Goal: Task Accomplishment & Management: Use online tool/utility

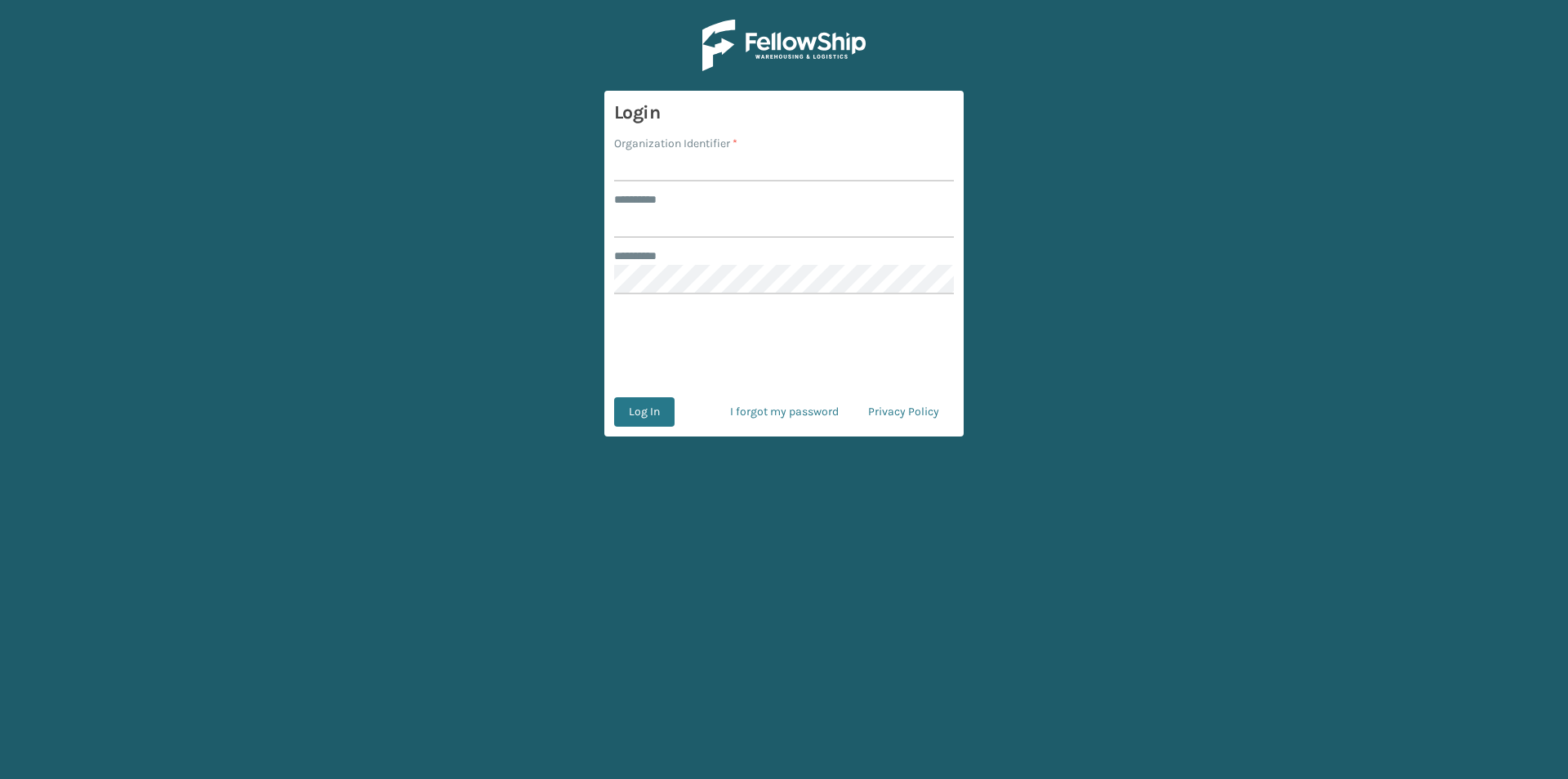
drag, startPoint x: 688, startPoint y: 168, endPoint x: 707, endPoint y: 182, distance: 23.6
click at [687, 167] on input "Organization Identifier *" at bounding box center [784, 166] width 339 height 30
type input "FELLOWSHIP - WEST"
click at [707, 219] on input "******** *" at bounding box center [784, 223] width 339 height 30
type input "******"
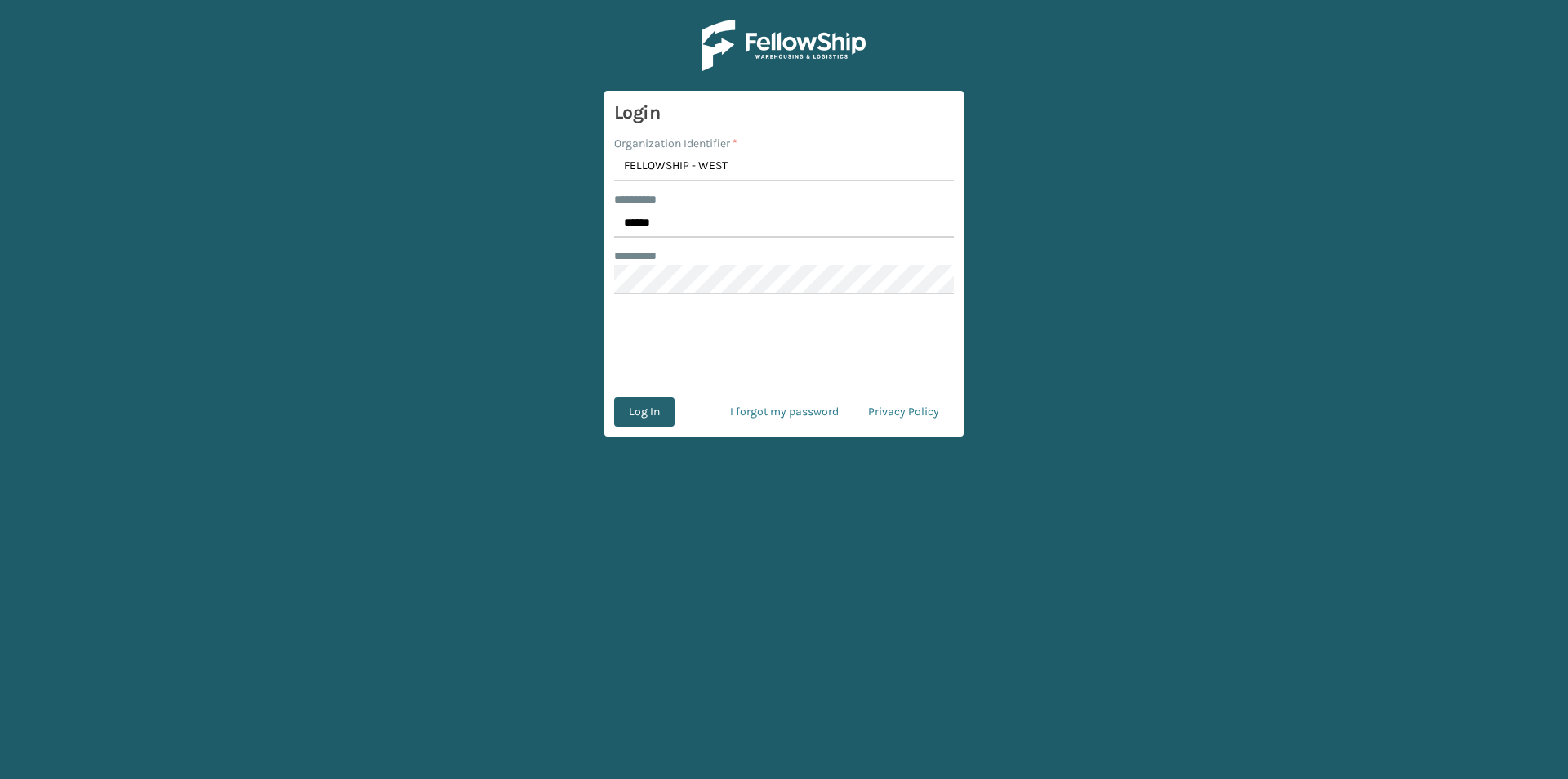
click at [645, 418] on button "Log In" at bounding box center [644, 412] width 60 height 30
click at [646, 413] on button "Log In" at bounding box center [644, 412] width 60 height 30
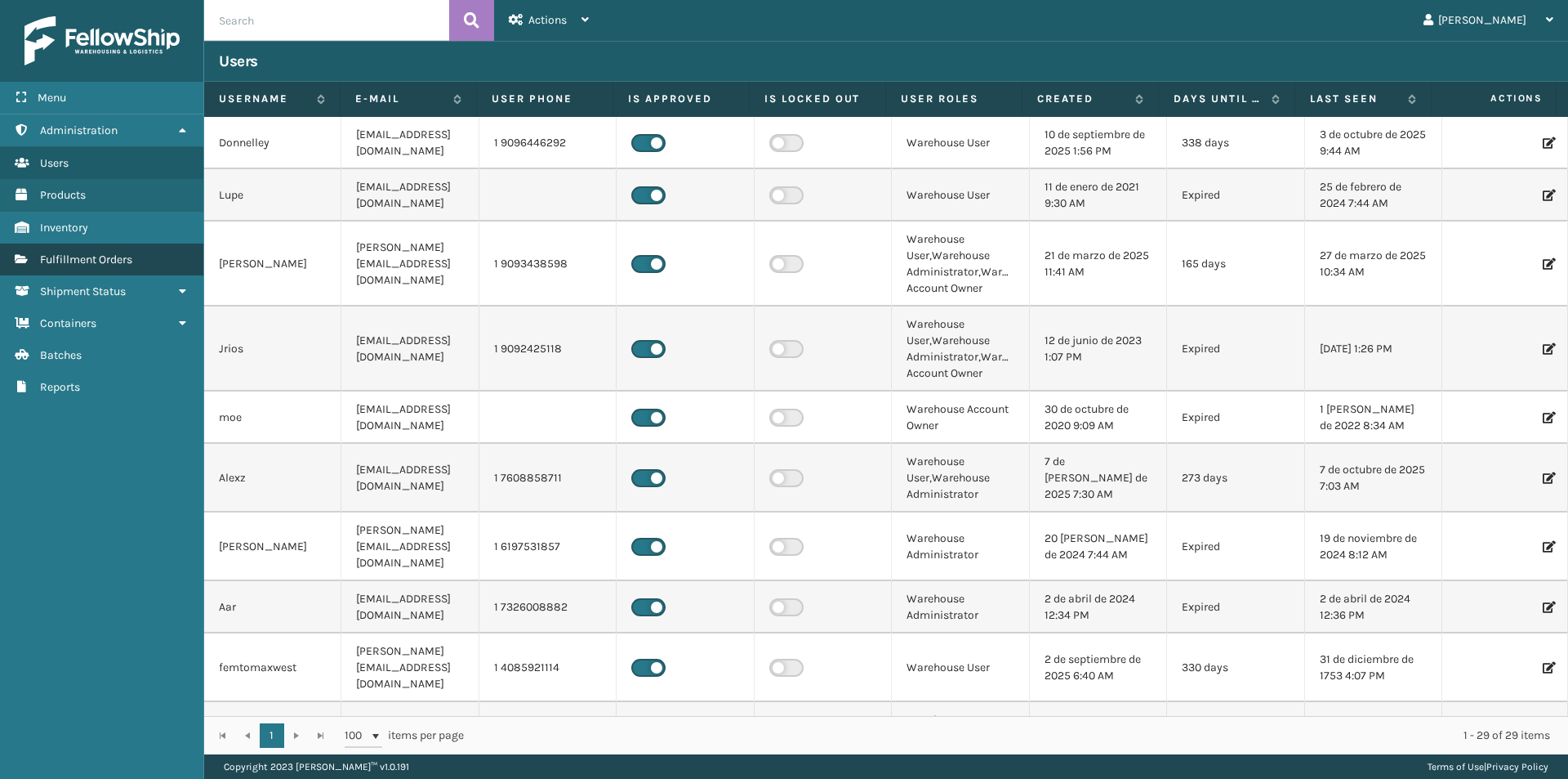
click at [101, 261] on span "Fulfillment Orders" at bounding box center [86, 259] width 92 height 13
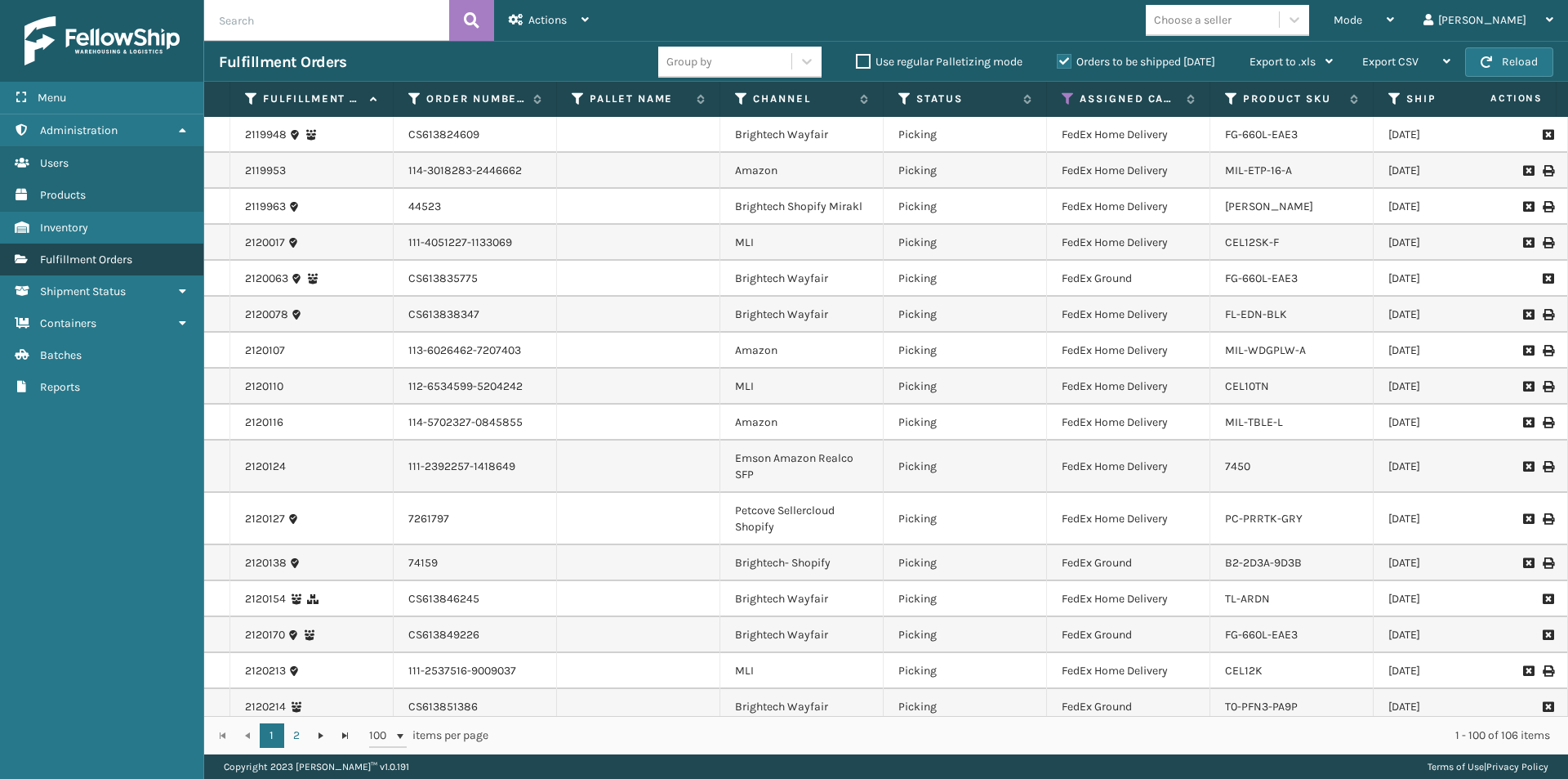
click at [161, 266] on link "Fulfillment Orders" at bounding box center [102, 259] width 203 height 32
click at [1394, 20] on icon at bounding box center [1391, 19] width 8 height 12
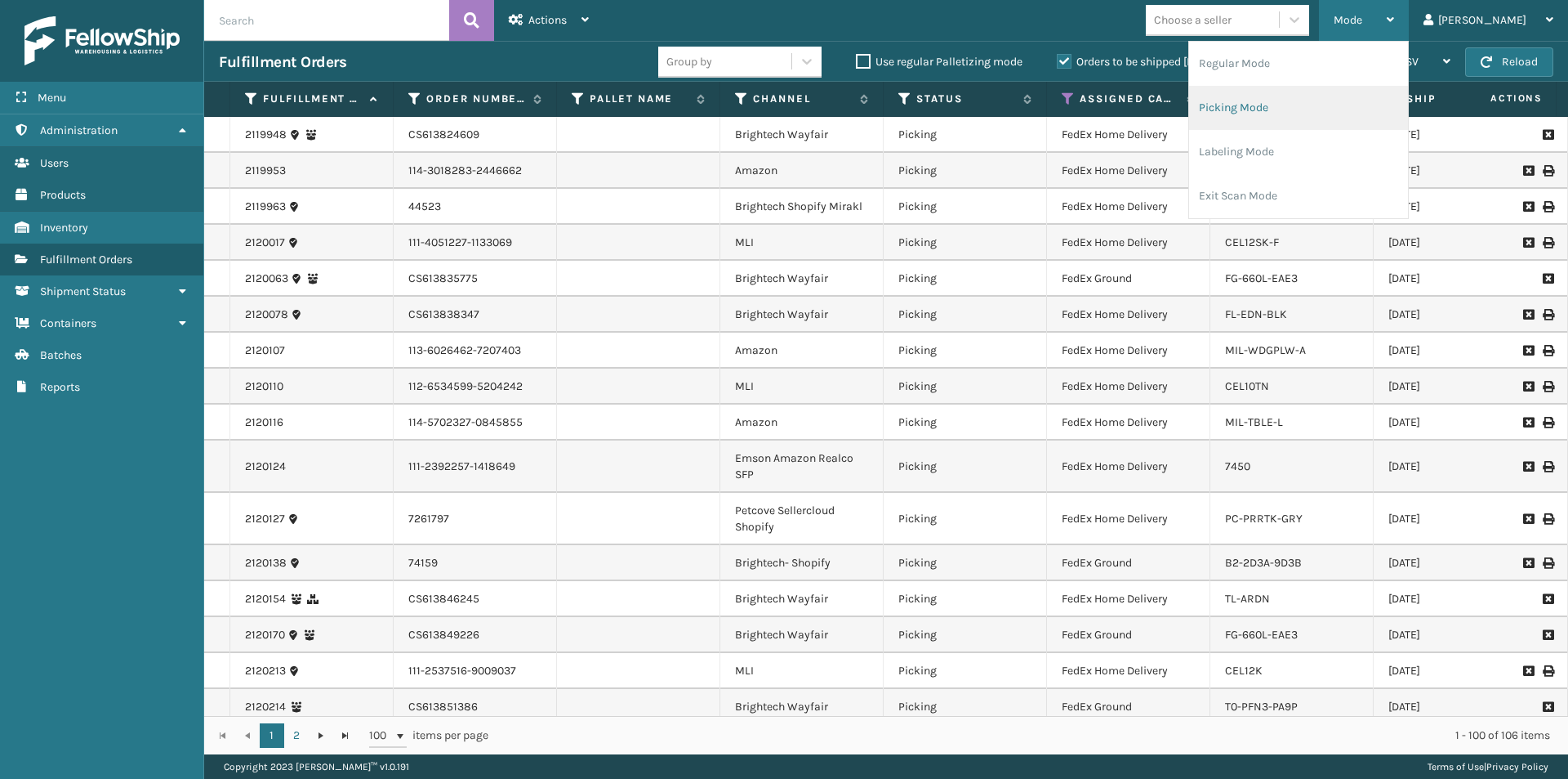
click at [1331, 107] on li "Picking Mode" at bounding box center [1299, 107] width 219 height 44
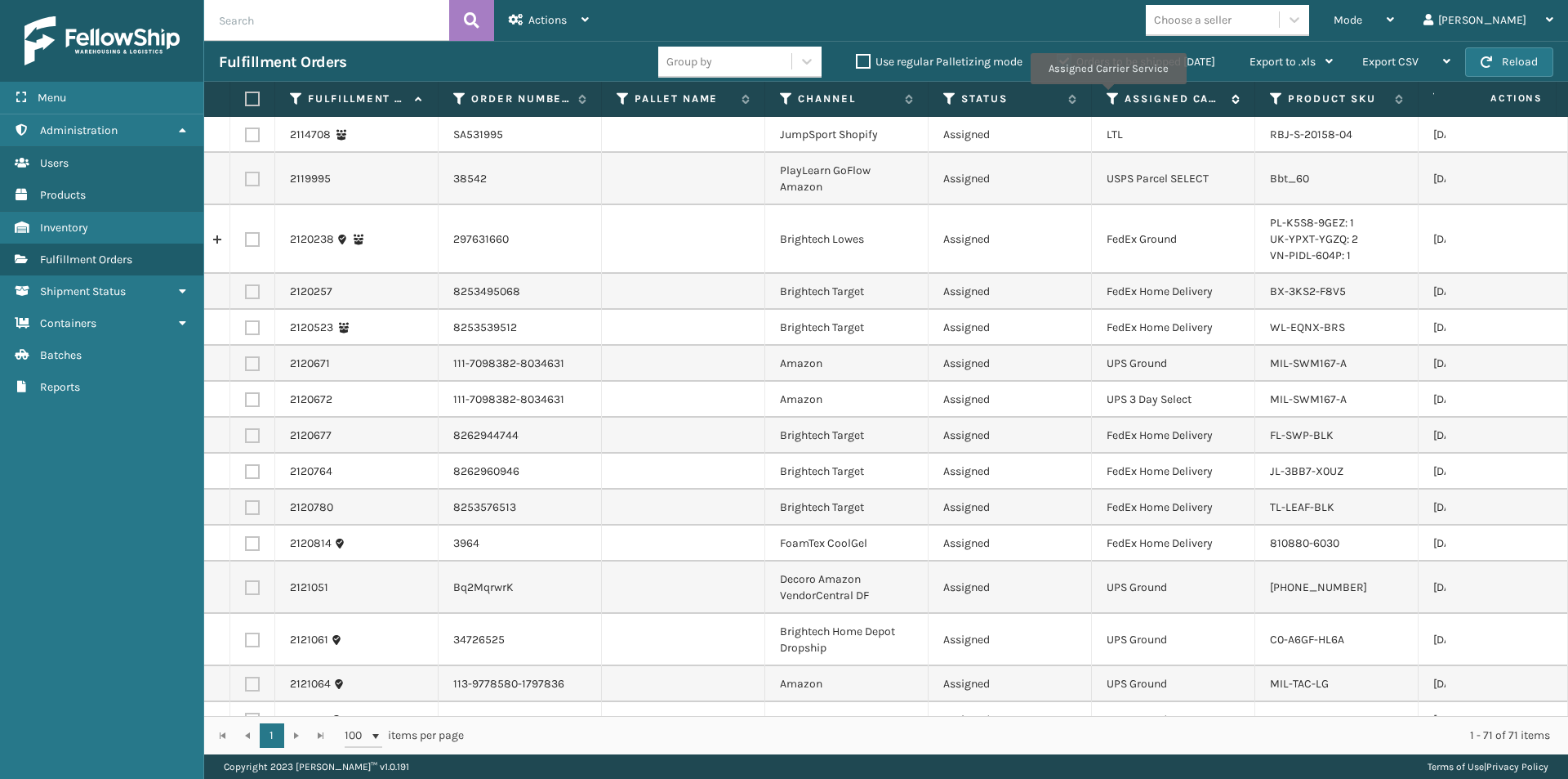
click at [1108, 96] on icon at bounding box center [1113, 98] width 13 height 14
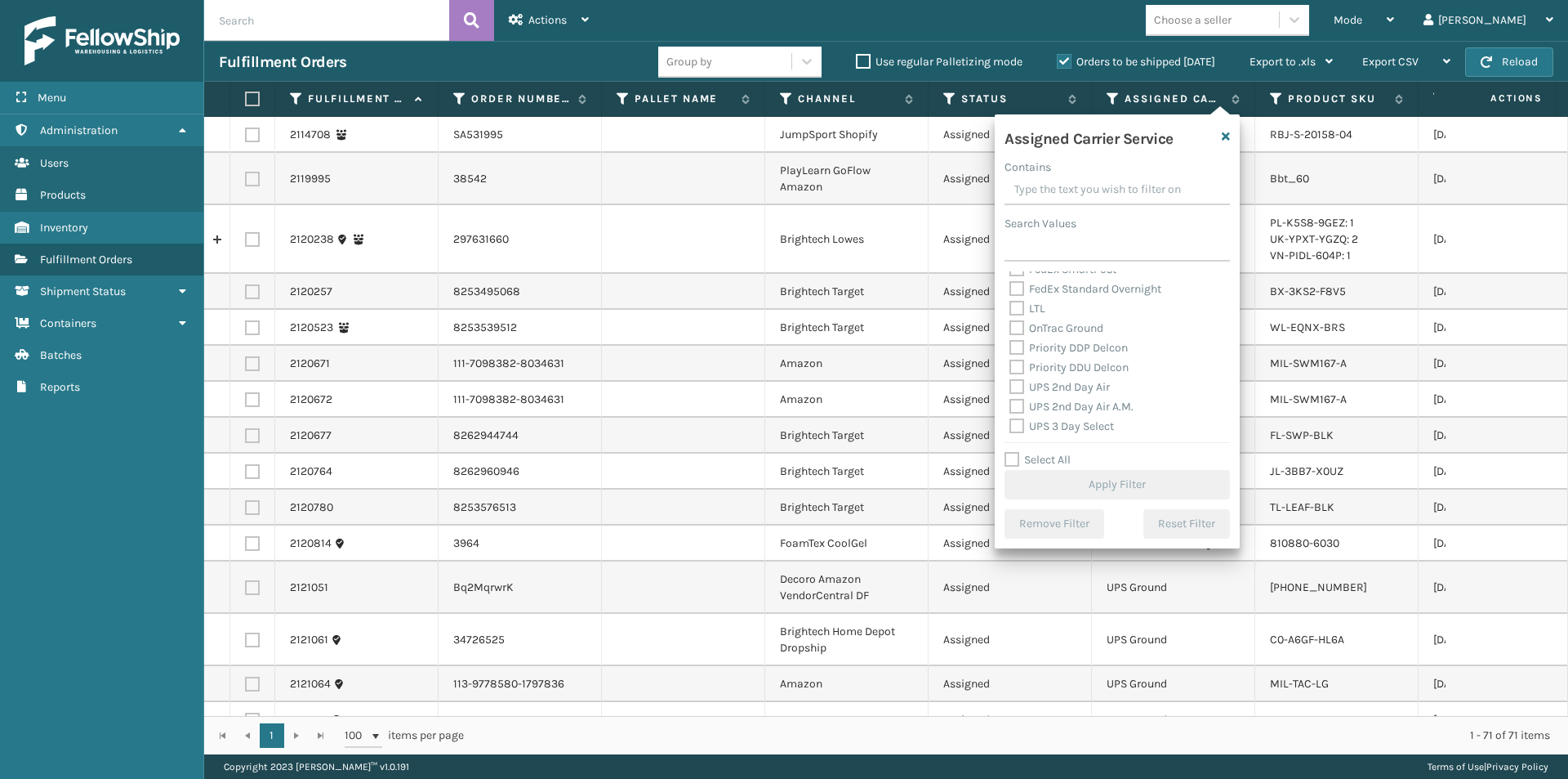
scroll to position [245, 0]
click at [1018, 349] on label "UPS 2nd Day Air" at bounding box center [1060, 349] width 101 height 13
click at [1010, 349] on input "UPS 2nd Day Air" at bounding box center [1010, 344] width 1 height 11
checkbox input "true"
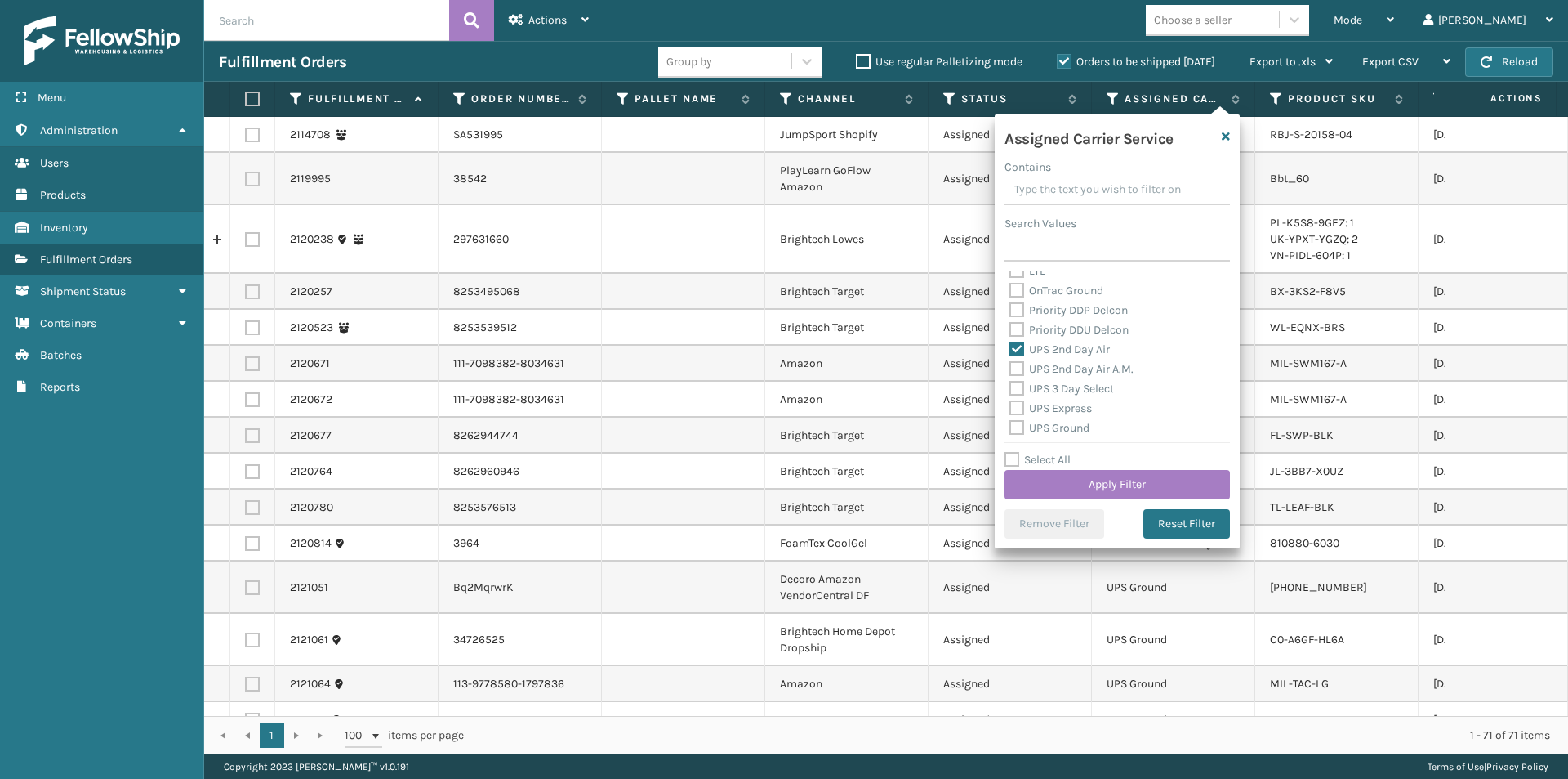
click at [1015, 371] on label "UPS 2nd Day Air A.M." at bounding box center [1071, 368] width 124 height 13
click at [1010, 370] on input "UPS 2nd Day Air A.M." at bounding box center [1010, 365] width 1 height 11
checkbox input "true"
click at [1015, 392] on label "UPS 3 Day Select" at bounding box center [1062, 389] width 105 height 13
click at [1010, 390] on input "UPS 3 Day Select" at bounding box center [1010, 384] width 1 height 11
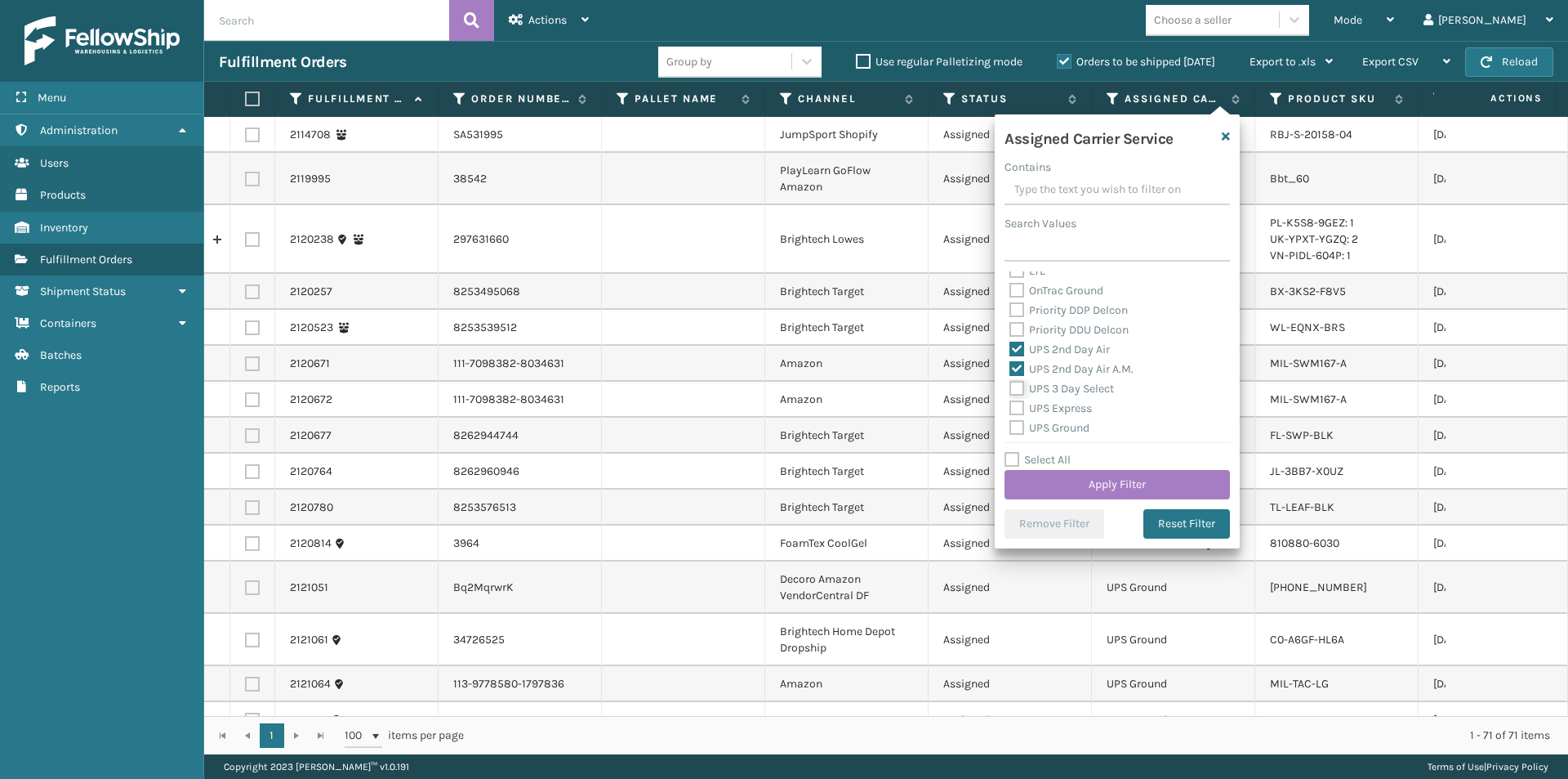
checkbox input "true"
click at [1018, 409] on label "UPS Express" at bounding box center [1051, 408] width 82 height 13
click at [1010, 409] on input "UPS Express" at bounding box center [1010, 404] width 1 height 11
checkbox input "true"
click at [1026, 428] on label "UPS Ground" at bounding box center [1049, 428] width 80 height 13
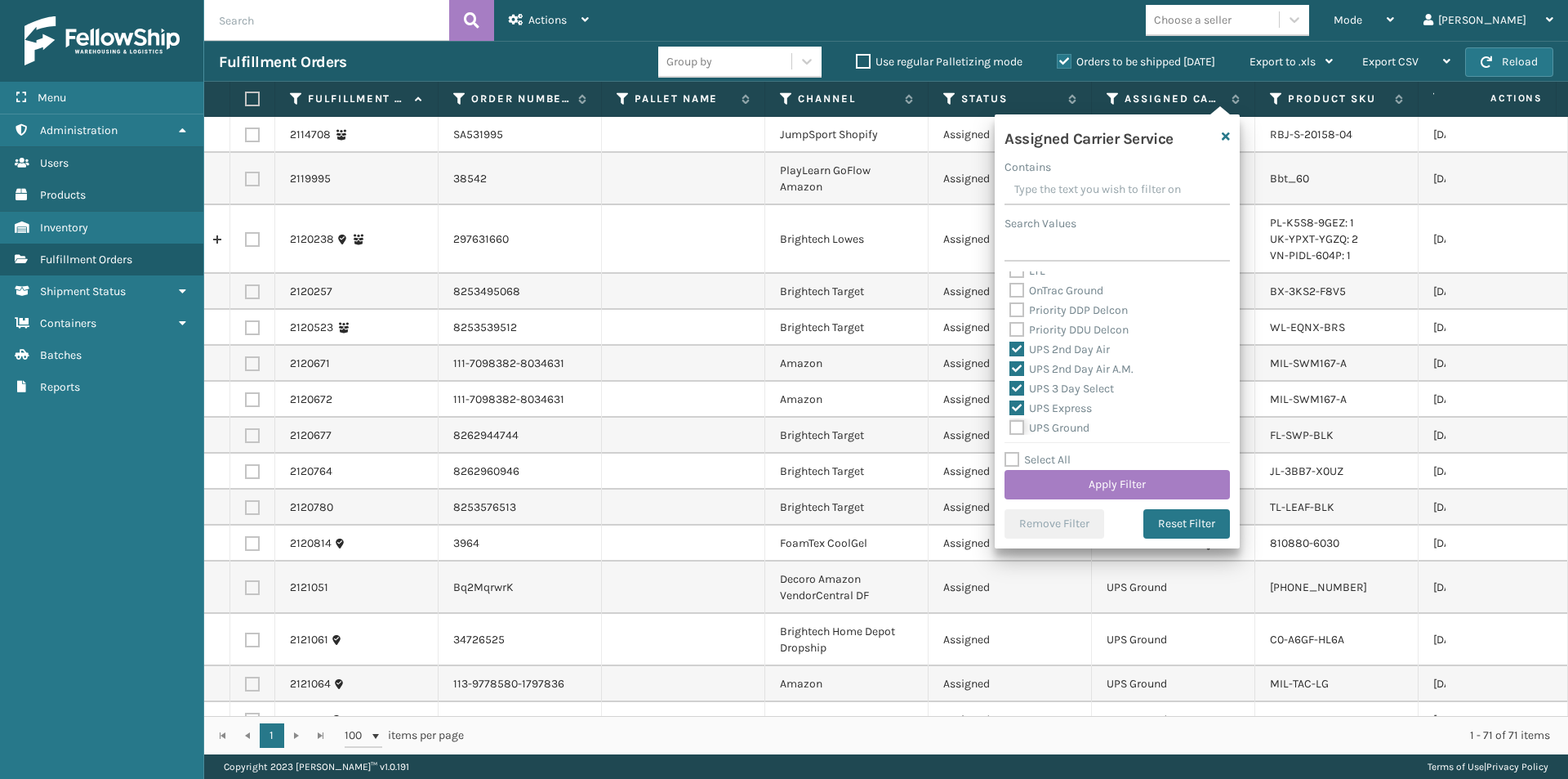
click at [1010, 428] on input "UPS Ground" at bounding box center [1010, 423] width 1 height 11
checkbox input "true"
click at [1020, 366] on label "UPS Next Day Air" at bounding box center [1062, 366] width 105 height 13
click at [1010, 366] on input "UPS Next Day Air" at bounding box center [1010, 361] width 1 height 11
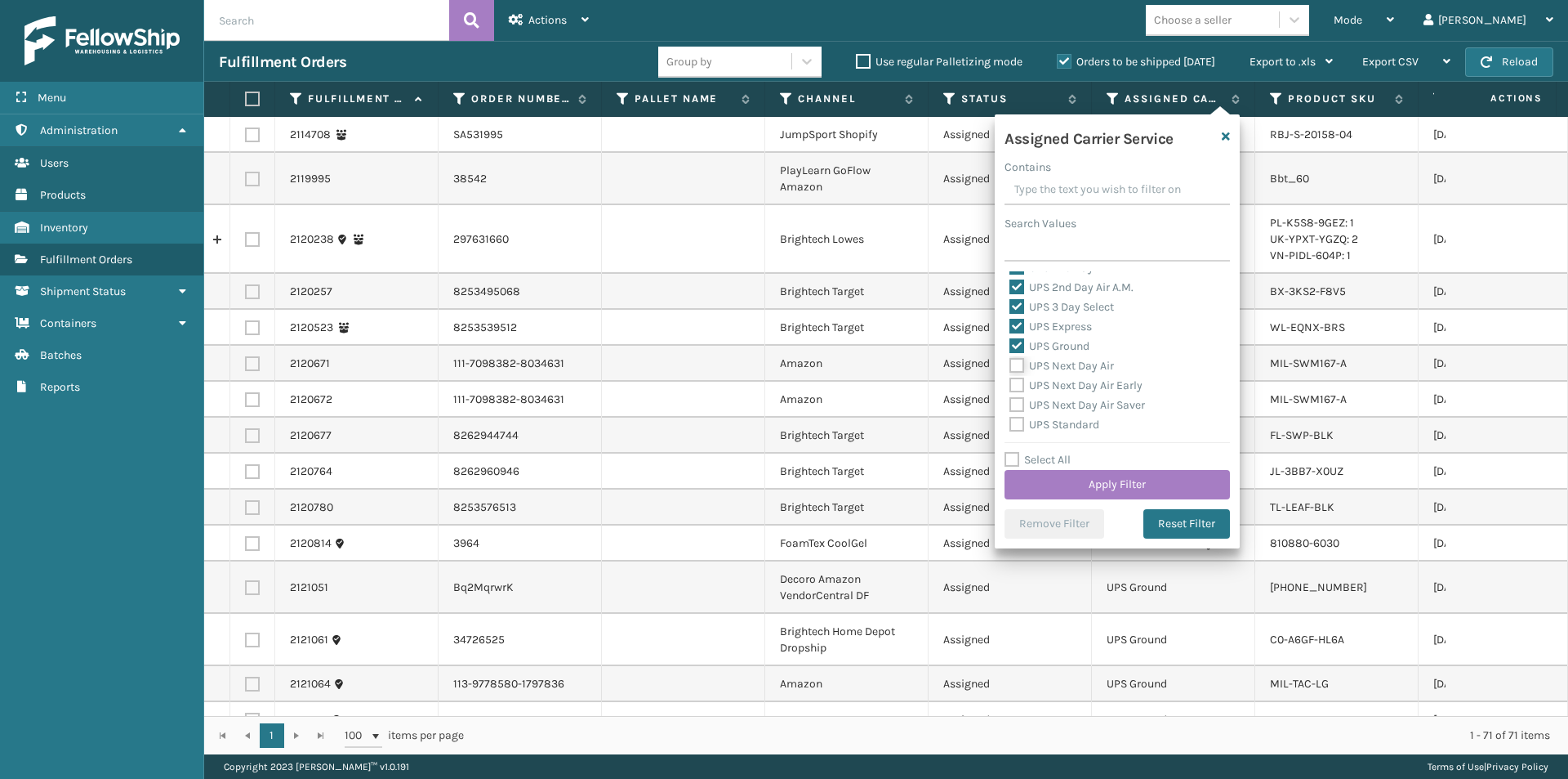
checkbox input "true"
click at [1015, 390] on label "UPS Next Day Air Early" at bounding box center [1076, 385] width 133 height 13
click at [1010, 387] on input "UPS Next Day Air Early" at bounding box center [1010, 381] width 1 height 11
checkbox input "true"
click at [1015, 404] on label "UPS Next Day Air Saver" at bounding box center [1077, 405] width 135 height 13
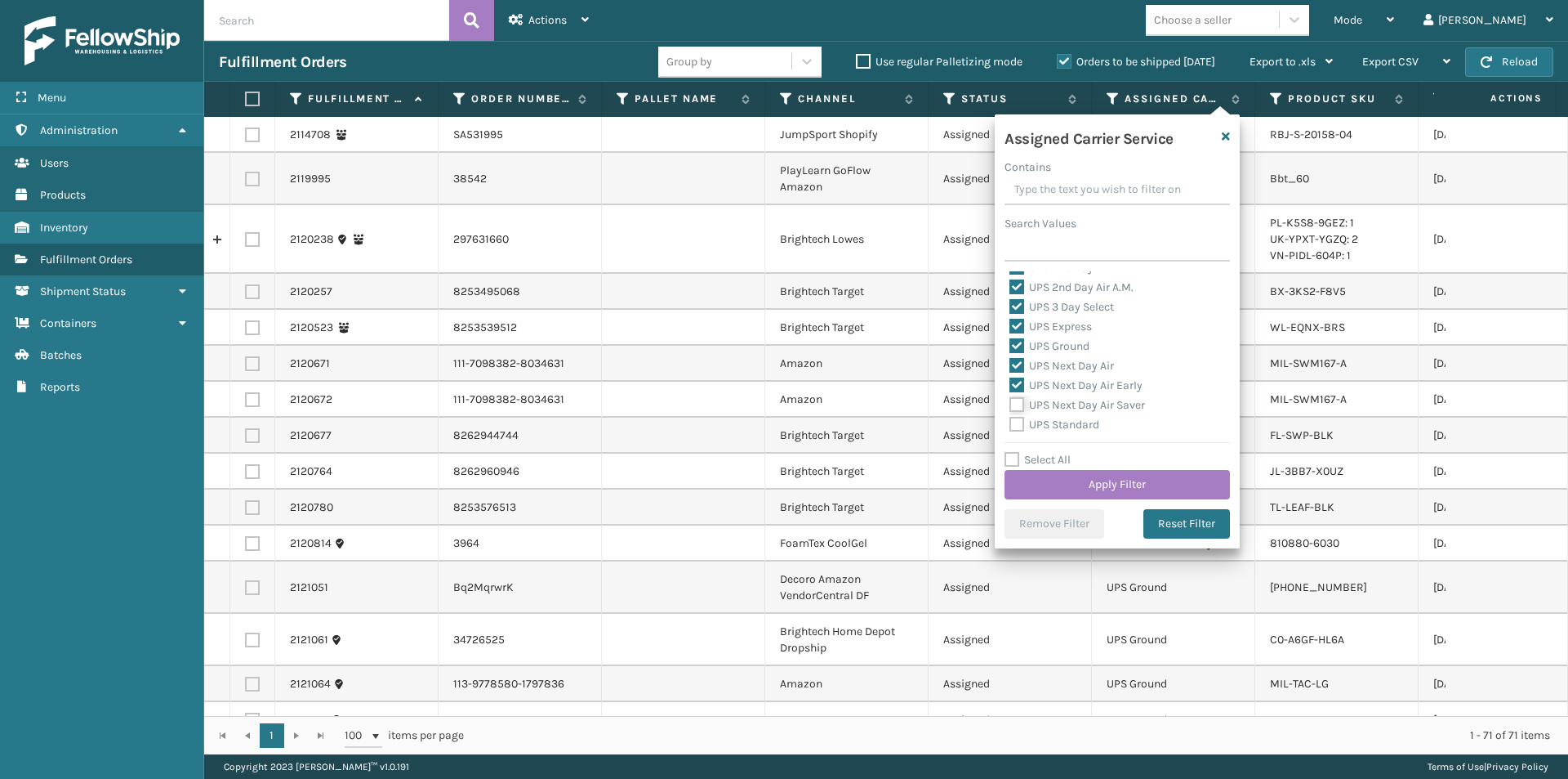
click at [1010, 404] on input "UPS Next Day Air Saver" at bounding box center [1010, 400] width 1 height 11
checkbox input "true"
click at [1019, 426] on label "UPS Standard" at bounding box center [1055, 424] width 90 height 13
click at [1010, 426] on input "UPS Standard" at bounding box center [1010, 420] width 1 height 11
checkbox input "true"
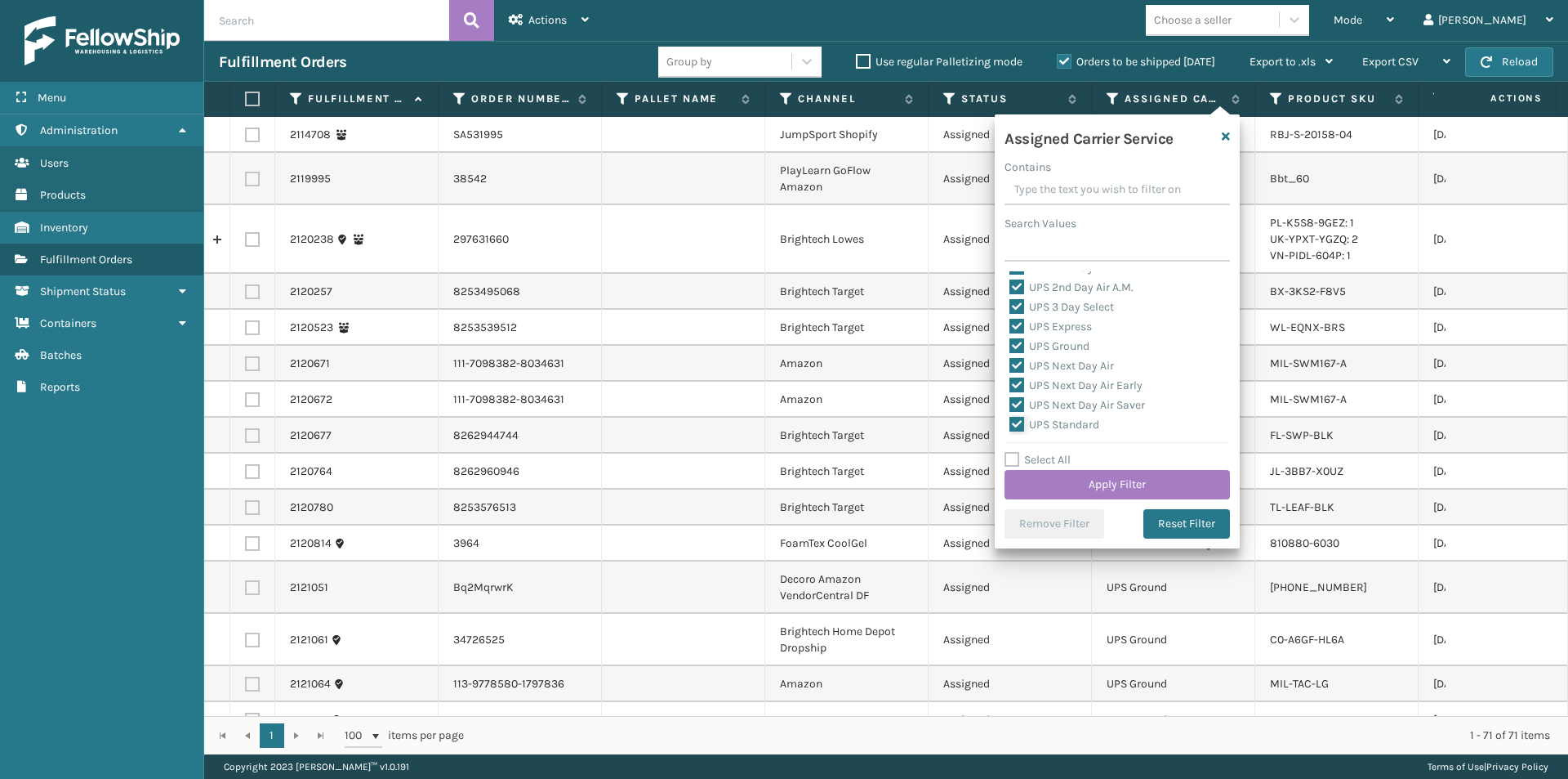
scroll to position [409, 0]
click at [1019, 363] on label "UPS SurePost 1LB or Greater" at bounding box center [1090, 362] width 161 height 13
click at [1010, 363] on input "UPS SurePost 1LB or Greater" at bounding box center [1010, 358] width 1 height 11
checkbox input "true"
click at [1158, 482] on button "Apply Filter" at bounding box center [1116, 484] width 225 height 30
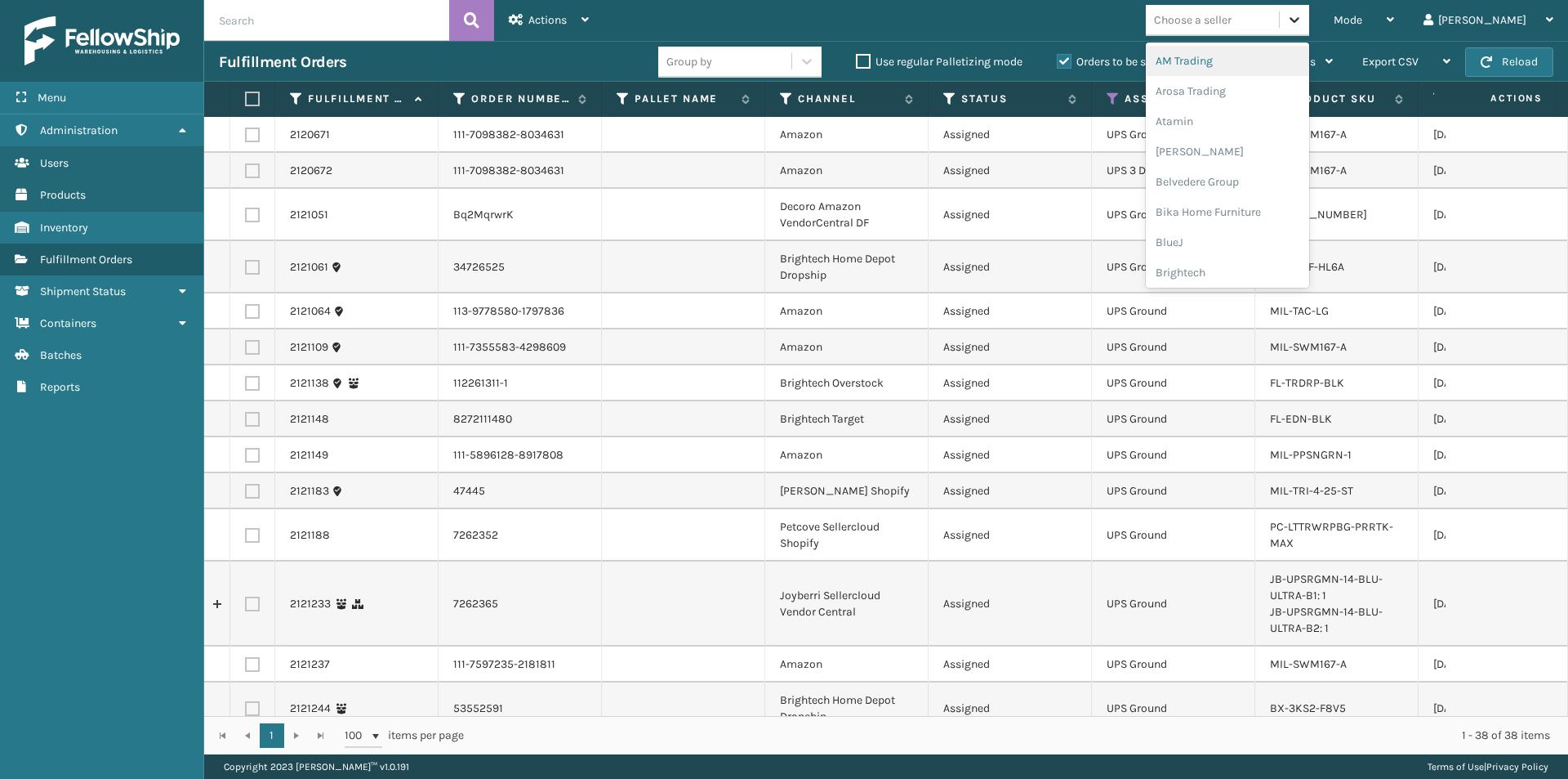
click at [1302, 20] on icon at bounding box center [1294, 19] width 16 height 16
click at [1270, 268] on div "Brightech" at bounding box center [1228, 272] width 163 height 31
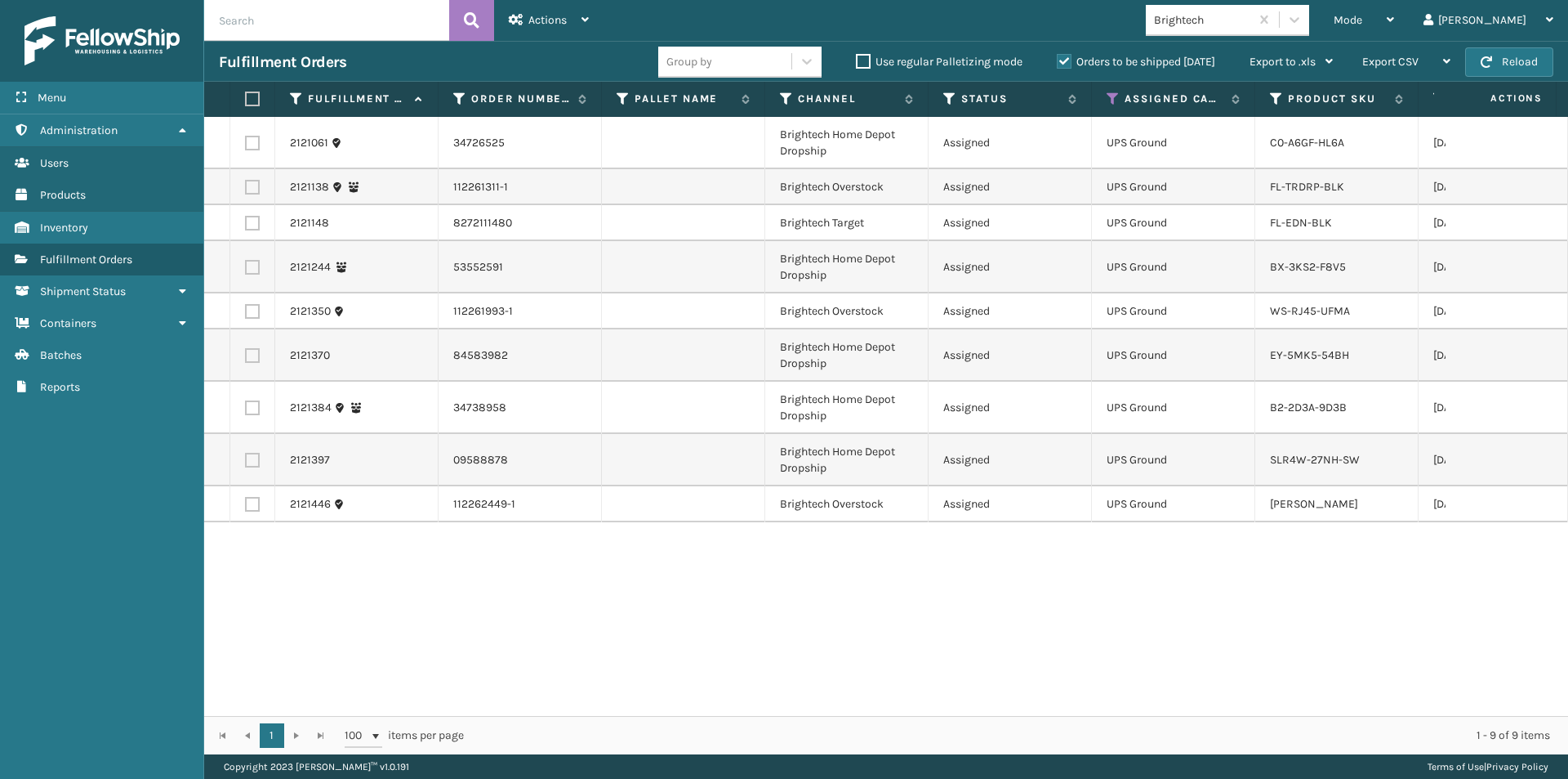
click at [255, 99] on label at bounding box center [249, 98] width 10 height 14
click at [246, 99] on input "checkbox" at bounding box center [245, 99] width 1 height 11
checkbox input "true"
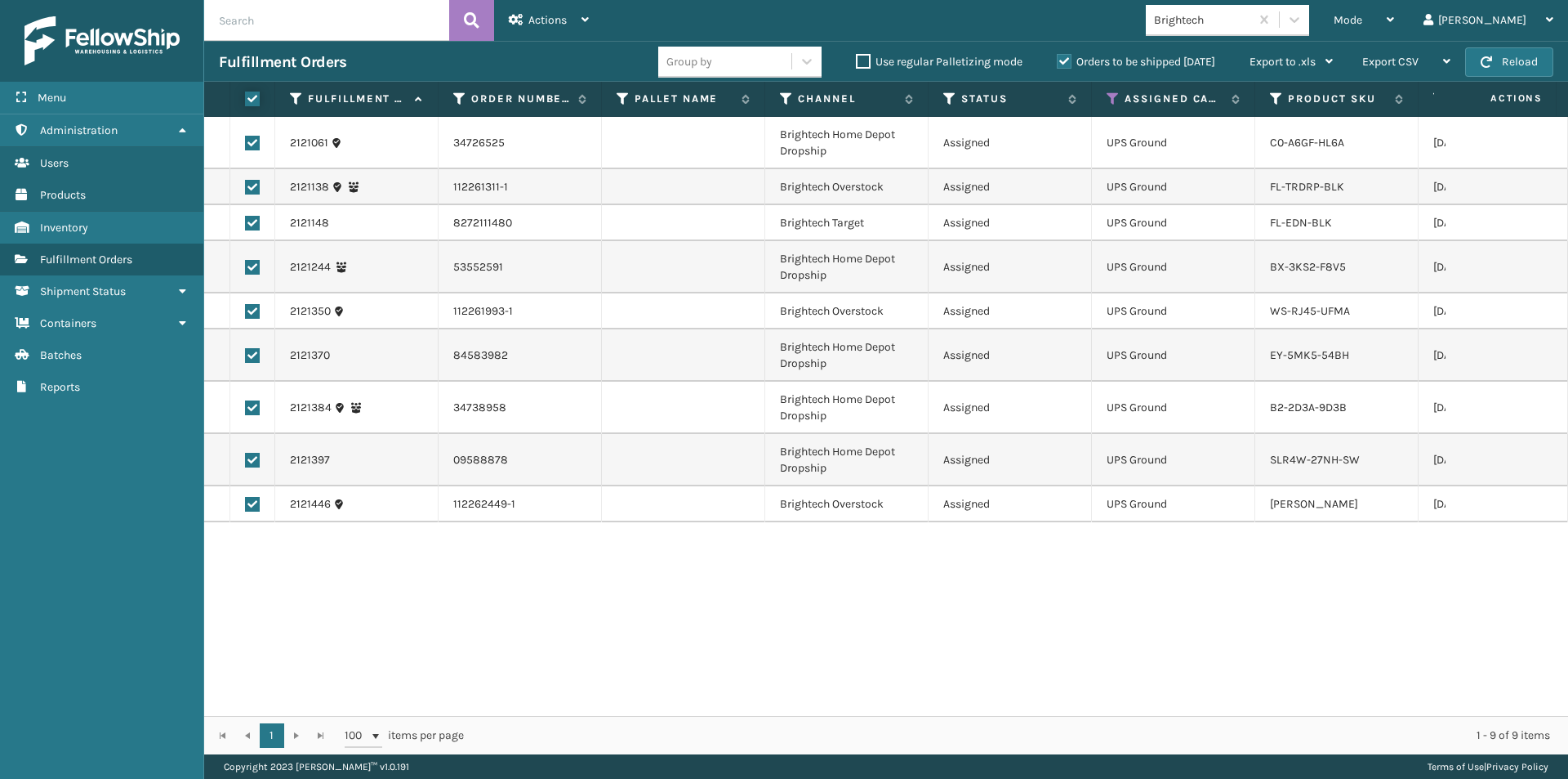
checkbox input "true"
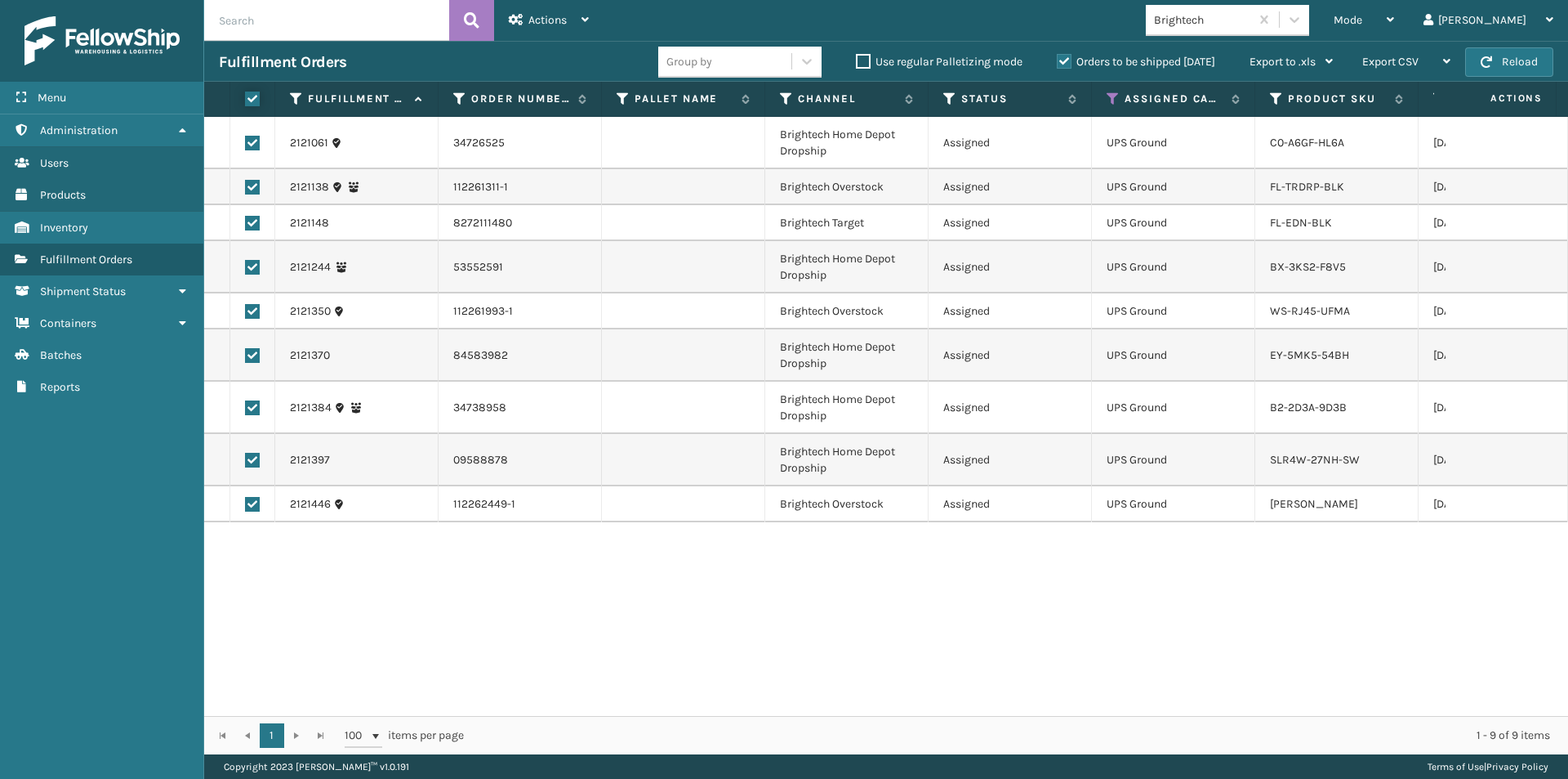
checkbox input "true"
click at [531, 13] on span "Actions" at bounding box center [548, 20] width 38 height 13
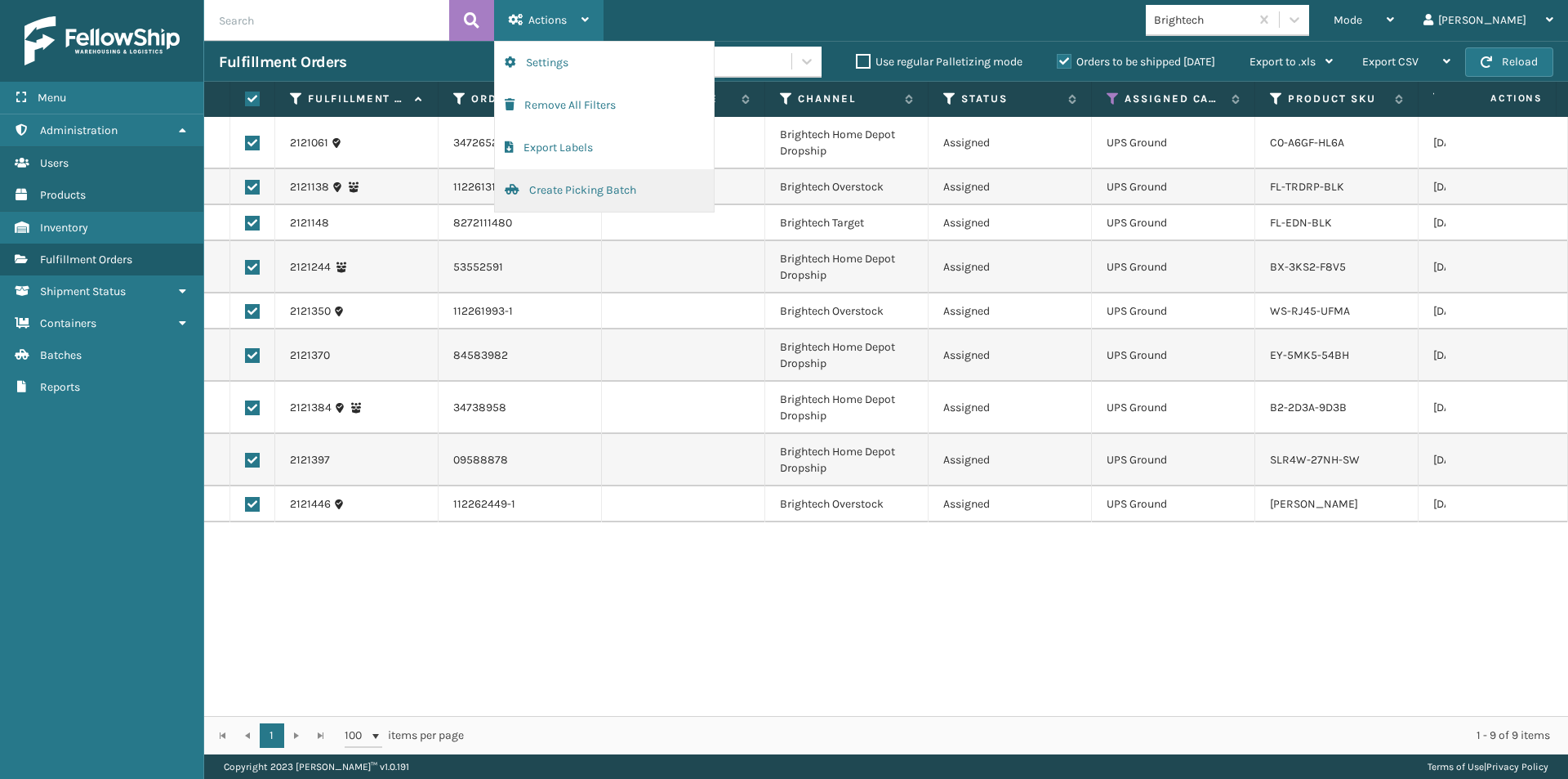
click at [548, 191] on button "Create Picking Batch" at bounding box center [604, 190] width 219 height 42
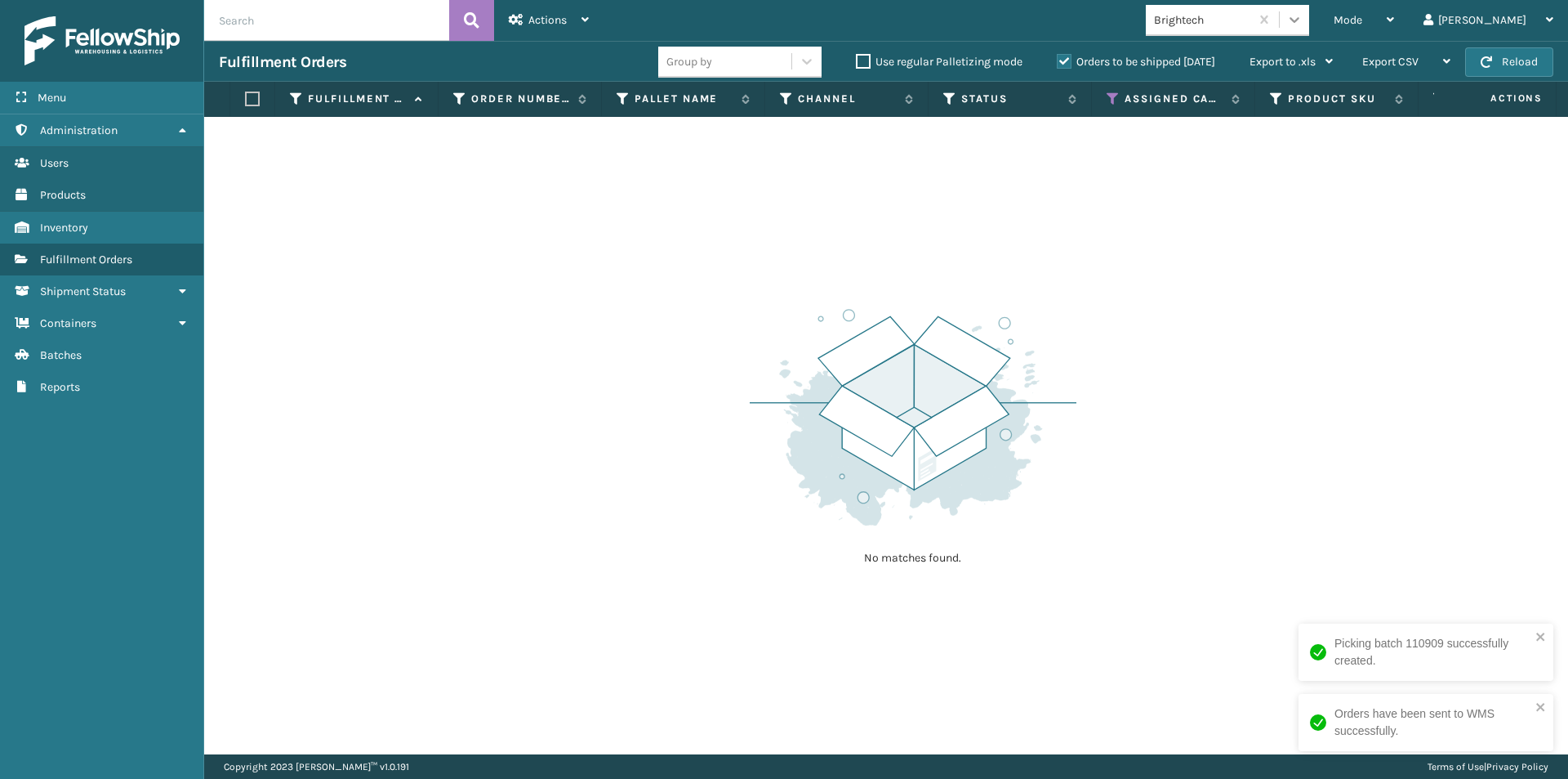
click at [1302, 14] on icon at bounding box center [1294, 19] width 16 height 16
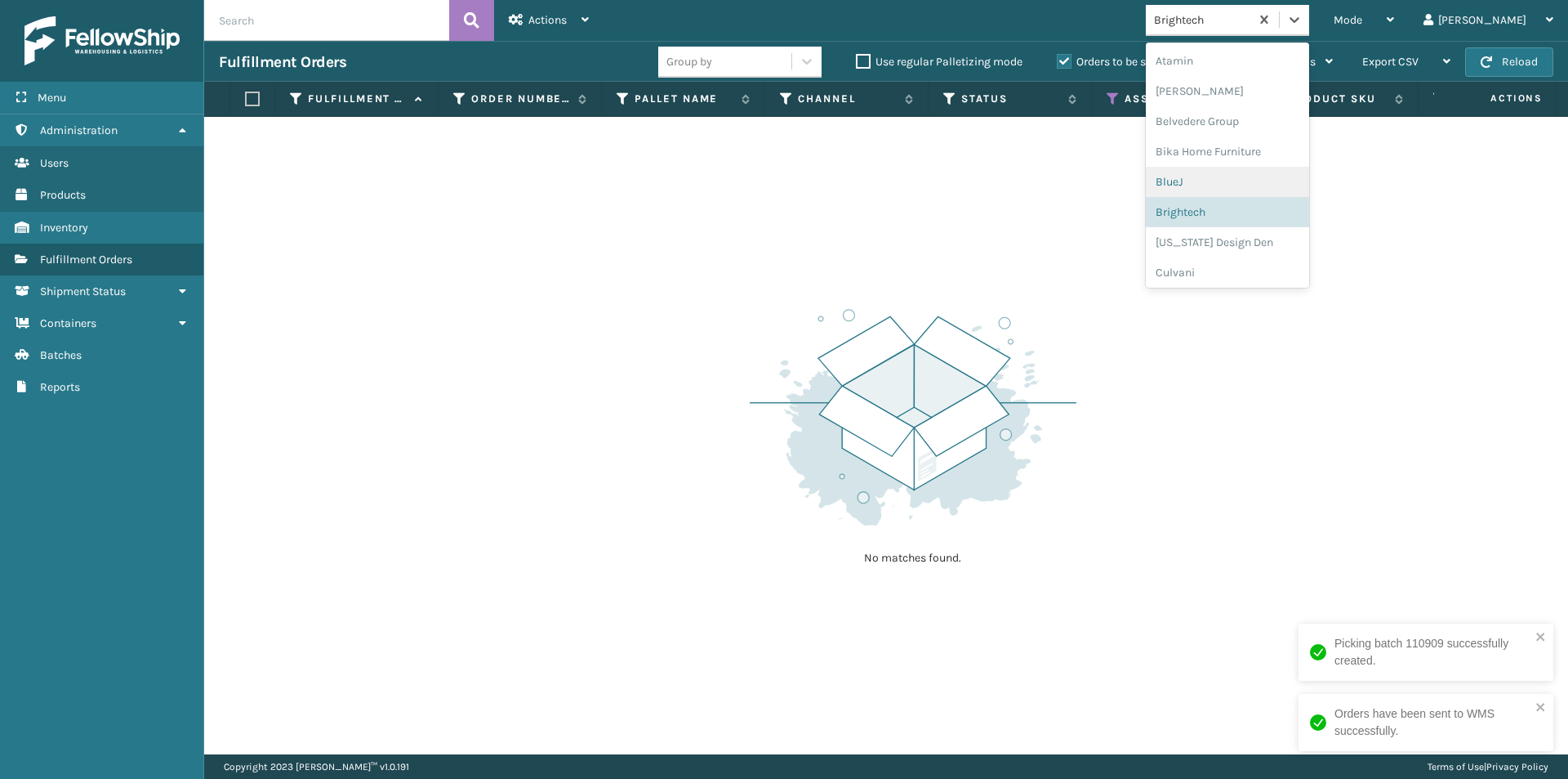
scroll to position [91, 0]
click at [1272, 212] on div "[US_STATE] Design Den" at bounding box center [1228, 211] width 163 height 31
click at [1309, 20] on div at bounding box center [1294, 19] width 30 height 30
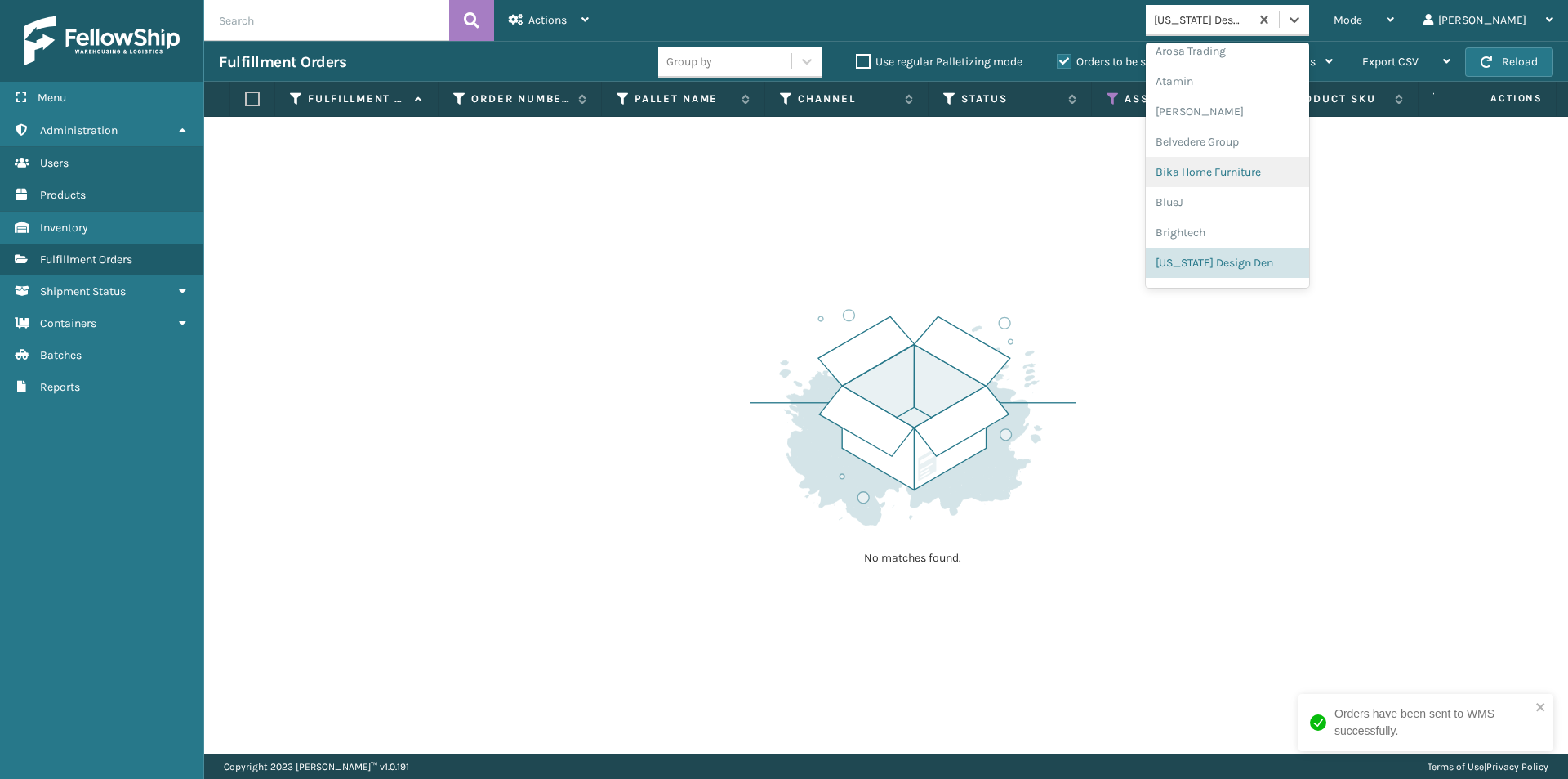
click at [1262, 173] on div "Bika Home Furniture" at bounding box center [1228, 172] width 163 height 31
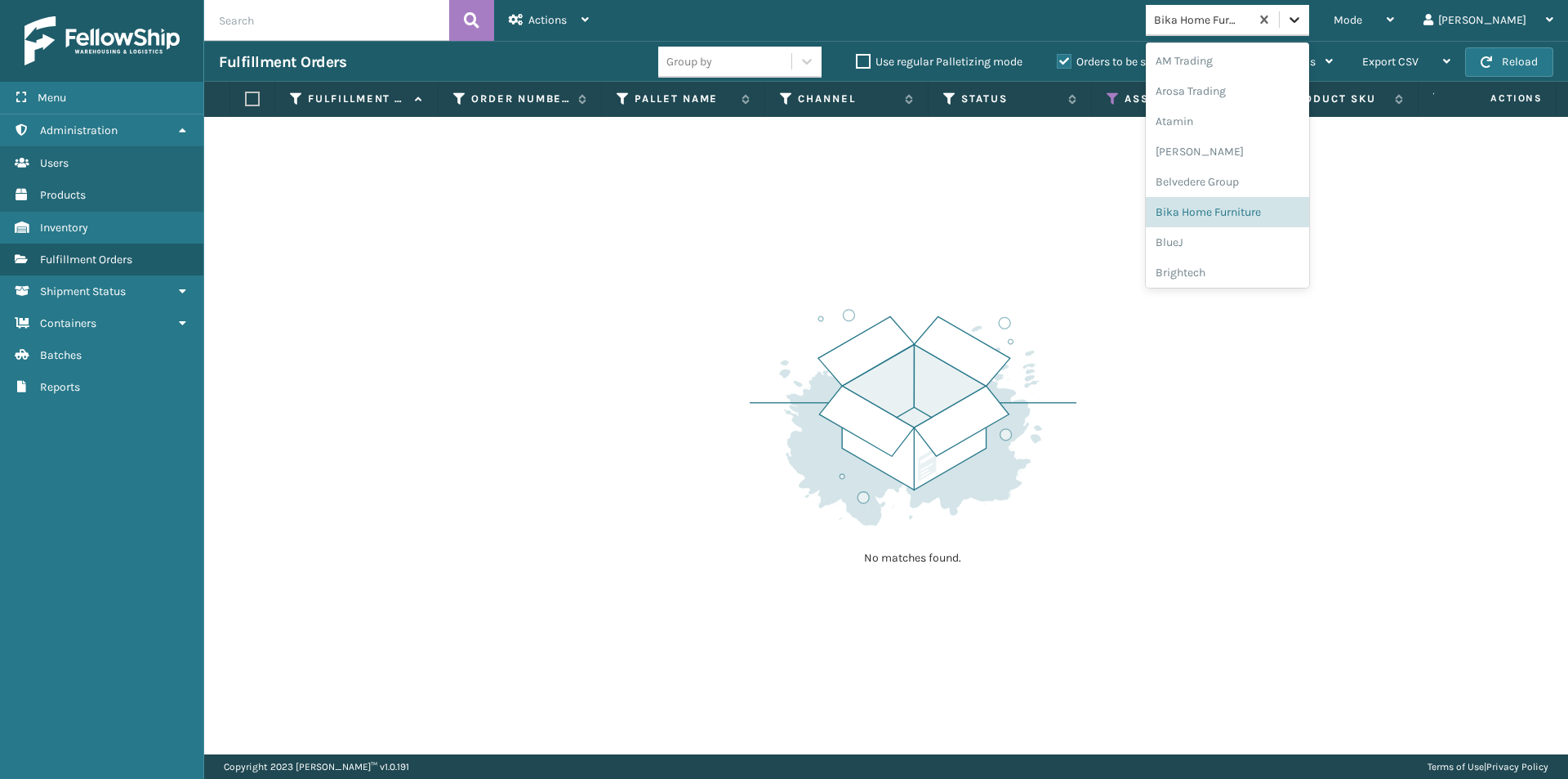
click at [1302, 23] on icon at bounding box center [1294, 19] width 16 height 16
click at [1270, 131] on div "Atamin" at bounding box center [1228, 122] width 163 height 31
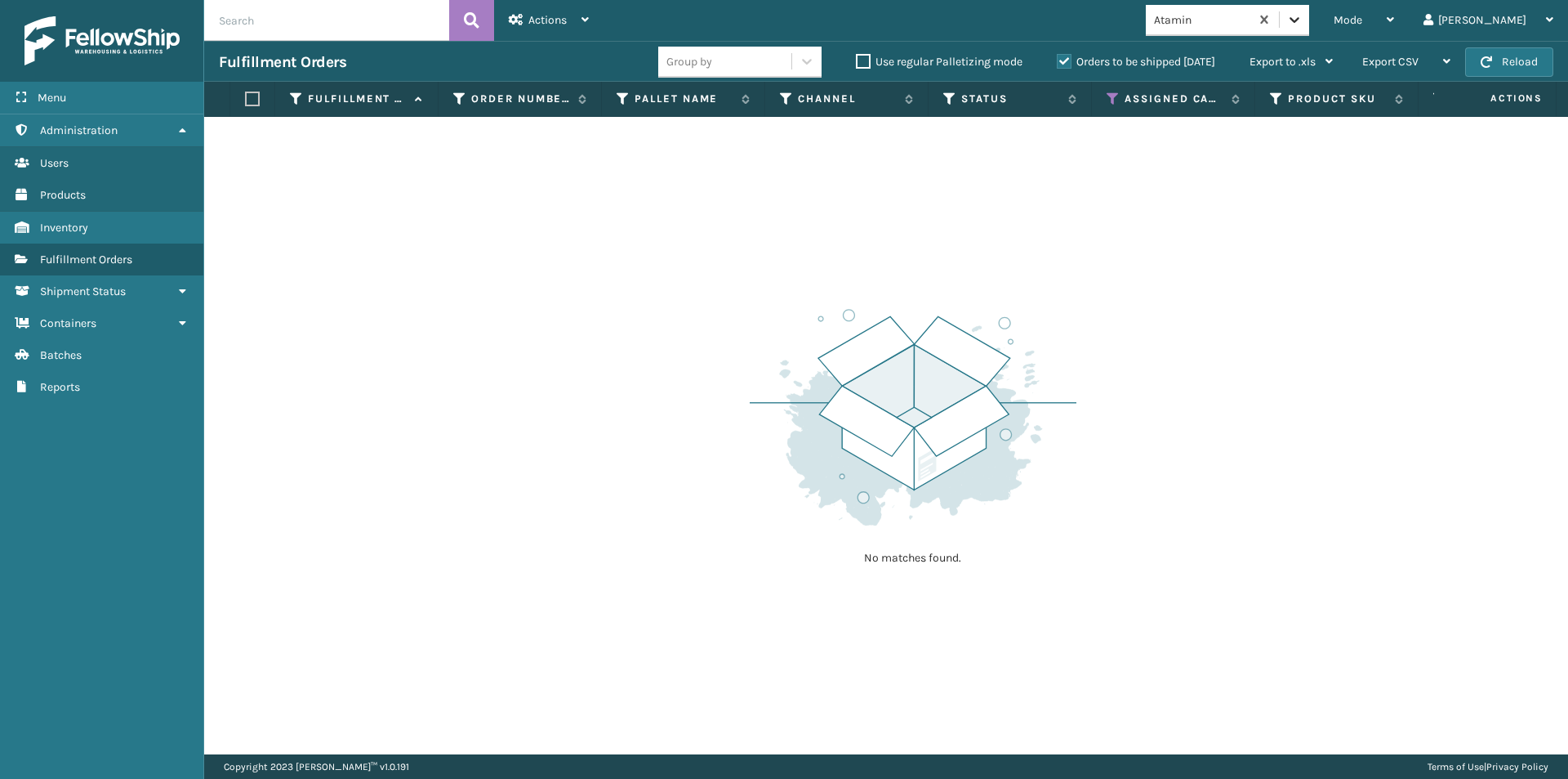
click at [1302, 19] on icon at bounding box center [1294, 19] width 16 height 16
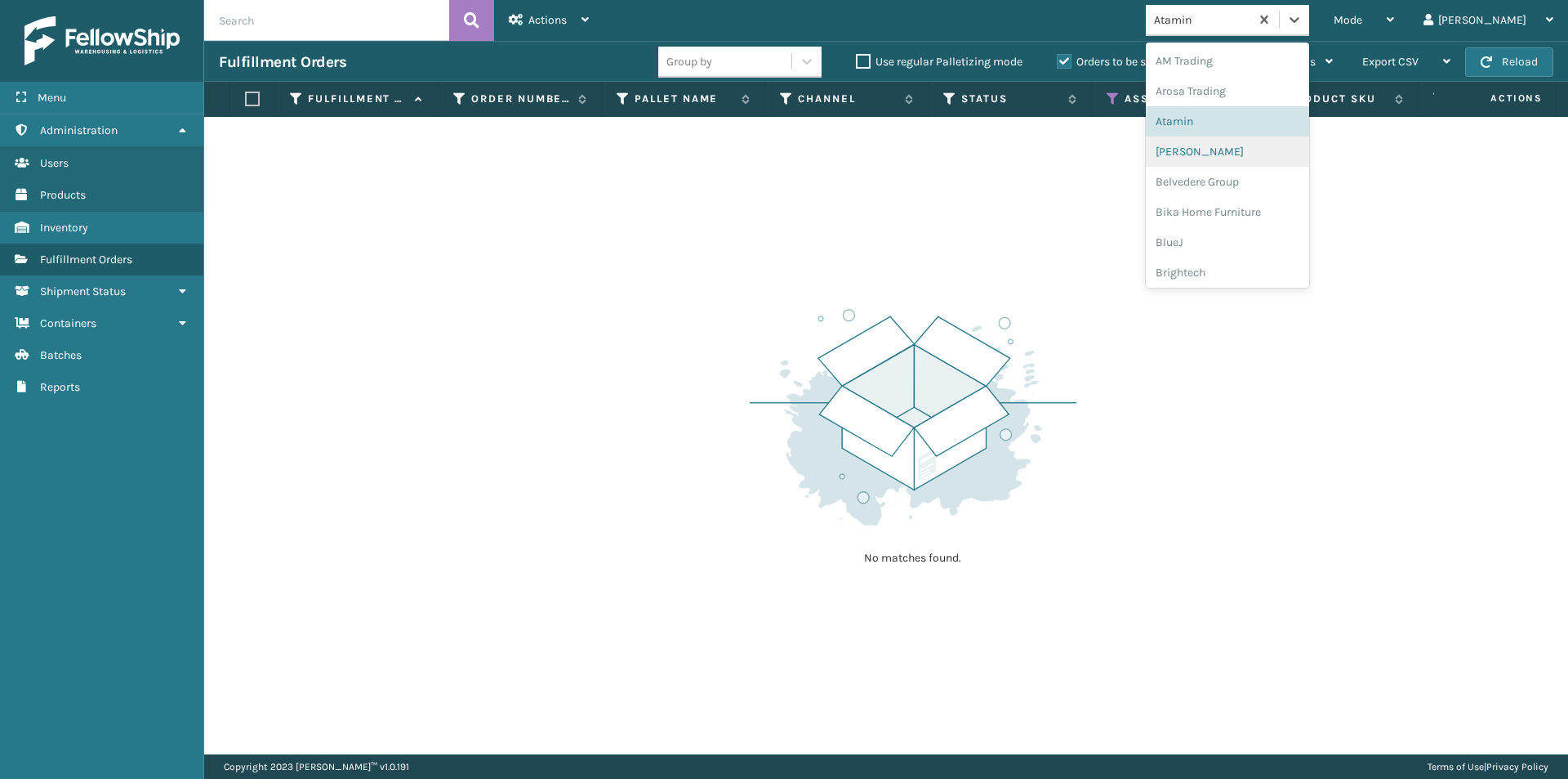
click at [1255, 142] on div "[PERSON_NAME]" at bounding box center [1228, 152] width 163 height 31
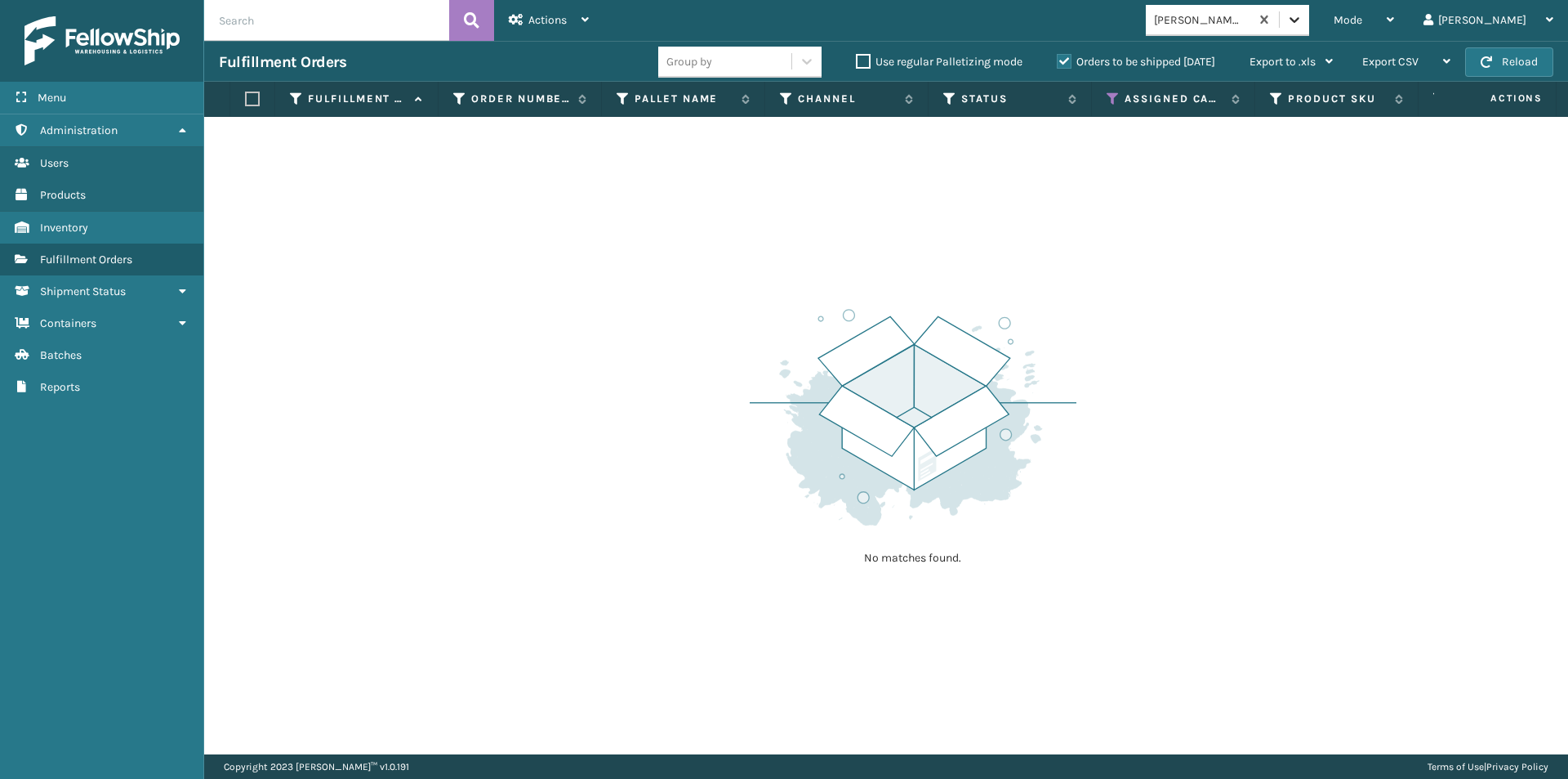
click at [1309, 29] on div at bounding box center [1294, 19] width 30 height 30
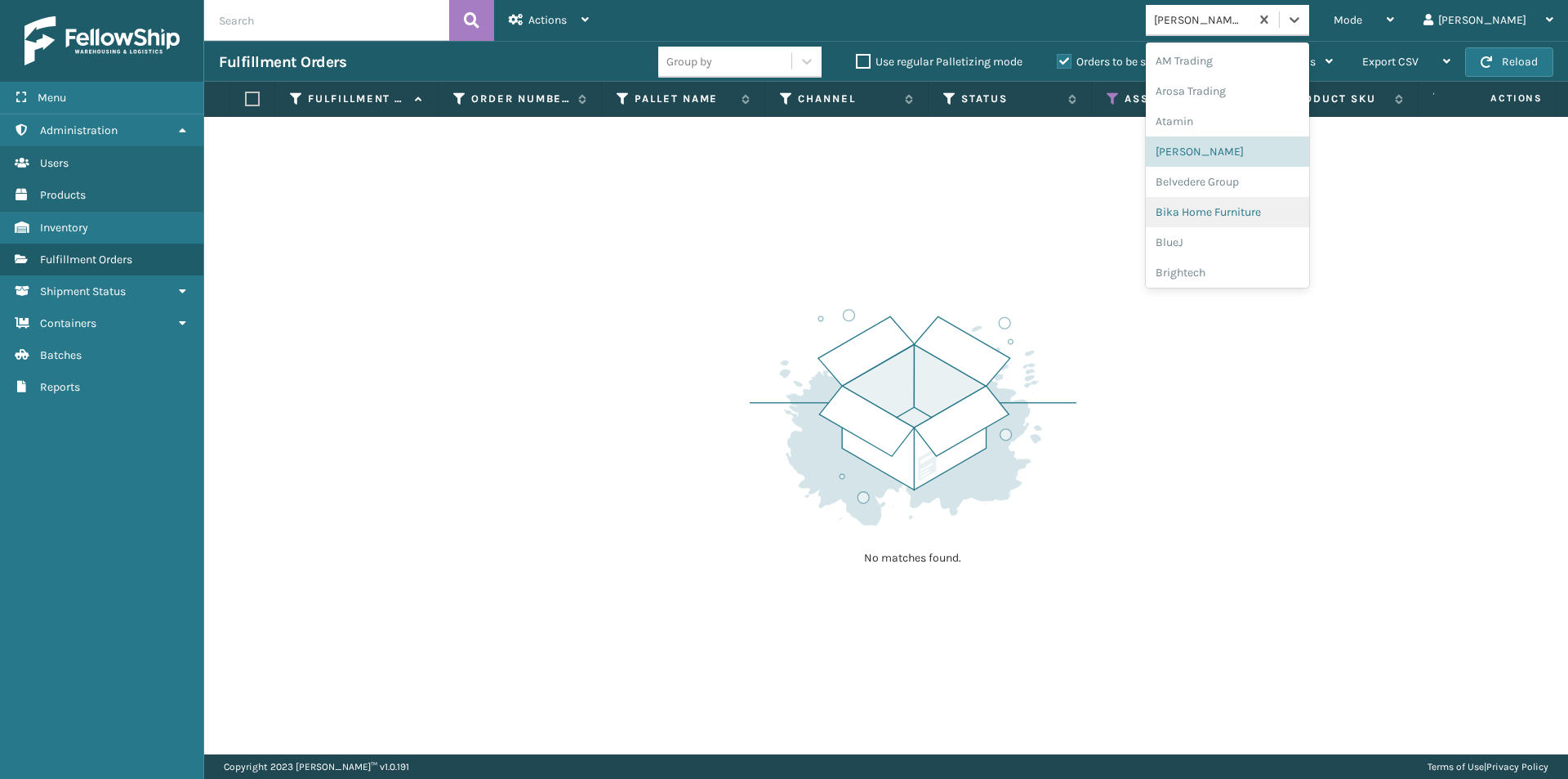
click at [1274, 210] on div "Bika Home Furniture" at bounding box center [1228, 212] width 163 height 31
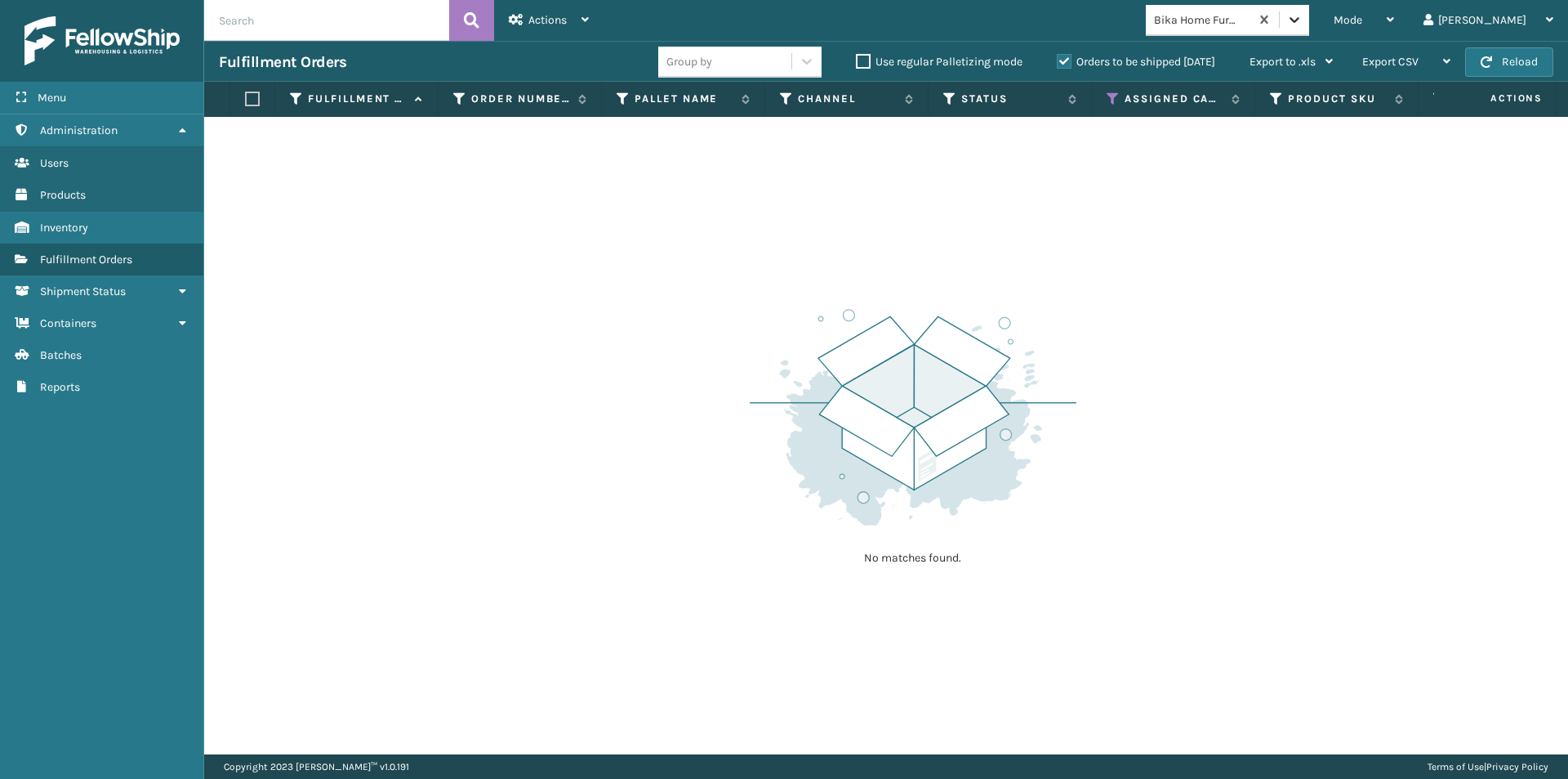
click at [1302, 18] on icon at bounding box center [1294, 19] width 16 height 16
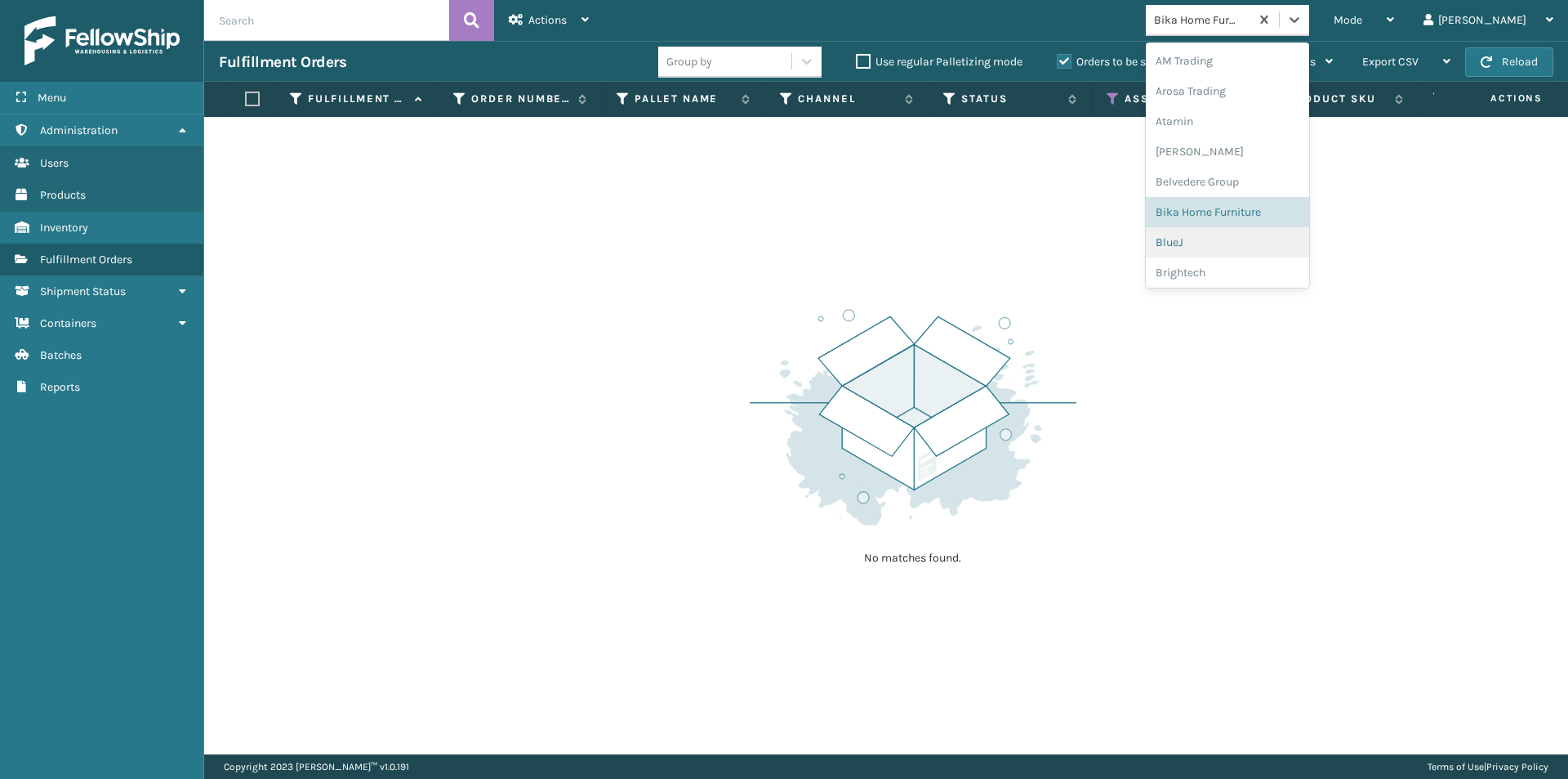
click at [1235, 244] on div "BlueJ" at bounding box center [1228, 243] width 163 height 31
click at [1299, 22] on icon at bounding box center [1295, 20] width 10 height 6
click at [1230, 272] on div "Brightech" at bounding box center [1228, 272] width 163 height 31
click at [1302, 25] on icon at bounding box center [1294, 19] width 16 height 16
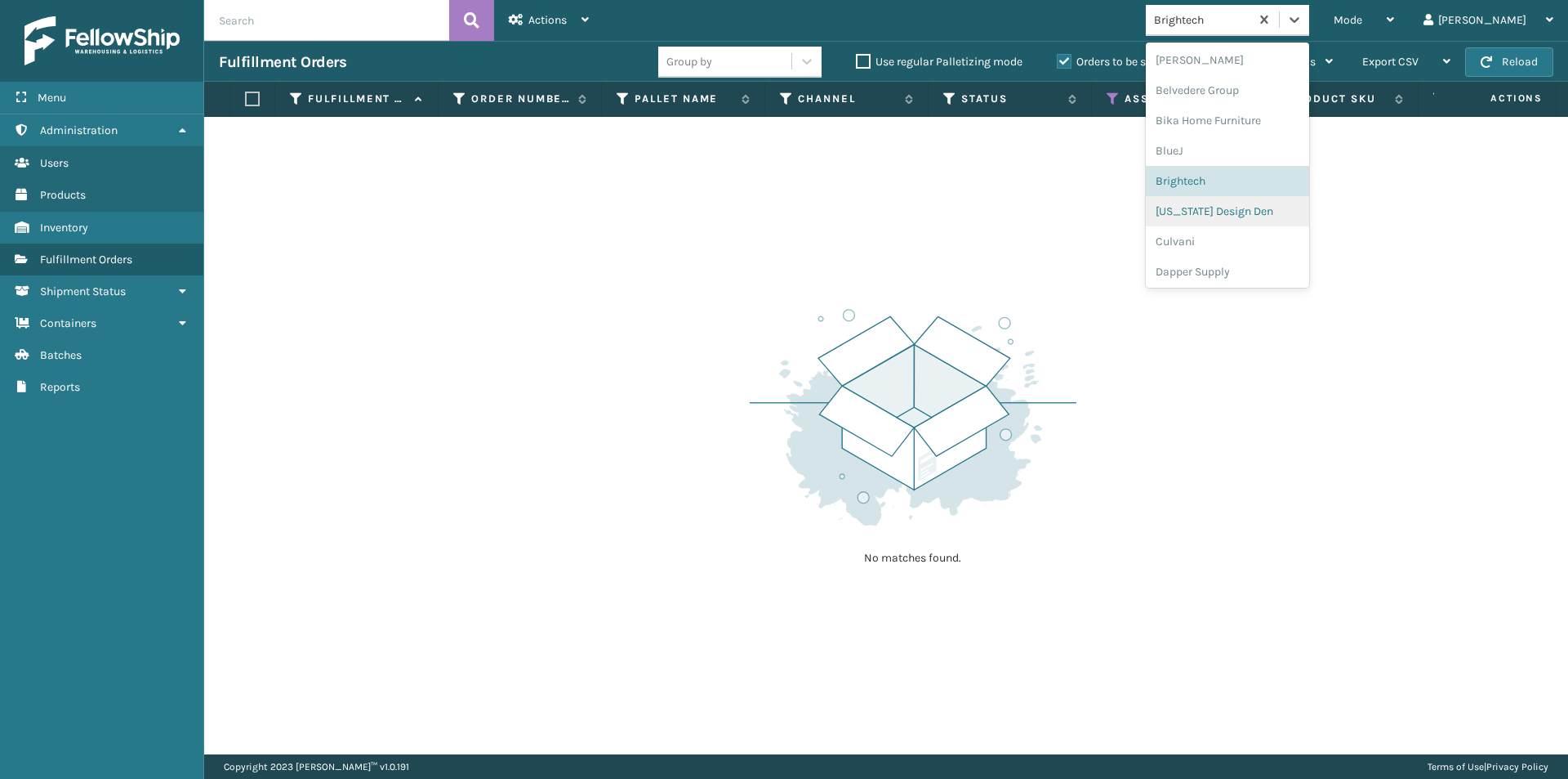
click at [1254, 212] on div "[US_STATE] Design Den" at bounding box center [1228, 211] width 163 height 31
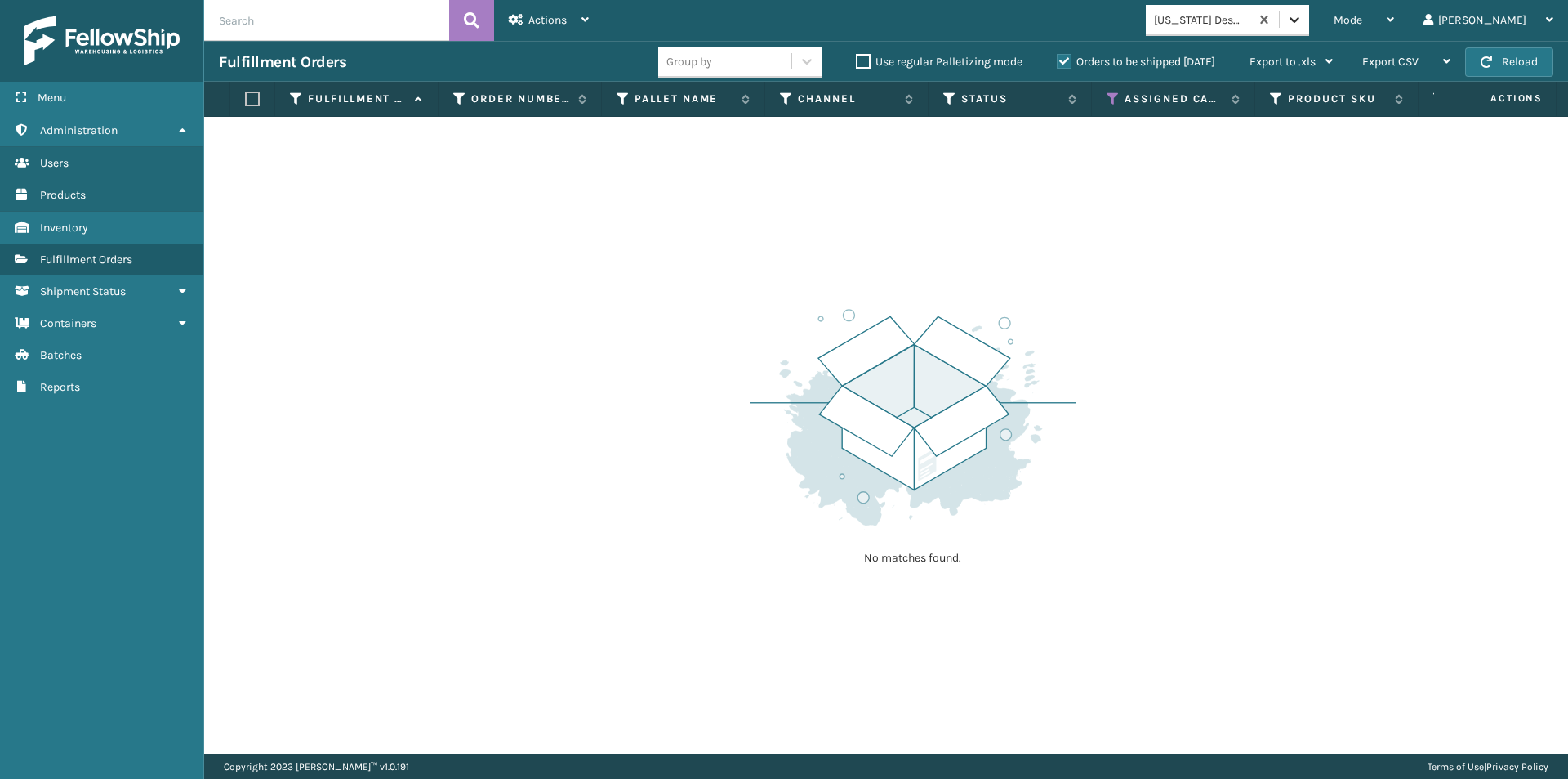
click at [1299, 22] on icon at bounding box center [1295, 20] width 10 height 6
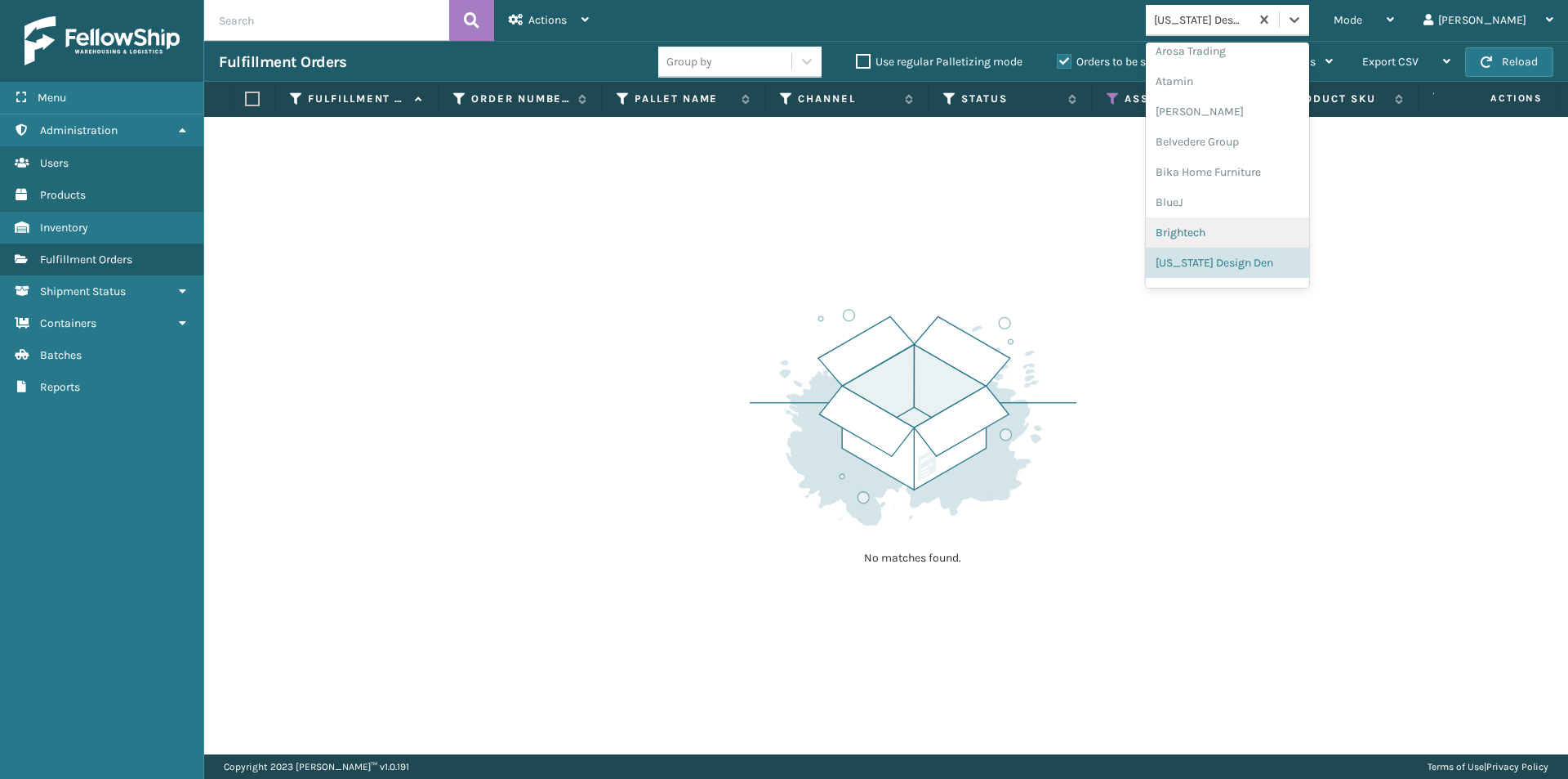
scroll to position [203, 0]
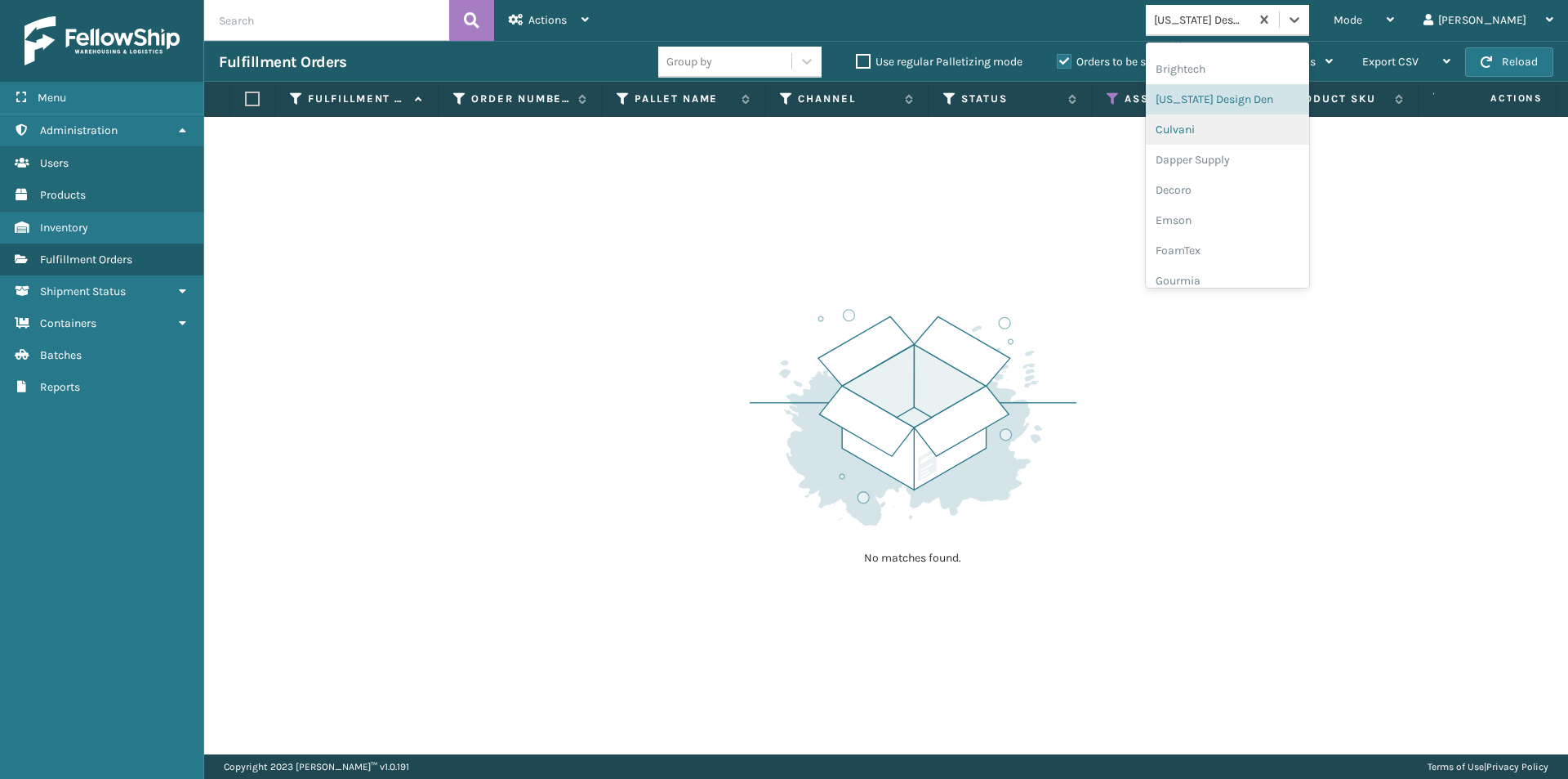
click at [1247, 134] on div "Culvani" at bounding box center [1228, 130] width 163 height 31
click at [1302, 23] on icon at bounding box center [1294, 19] width 16 height 16
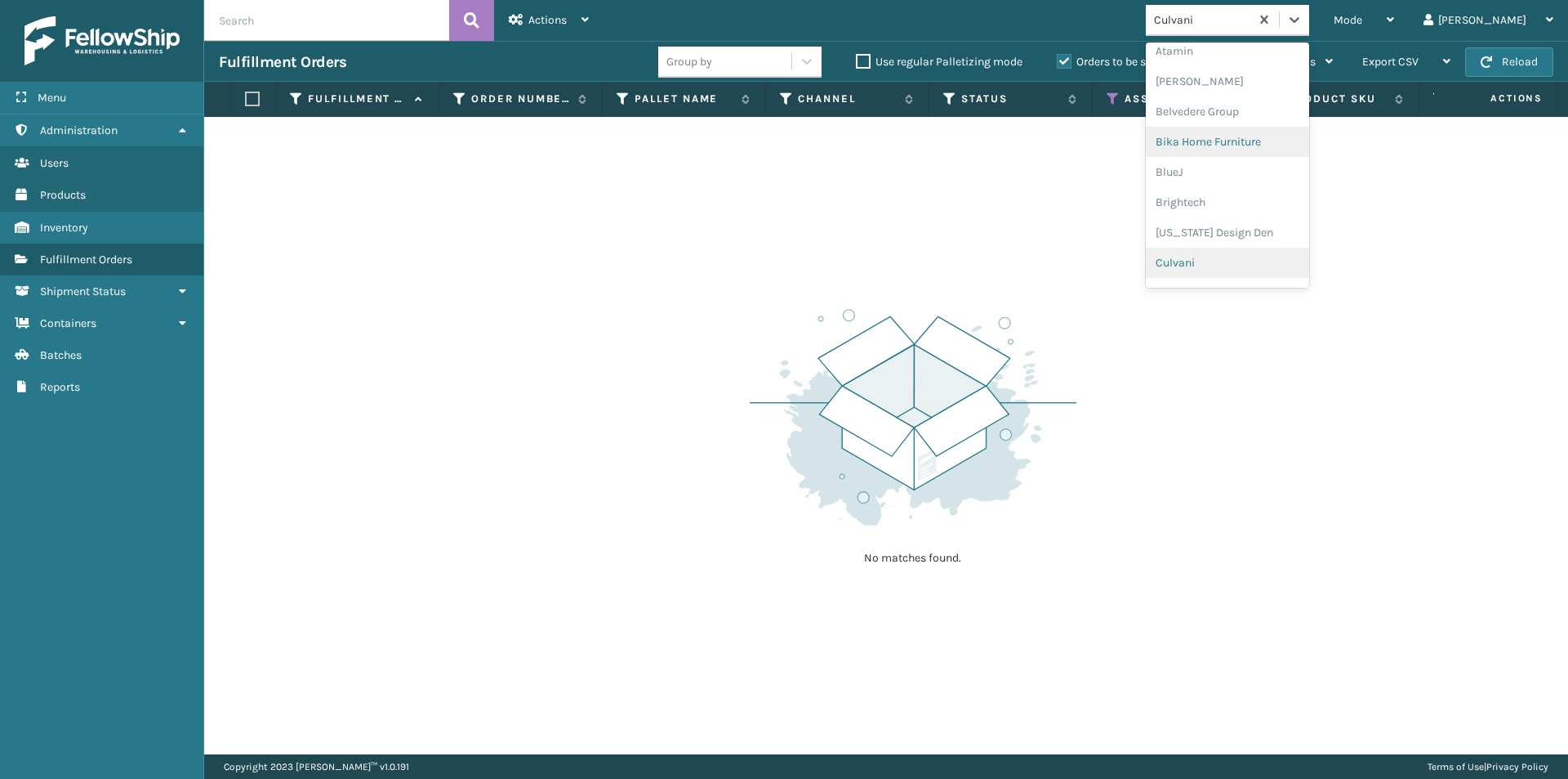
scroll to position [152, 0]
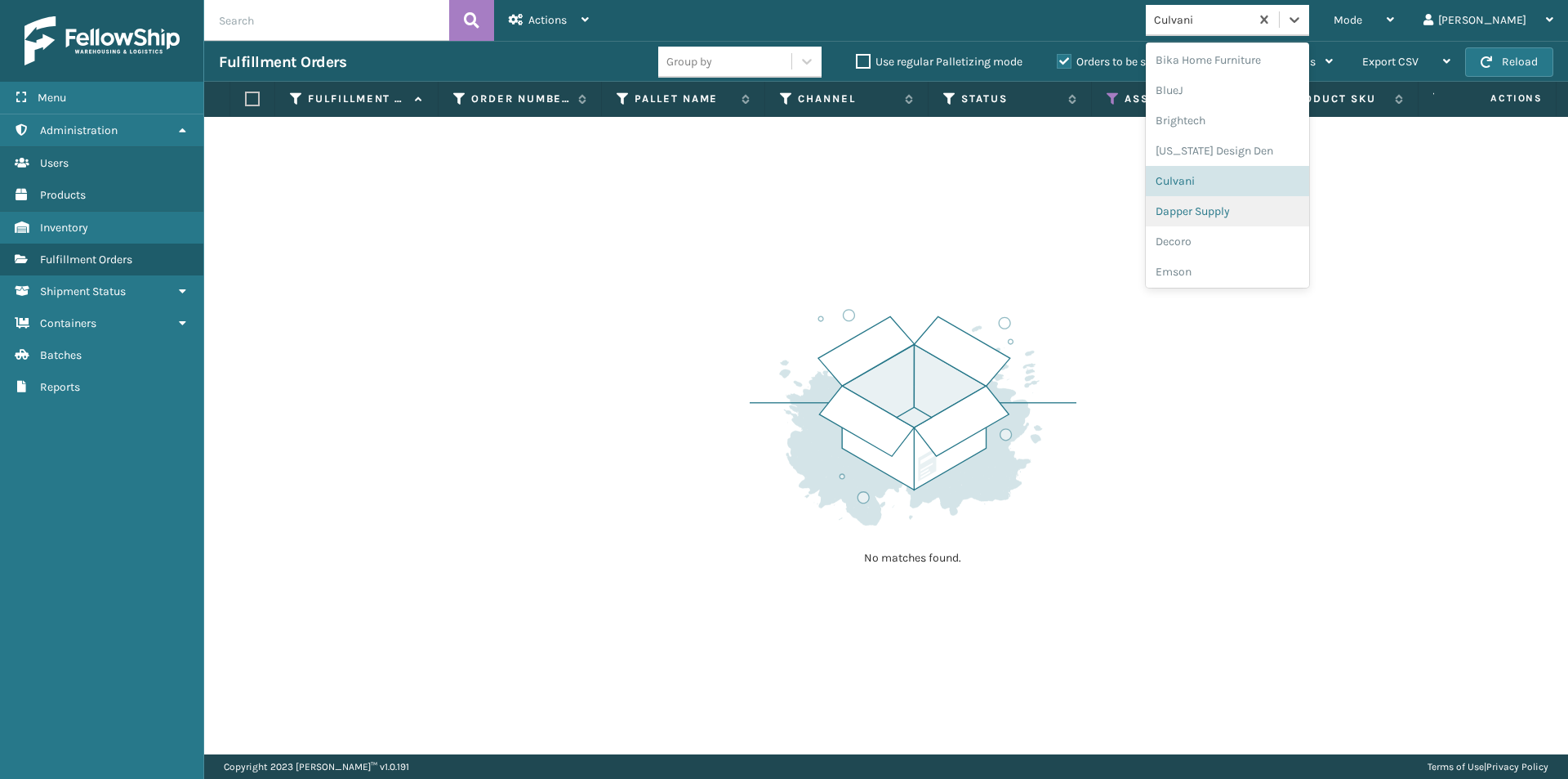
click at [1252, 219] on div "Dapper Supply" at bounding box center [1228, 211] width 163 height 31
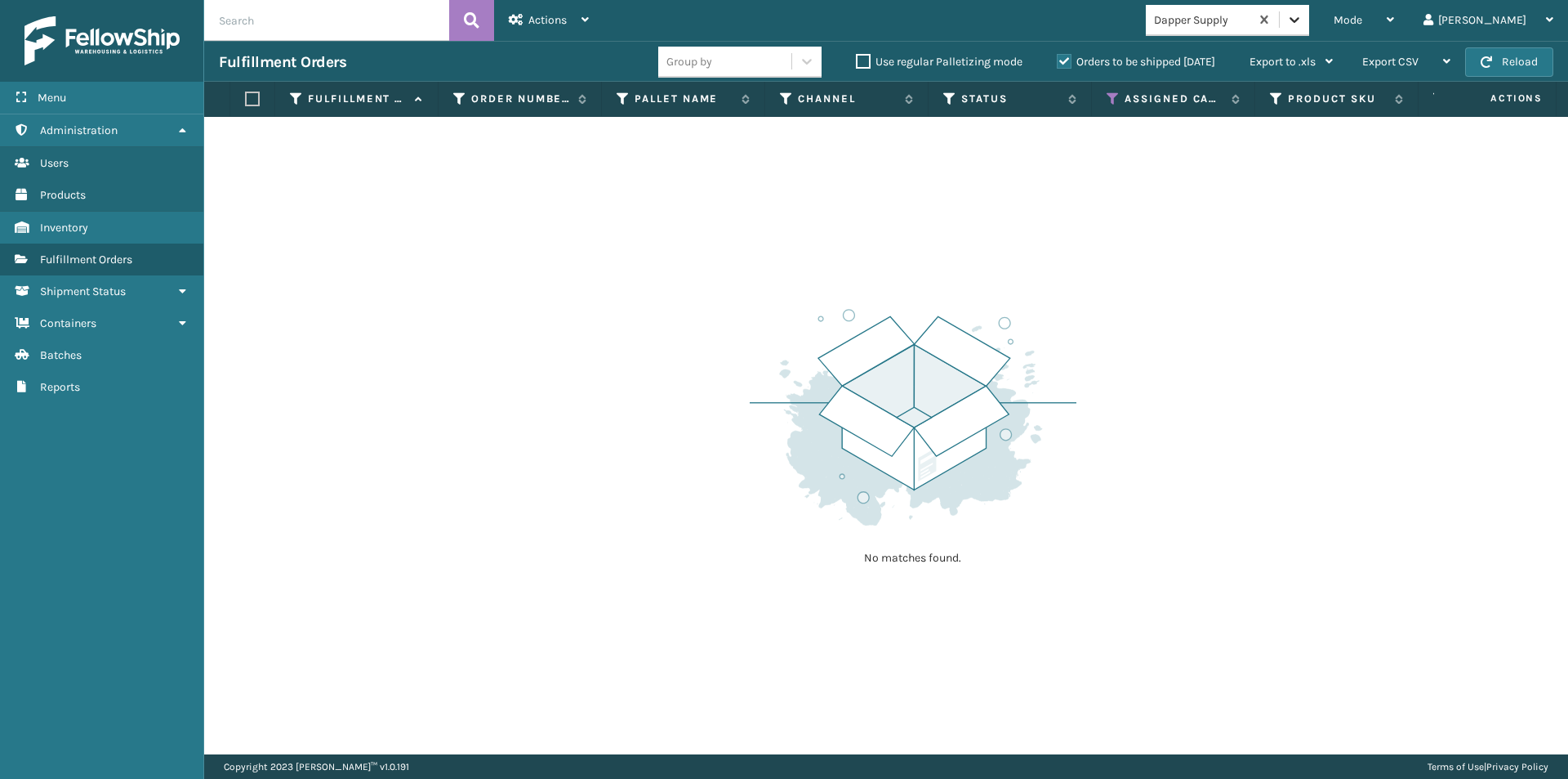
click at [1309, 28] on div at bounding box center [1294, 19] width 30 height 30
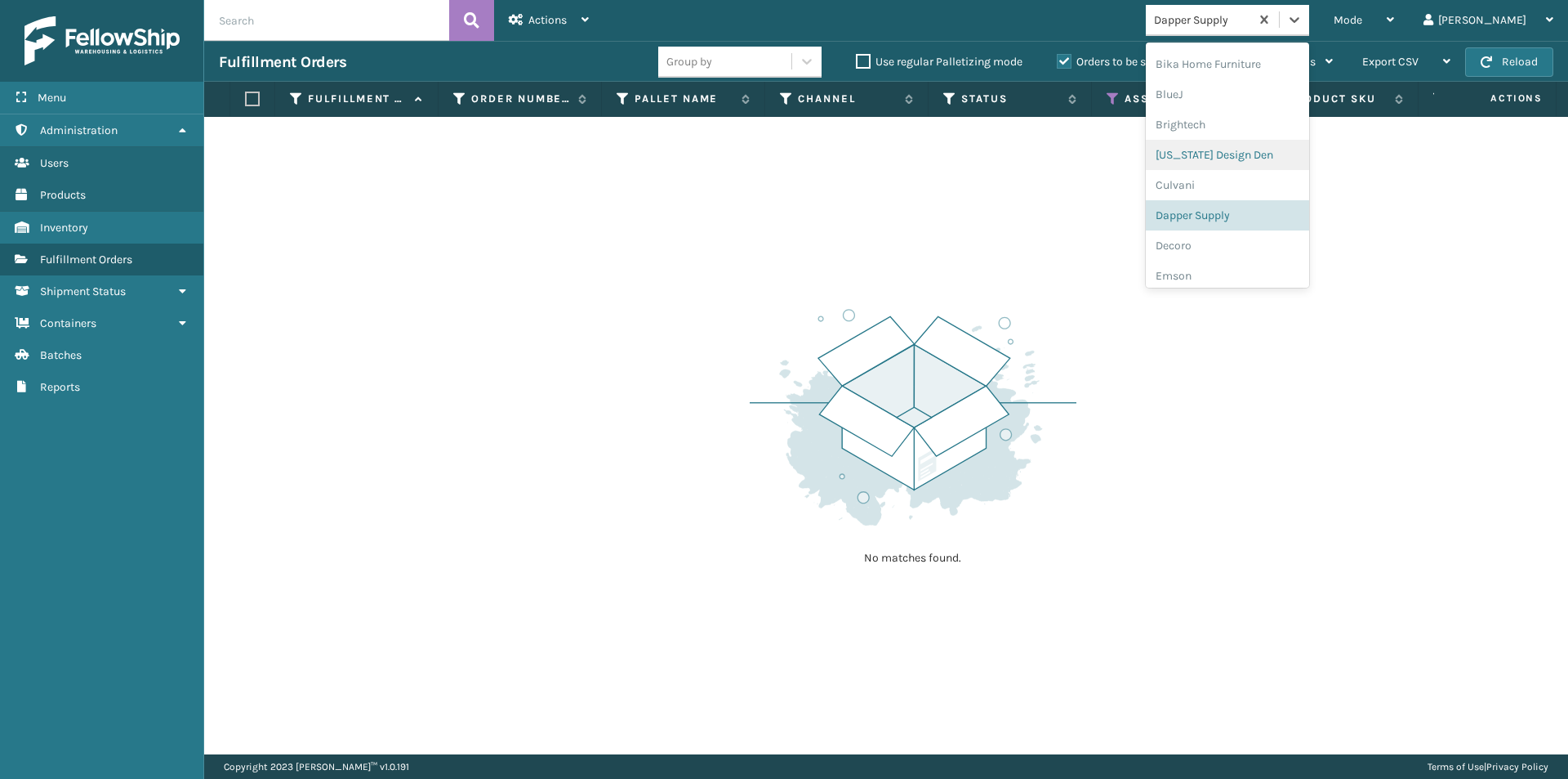
scroll to position [182, 0]
click at [1235, 217] on div "Decoro" at bounding box center [1228, 211] width 163 height 31
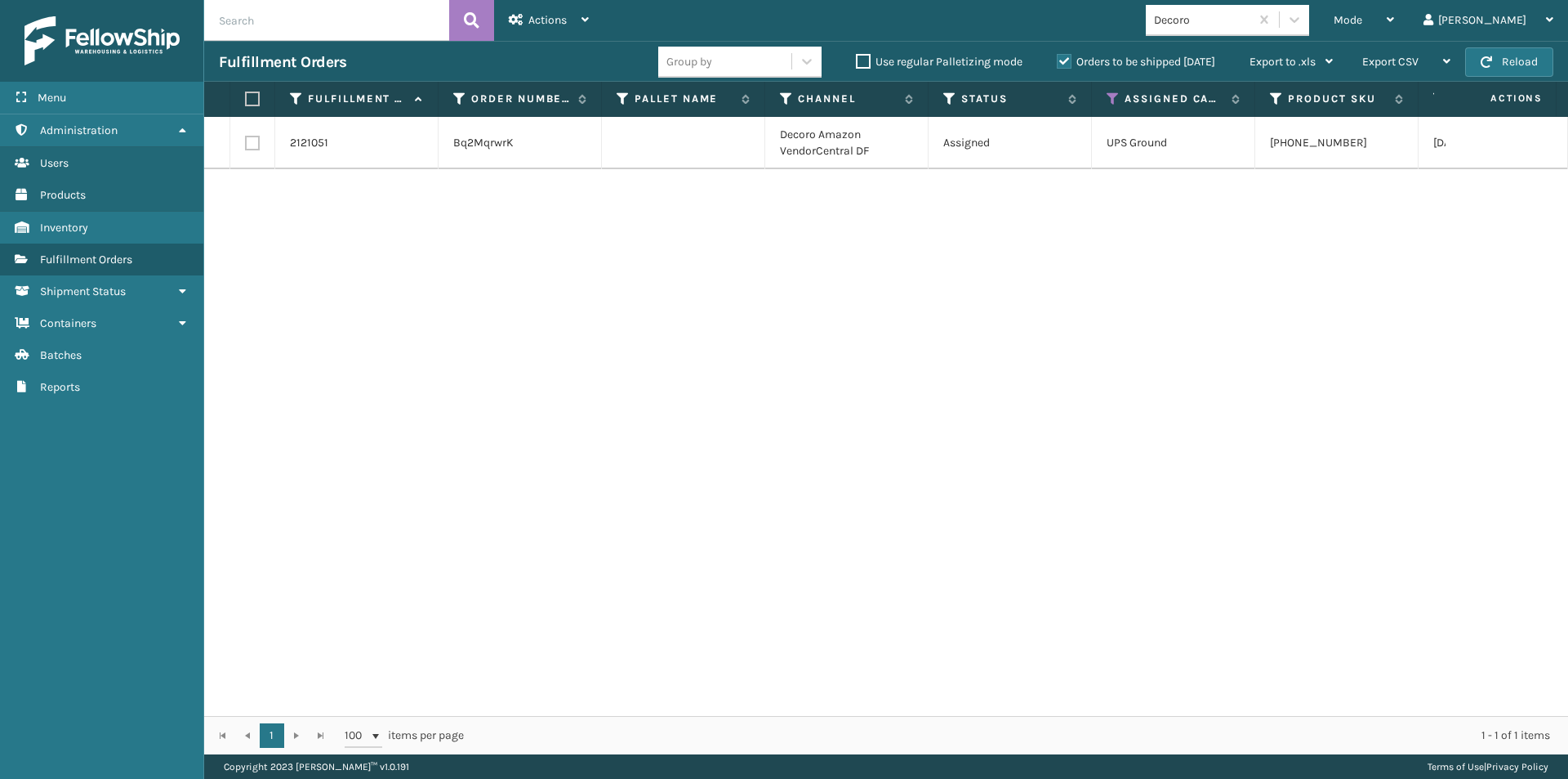
click at [250, 100] on label at bounding box center [249, 98] width 10 height 14
click at [246, 100] on input "checkbox" at bounding box center [245, 99] width 1 height 11
checkbox input "true"
click at [530, 32] on div "Actions" at bounding box center [549, 20] width 80 height 41
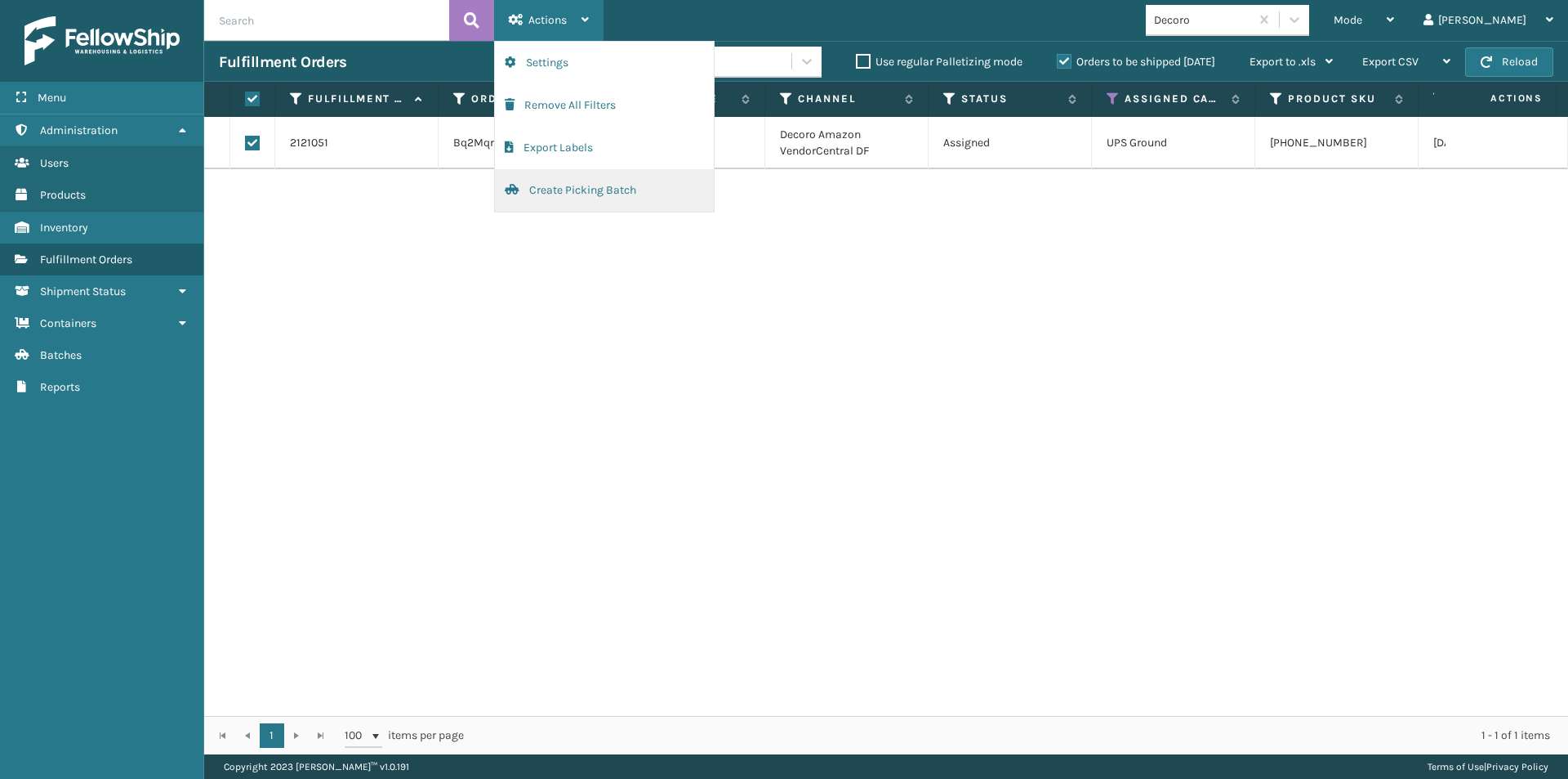
click at [539, 192] on button "Create Picking Batch" at bounding box center [604, 190] width 219 height 42
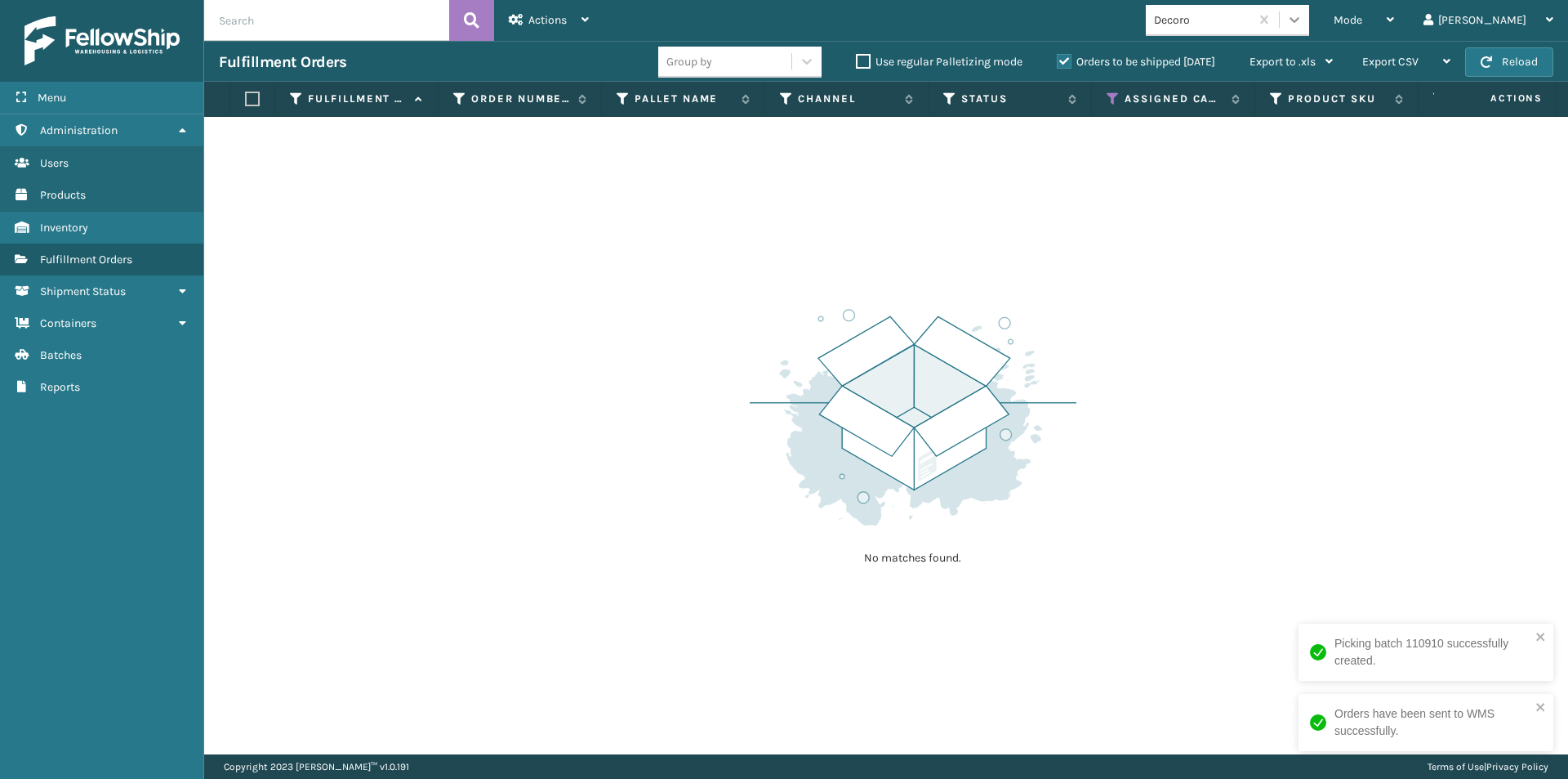
click at [1302, 23] on icon at bounding box center [1294, 19] width 16 height 16
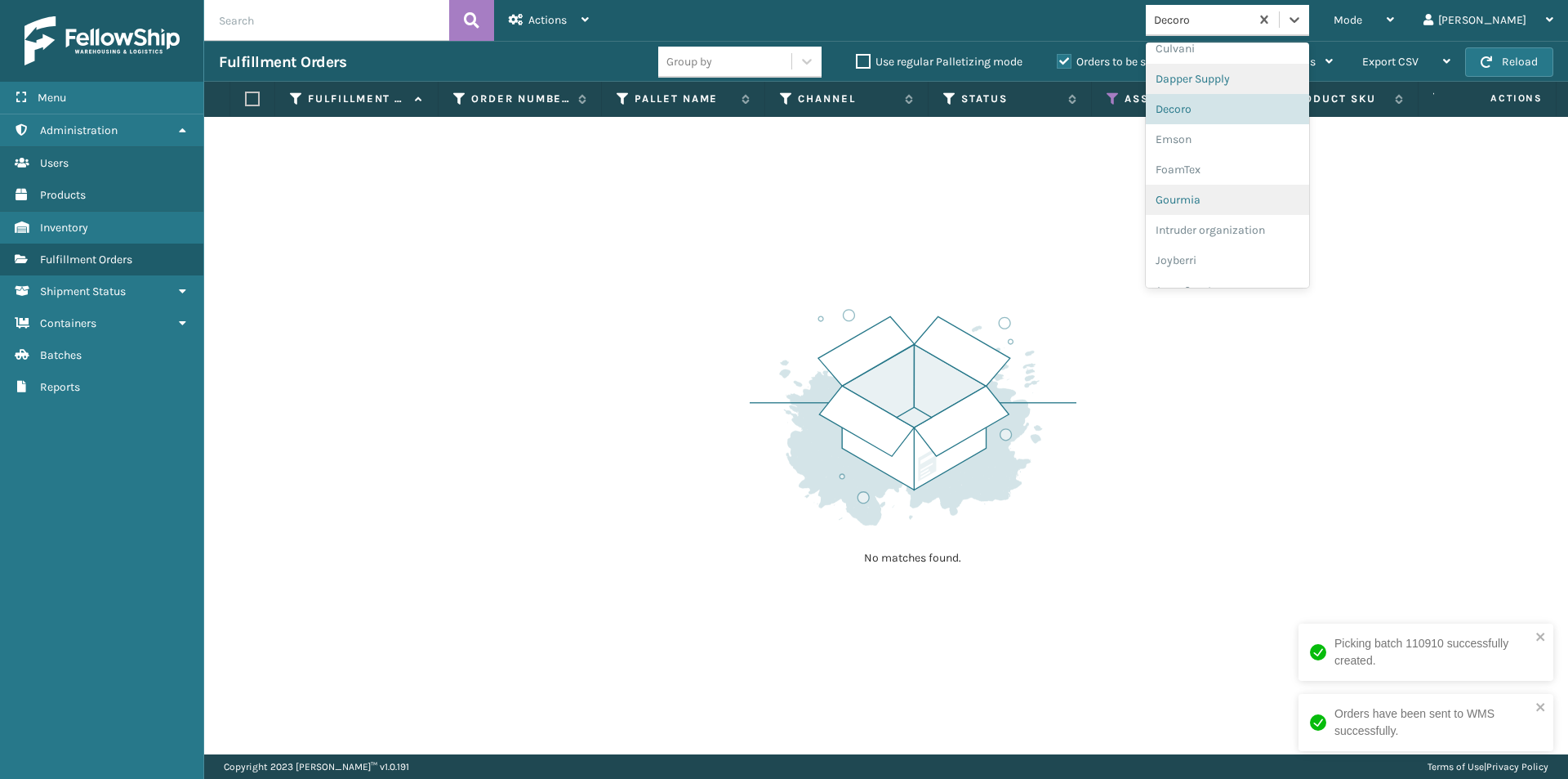
scroll to position [295, 0]
click at [1249, 130] on div "Emson" at bounding box center [1228, 130] width 163 height 31
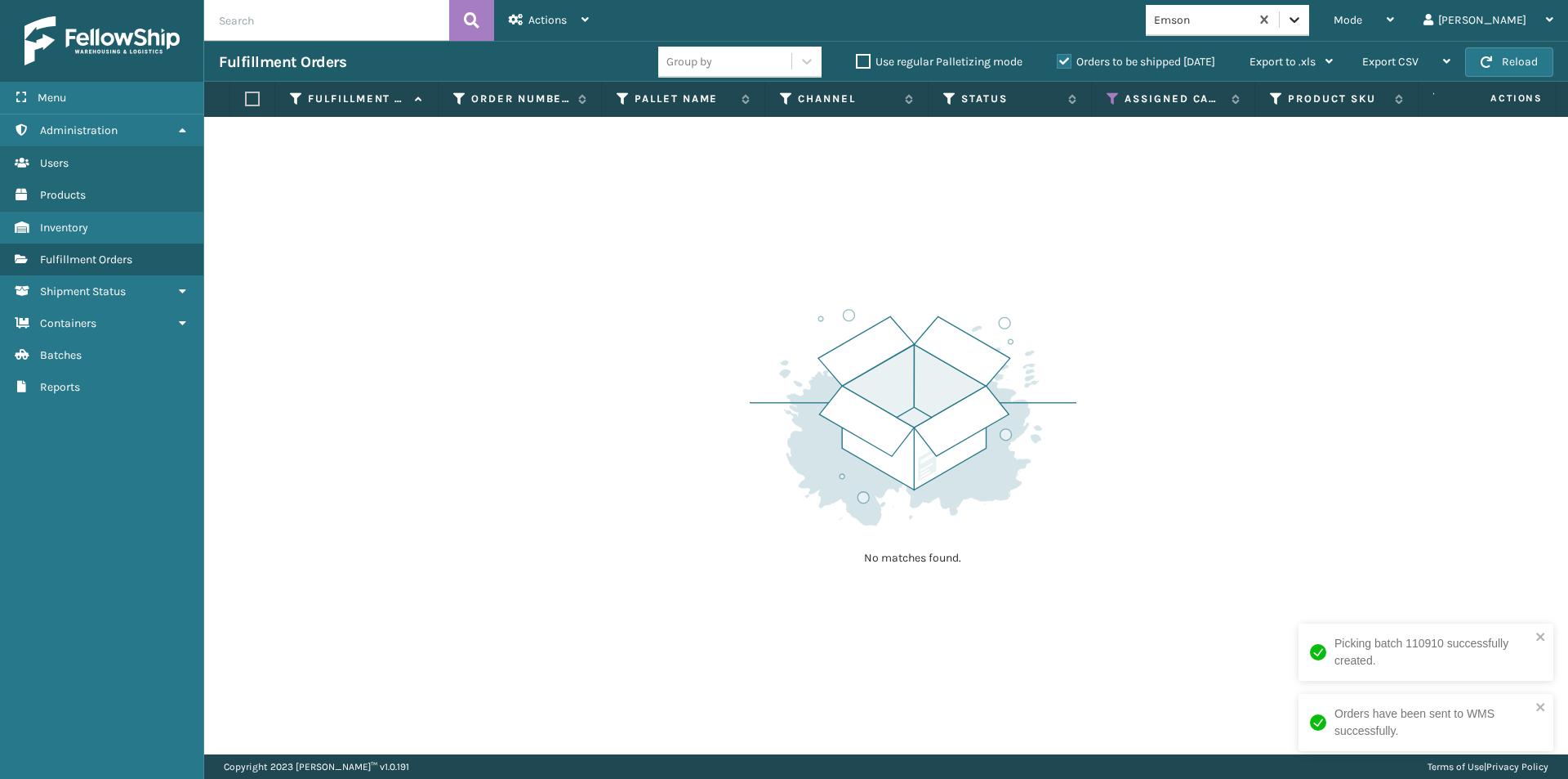
click at [1302, 25] on icon at bounding box center [1294, 19] width 16 height 16
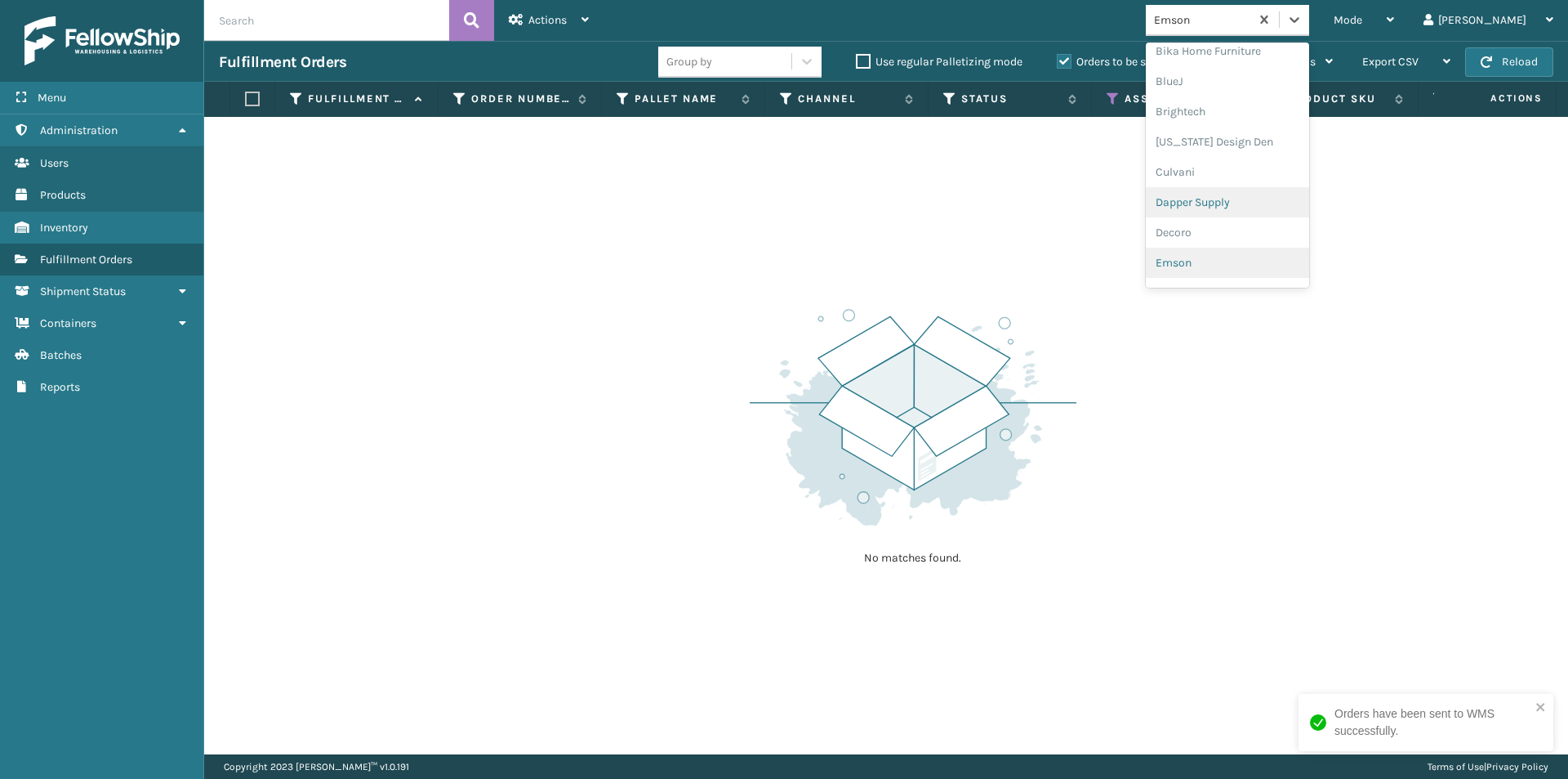
scroll to position [243, 0]
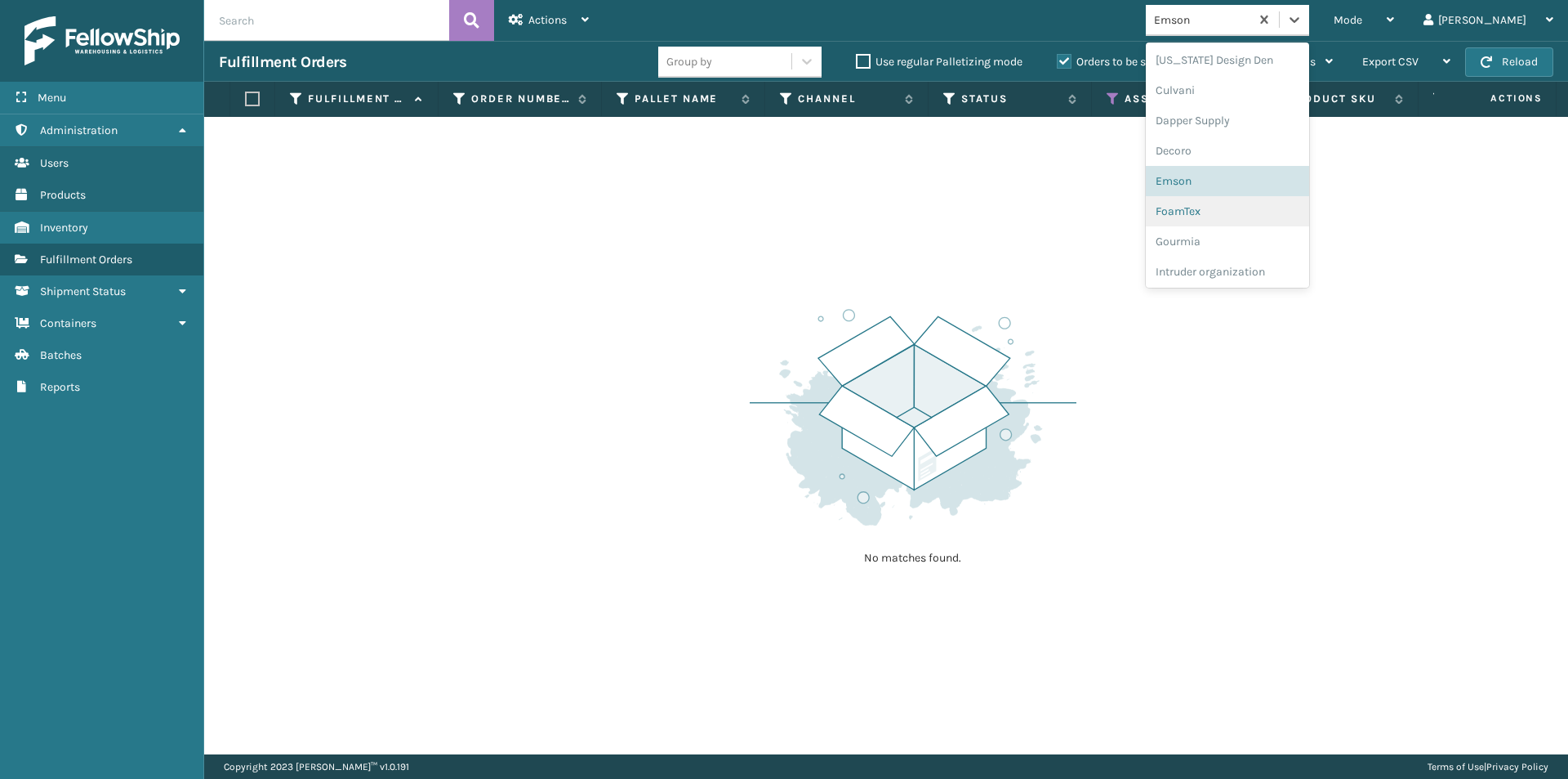
click at [1249, 206] on div "FoamTex" at bounding box center [1228, 211] width 163 height 31
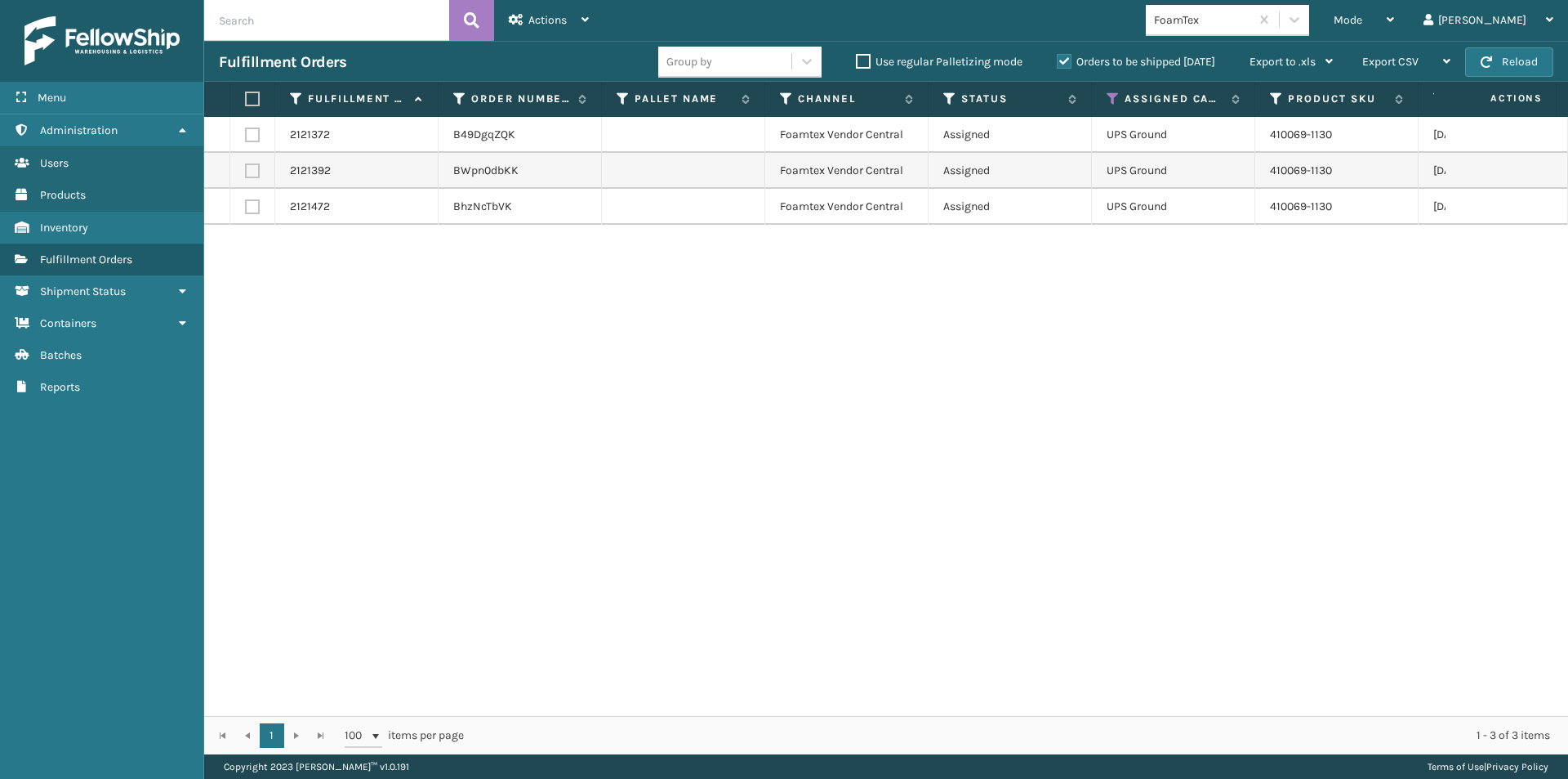
click at [250, 97] on label at bounding box center [249, 98] width 10 height 14
click at [246, 97] on input "checkbox" at bounding box center [245, 99] width 1 height 11
checkbox input "true"
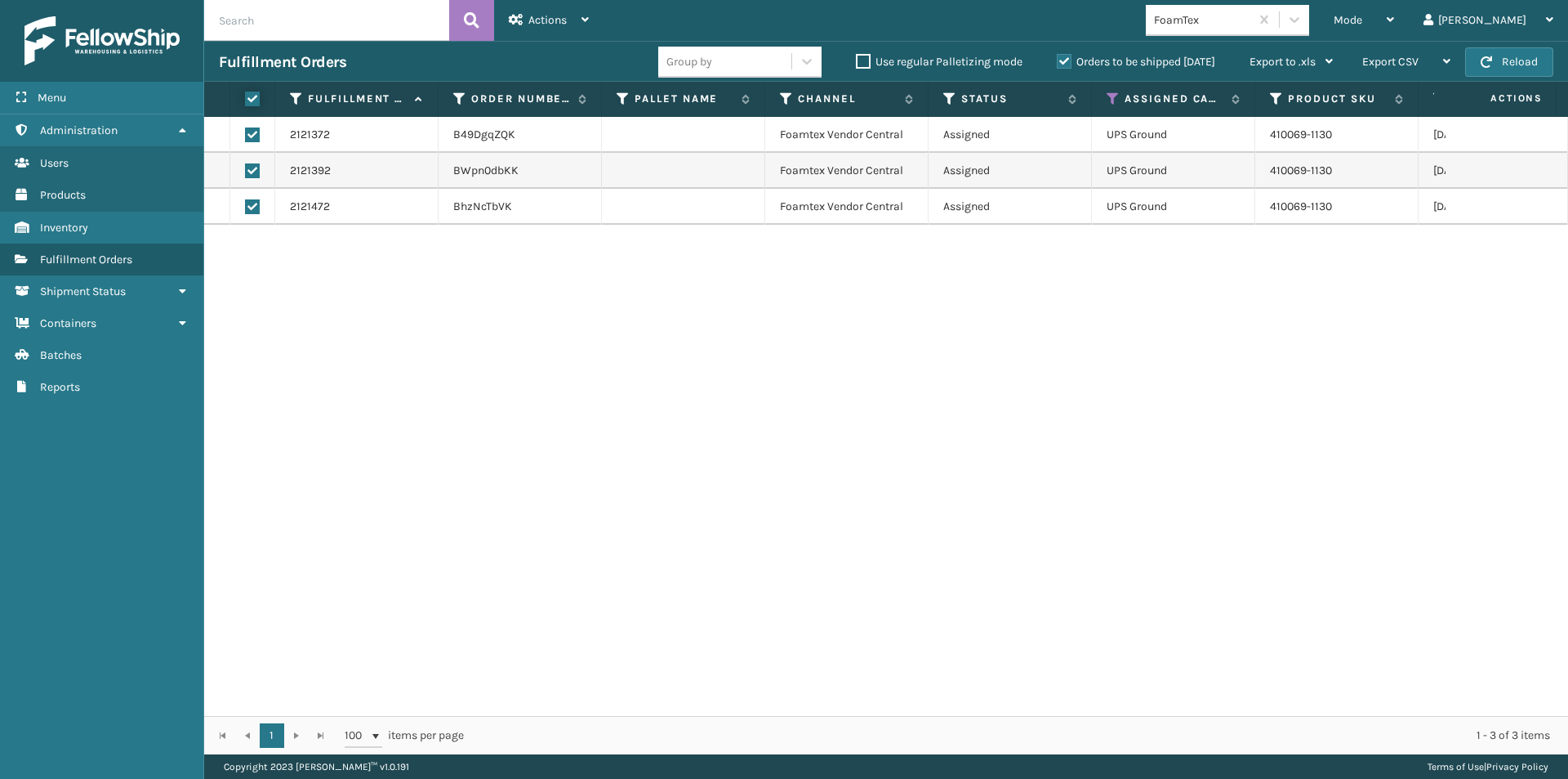
checkbox input "true"
click at [539, 29] on div "Actions" at bounding box center [549, 20] width 80 height 41
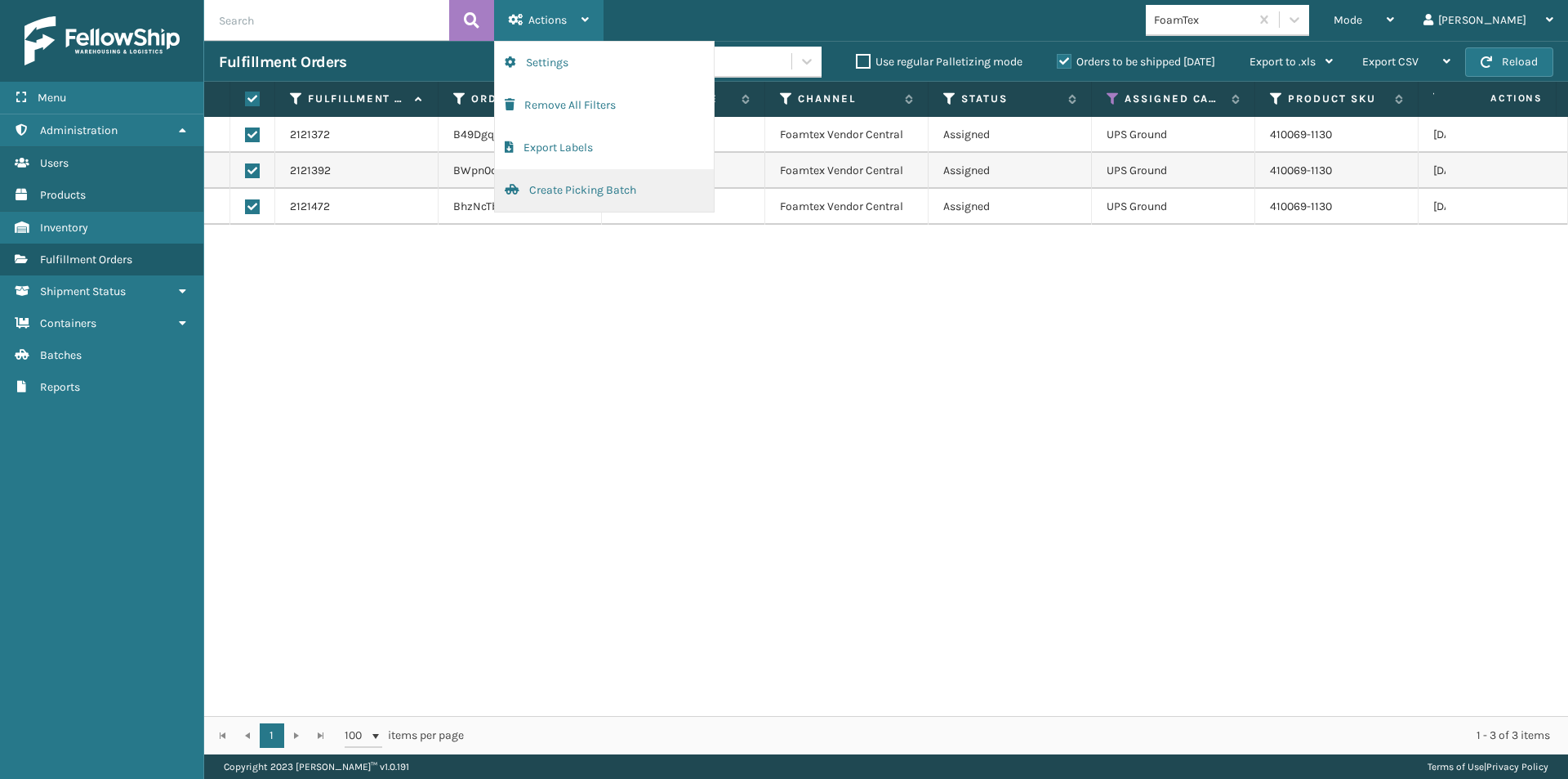
click at [580, 190] on button "Create Picking Batch" at bounding box center [604, 190] width 219 height 42
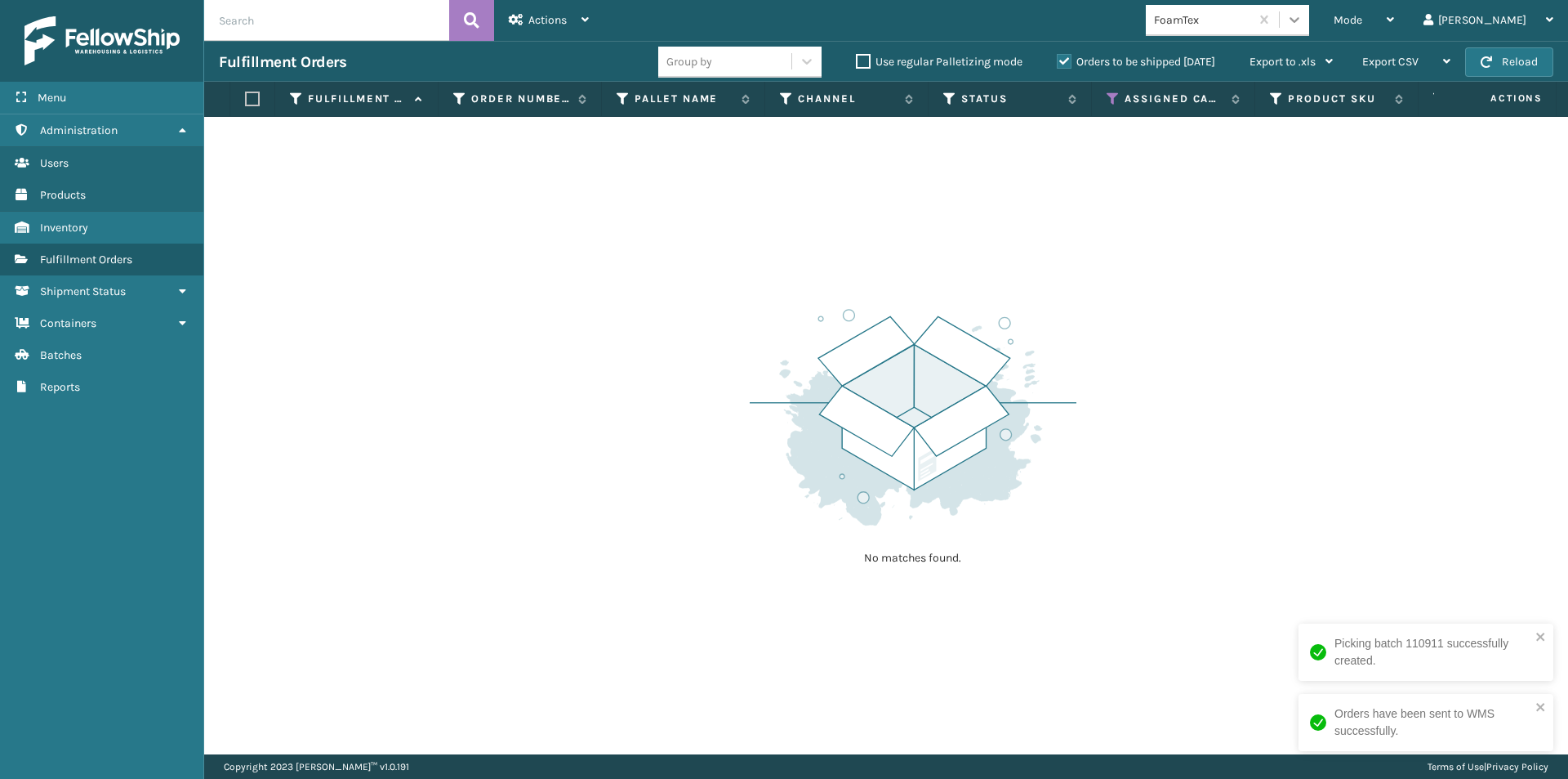
click at [1302, 26] on icon at bounding box center [1294, 19] width 16 height 16
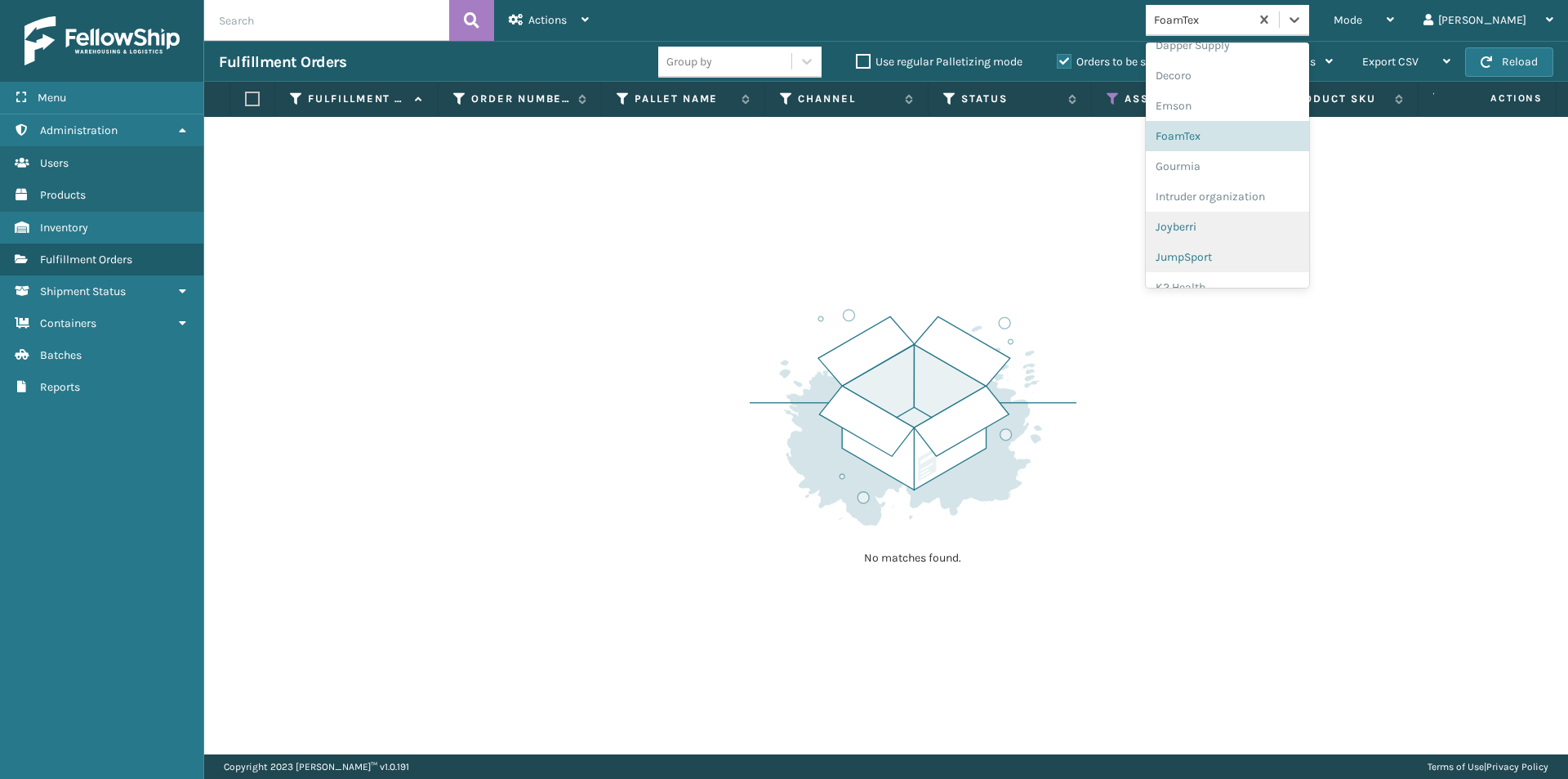
scroll to position [355, 0]
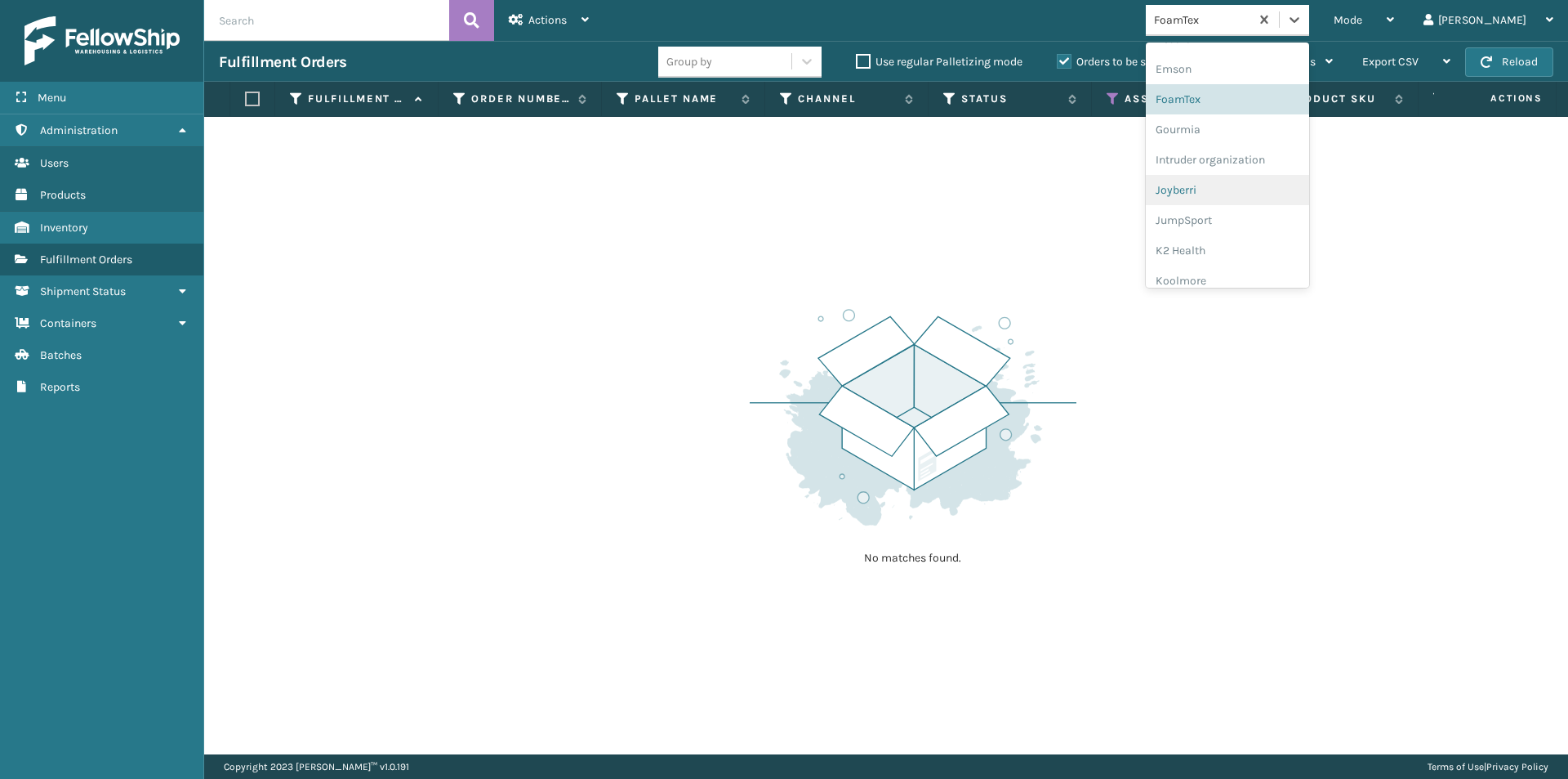
click at [1239, 187] on div "Joyberri" at bounding box center [1228, 190] width 163 height 31
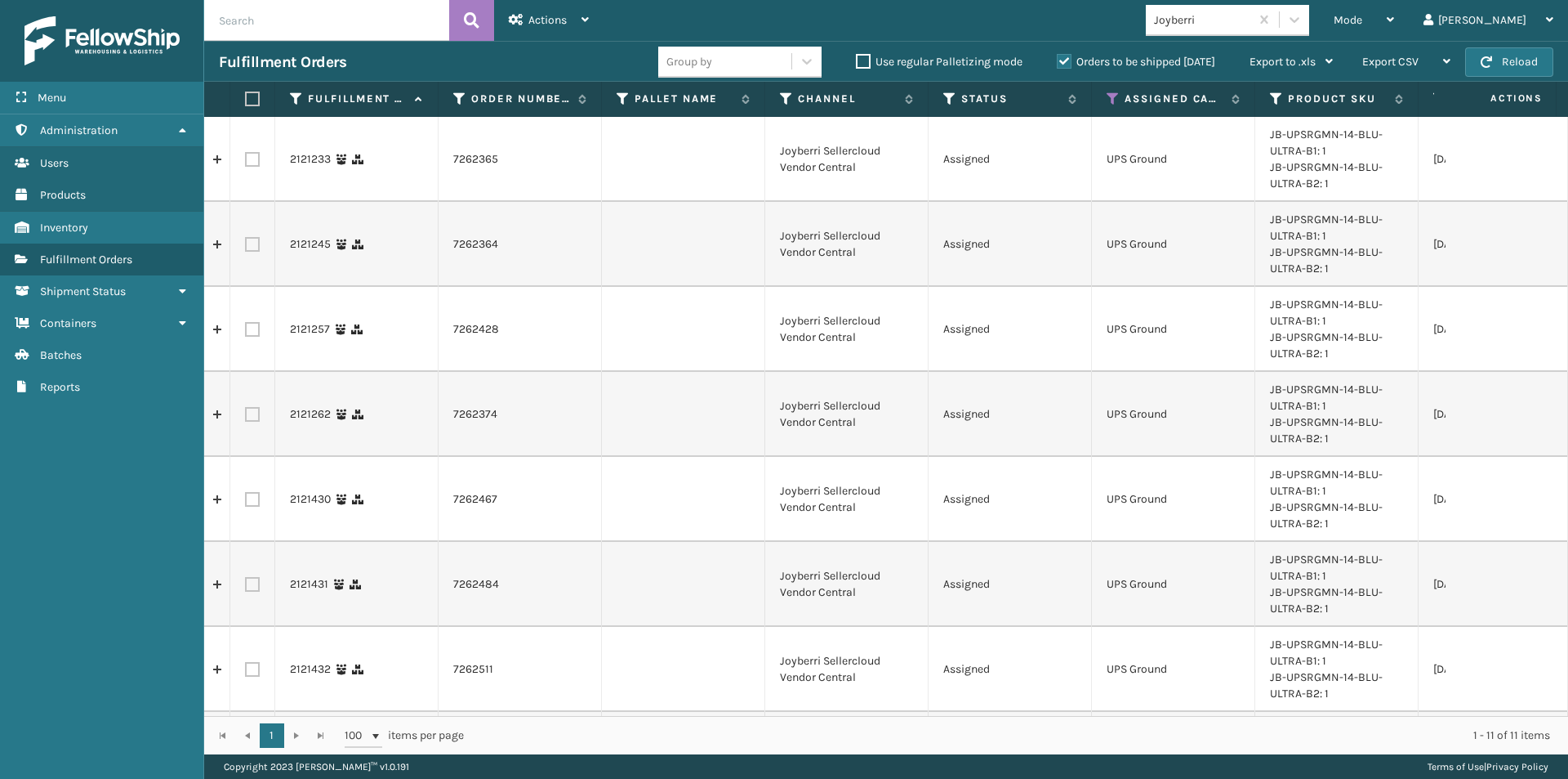
click at [255, 100] on label at bounding box center [249, 98] width 10 height 14
click at [246, 100] on input "checkbox" at bounding box center [245, 99] width 1 height 11
checkbox input "true"
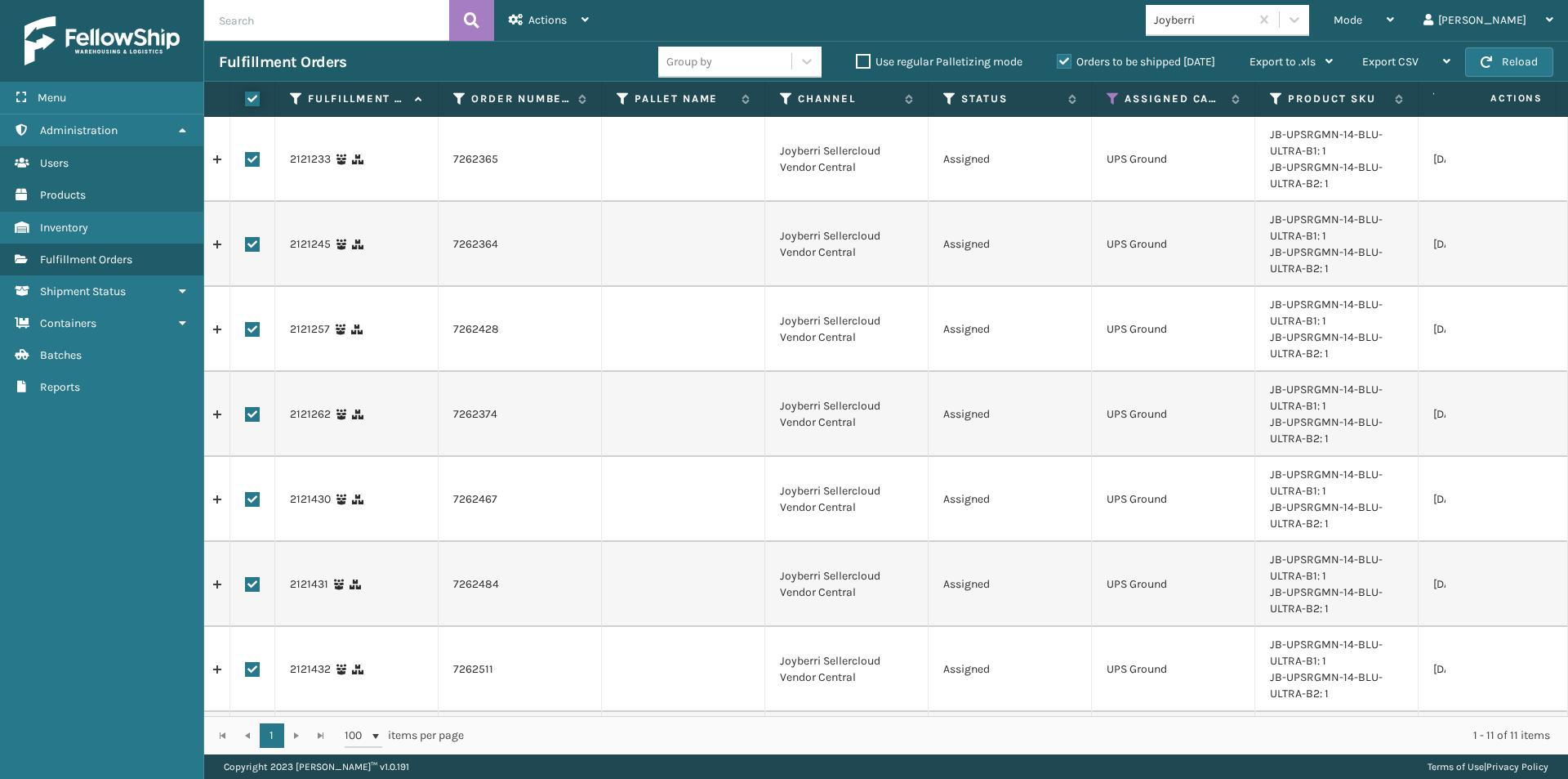
checkbox input "true"
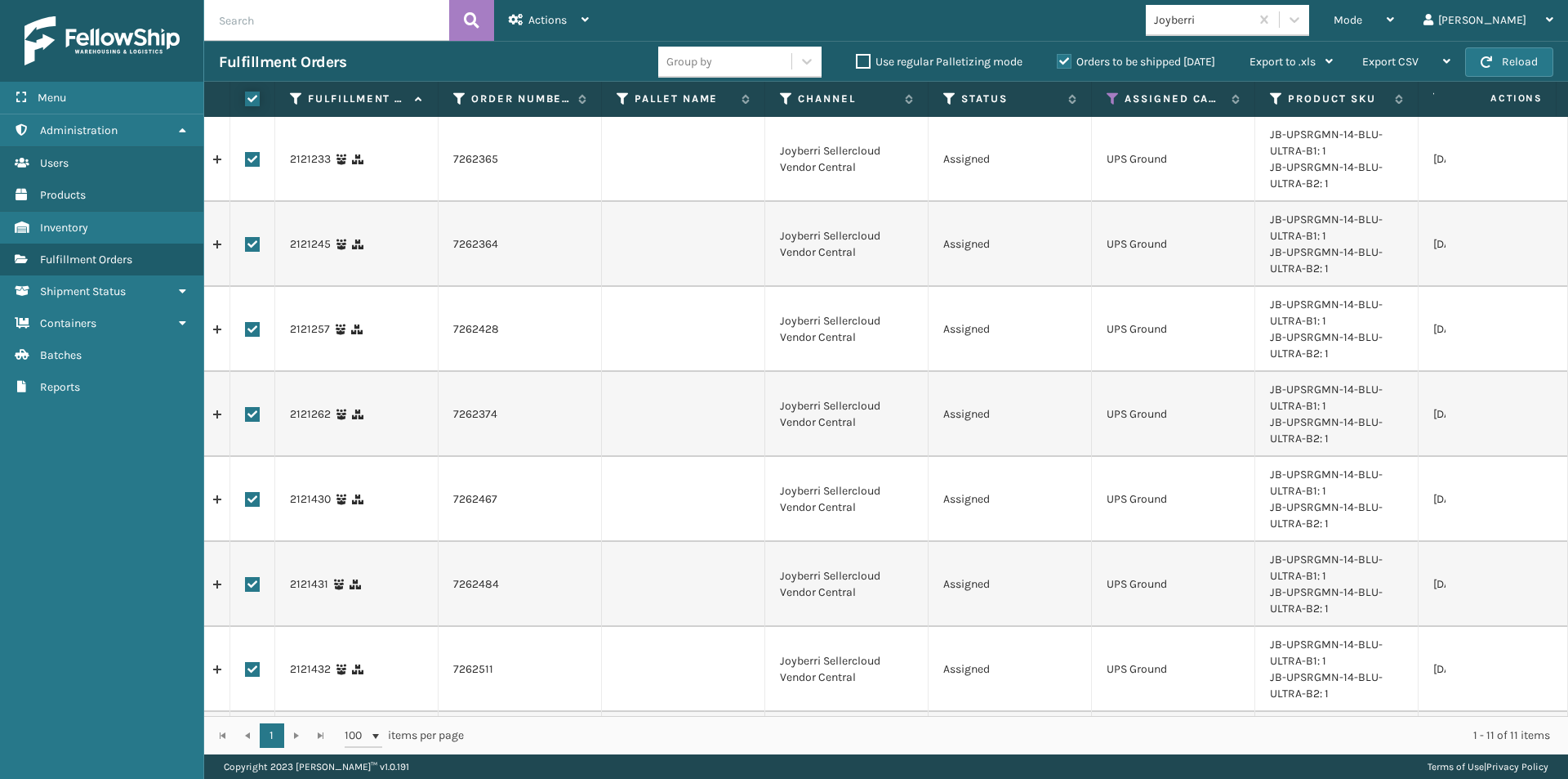
checkbox input "true"
click at [549, 19] on span "Actions" at bounding box center [548, 20] width 38 height 13
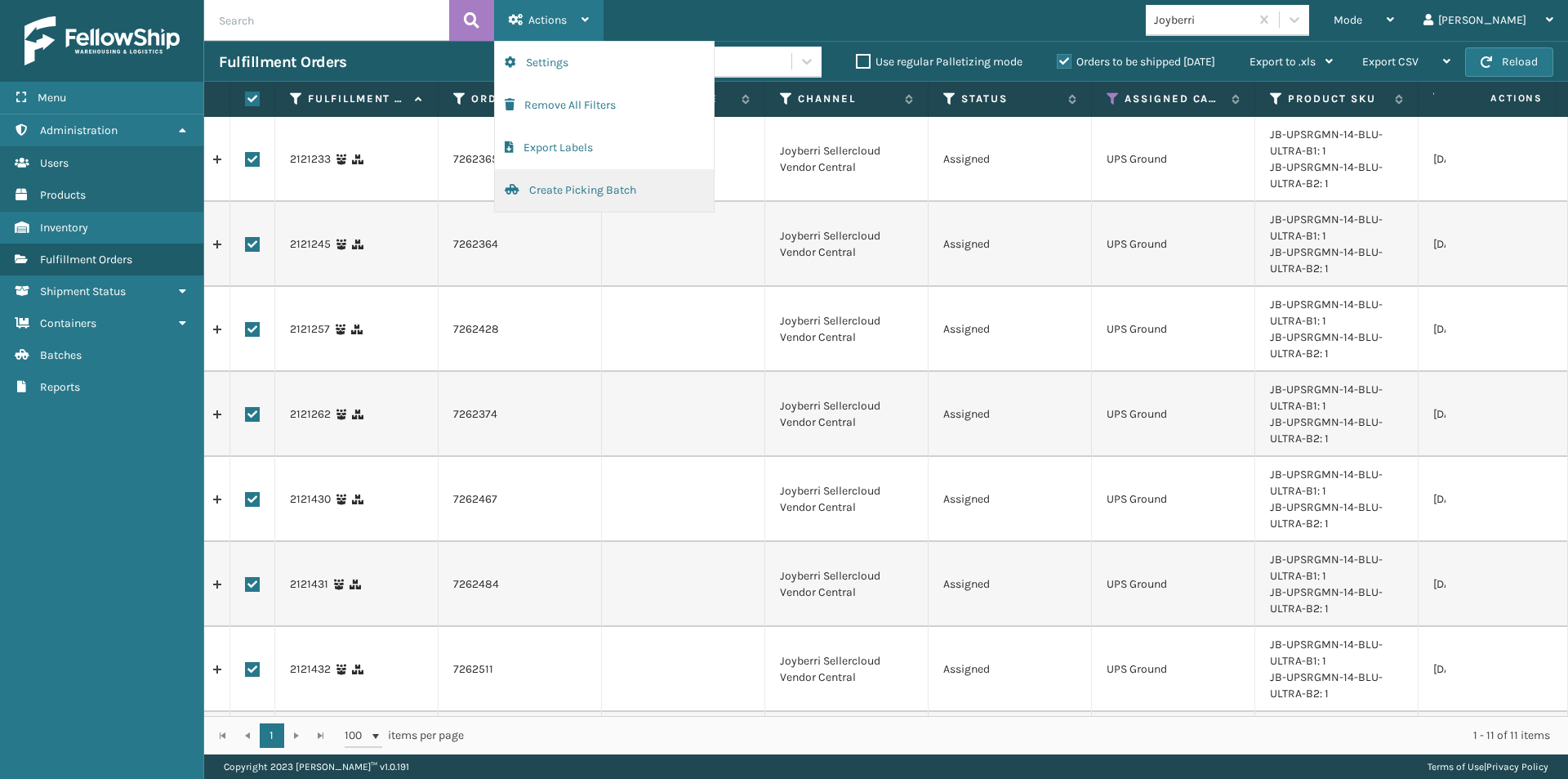
click at [574, 191] on button "Create Picking Batch" at bounding box center [604, 190] width 219 height 42
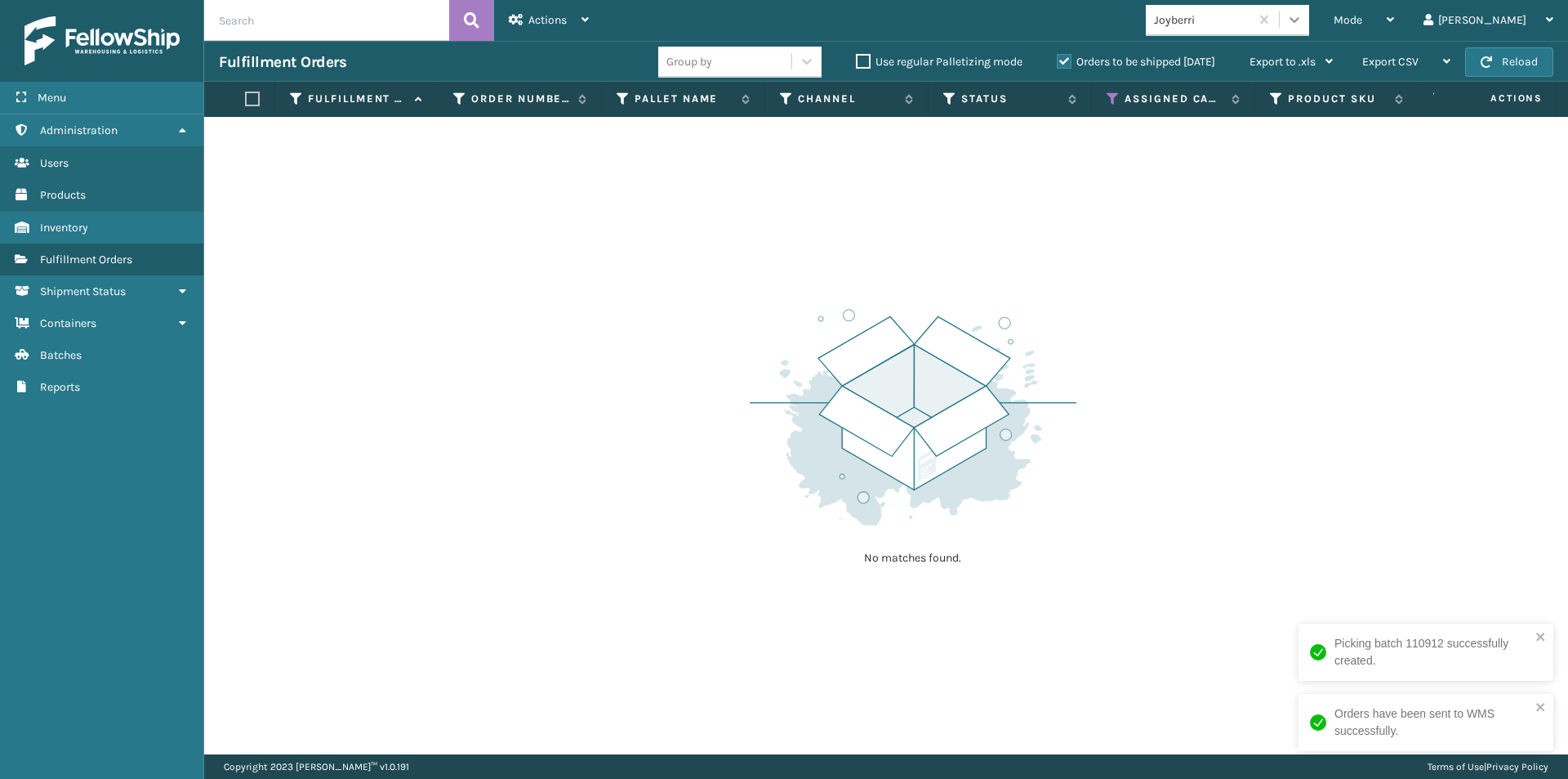
click at [1302, 16] on icon at bounding box center [1294, 19] width 16 height 16
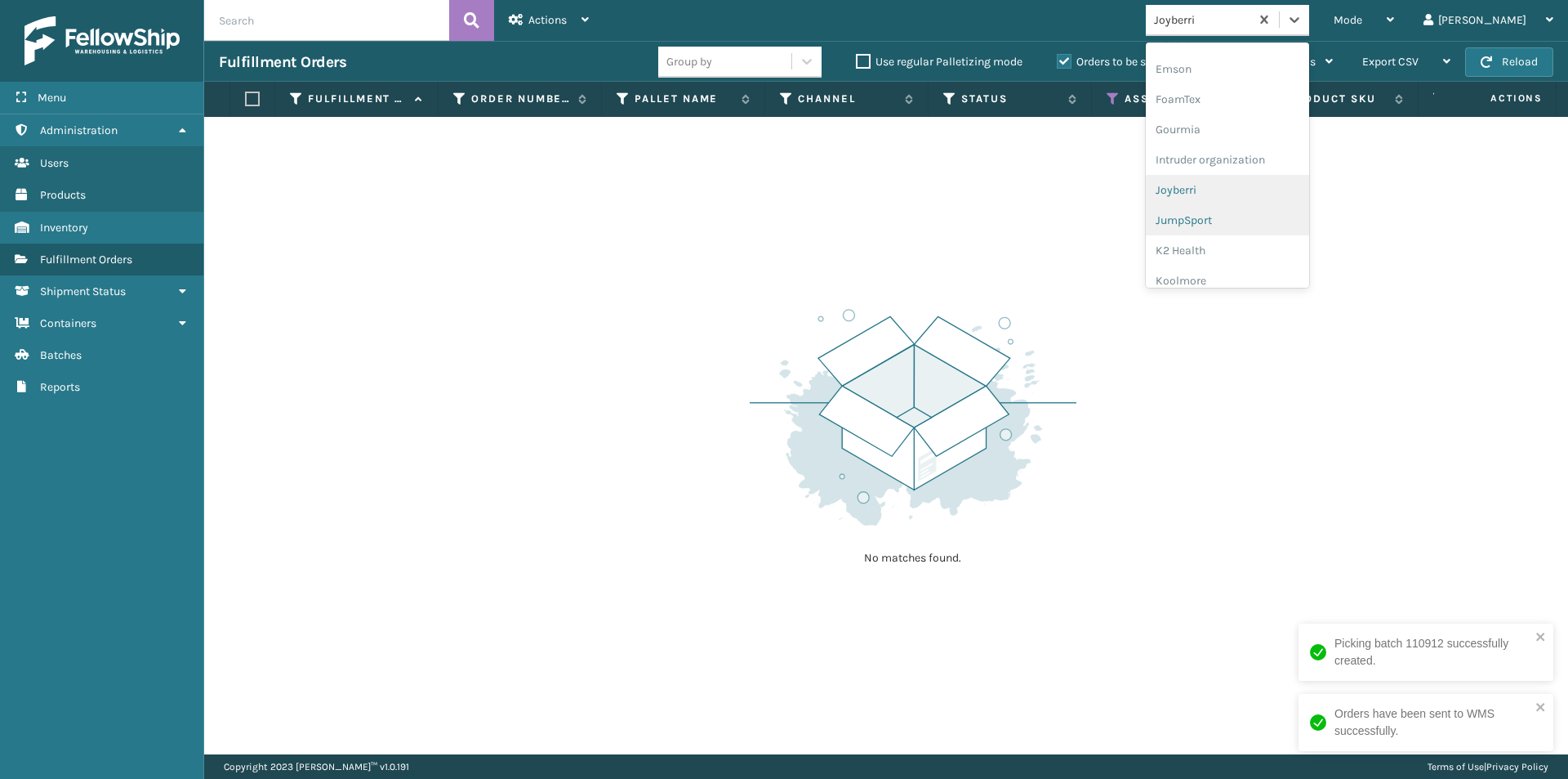
scroll to position [445, 0]
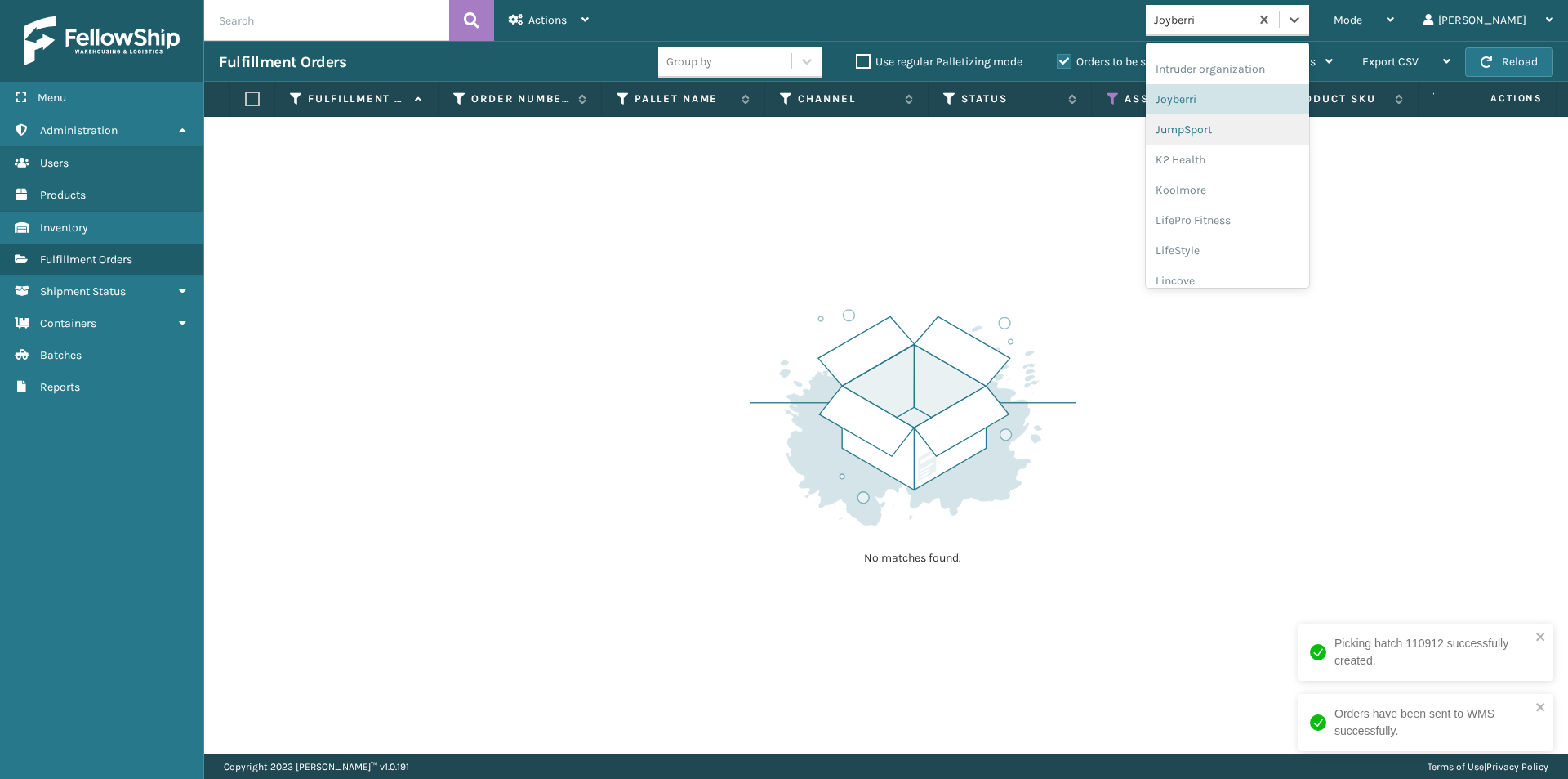
click at [1262, 126] on div "JumpSport" at bounding box center [1228, 130] width 163 height 31
click at [1302, 24] on icon at bounding box center [1294, 19] width 16 height 16
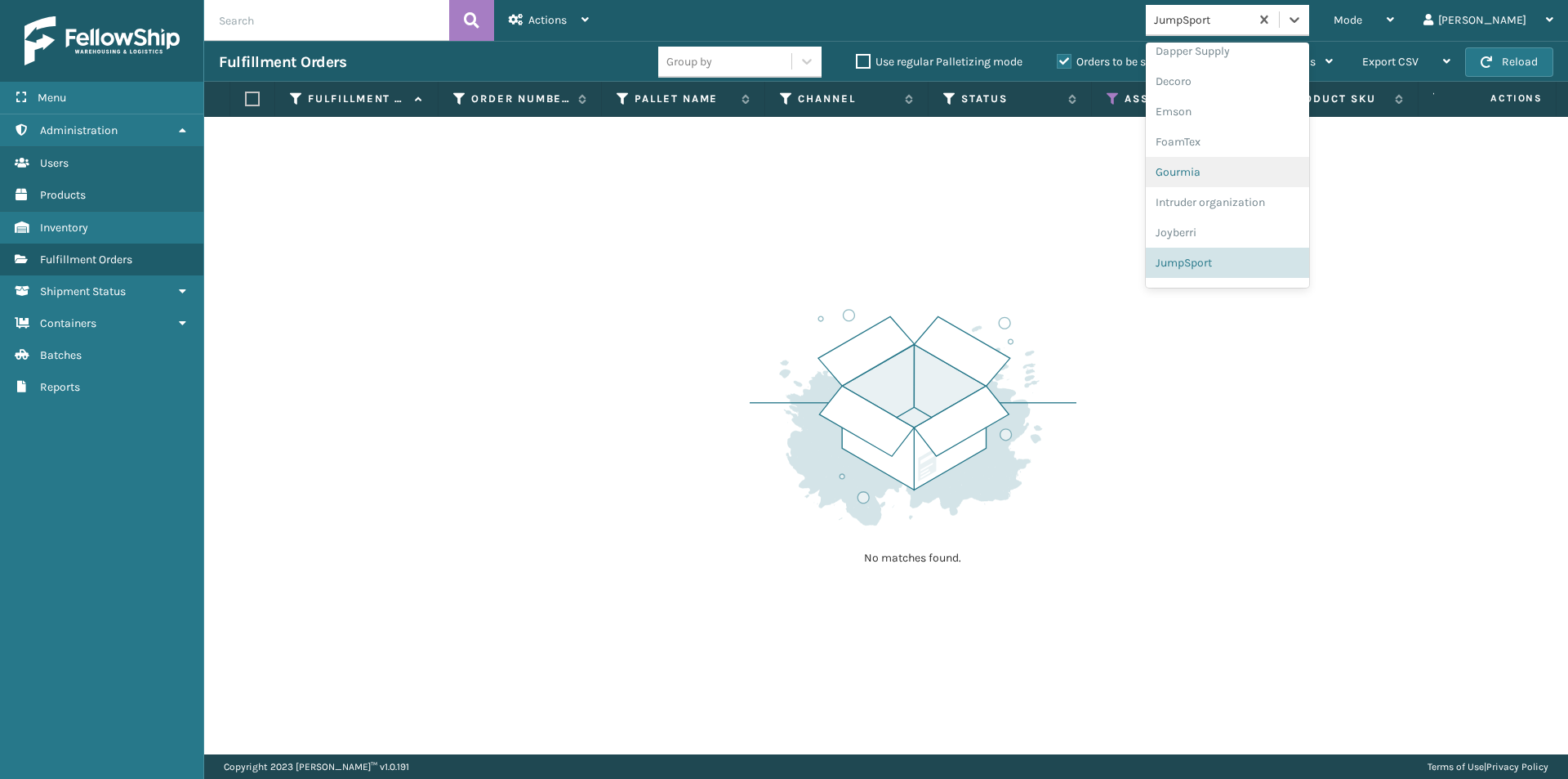
scroll to position [393, 0]
click at [1273, 206] on div "K2 Health" at bounding box center [1228, 211] width 163 height 31
click at [1302, 12] on icon at bounding box center [1294, 19] width 16 height 16
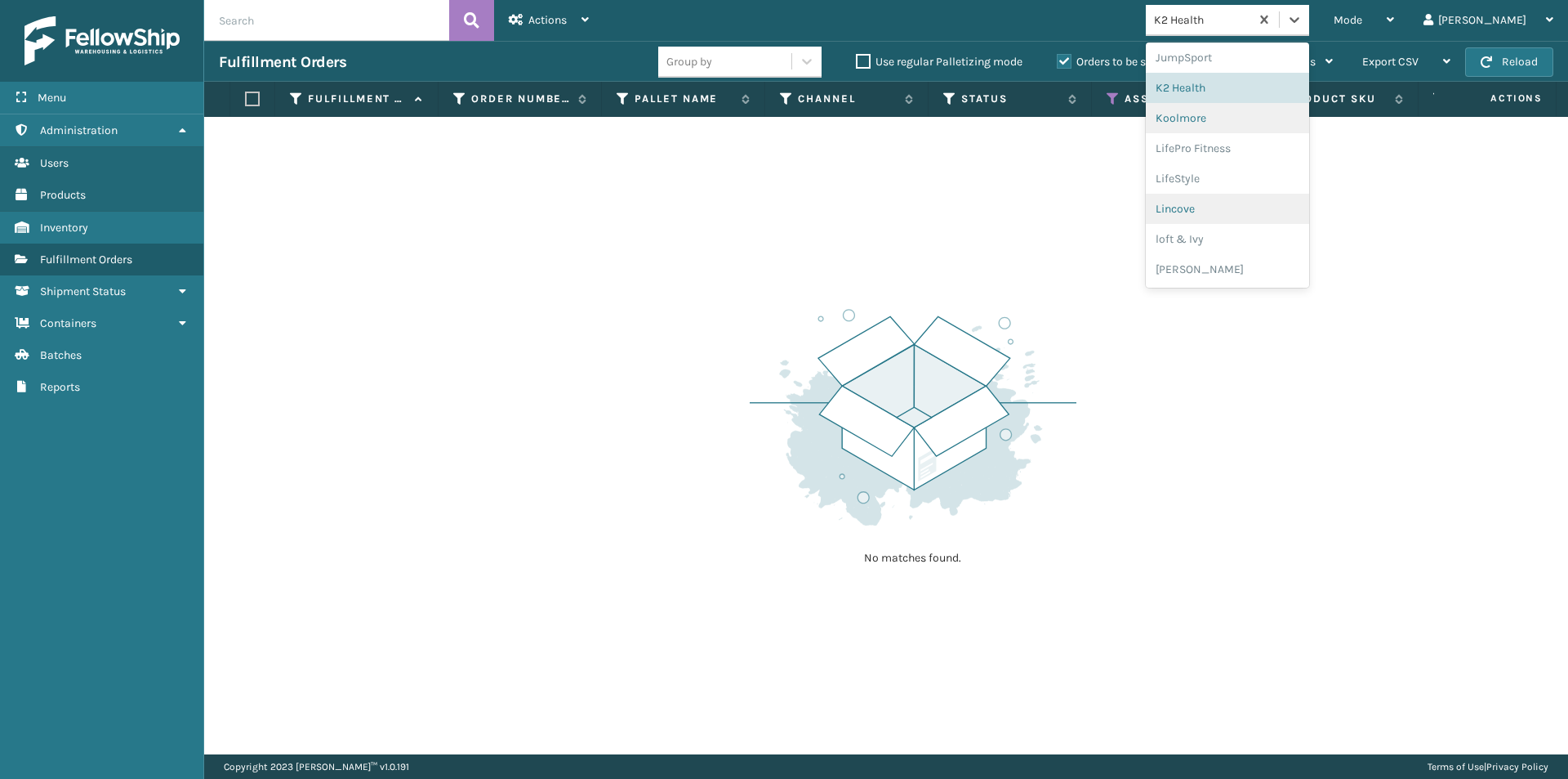
scroll to position [534, 0]
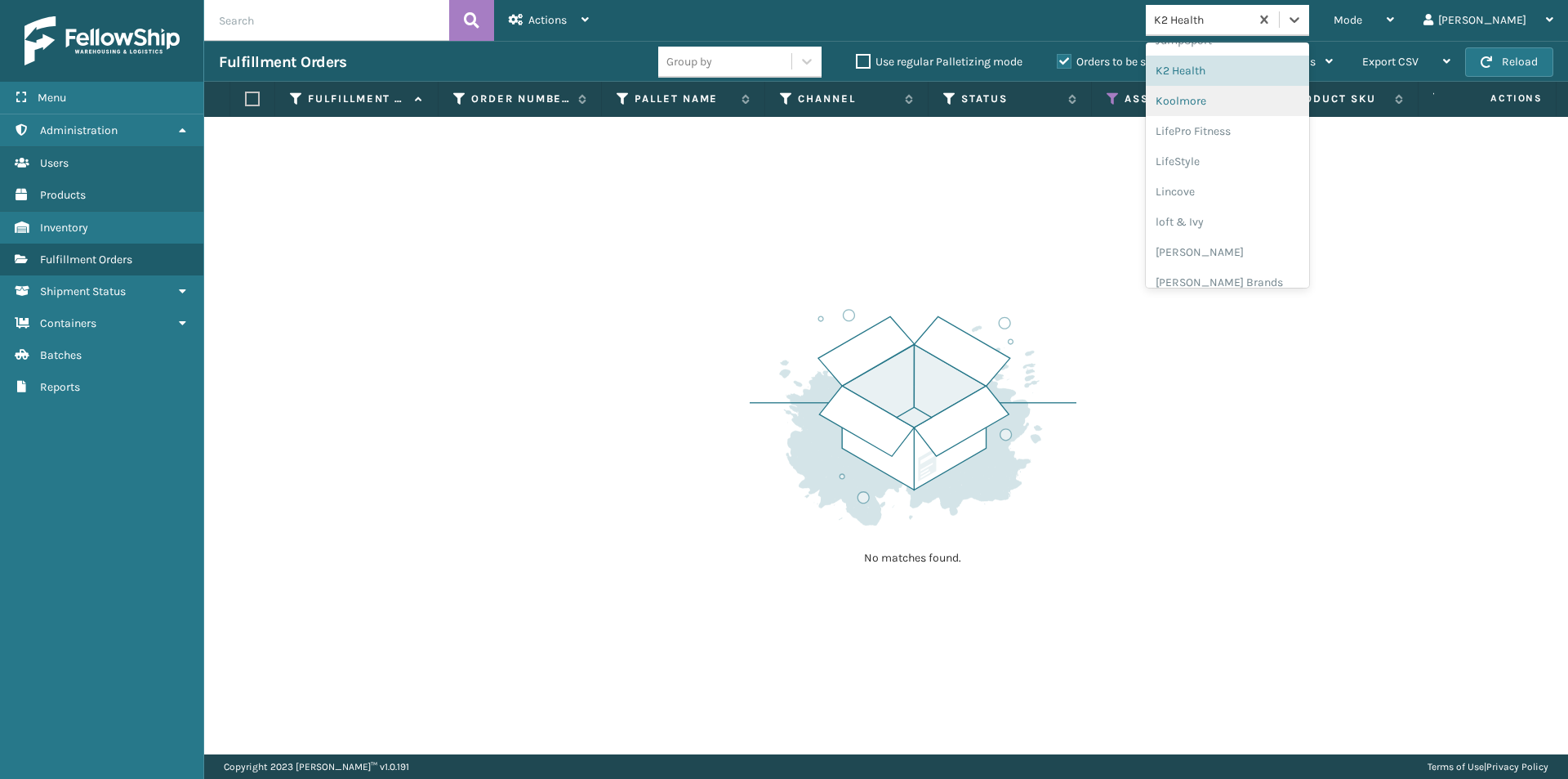
click at [1267, 108] on div "Koolmore" at bounding box center [1228, 101] width 163 height 31
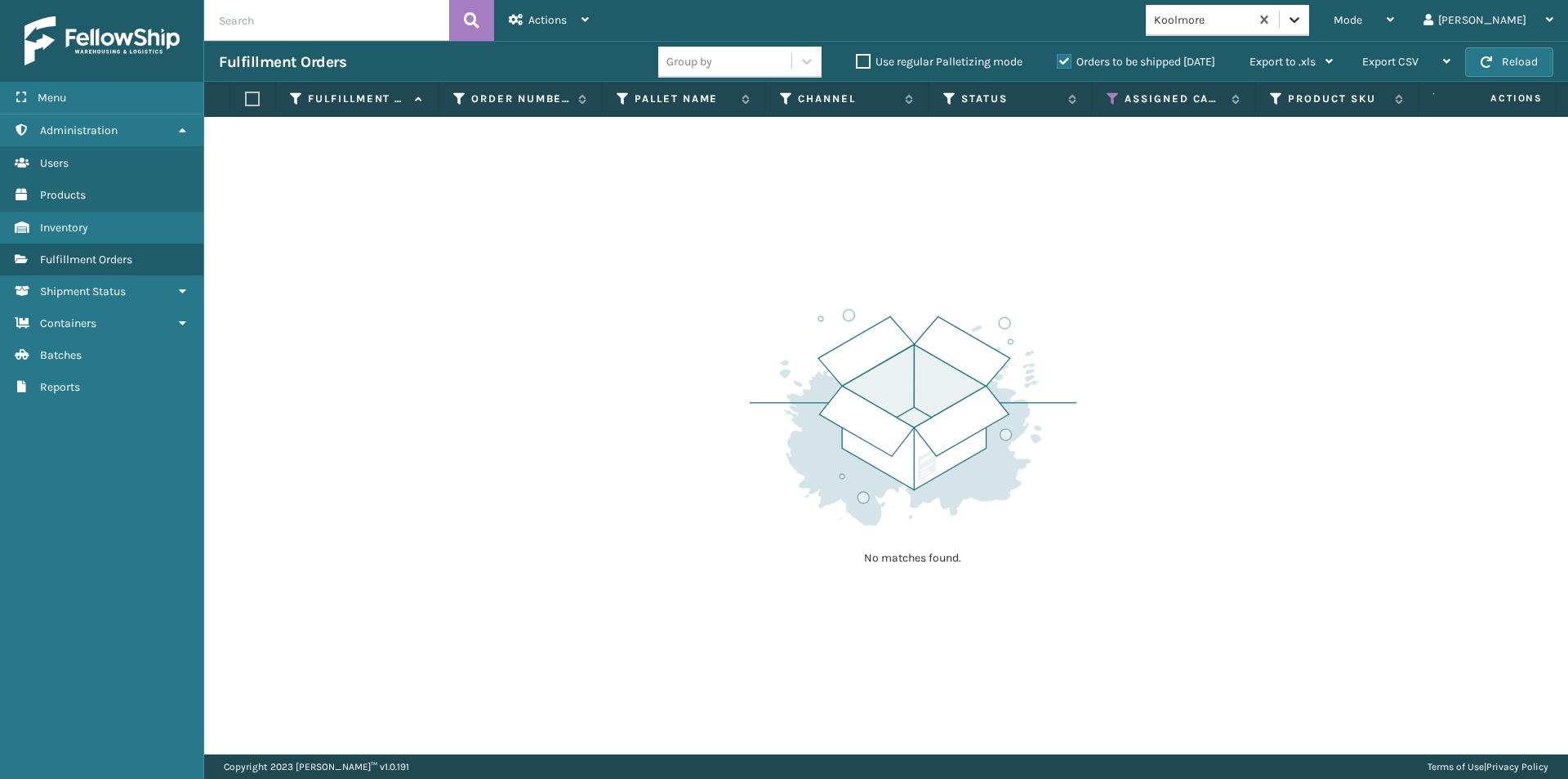
click at [1302, 24] on icon at bounding box center [1294, 19] width 16 height 16
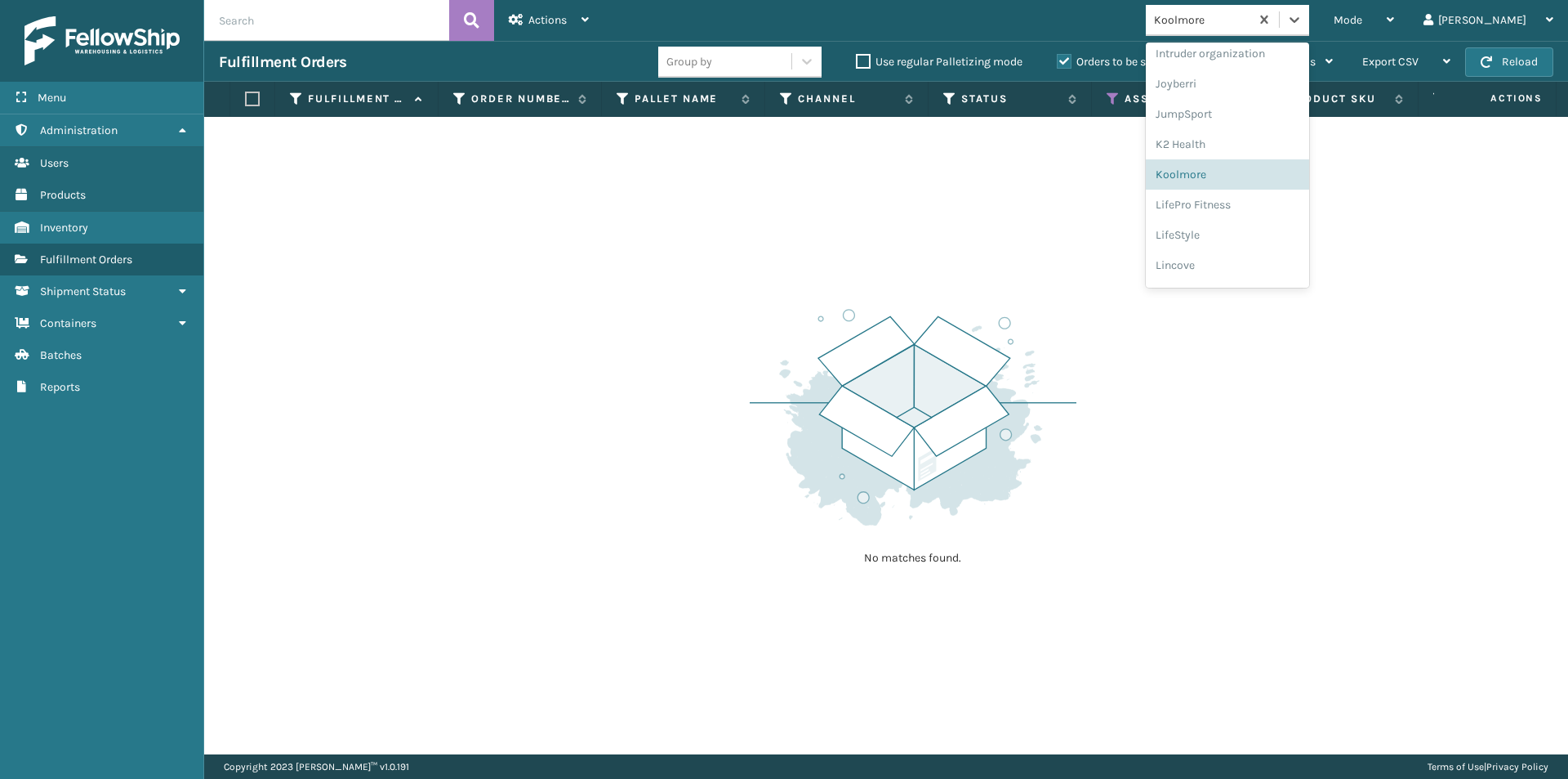
scroll to position [490, 0]
click at [1236, 177] on div "LifePro Fitness" at bounding box center [1228, 176] width 163 height 31
click at [1302, 25] on icon at bounding box center [1294, 19] width 16 height 16
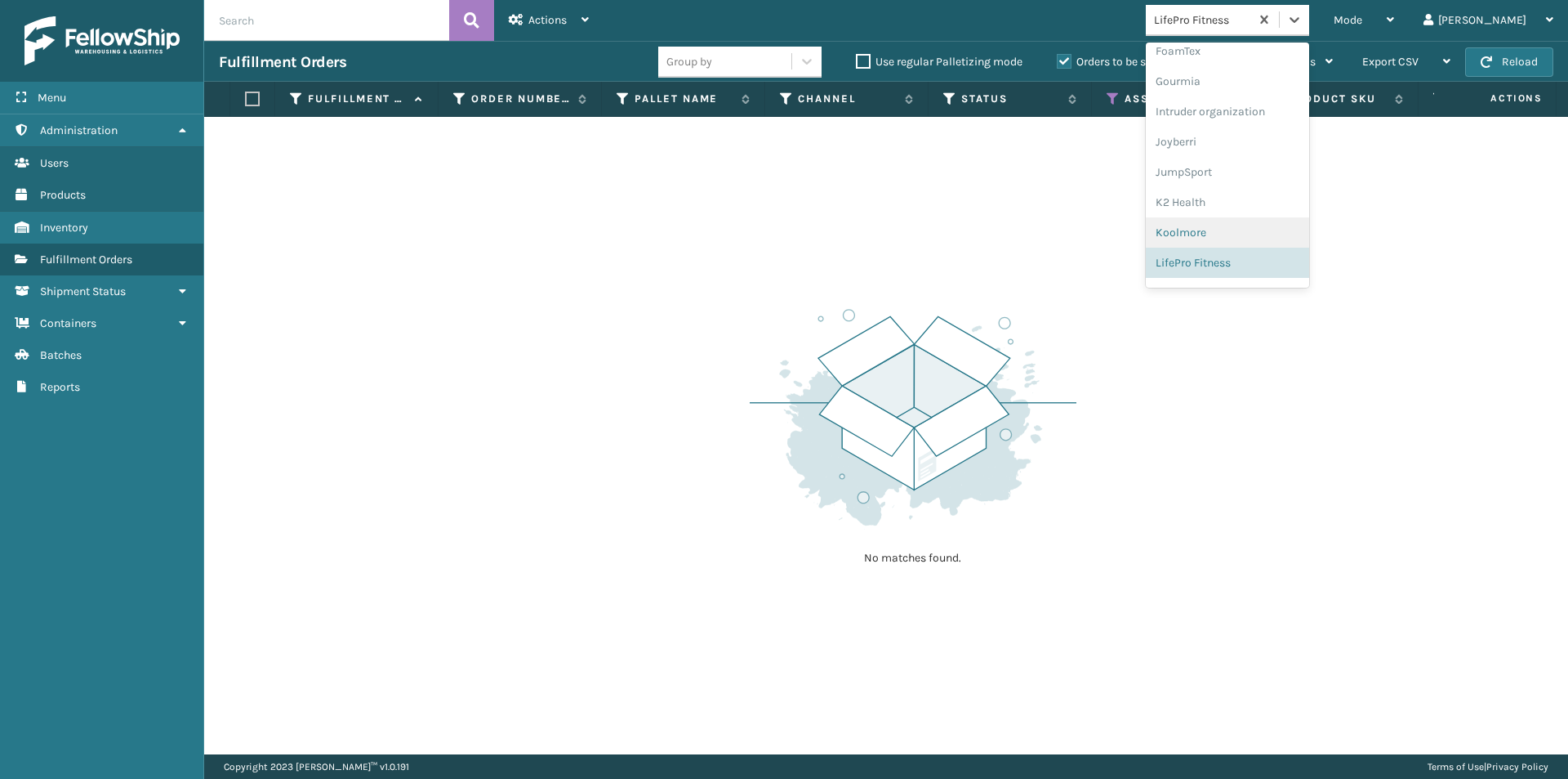
scroll to position [517, 0]
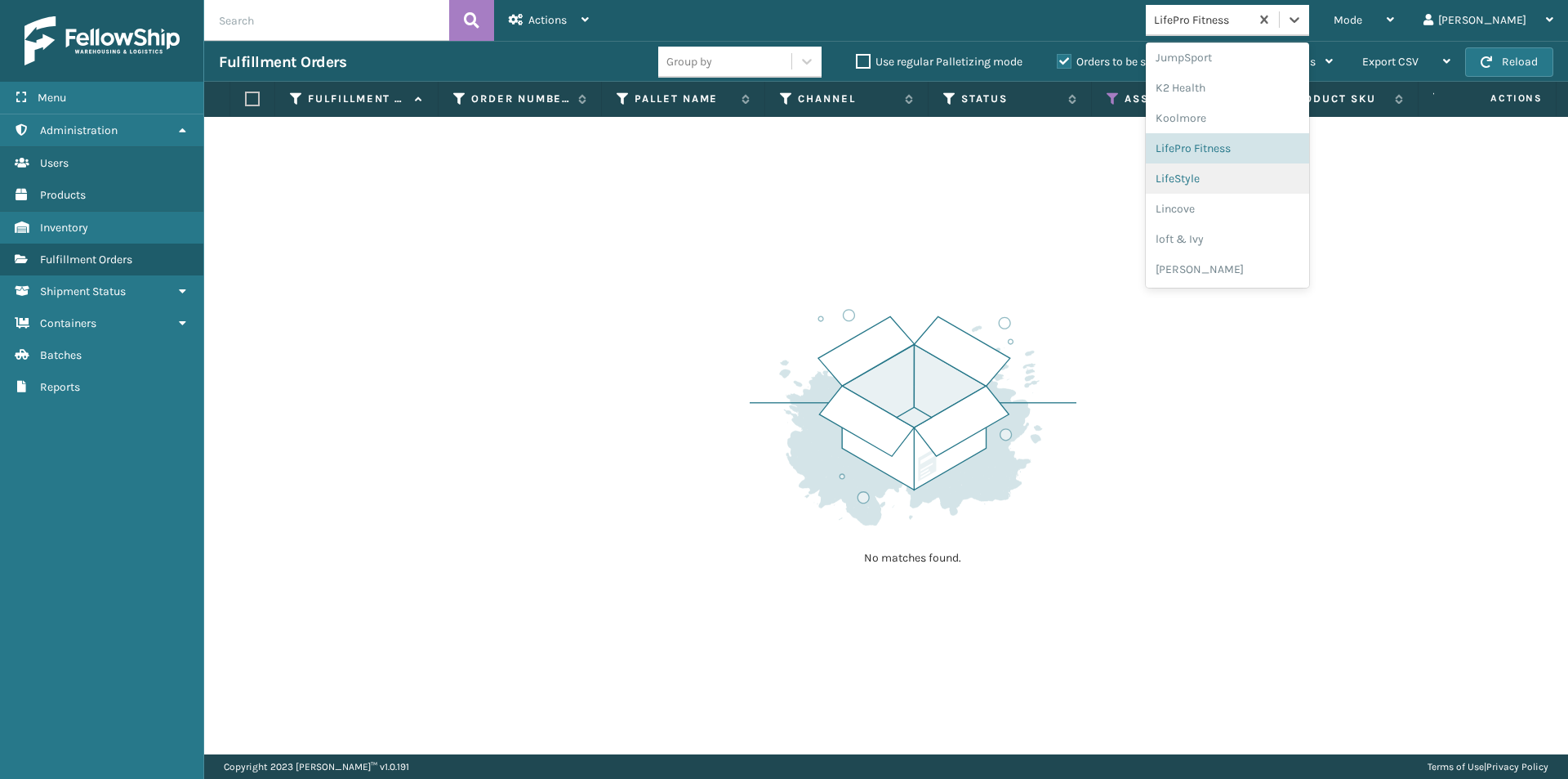
click at [1235, 186] on div "LifeStyle" at bounding box center [1228, 178] width 163 height 31
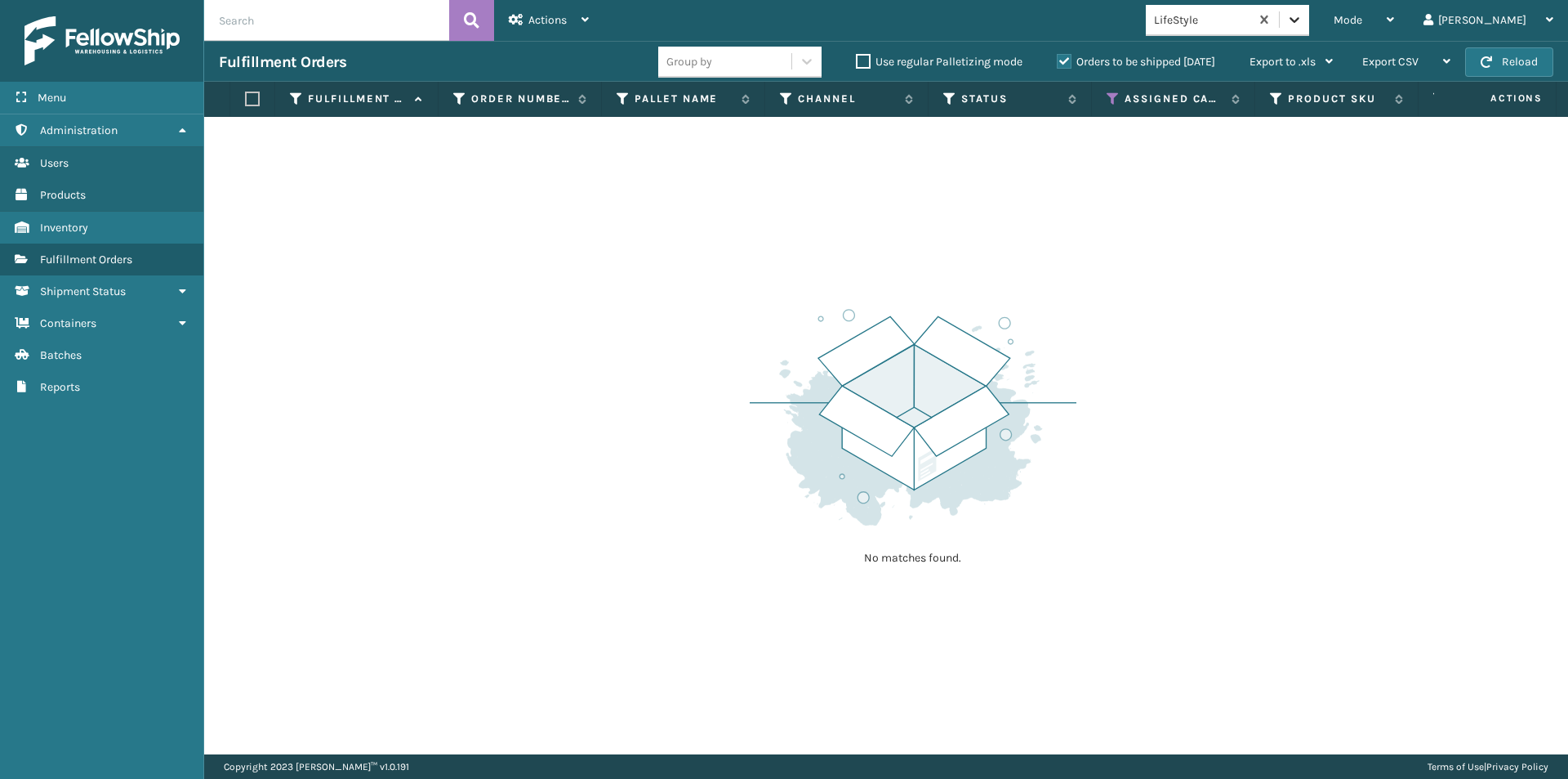
click at [1302, 22] on icon at bounding box center [1294, 19] width 16 height 16
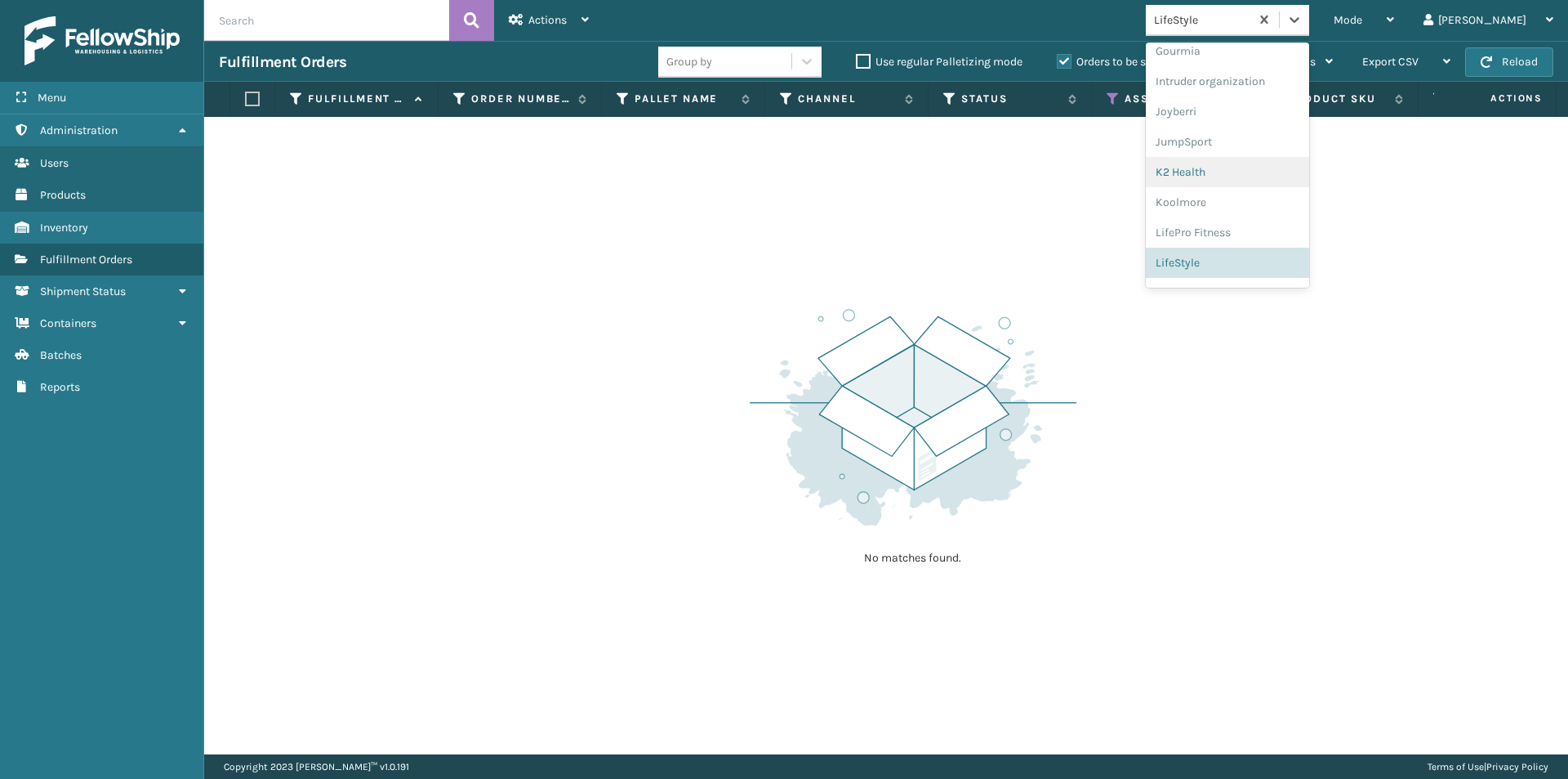
scroll to position [514, 0]
click at [1255, 206] on div "Lincove" at bounding box center [1228, 211] width 163 height 31
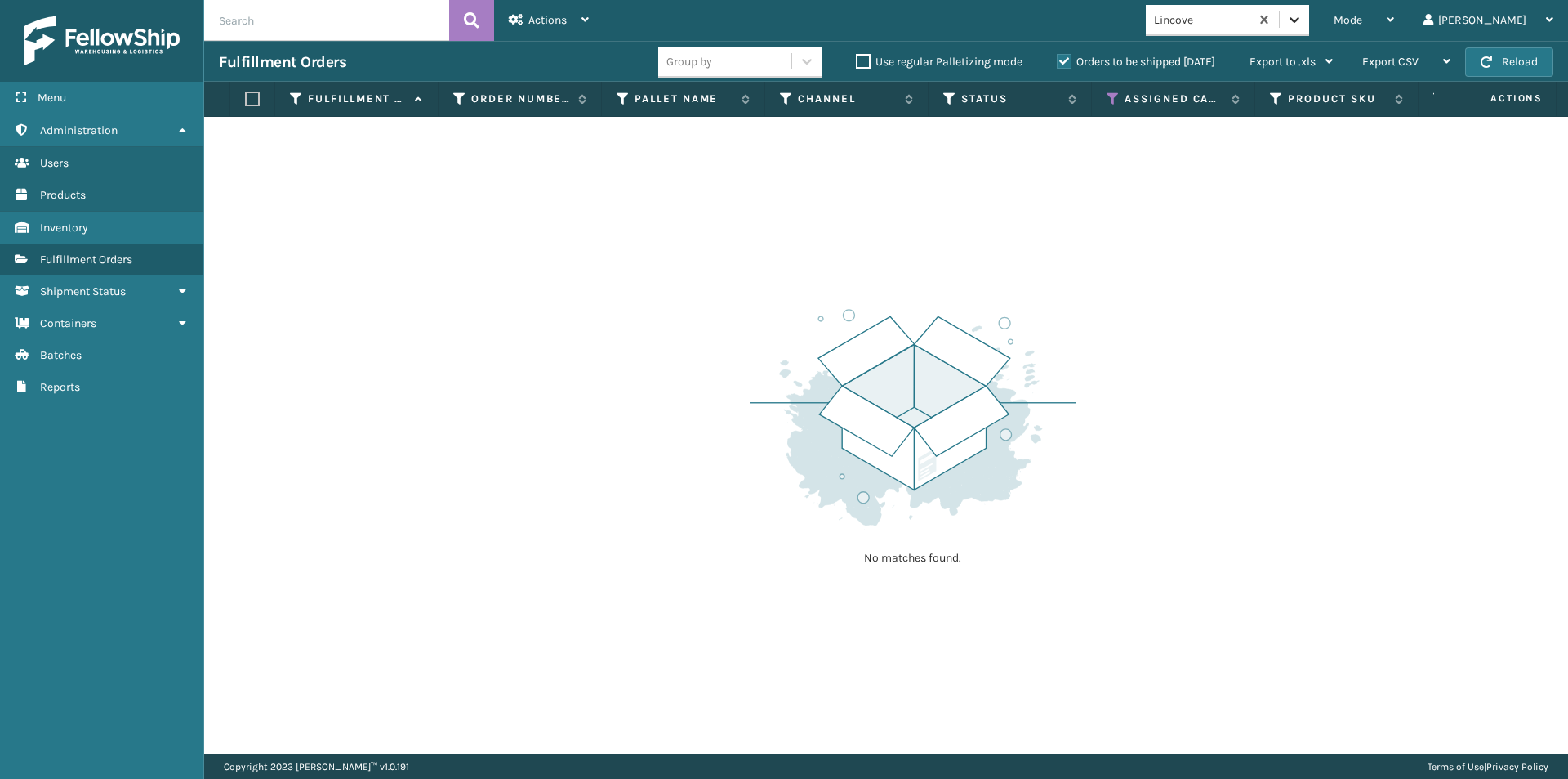
click at [1302, 23] on icon at bounding box center [1294, 19] width 16 height 16
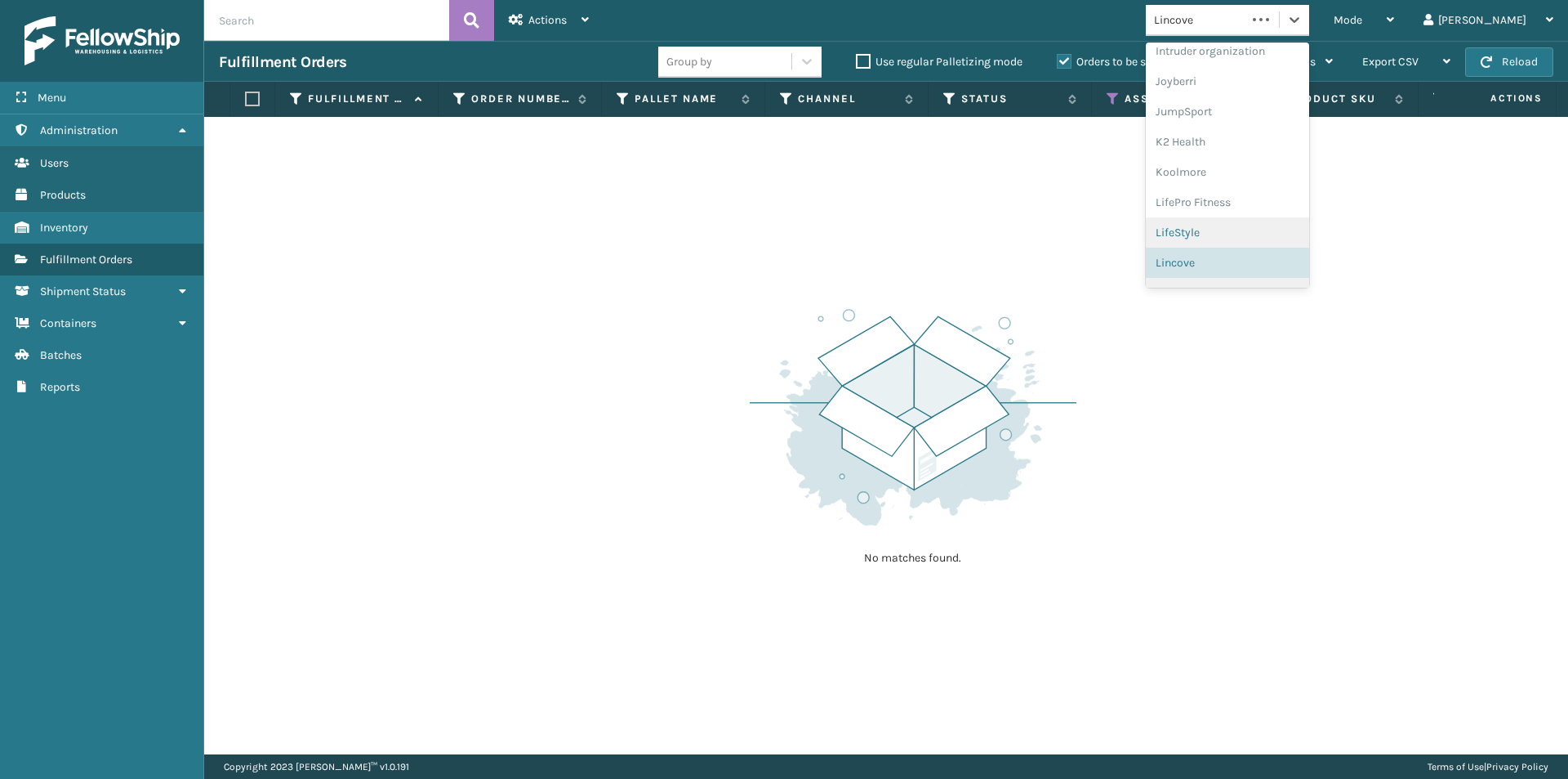
scroll to position [517, 0]
click at [1257, 245] on div "loft & Ivy" at bounding box center [1228, 239] width 163 height 31
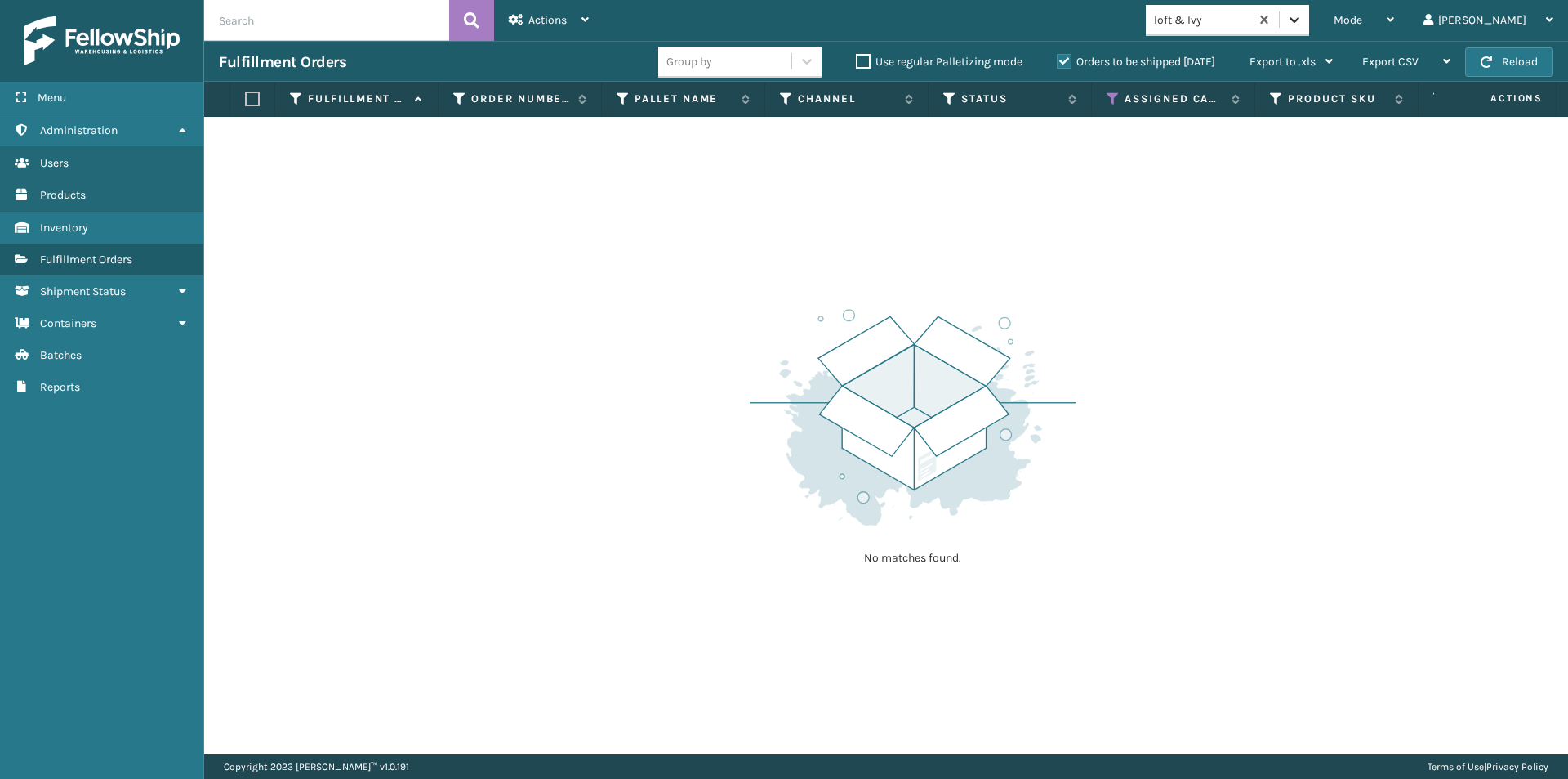
click at [1302, 25] on icon at bounding box center [1294, 19] width 16 height 16
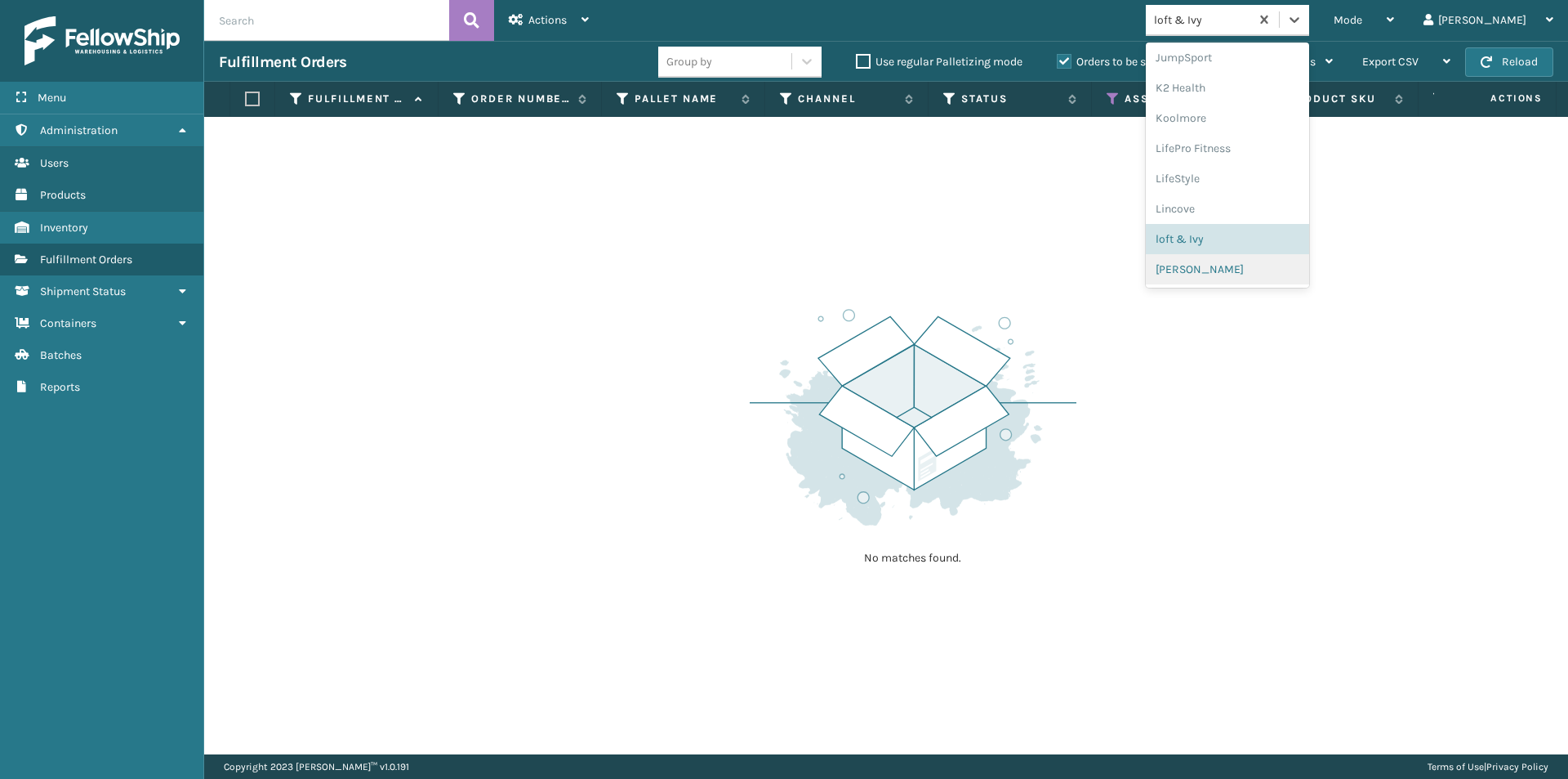
click at [1230, 267] on div "[PERSON_NAME]" at bounding box center [1228, 270] width 163 height 31
click at [1302, 26] on icon at bounding box center [1294, 19] width 16 height 16
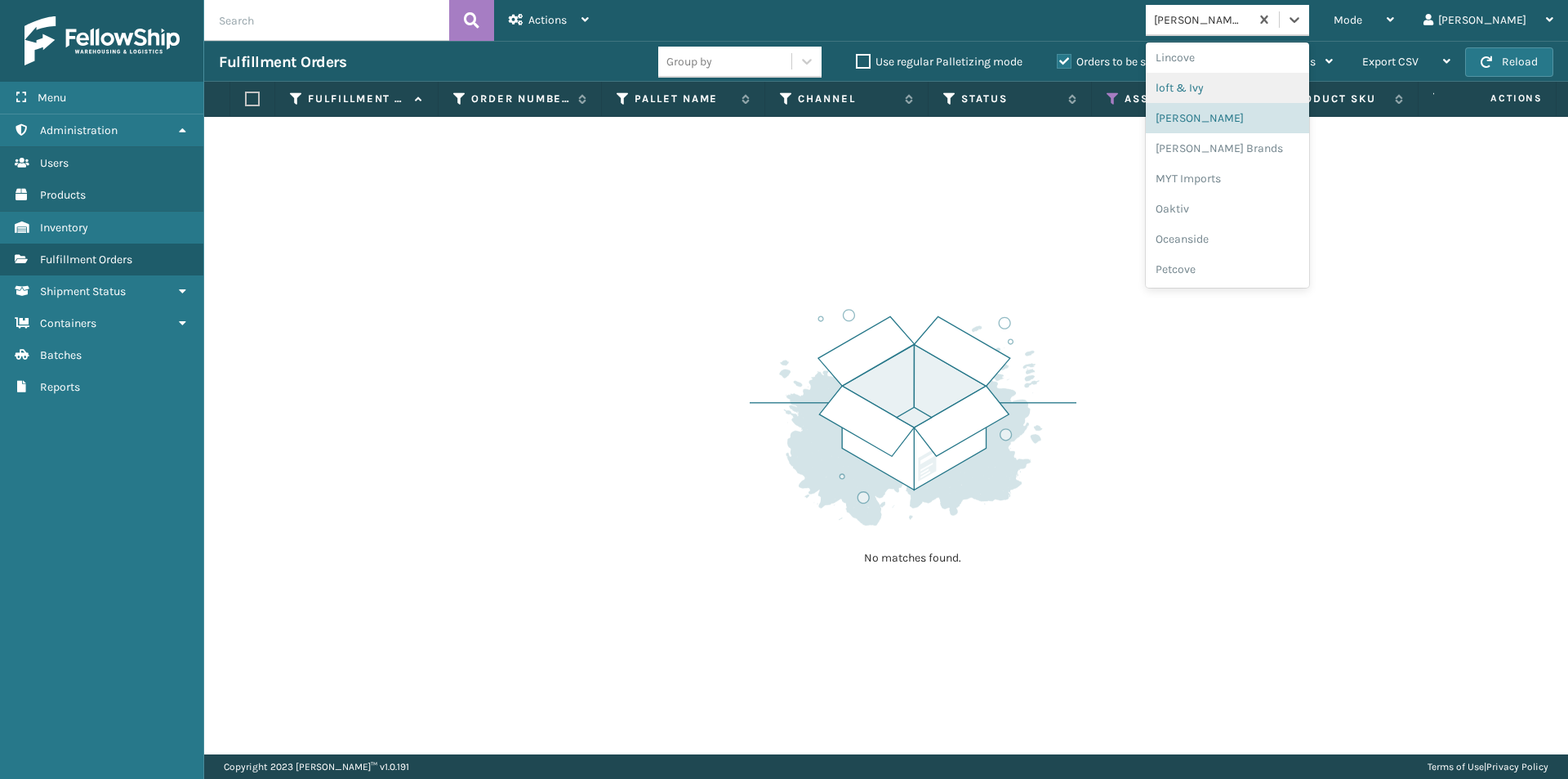
scroll to position [680, 0]
click at [1234, 143] on div "[PERSON_NAME] Brands" at bounding box center [1228, 136] width 163 height 31
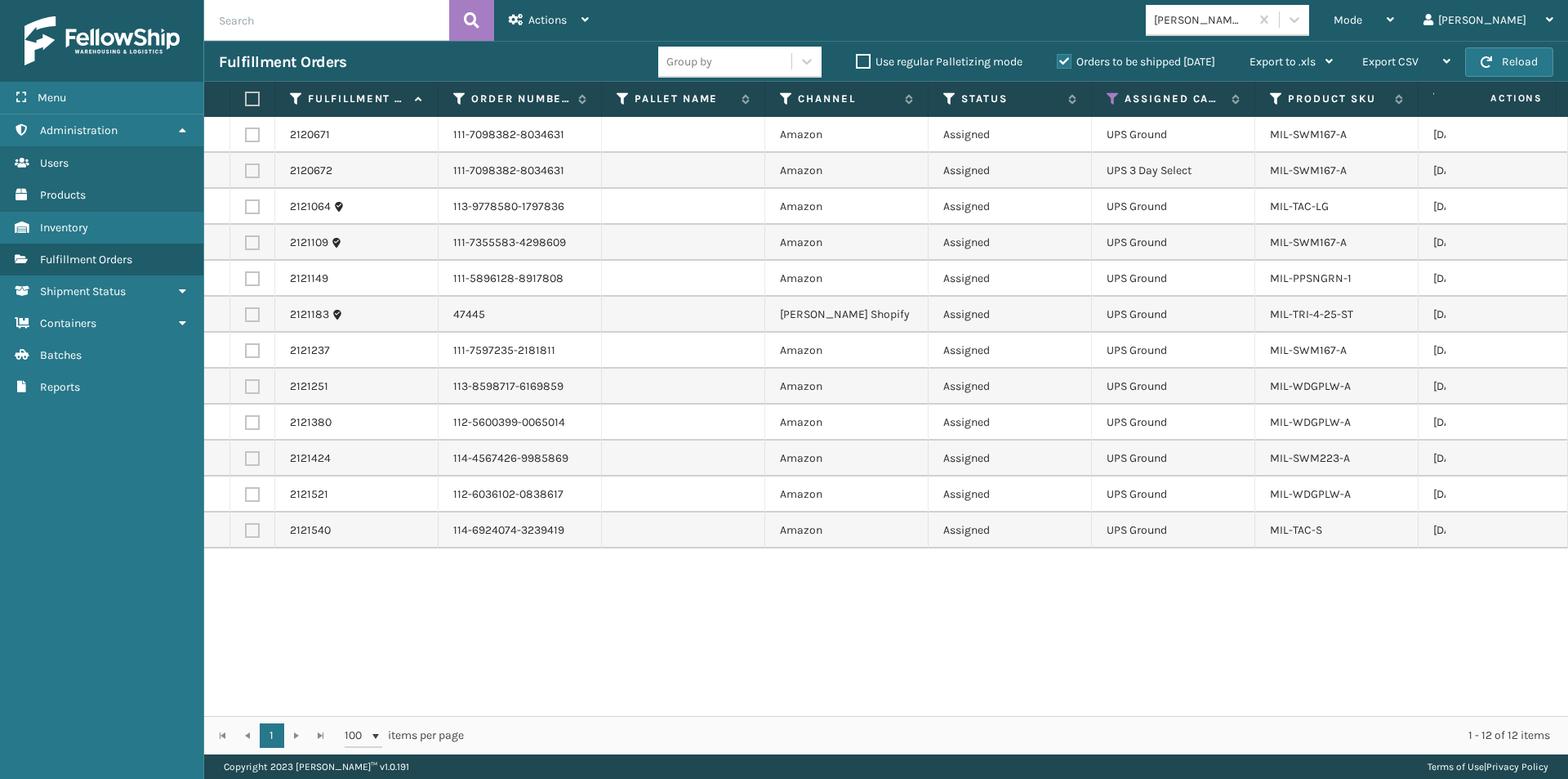
click at [250, 96] on label at bounding box center [249, 98] width 10 height 14
click at [246, 96] on input "checkbox" at bounding box center [245, 99] width 1 height 11
checkbox input "true"
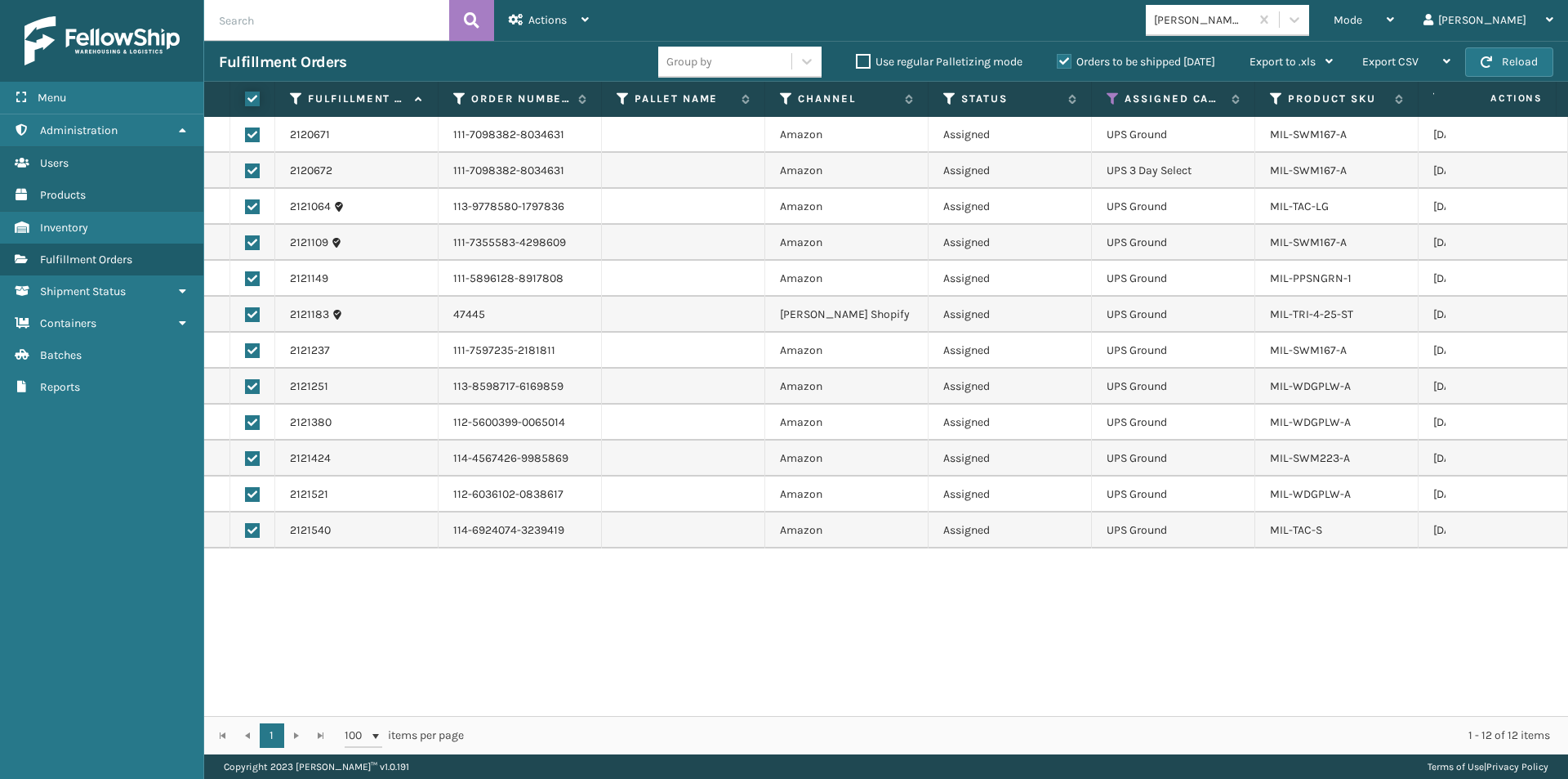
checkbox input "true"
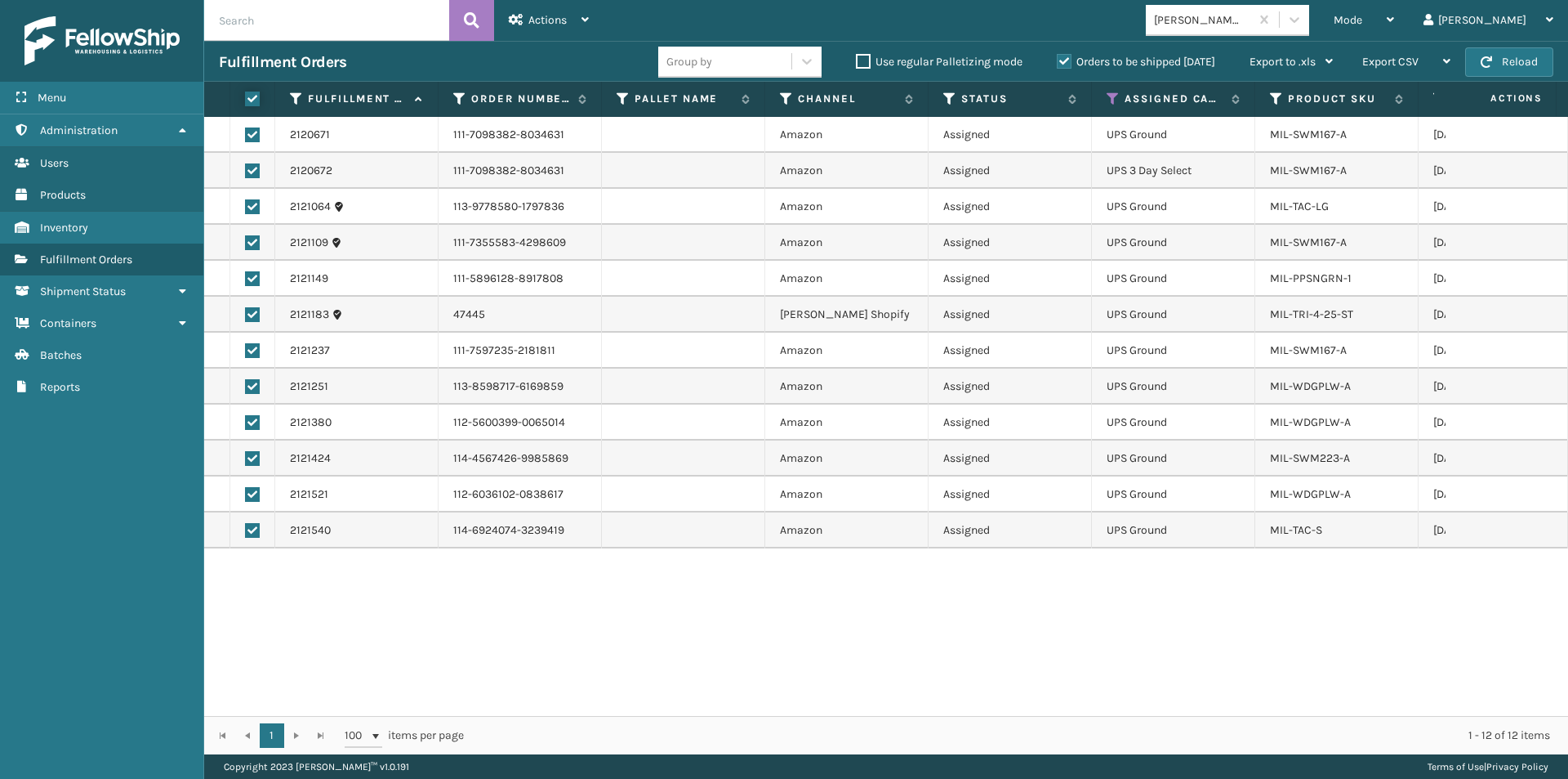
checkbox input "true"
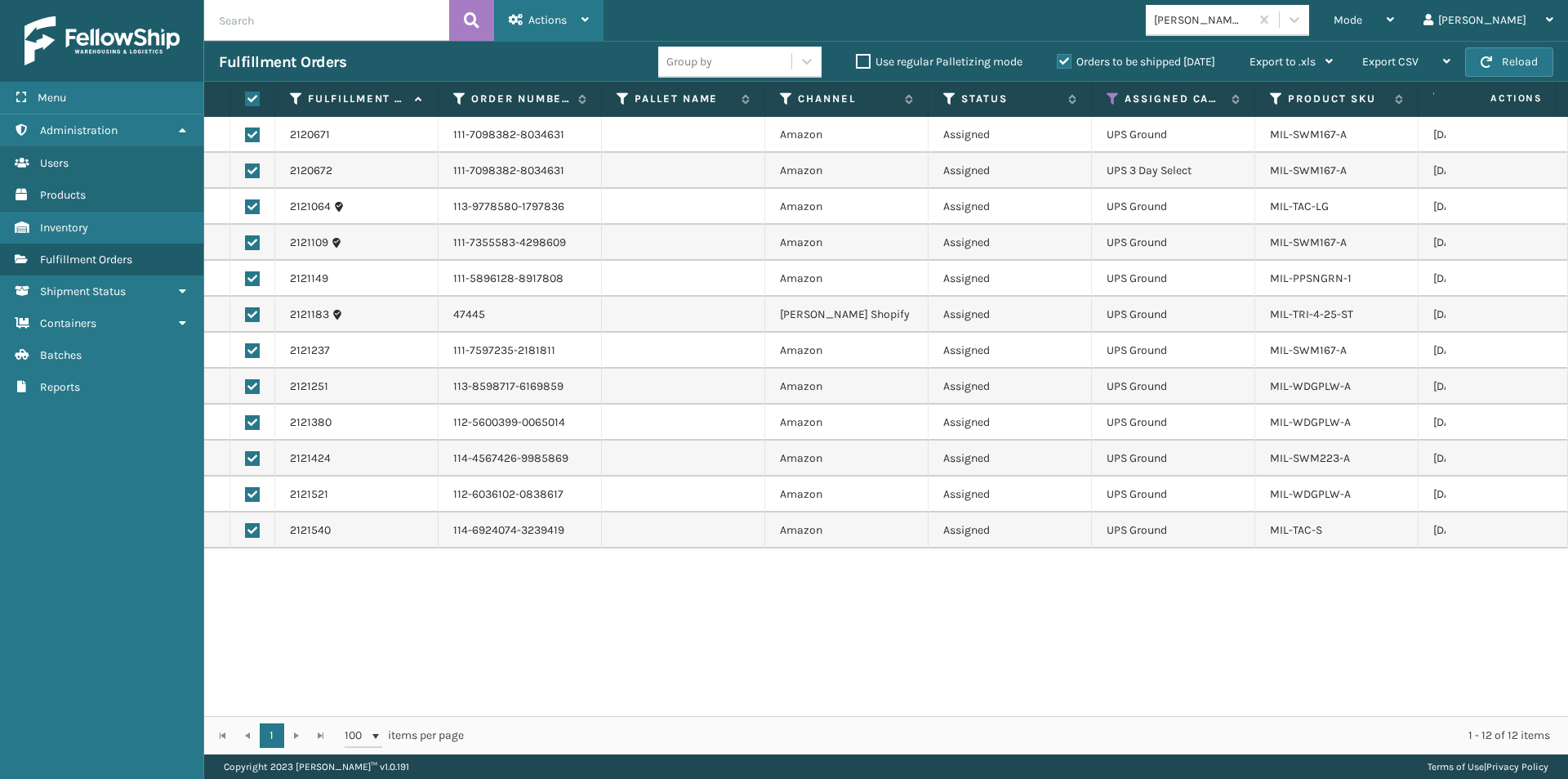
click at [585, 23] on icon at bounding box center [585, 19] width 8 height 12
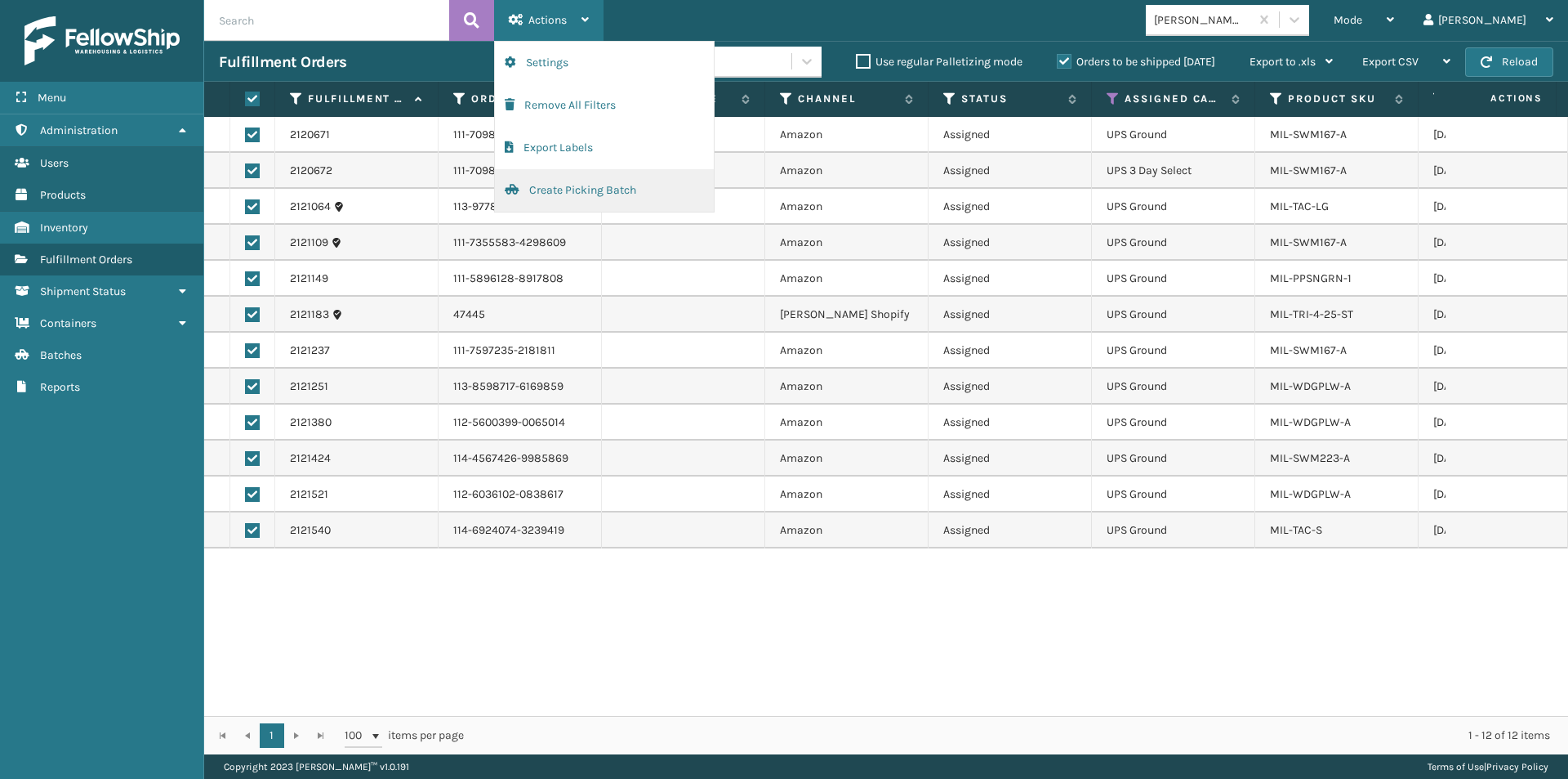
click at [571, 188] on button "Create Picking Batch" at bounding box center [604, 190] width 219 height 42
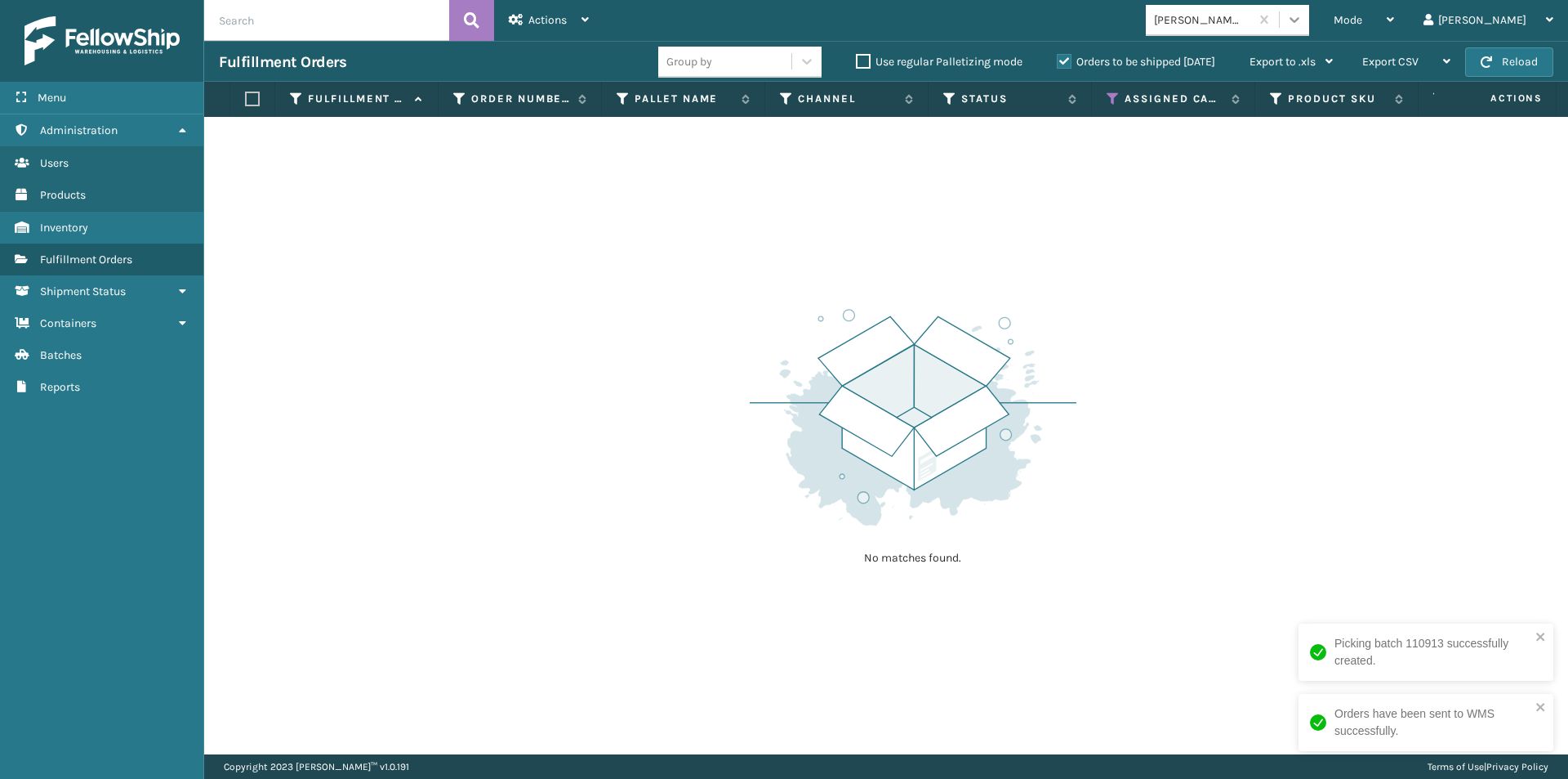
click at [1302, 18] on icon at bounding box center [1294, 19] width 16 height 16
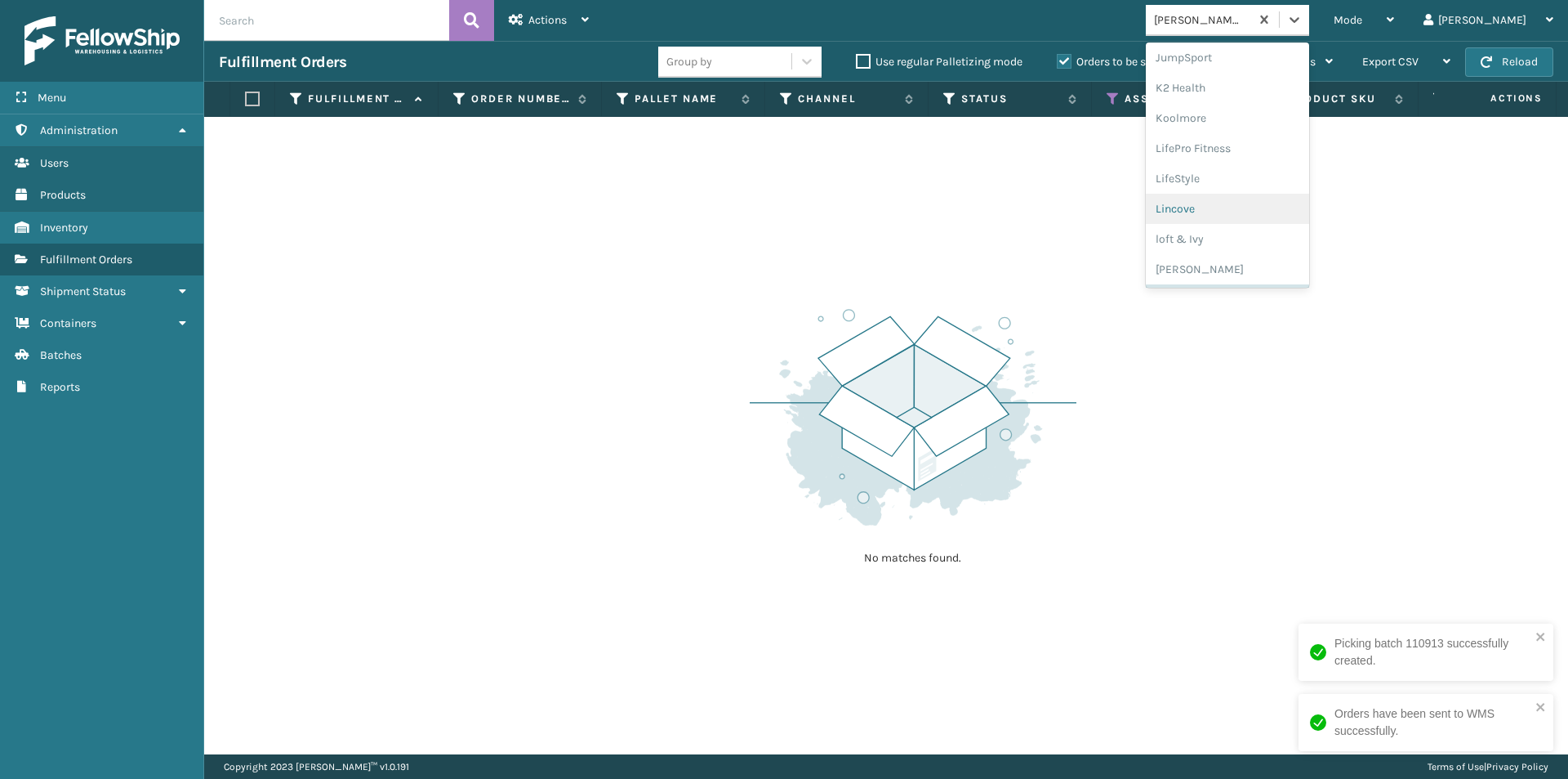
scroll to position [762, 0]
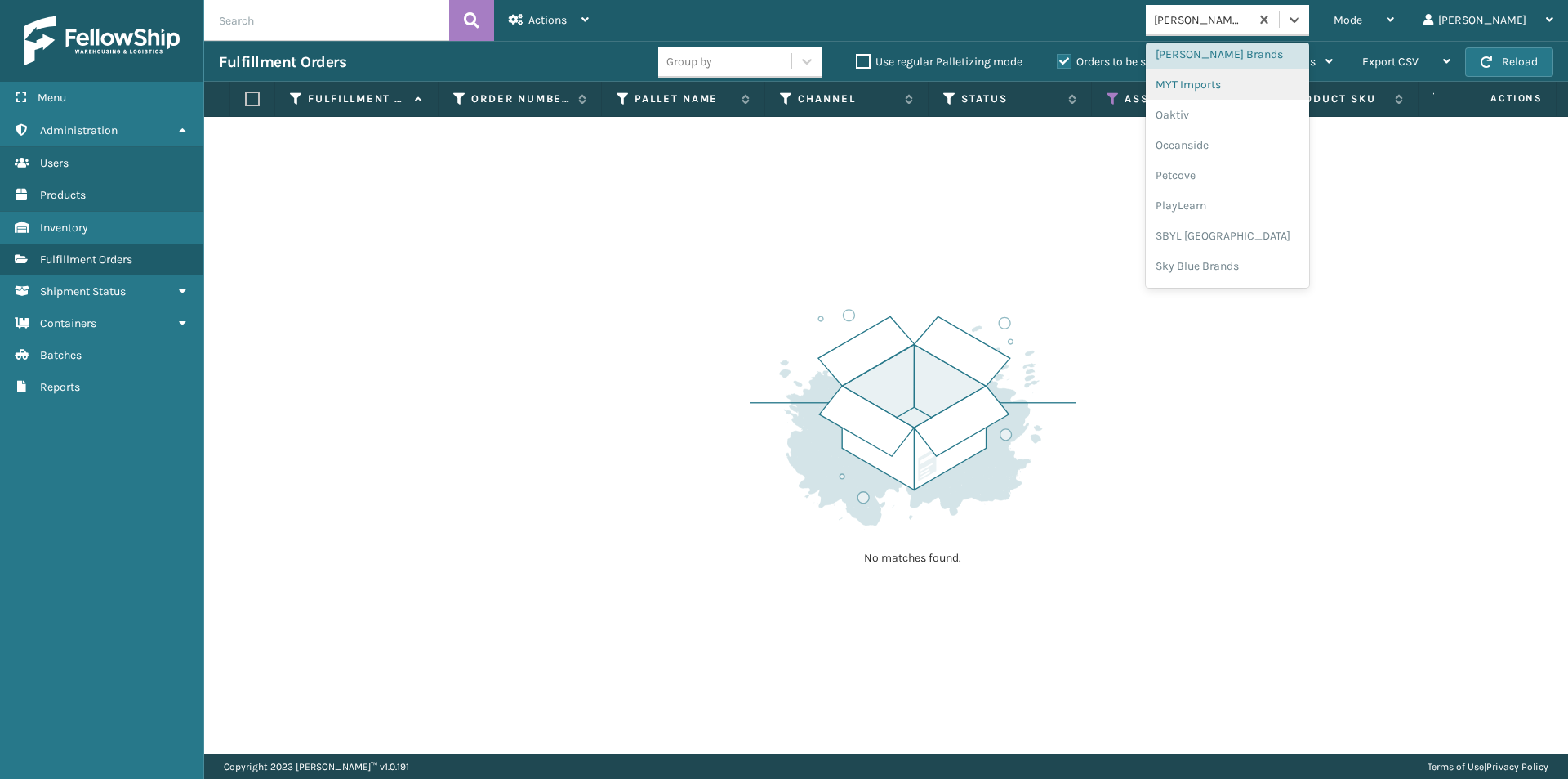
click at [1275, 95] on div "MYT Imports" at bounding box center [1228, 84] width 163 height 31
click at [1302, 21] on icon at bounding box center [1294, 19] width 16 height 16
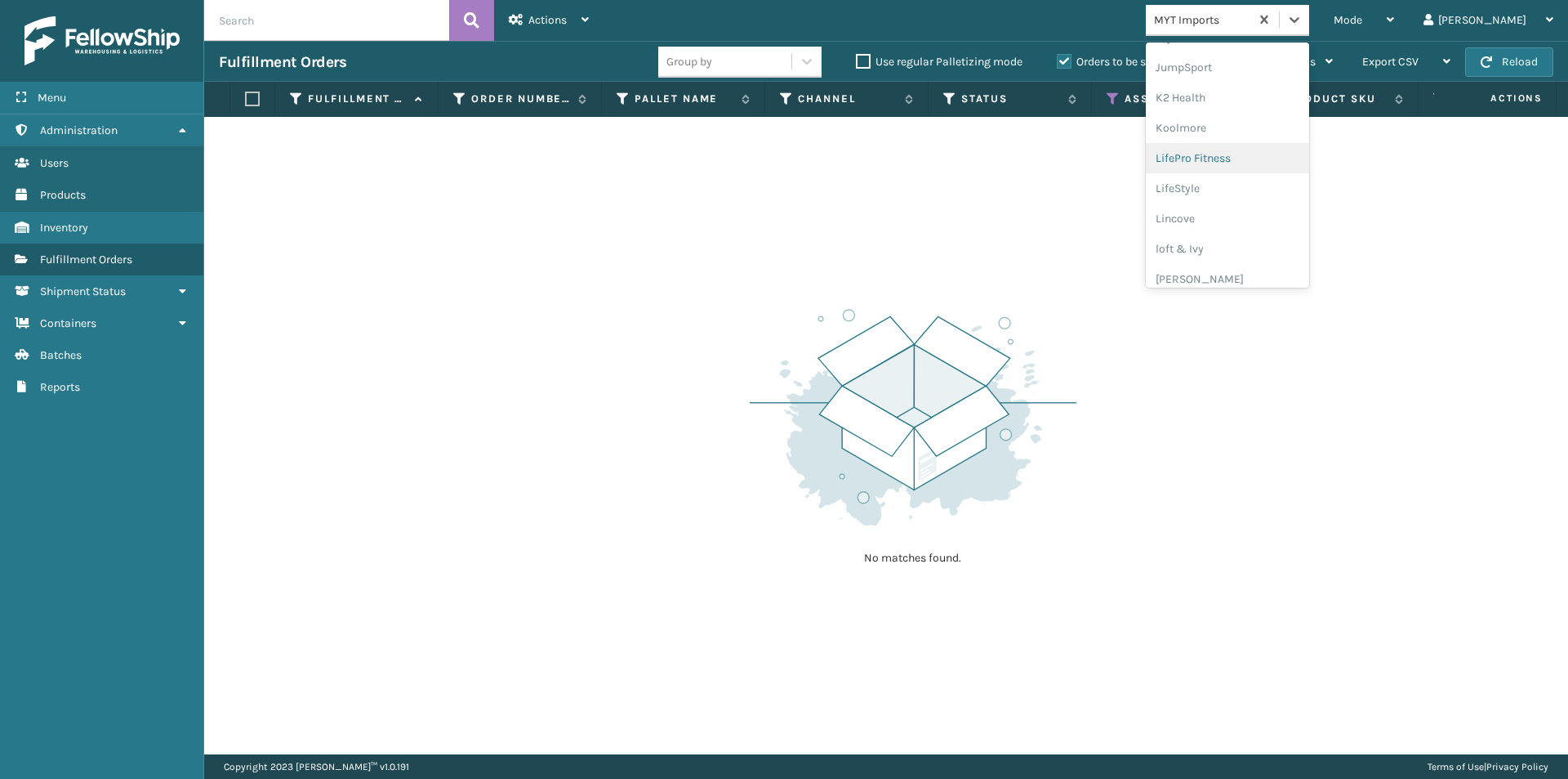
scroll to position [599, 0]
click at [1253, 276] on div "Oaktiv" at bounding box center [1228, 278] width 163 height 31
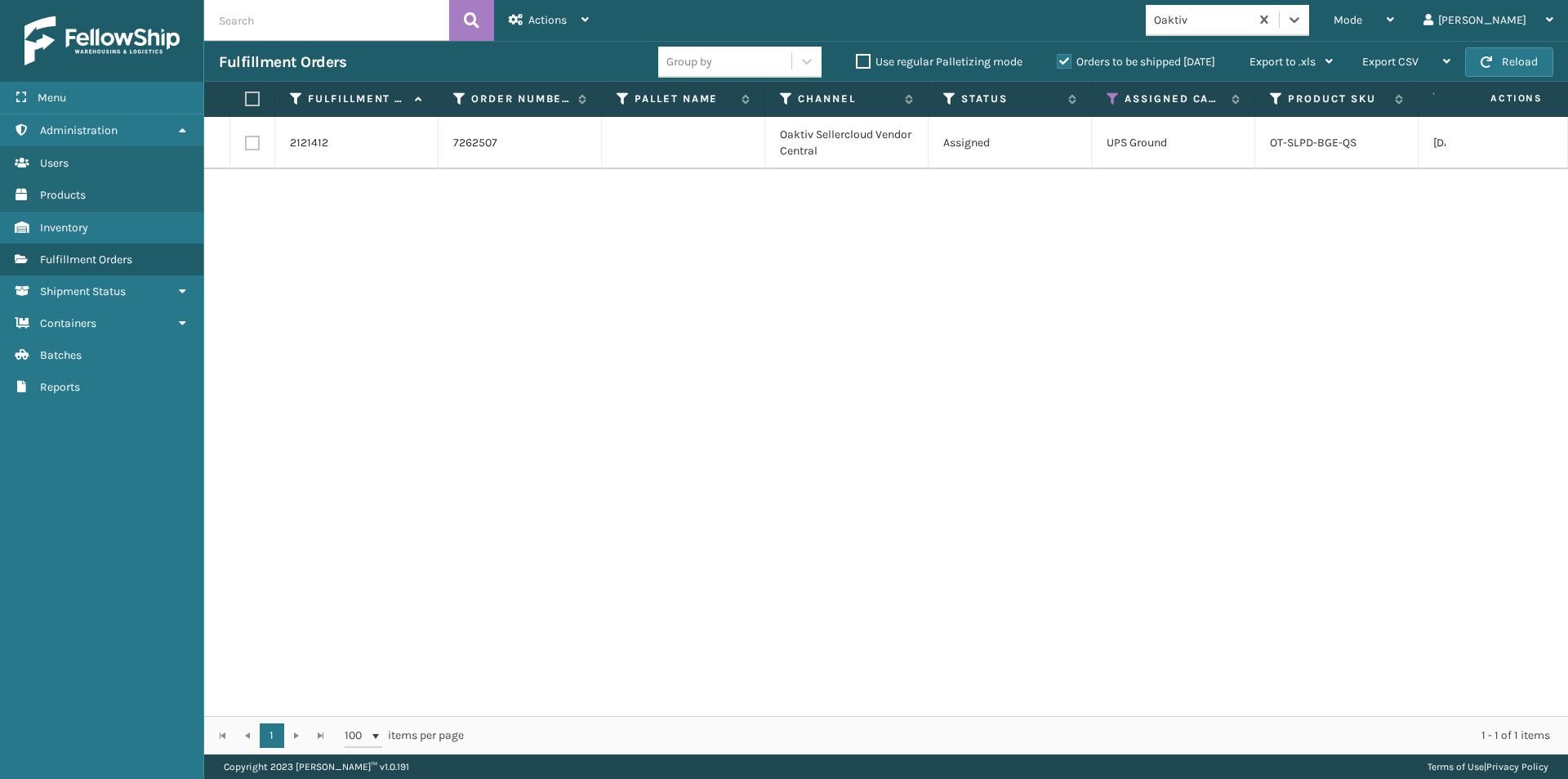
click at [249, 97] on label at bounding box center [249, 98] width 10 height 14
click at [246, 97] on input "checkbox" at bounding box center [245, 99] width 1 height 11
checkbox input "true"
click at [553, 28] on div "Actions" at bounding box center [549, 20] width 80 height 41
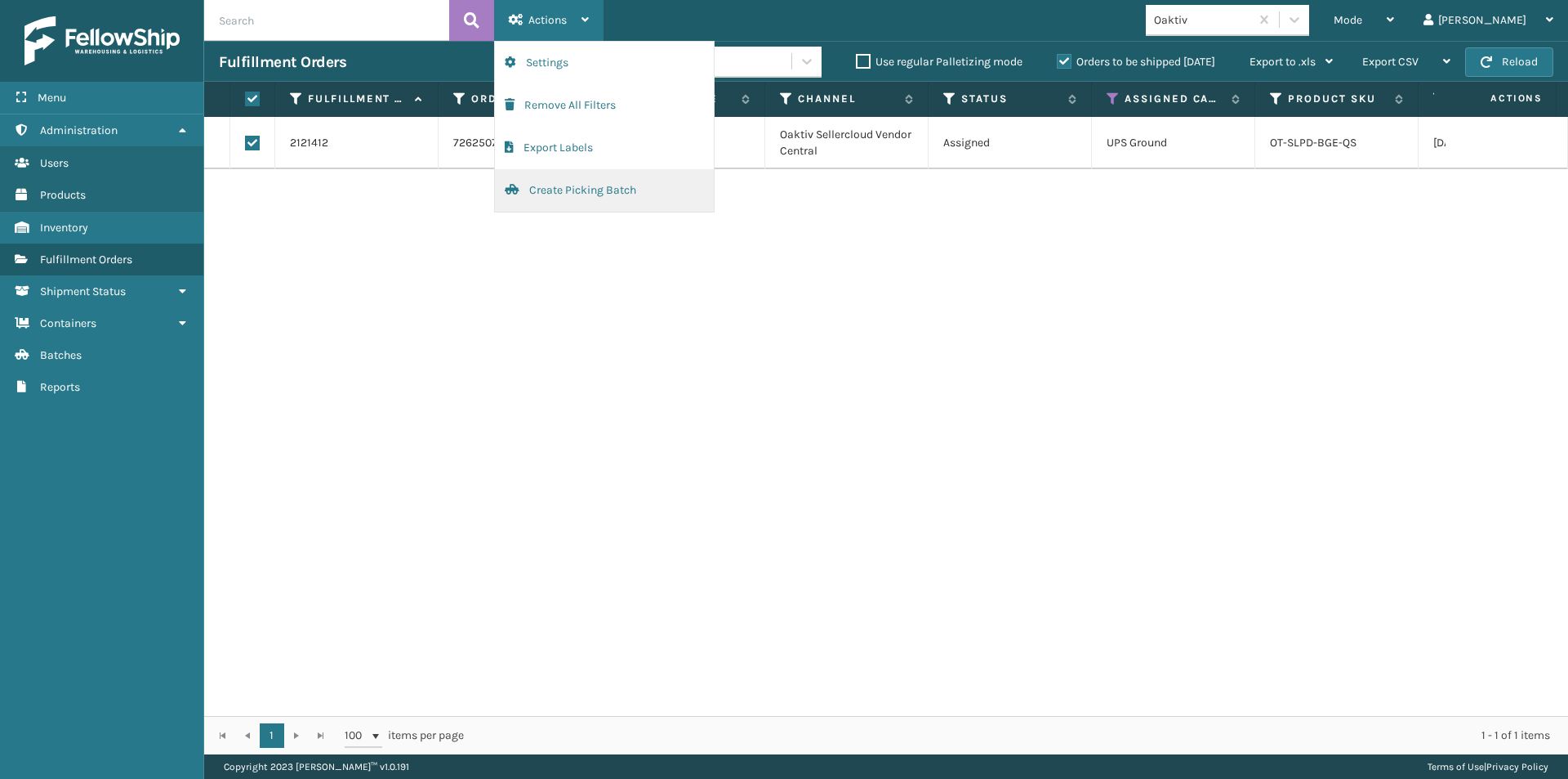
click at [576, 194] on button "Create Picking Batch" at bounding box center [604, 190] width 219 height 42
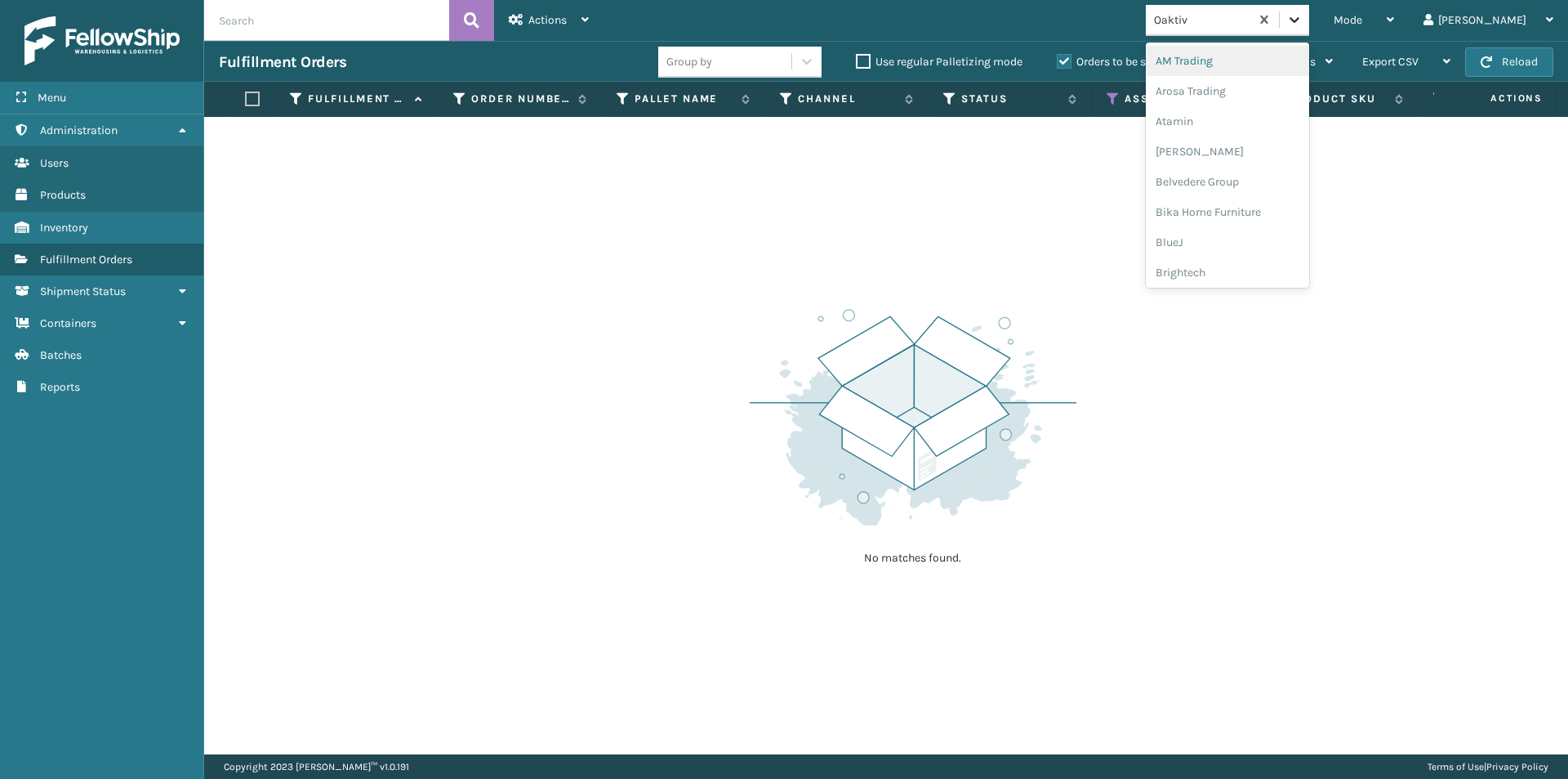
click at [1302, 26] on icon at bounding box center [1294, 19] width 16 height 16
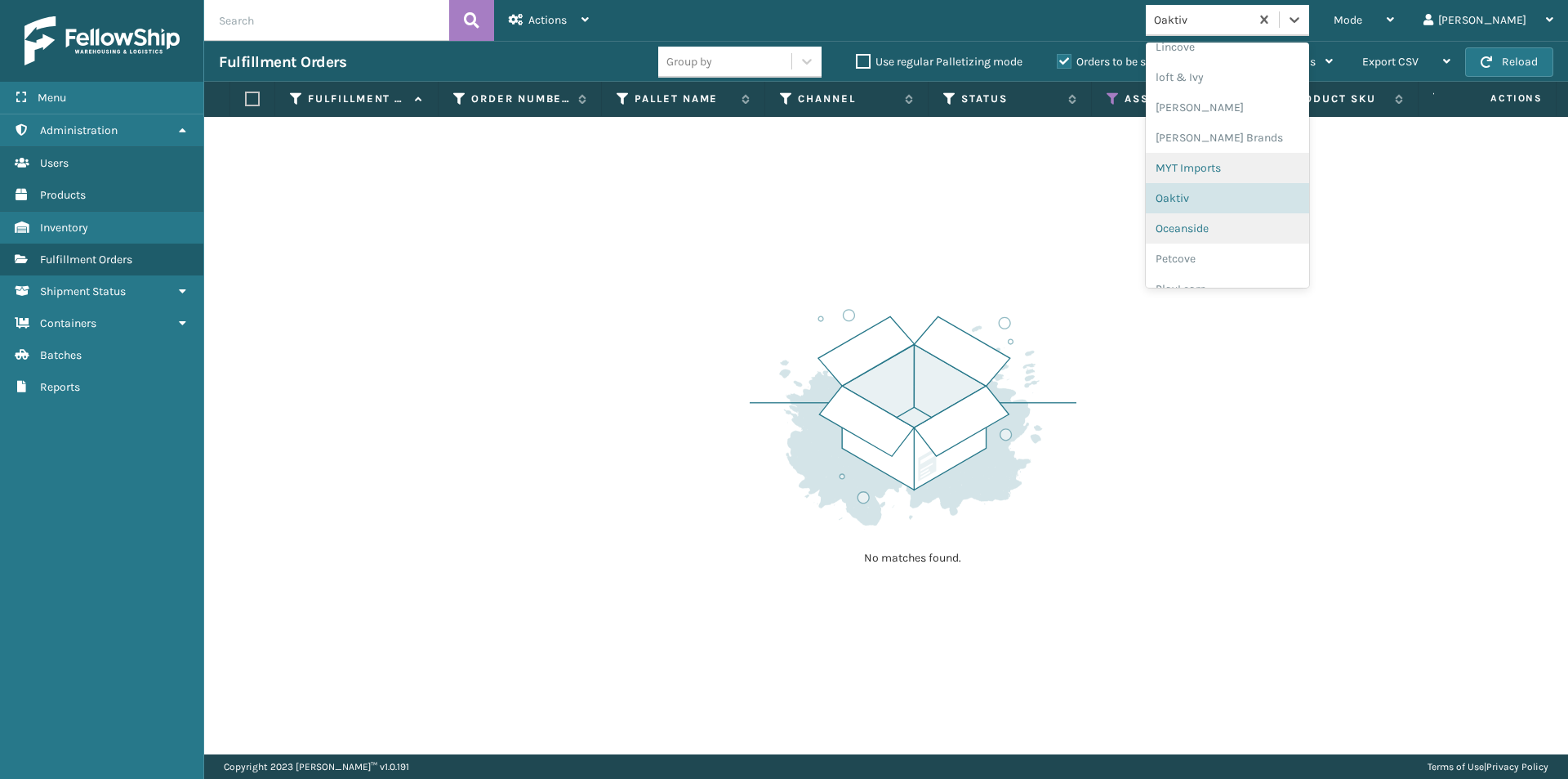
scroll to position [680, 0]
click at [1289, 228] on div "Oceanside" at bounding box center [1228, 227] width 163 height 31
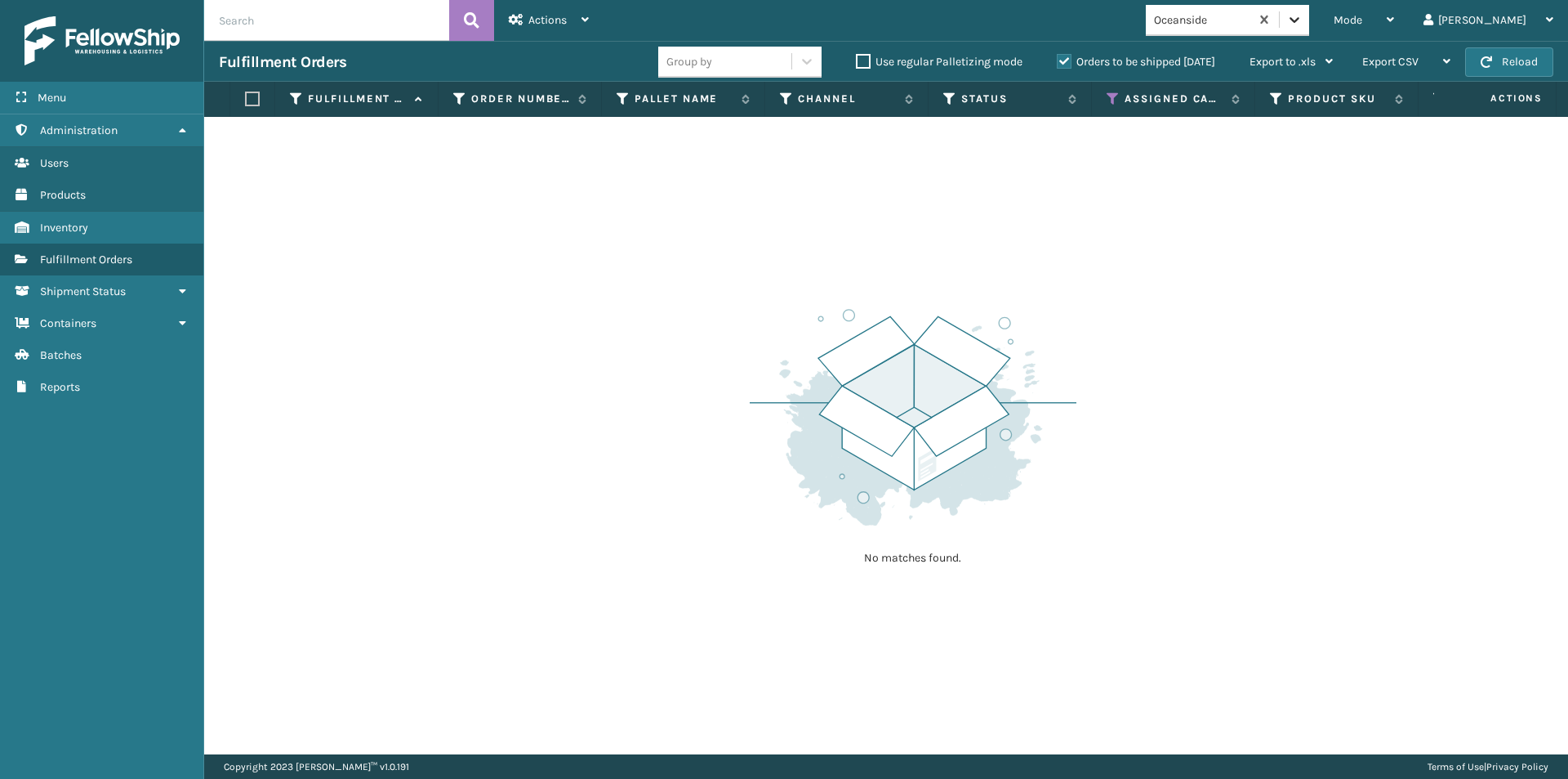
click at [1302, 18] on icon at bounding box center [1294, 19] width 16 height 16
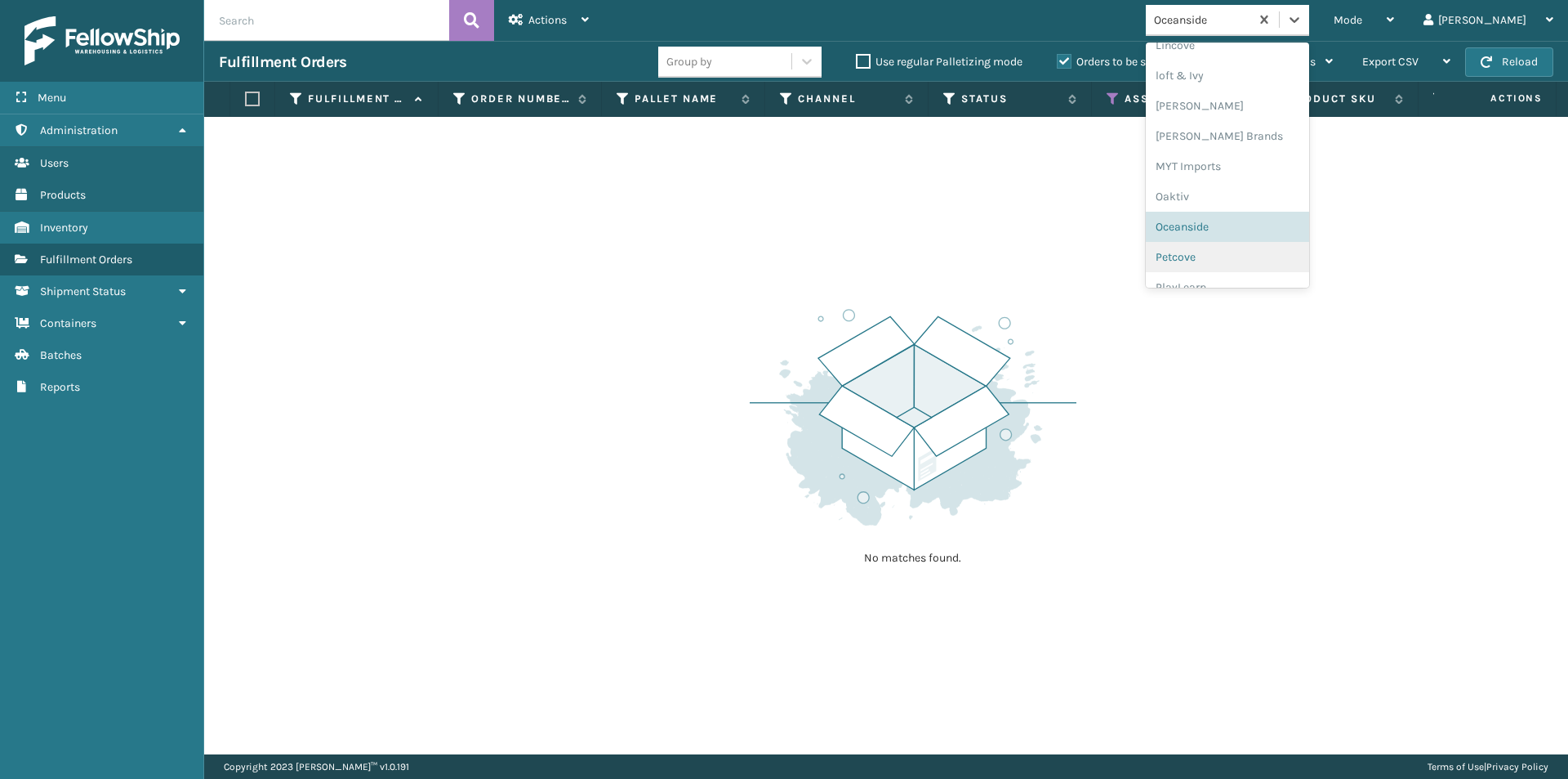
click at [1260, 271] on div "Petcove" at bounding box center [1228, 257] width 163 height 31
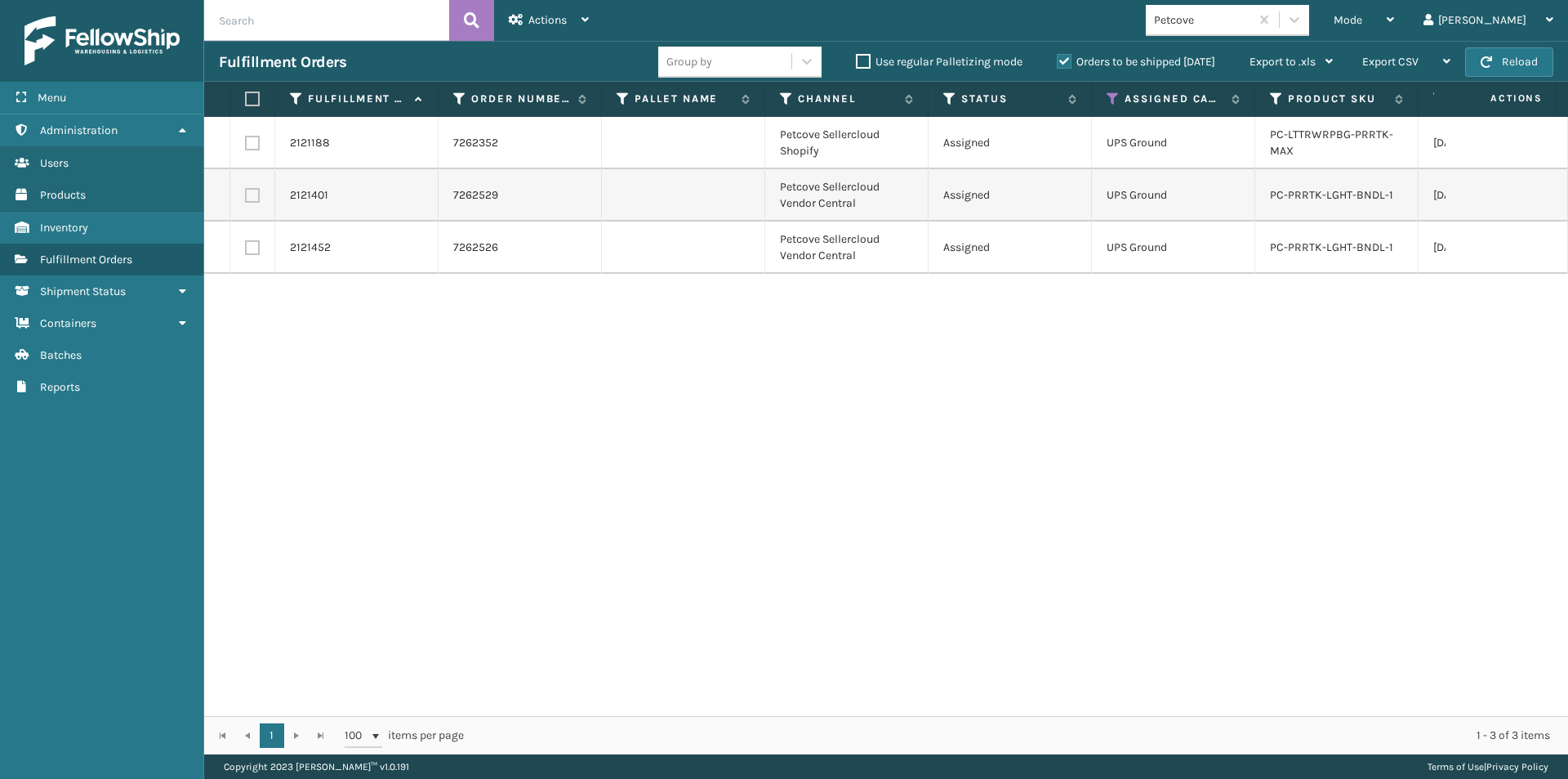
drag, startPoint x: 245, startPoint y: 95, endPoint x: 267, endPoint y: 94, distance: 22.0
click at [245, 96] on th at bounding box center [252, 99] width 45 height 35
click at [254, 96] on label at bounding box center [249, 98] width 10 height 14
click at [246, 96] on input "checkbox" at bounding box center [245, 99] width 1 height 11
checkbox input "true"
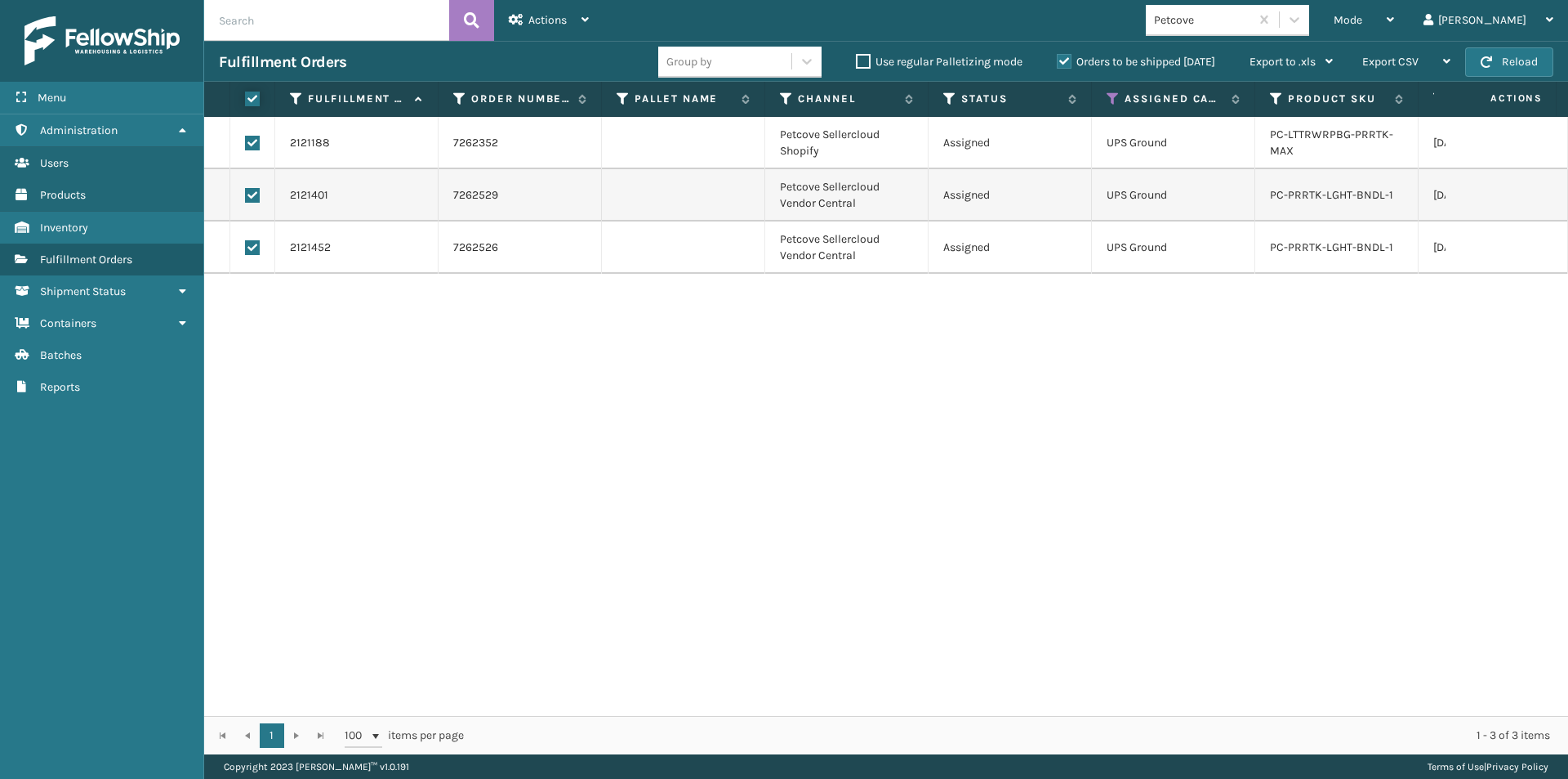
checkbox input "true"
click at [555, 27] on div "Actions" at bounding box center [549, 20] width 80 height 41
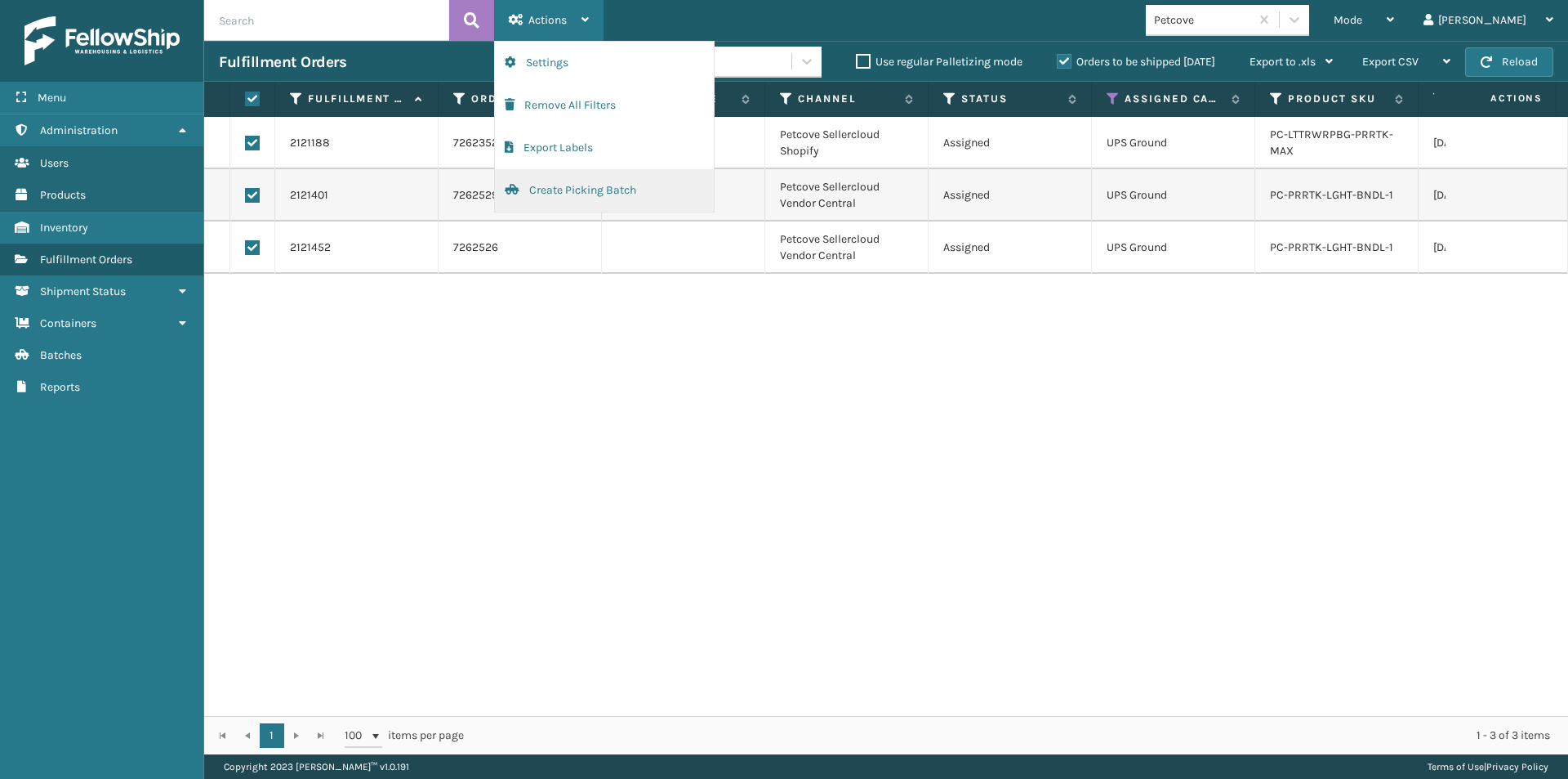
click at [572, 190] on button "Create Picking Batch" at bounding box center [604, 190] width 219 height 42
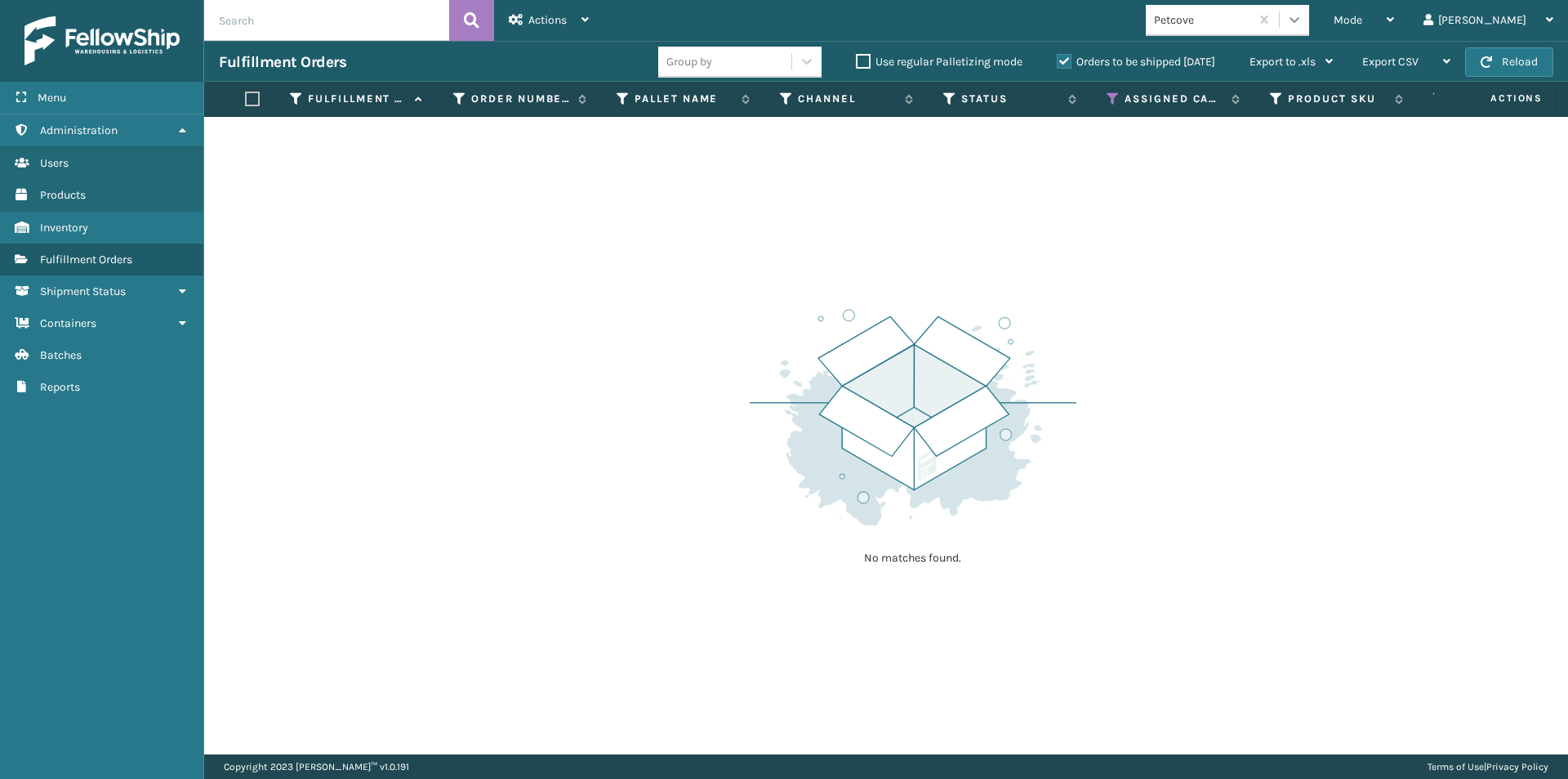
click at [1302, 24] on icon at bounding box center [1294, 19] width 16 height 16
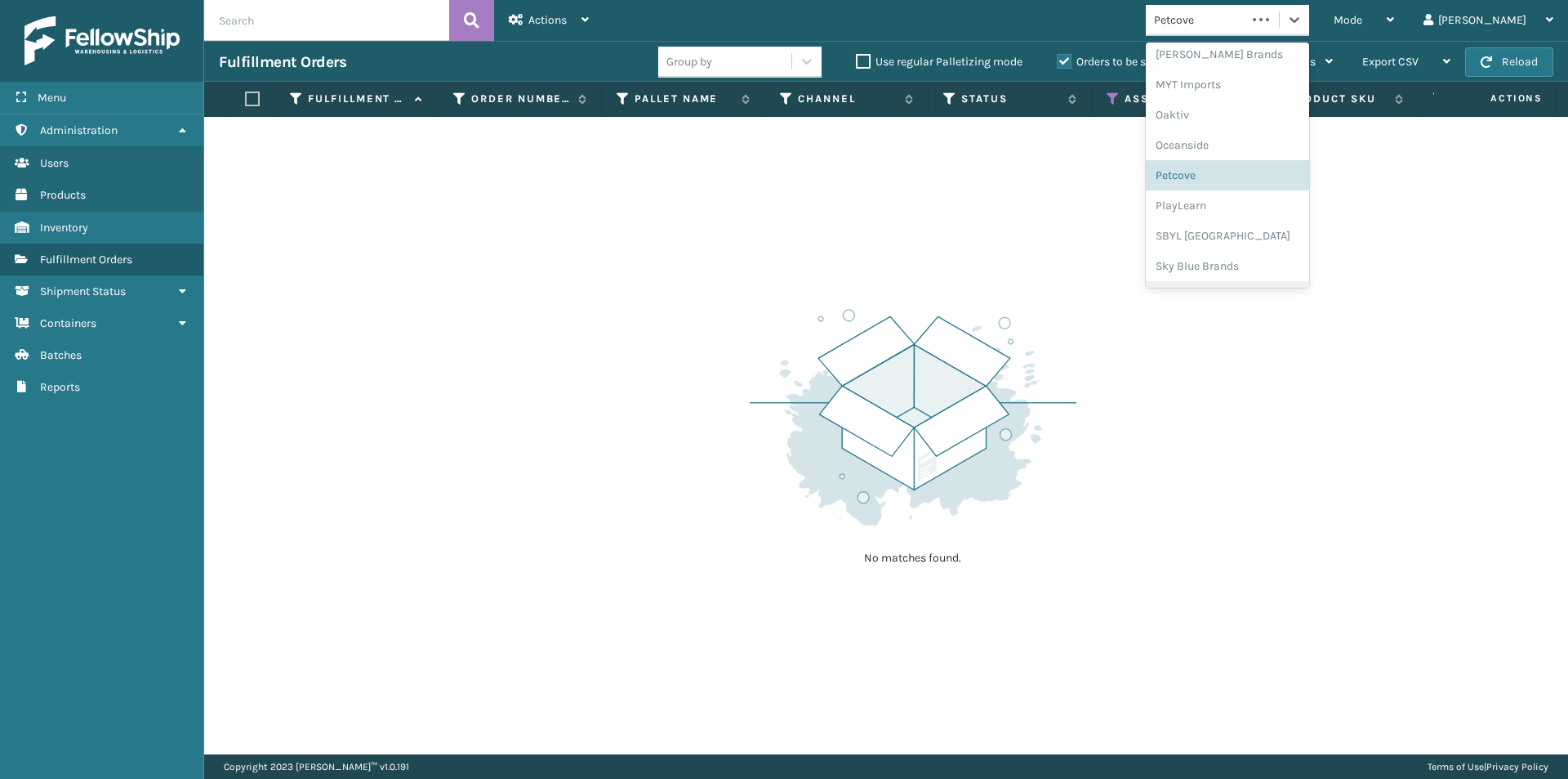
scroll to position [819, 0]
click at [1251, 157] on div "PlayLearn" at bounding box center [1228, 149] width 163 height 31
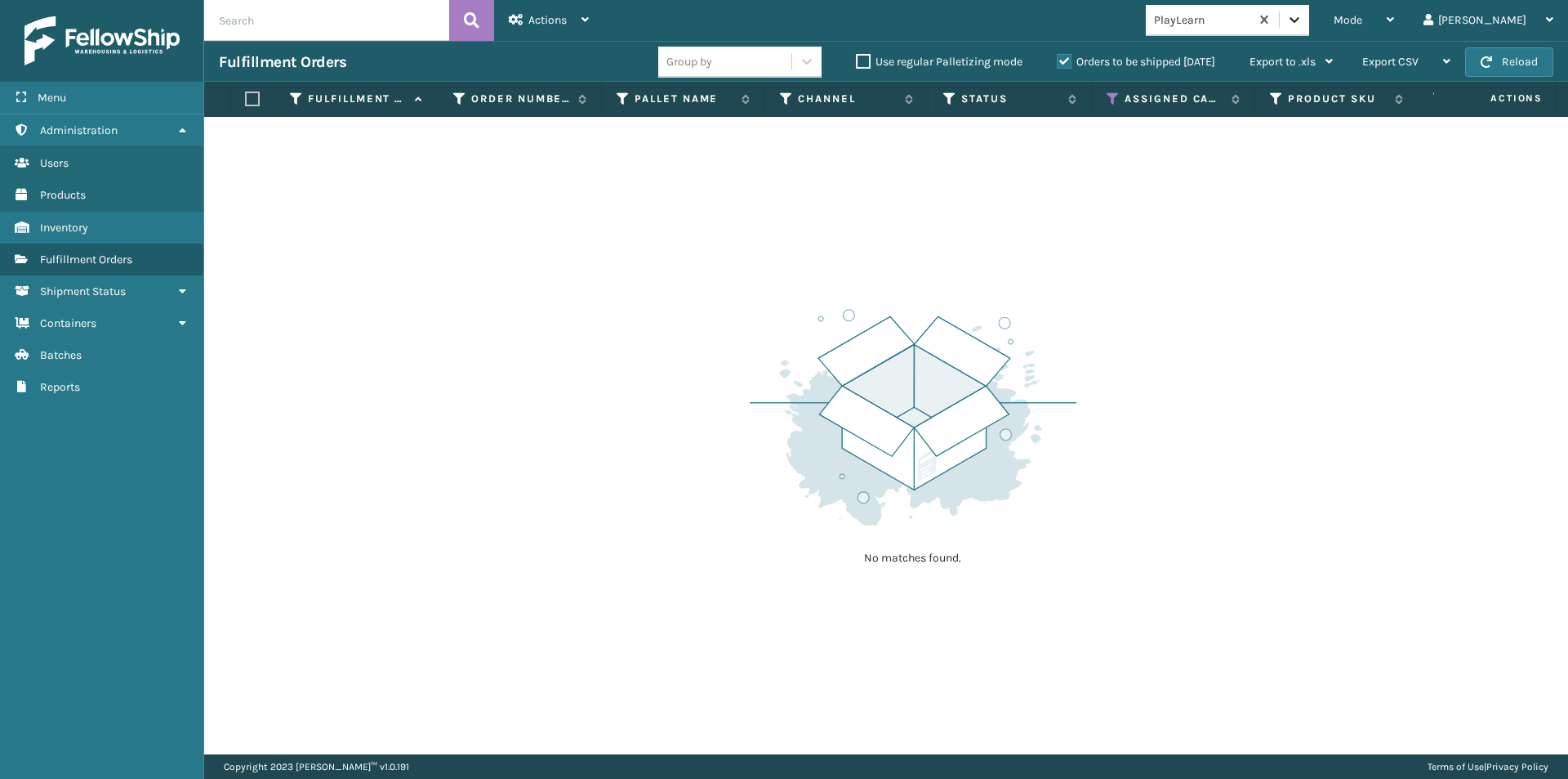
click at [1302, 24] on icon at bounding box center [1294, 19] width 16 height 16
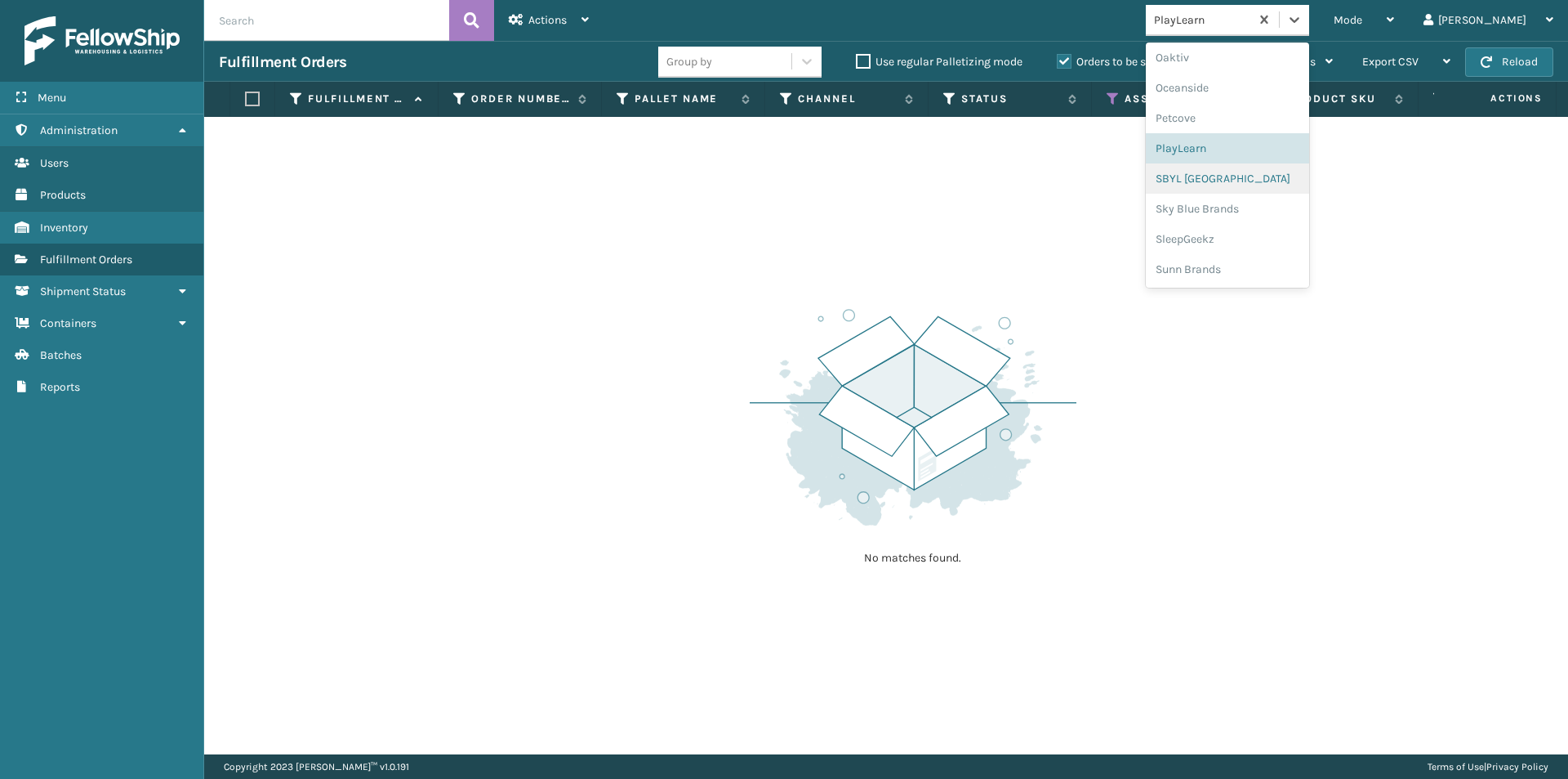
click at [1252, 182] on div "SBYL [GEOGRAPHIC_DATA]" at bounding box center [1228, 178] width 163 height 31
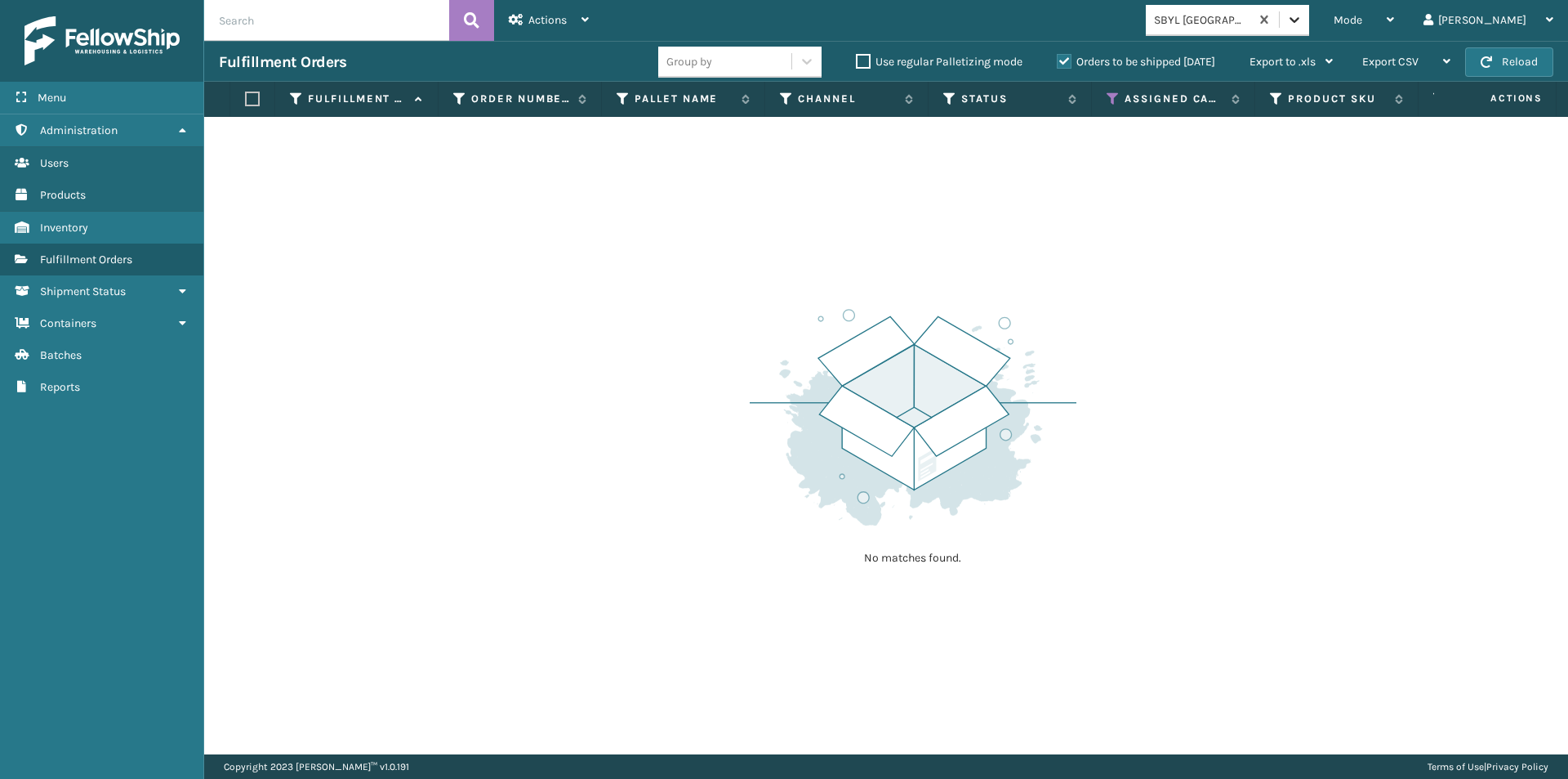
click at [1302, 23] on icon at bounding box center [1294, 19] width 16 height 16
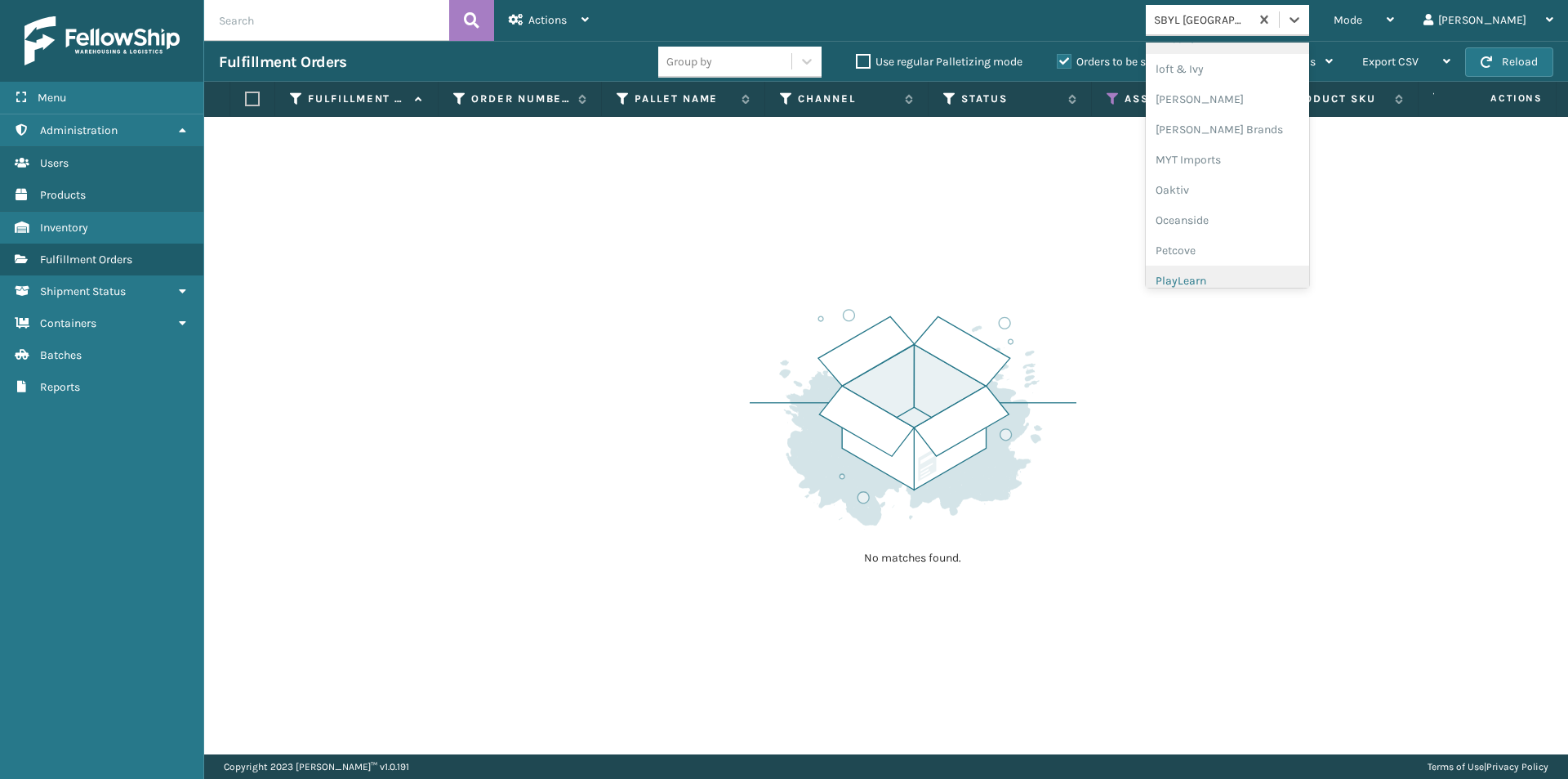
scroll to position [762, 0]
click at [1256, 274] on div "Sky Blue Brands" at bounding box center [1228, 266] width 163 height 31
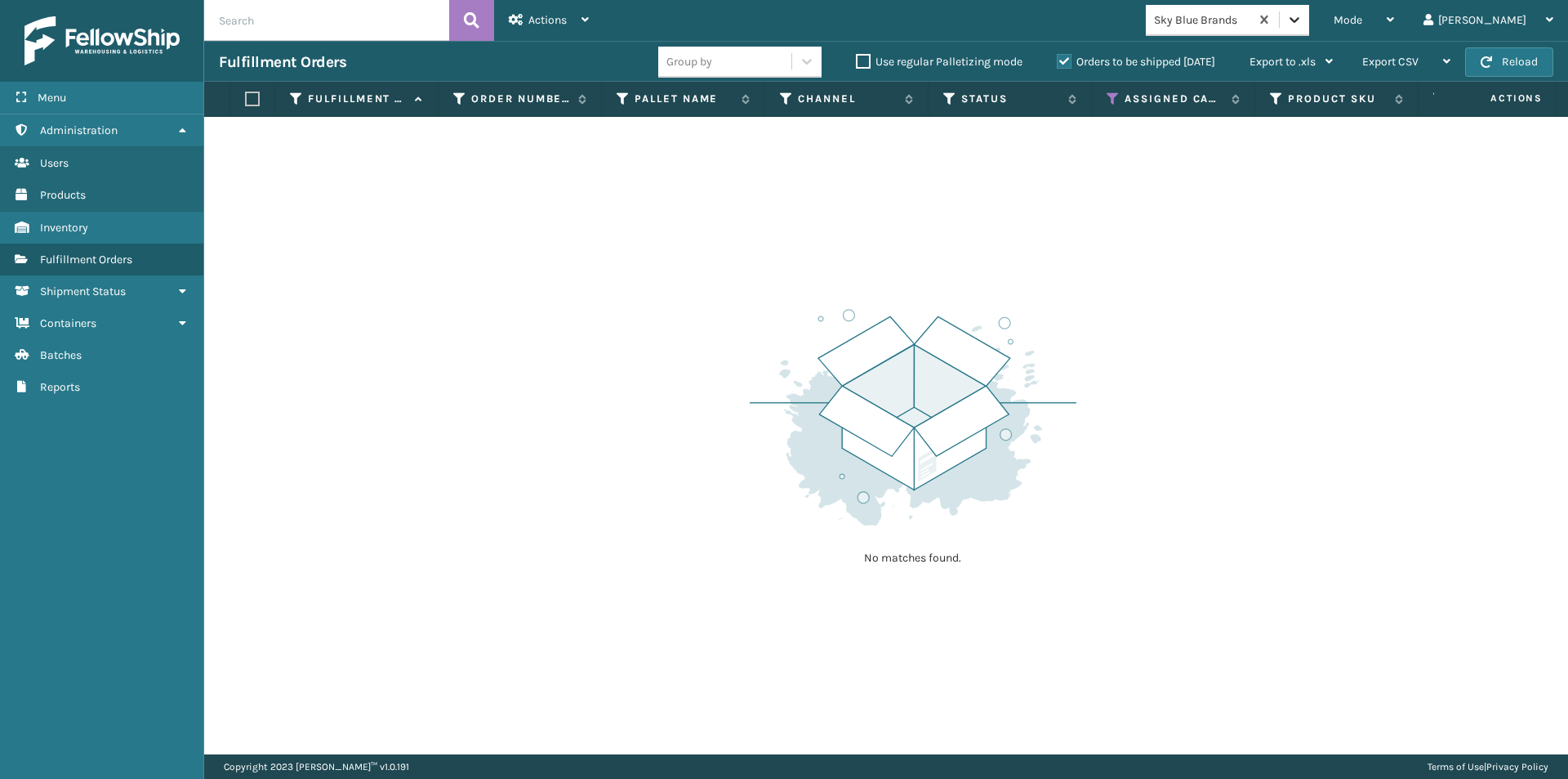
click at [1302, 27] on icon at bounding box center [1294, 19] width 16 height 16
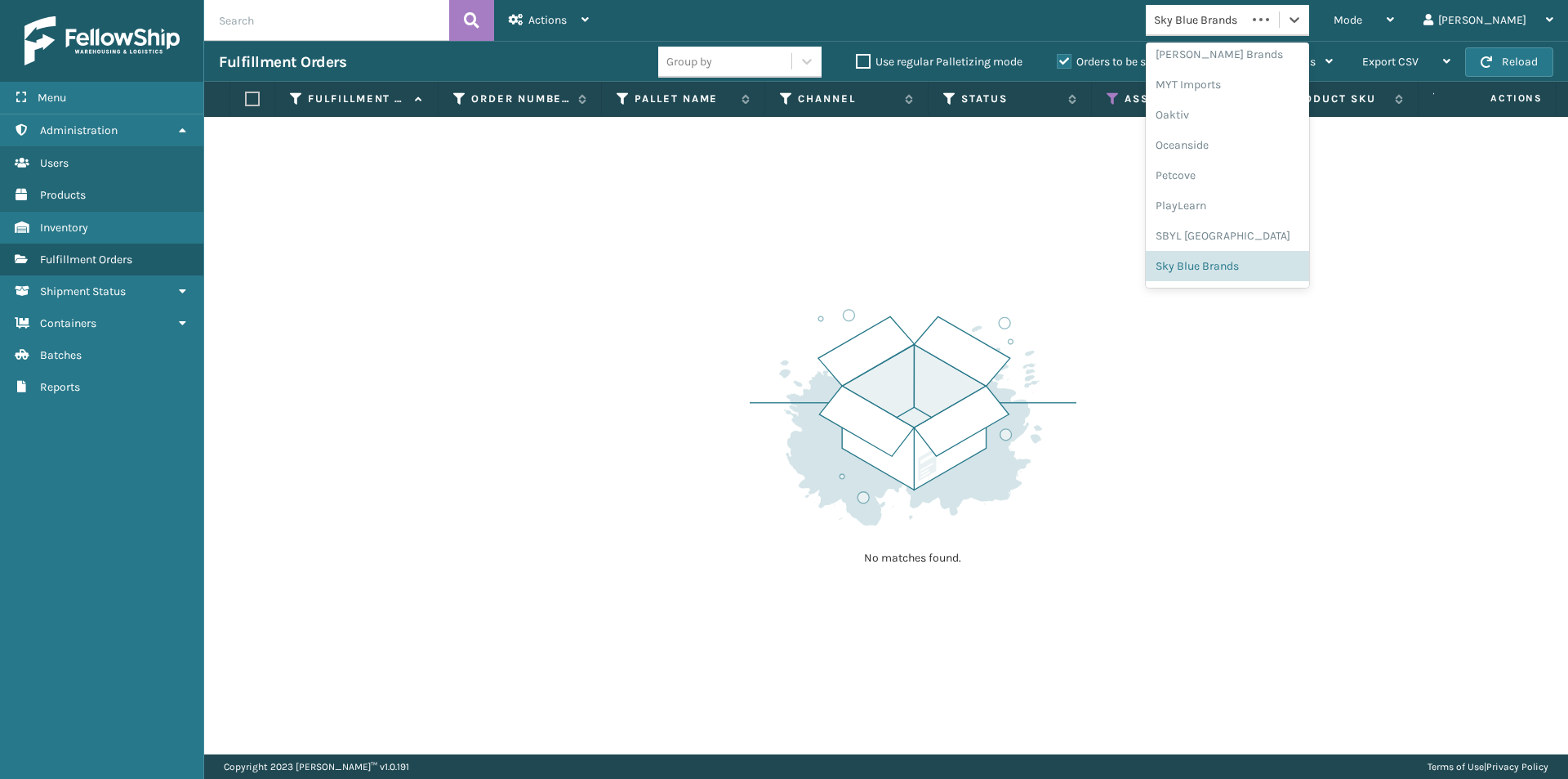
scroll to position [819, 0]
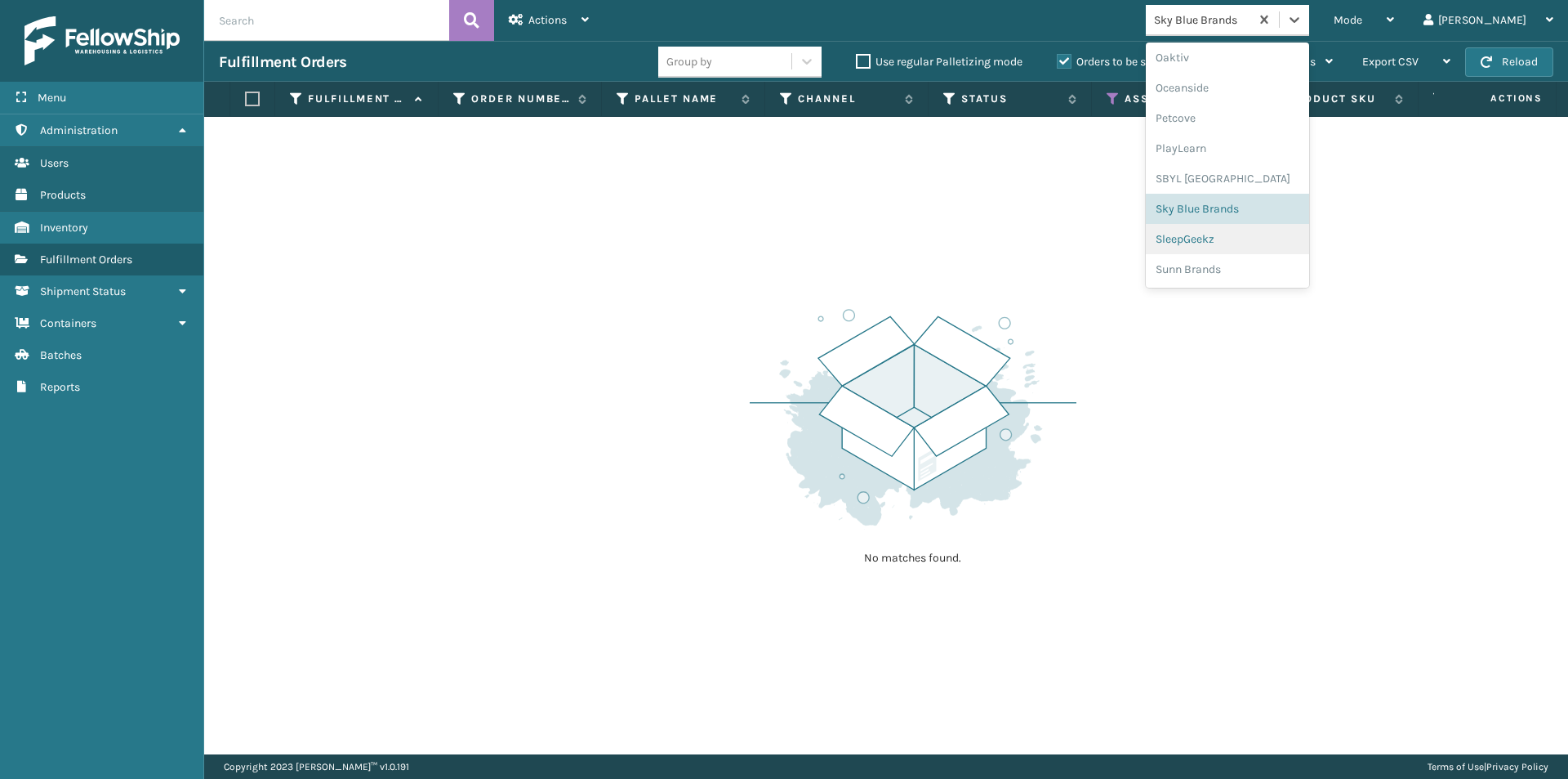
click at [1253, 241] on div "SleepGeekz" at bounding box center [1228, 239] width 163 height 31
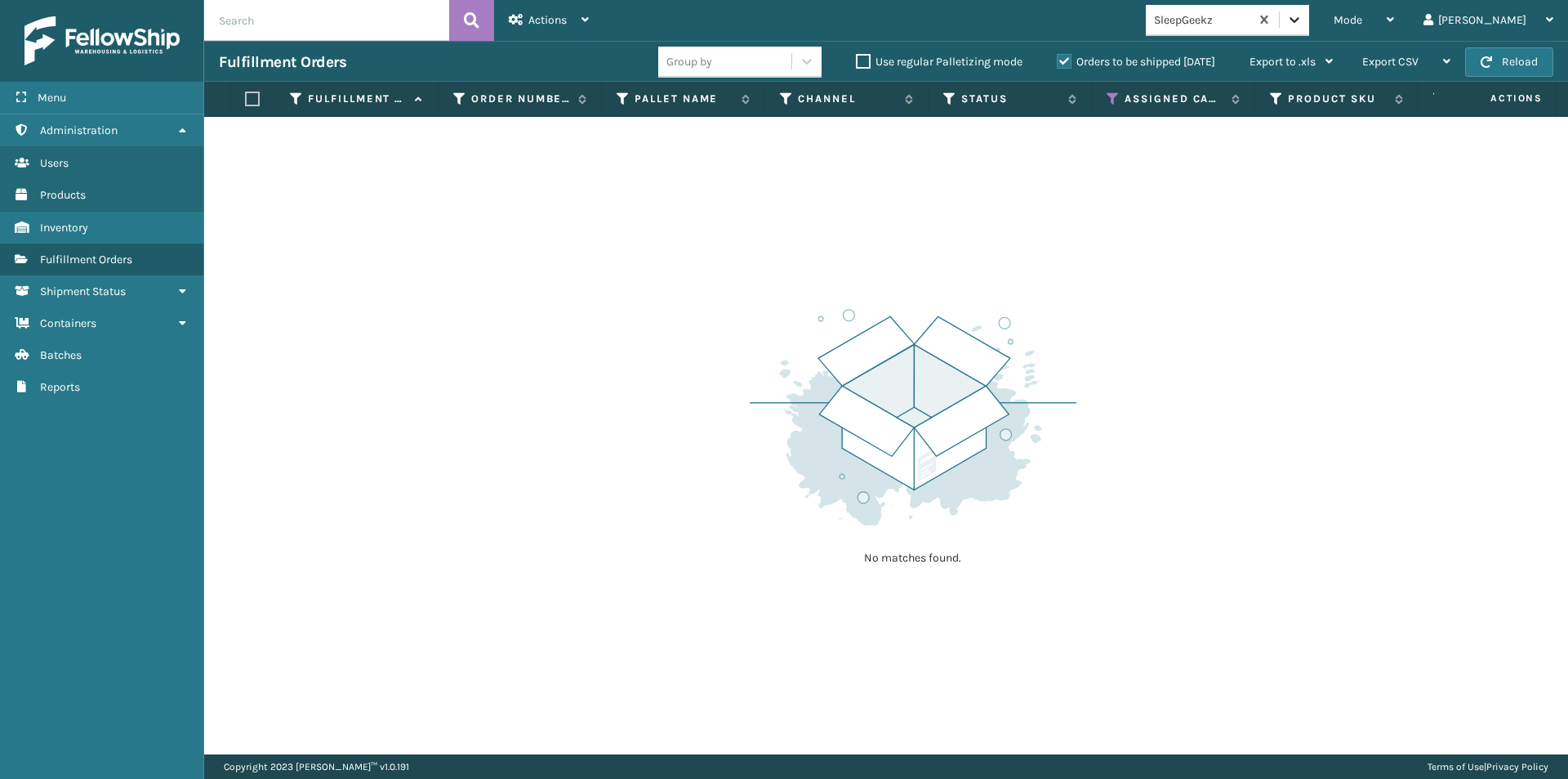
click at [1302, 13] on icon at bounding box center [1294, 19] width 16 height 16
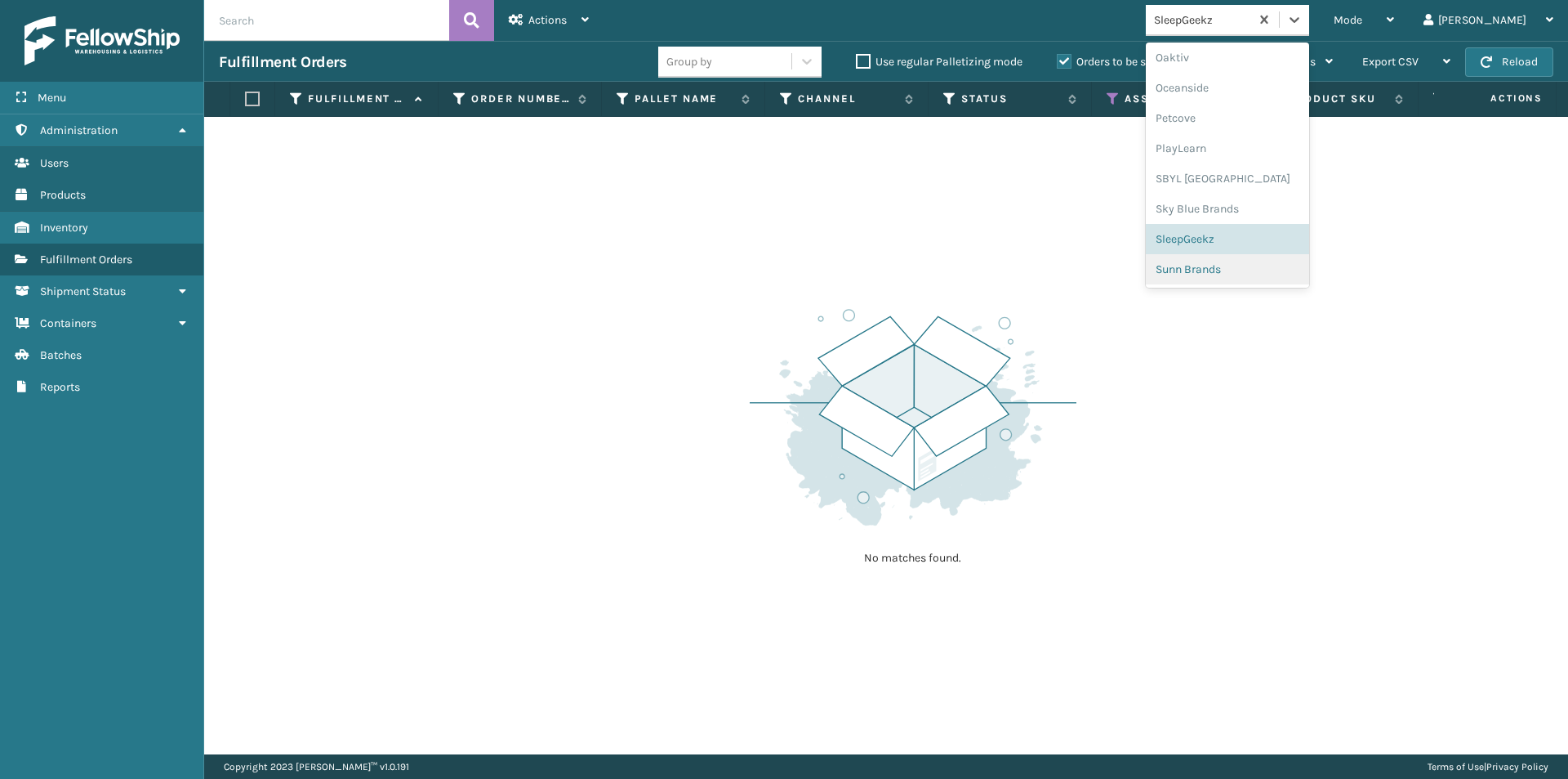
click at [1251, 272] on div "Sunn Brands" at bounding box center [1228, 270] width 163 height 31
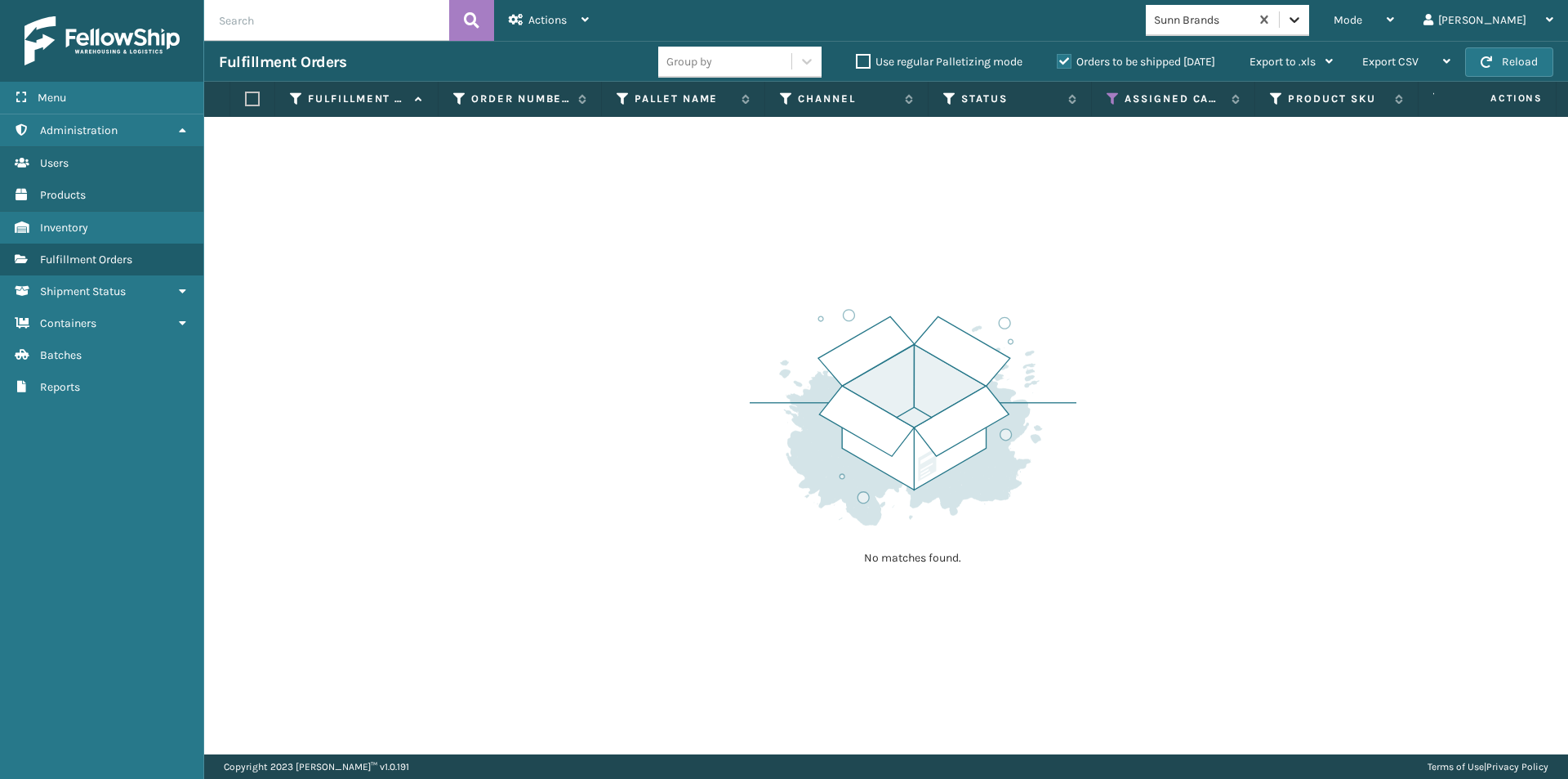
click at [1302, 25] on icon at bounding box center [1294, 19] width 16 height 16
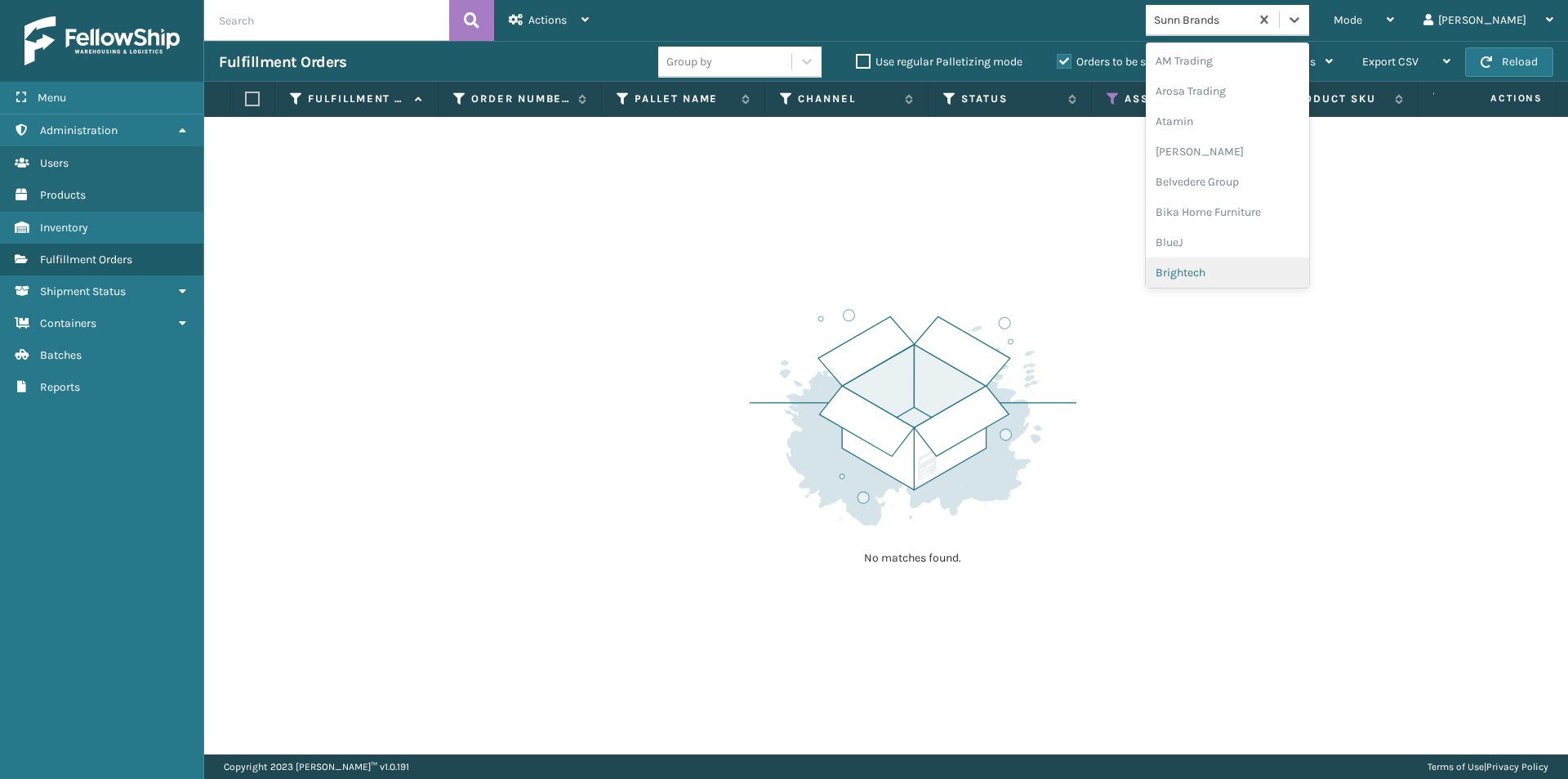
click at [1156, 388] on div "No matches found." at bounding box center [886, 436] width 1364 height 637
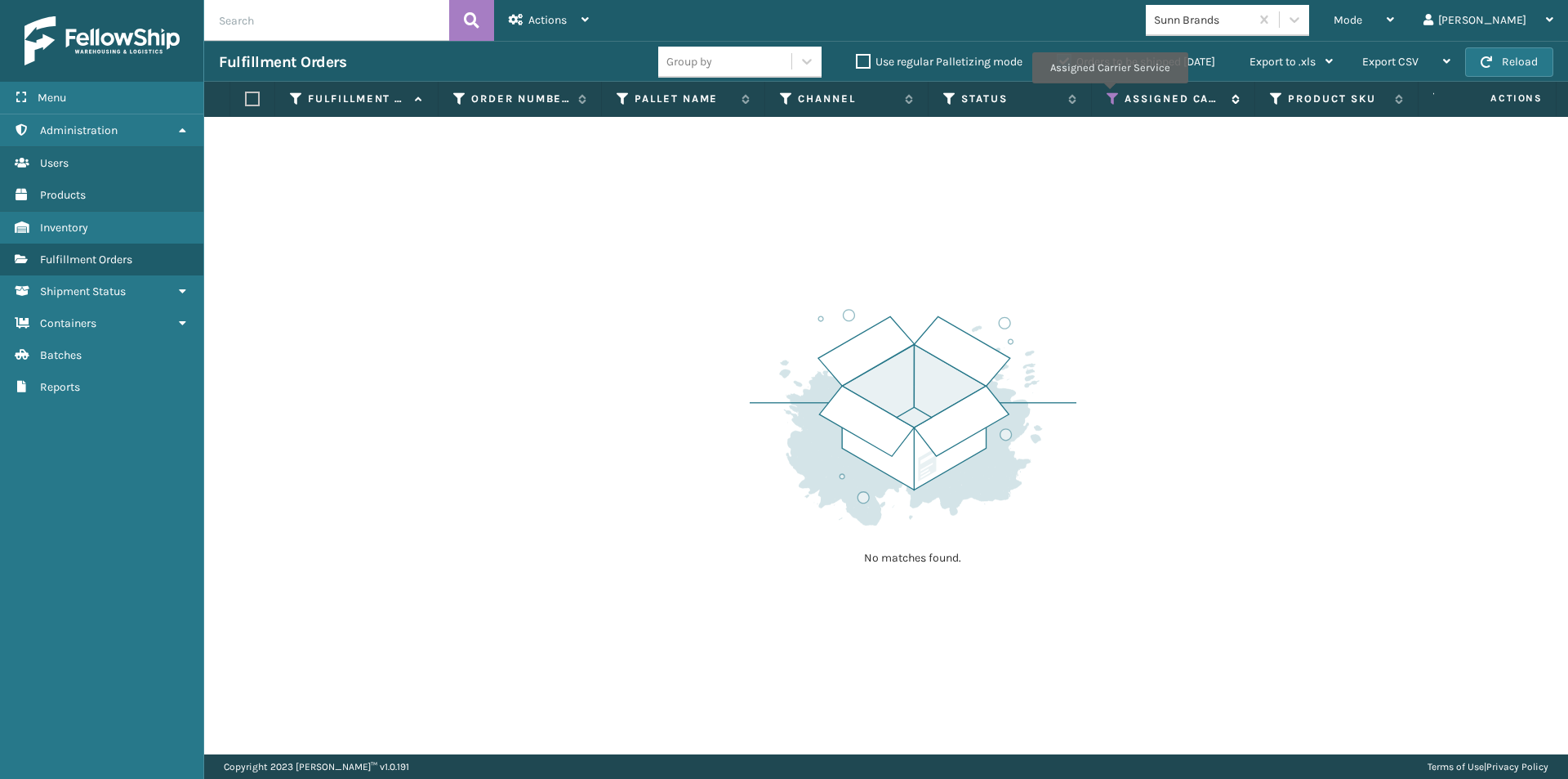
click at [1109, 95] on icon at bounding box center [1113, 98] width 13 height 14
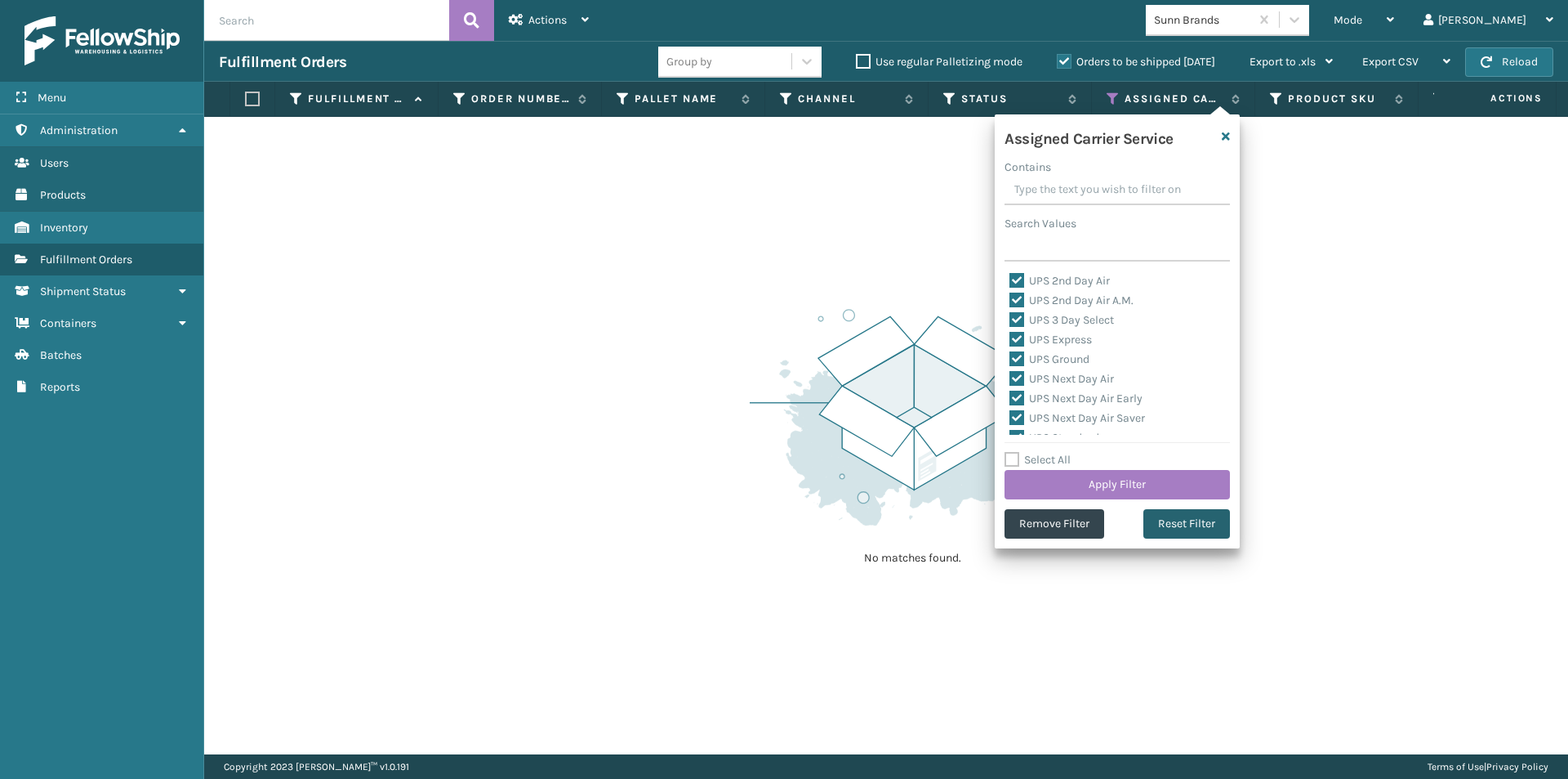
click at [1185, 521] on button "Reset Filter" at bounding box center [1186, 524] width 86 height 30
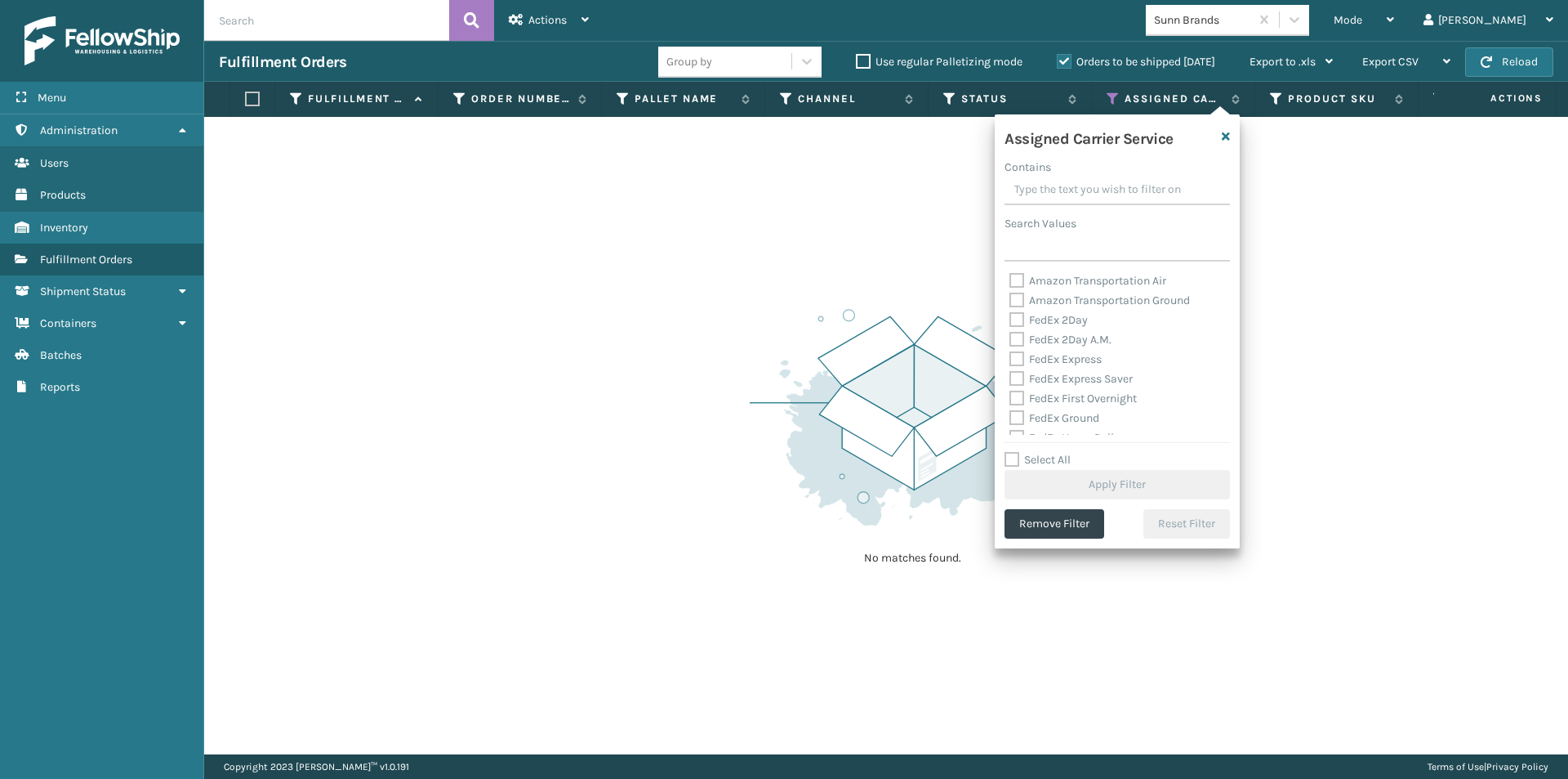
click at [1018, 320] on label "FedEx 2Day" at bounding box center [1049, 319] width 79 height 13
click at [1010, 320] on input "FedEx 2Day" at bounding box center [1010, 316] width 1 height 11
checkbox input "true"
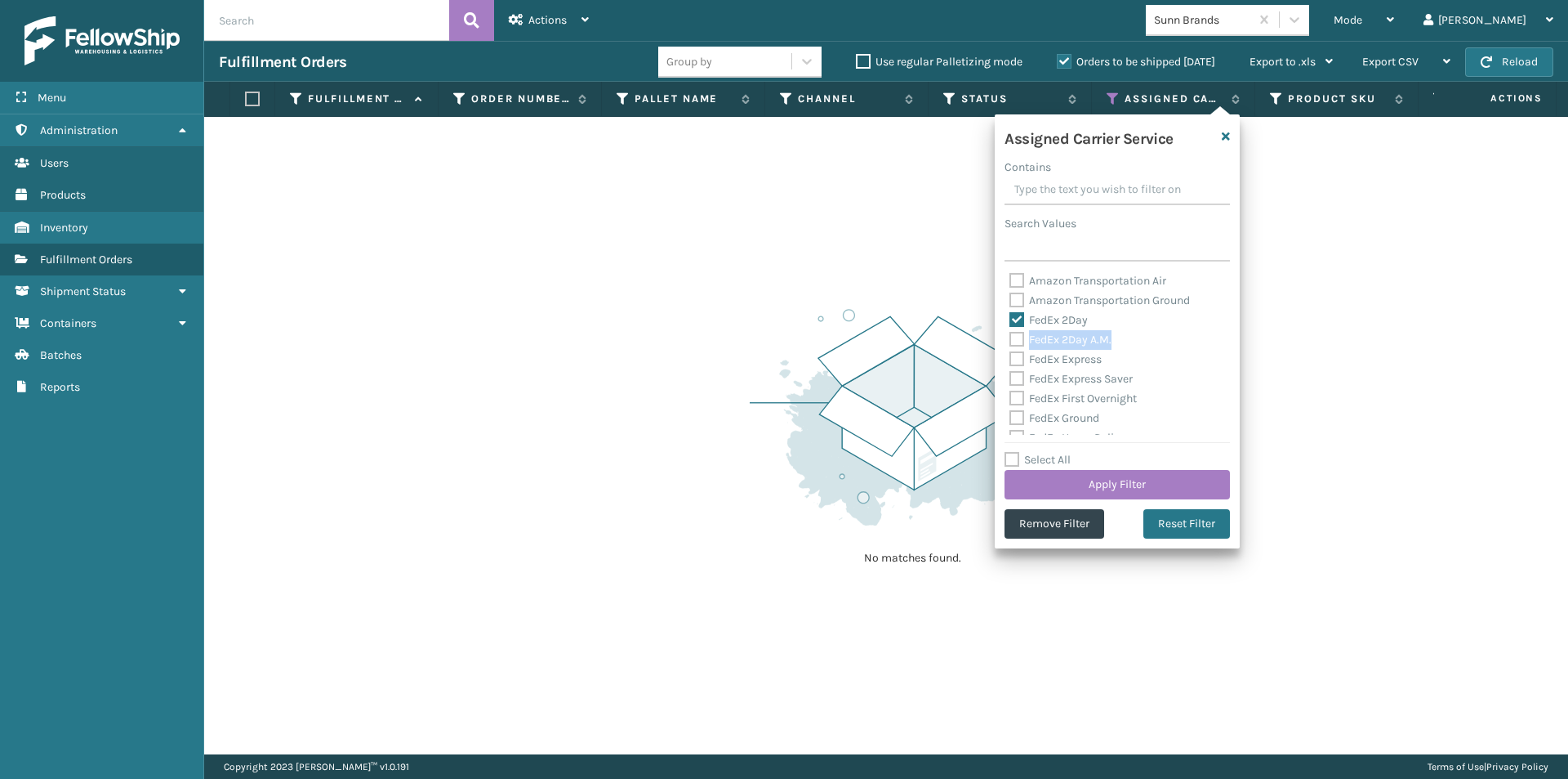
click at [1011, 341] on label "FedEx 2Day A.M." at bounding box center [1061, 340] width 102 height 13
click at [1015, 339] on label "FedEx 2Day A.M." at bounding box center [1061, 340] width 102 height 13
click at [1010, 339] on input "FedEx 2Day A.M." at bounding box center [1010, 335] width 1 height 11
checkbox input "true"
click at [1010, 356] on label "FedEx Express" at bounding box center [1056, 359] width 92 height 13
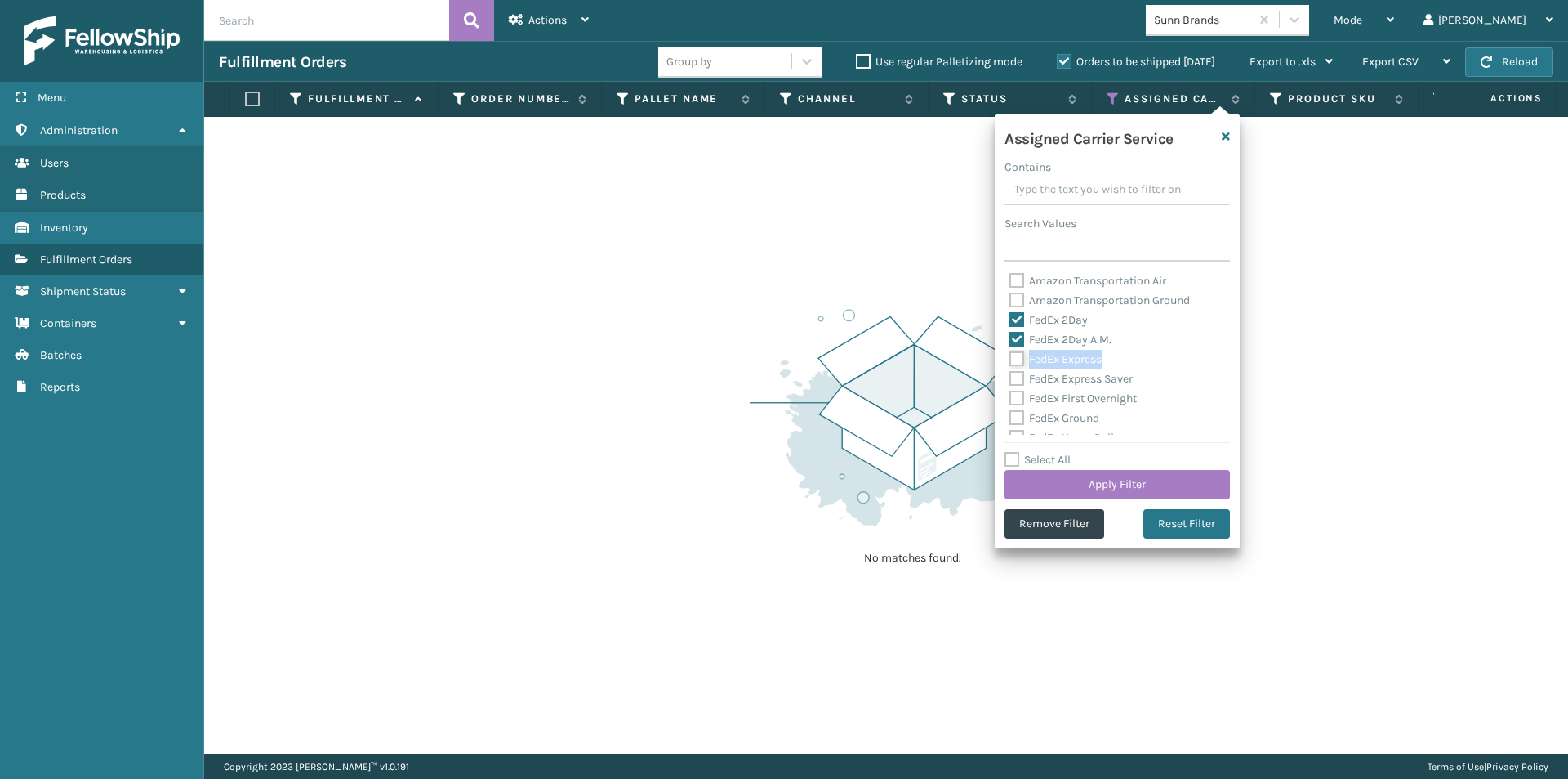
click at [1010, 356] on input "FedEx Express" at bounding box center [1010, 354] width 1 height 11
checkbox input "true"
click at [1014, 379] on label "FedEx Express Saver" at bounding box center [1071, 378] width 124 height 13
click at [1010, 379] on input "FedEx Express Saver" at bounding box center [1010, 374] width 1 height 11
checkbox input "true"
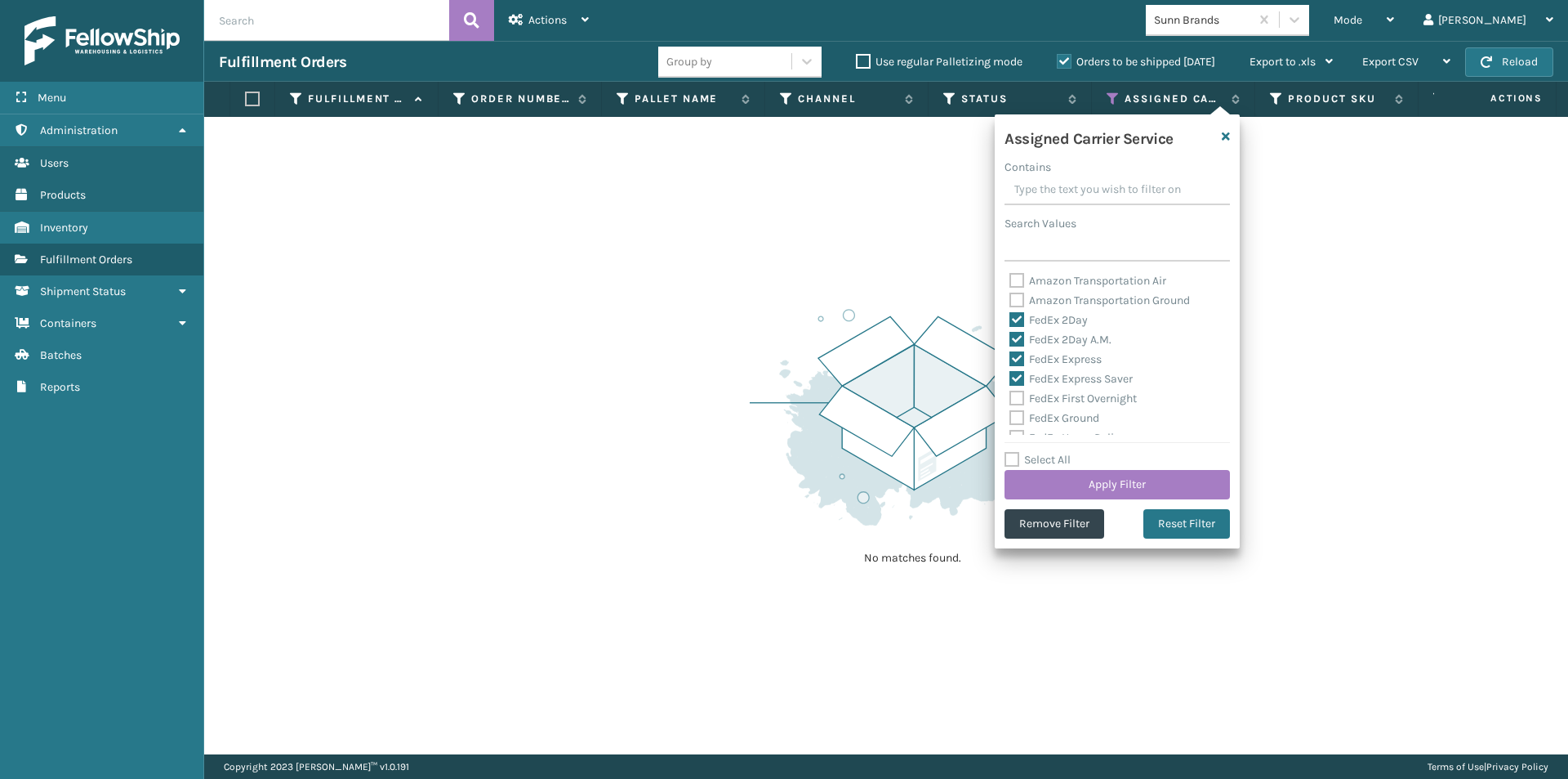
click at [1014, 399] on label "FedEx First Overnight" at bounding box center [1073, 398] width 128 height 13
click at [1010, 399] on input "FedEx First Overnight" at bounding box center [1010, 393] width 1 height 11
checkbox input "true"
click at [1018, 413] on label "FedEx Ground" at bounding box center [1055, 417] width 90 height 13
click at [1010, 413] on input "FedEx Ground" at bounding box center [1010, 413] width 1 height 11
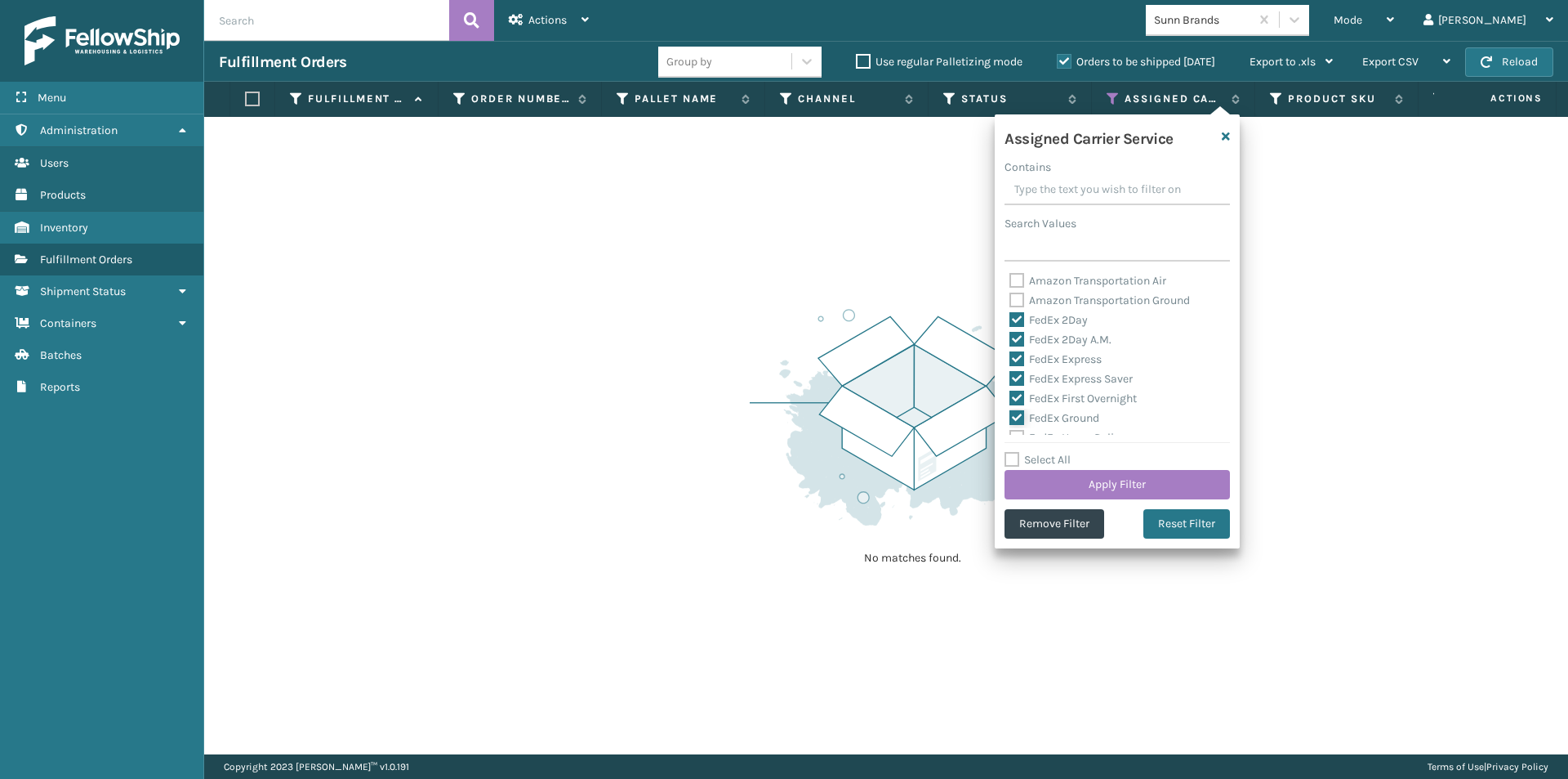
checkbox input "true"
click at [1018, 354] on label "FedEx Home Delivery" at bounding box center [1072, 356] width 126 height 13
click at [1010, 354] on input "FedEx Home Delivery" at bounding box center [1010, 351] width 1 height 11
checkbox input "true"
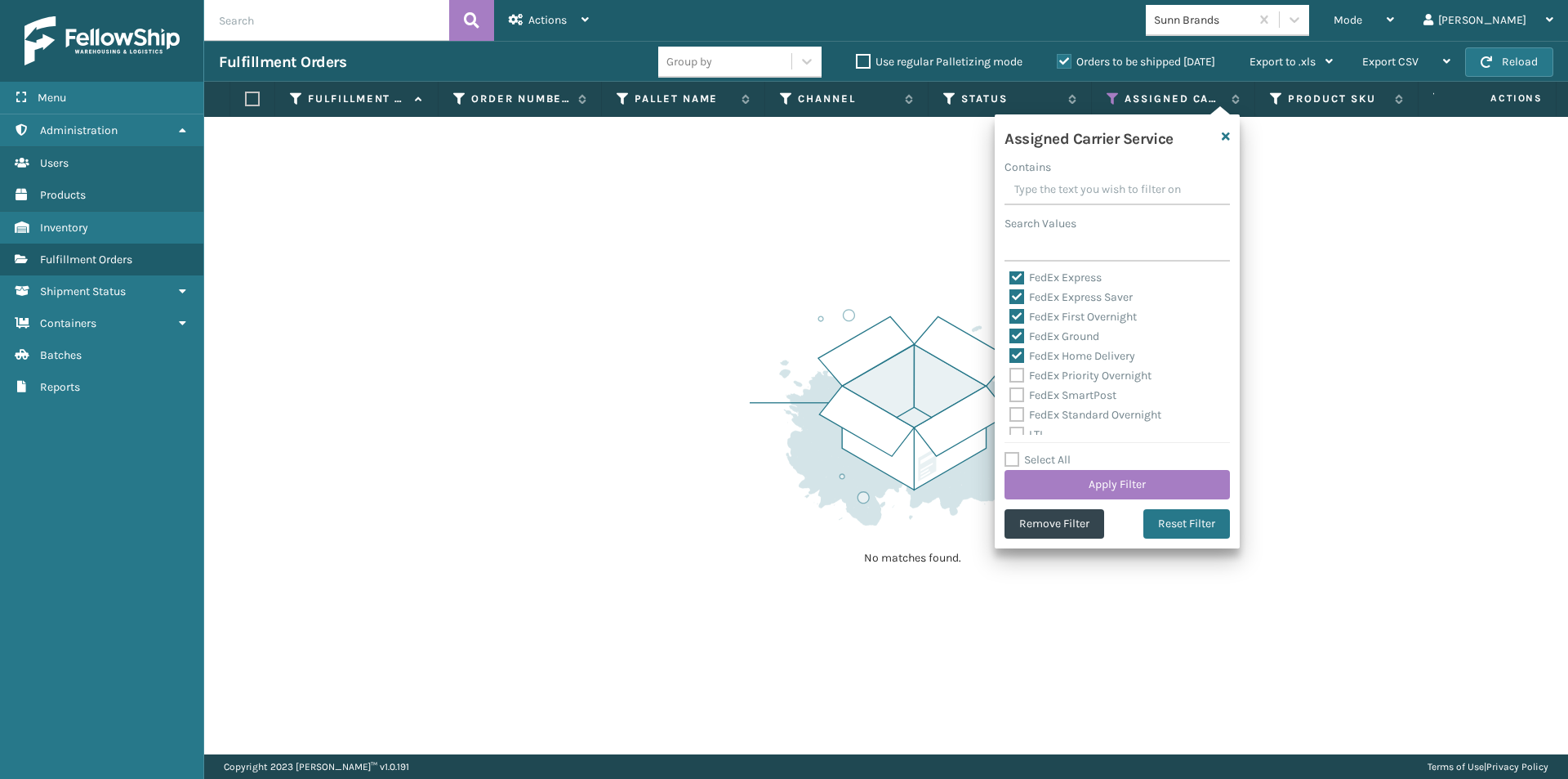
click at [1015, 376] on label "FedEx Priority Overnight" at bounding box center [1081, 375] width 142 height 13
click at [1010, 376] on input "FedEx Priority Overnight" at bounding box center [1010, 370] width 1 height 11
checkbox input "true"
click at [1015, 397] on label "FedEx SmartPost" at bounding box center [1064, 394] width 107 height 13
click at [1010, 396] on input "FedEx SmartPost" at bounding box center [1010, 390] width 1 height 11
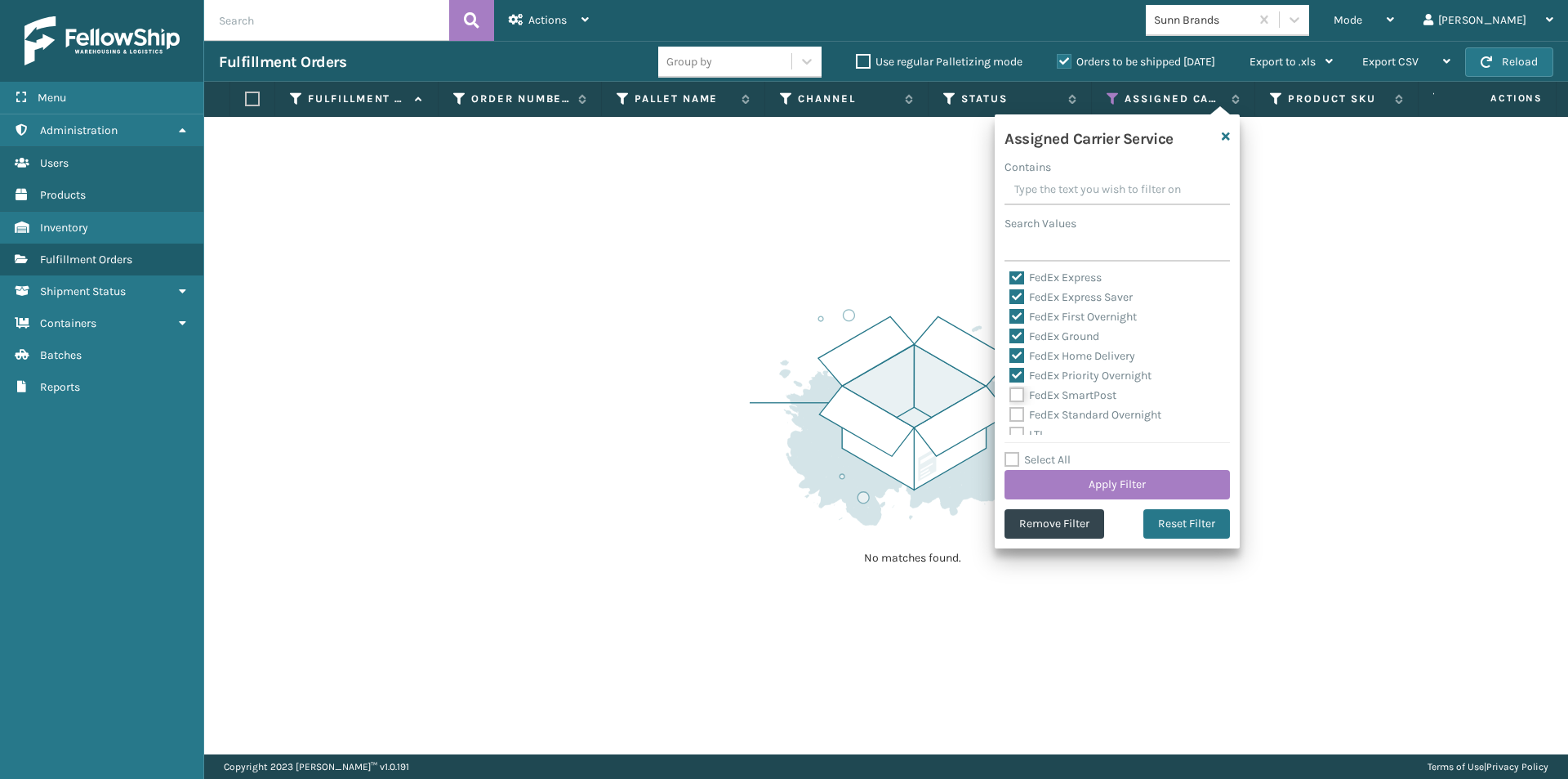
checkbox input "true"
click at [1013, 411] on label "FedEx Standard Overnight" at bounding box center [1086, 414] width 152 height 13
click at [1010, 411] on input "FedEx Standard Overnight" at bounding box center [1010, 410] width 1 height 11
checkbox input "true"
click at [1156, 481] on button "Apply Filter" at bounding box center [1116, 484] width 225 height 30
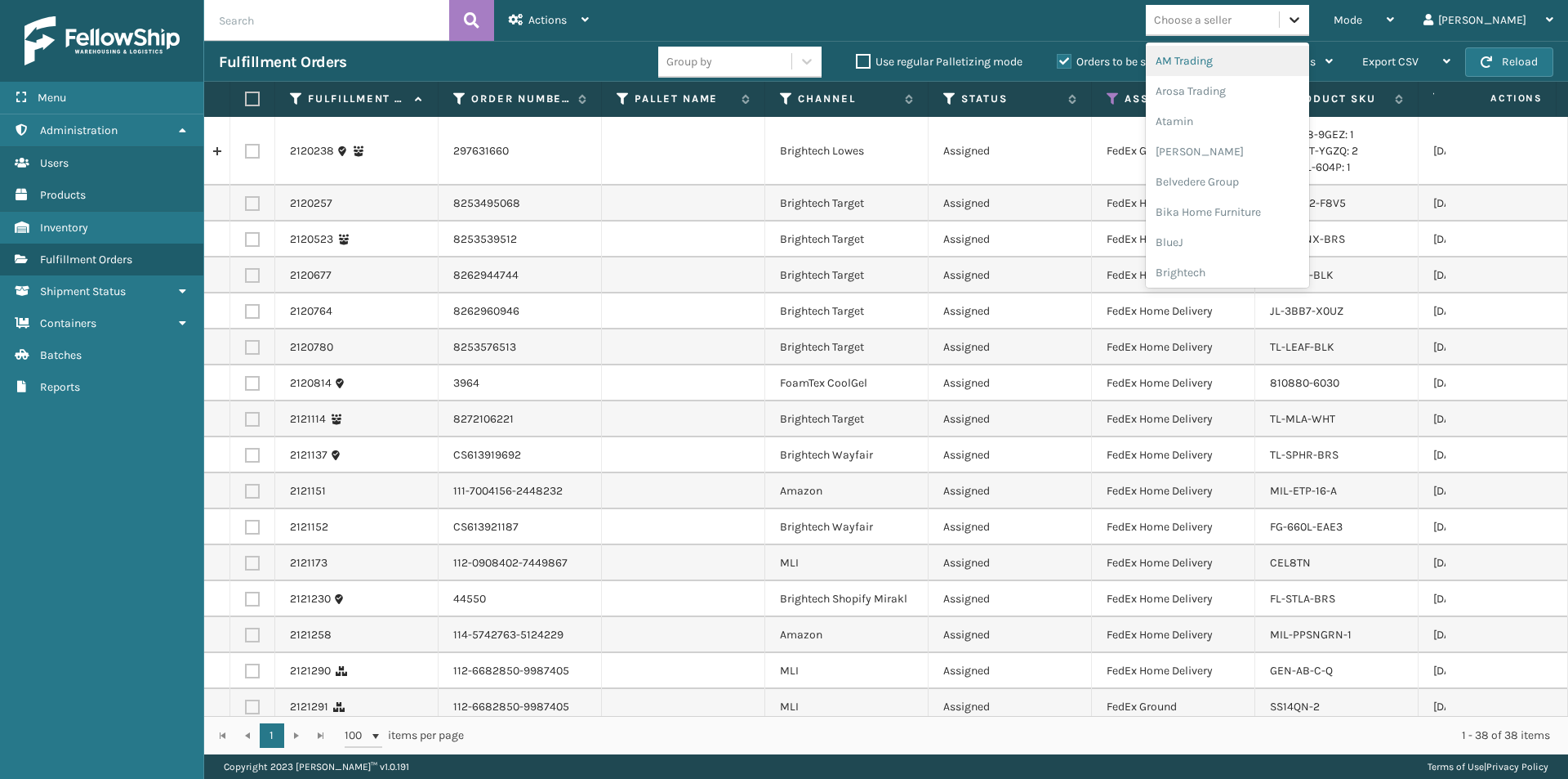
click at [1302, 25] on icon at bounding box center [1294, 19] width 16 height 16
click at [1240, 129] on div "Atamin" at bounding box center [1228, 122] width 163 height 31
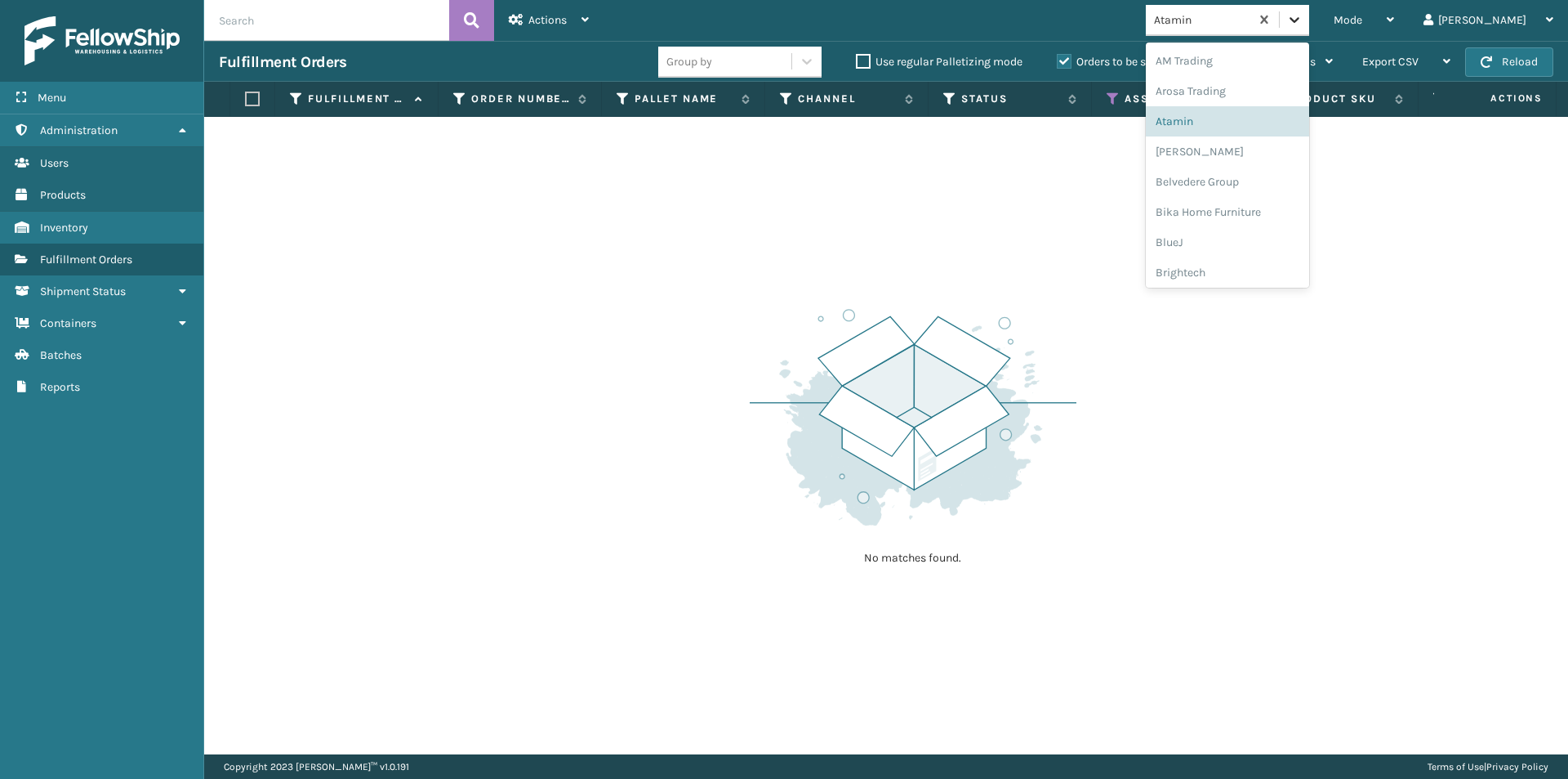
click at [1302, 25] on icon at bounding box center [1294, 19] width 16 height 16
click at [1234, 157] on div "[PERSON_NAME]" at bounding box center [1228, 152] width 163 height 31
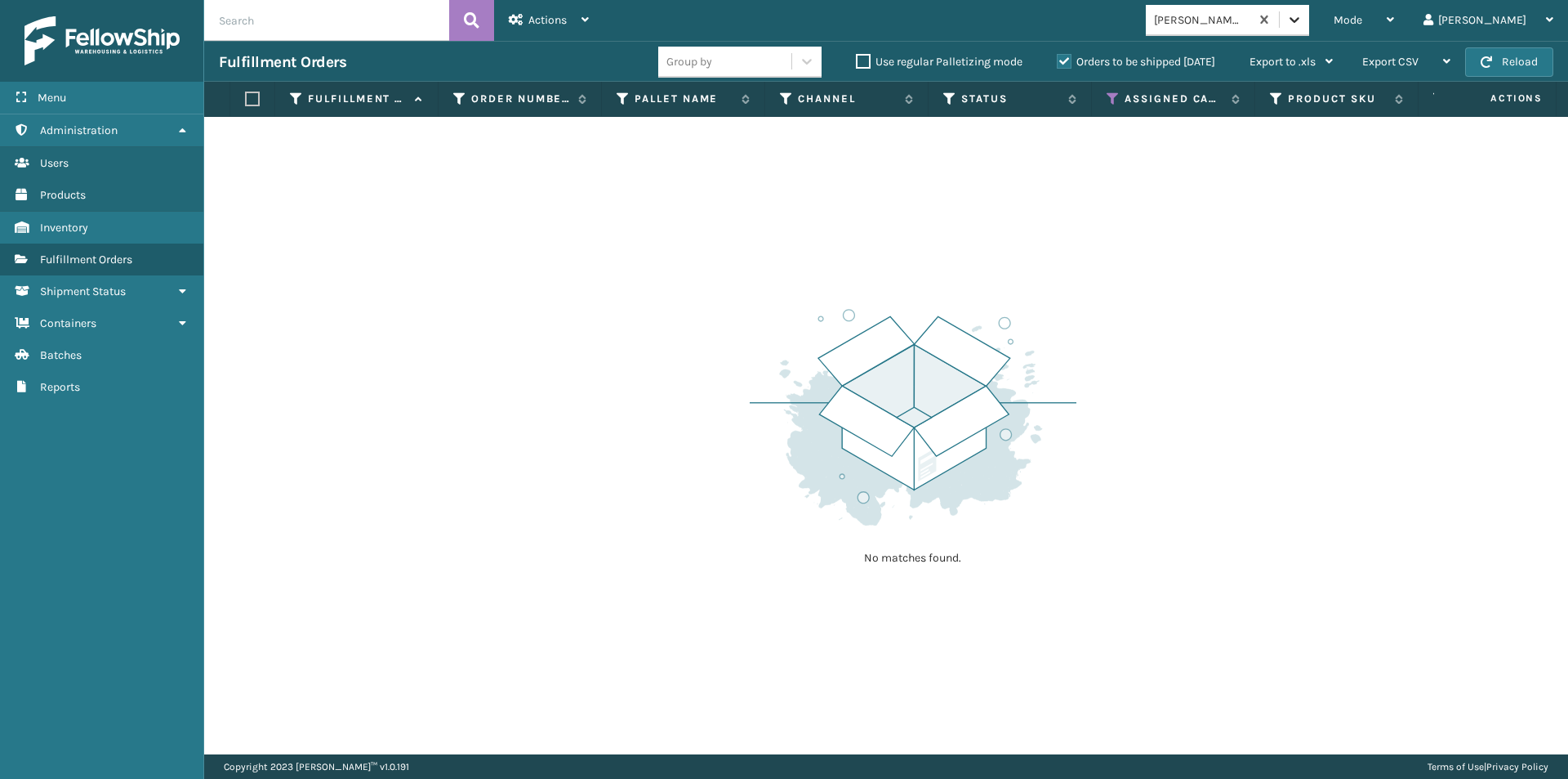
click at [1302, 16] on icon at bounding box center [1294, 19] width 16 height 16
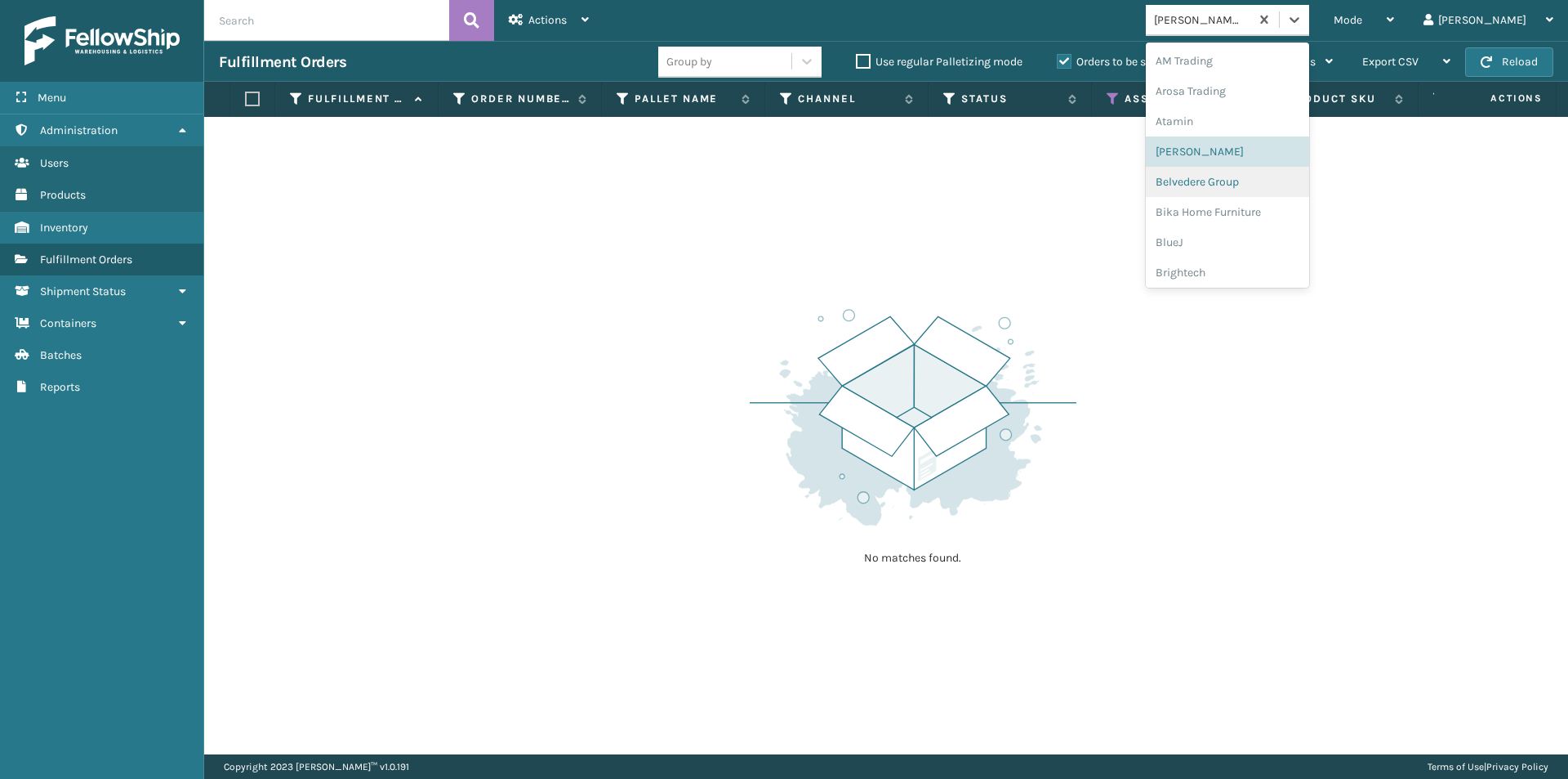
click at [1238, 189] on div "Belvedere Group" at bounding box center [1228, 182] width 163 height 31
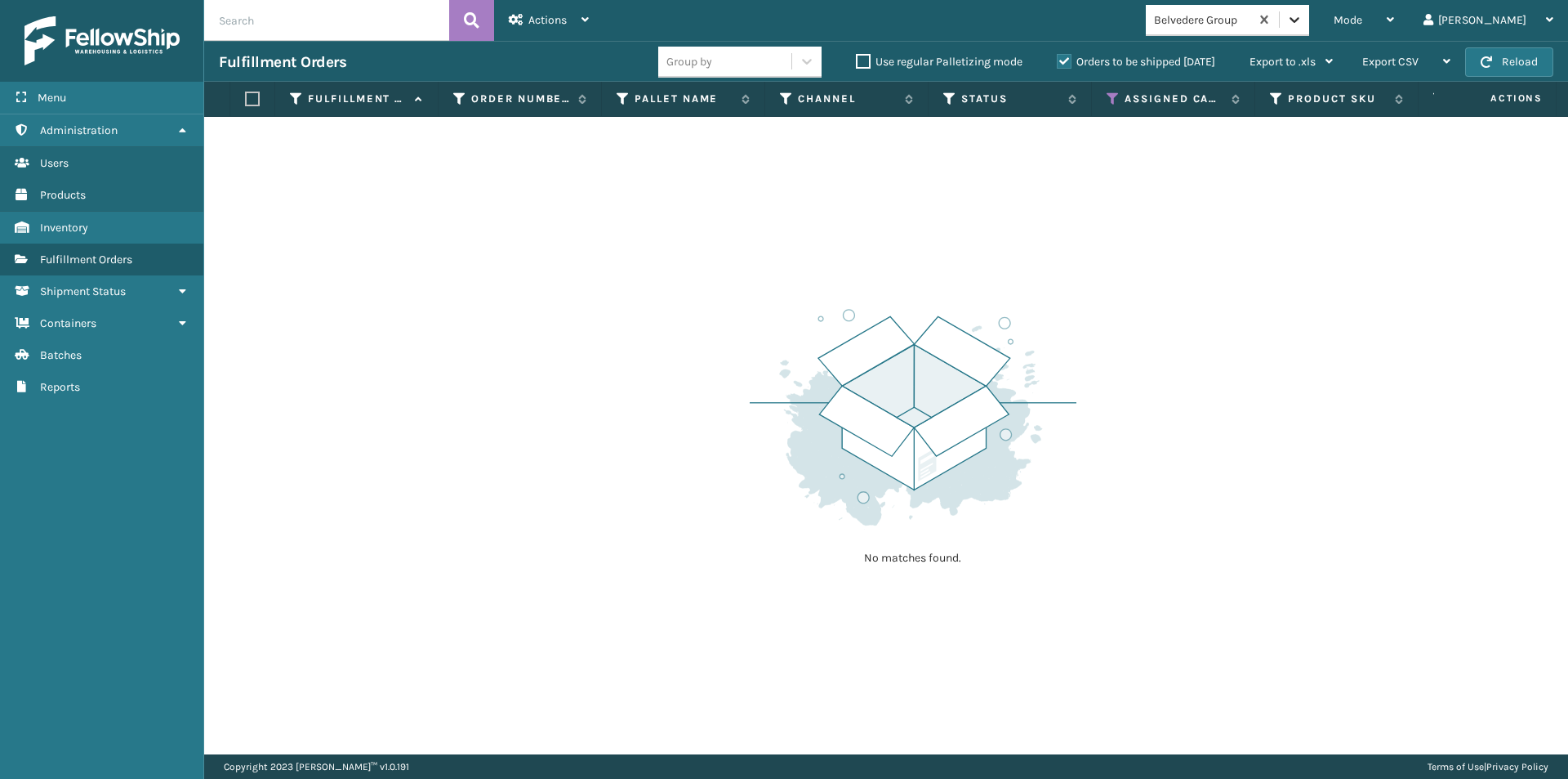
click at [1302, 25] on icon at bounding box center [1294, 19] width 16 height 16
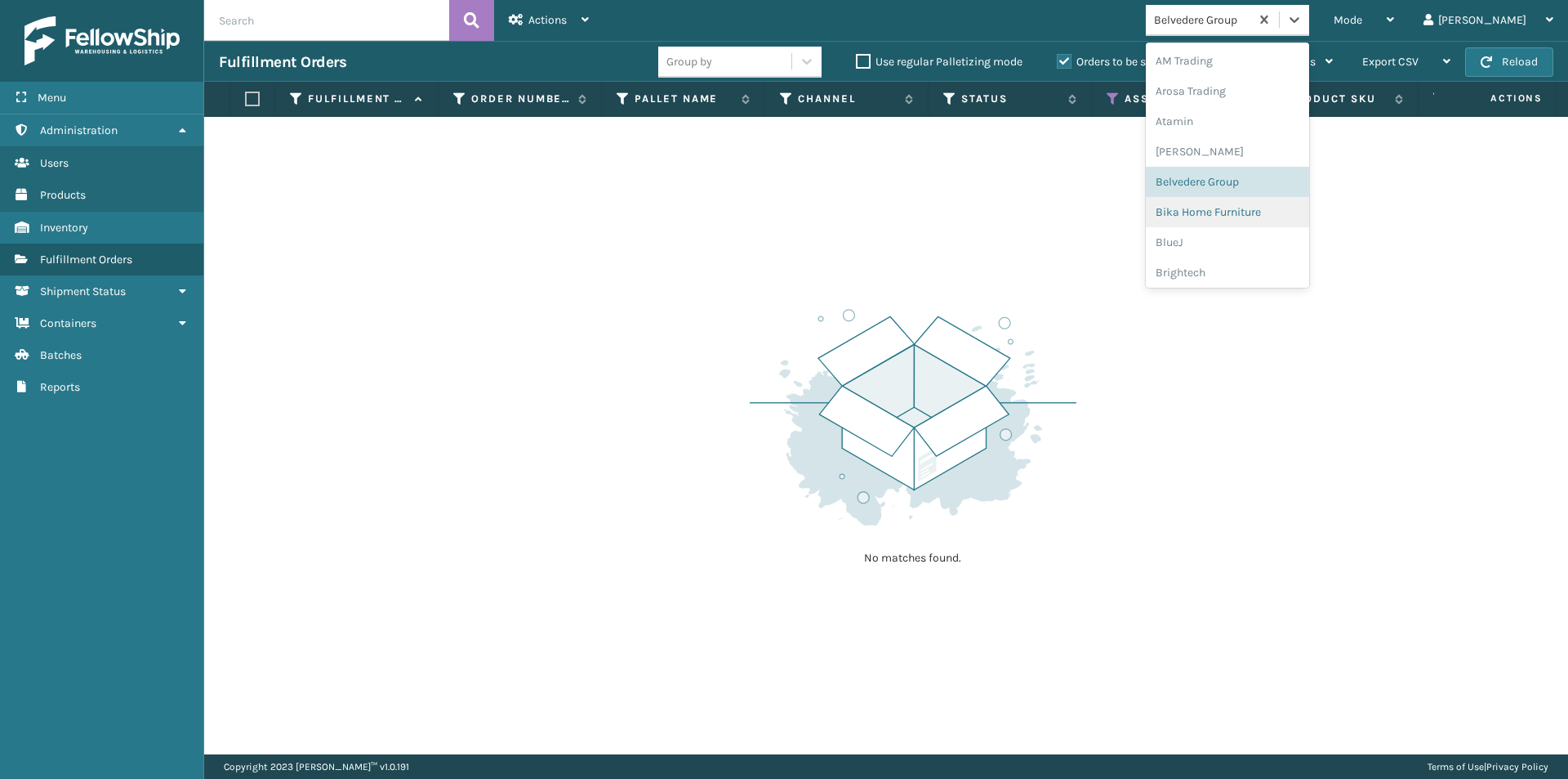
click at [1276, 209] on div "Bika Home Furniture" at bounding box center [1228, 212] width 163 height 31
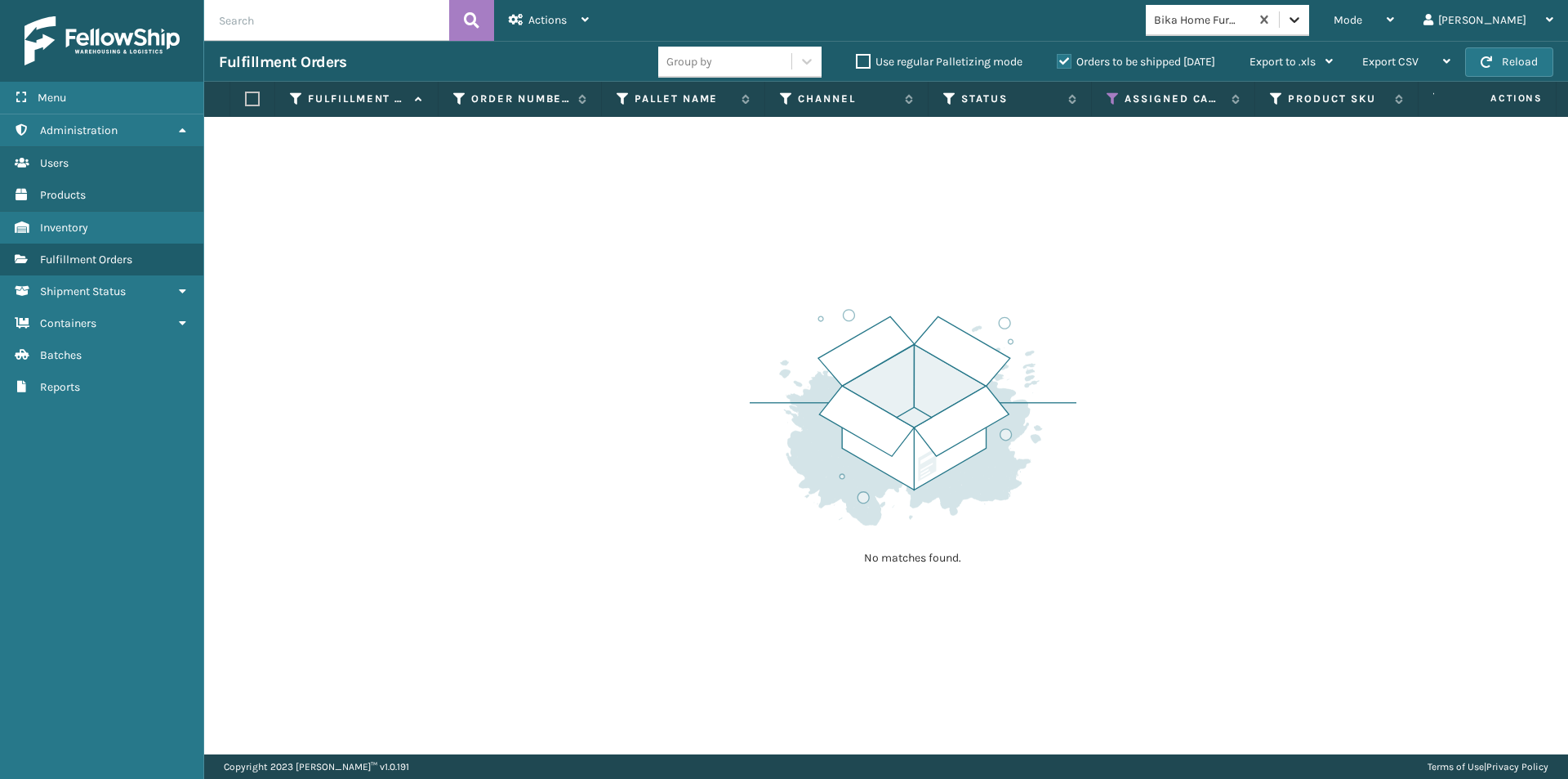
click at [1309, 18] on div at bounding box center [1294, 19] width 30 height 30
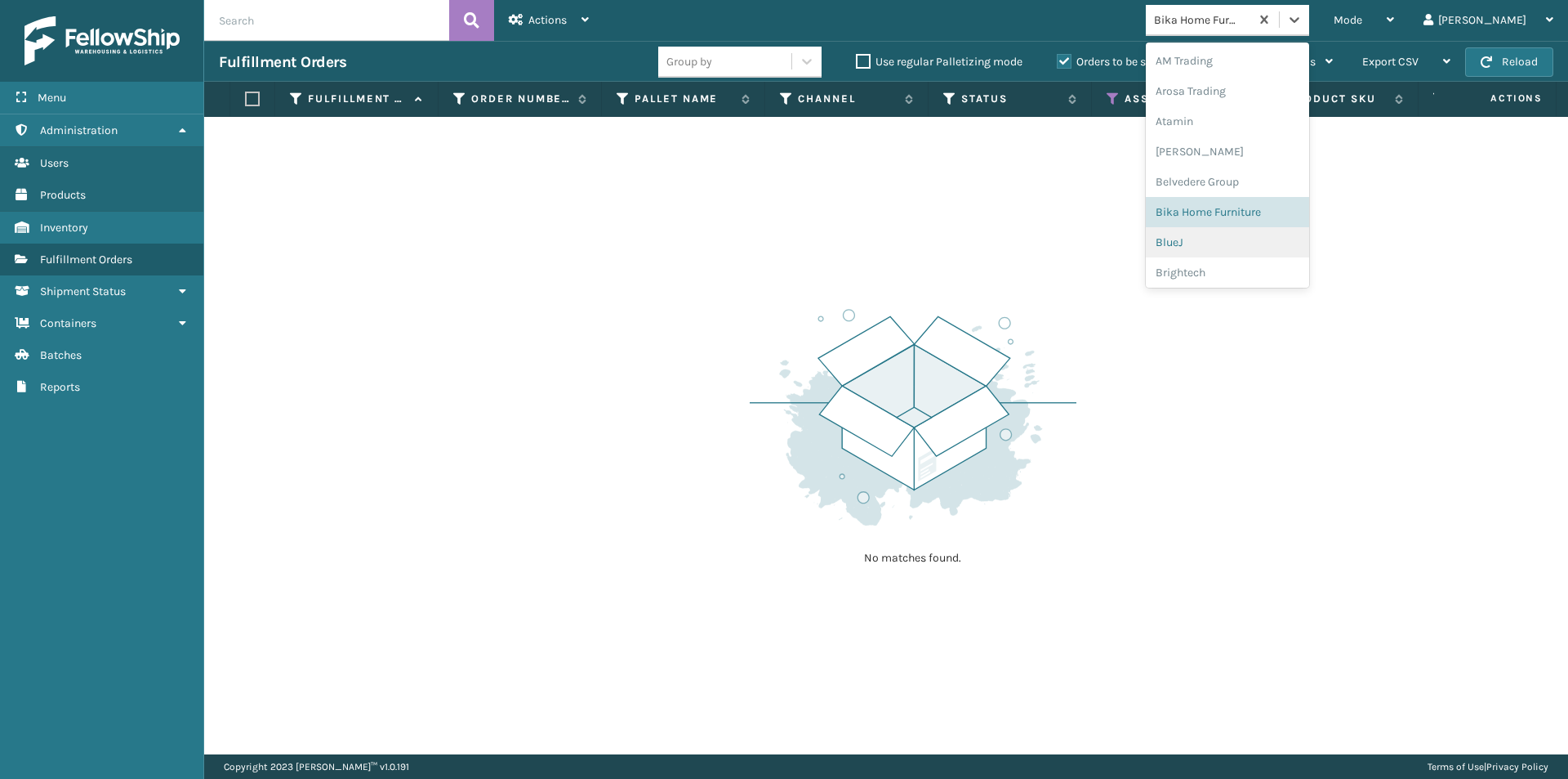
click at [1257, 234] on div "BlueJ" at bounding box center [1228, 243] width 163 height 31
click at [1302, 24] on icon at bounding box center [1294, 19] width 16 height 16
click at [1265, 267] on div "Brightech" at bounding box center [1228, 272] width 163 height 31
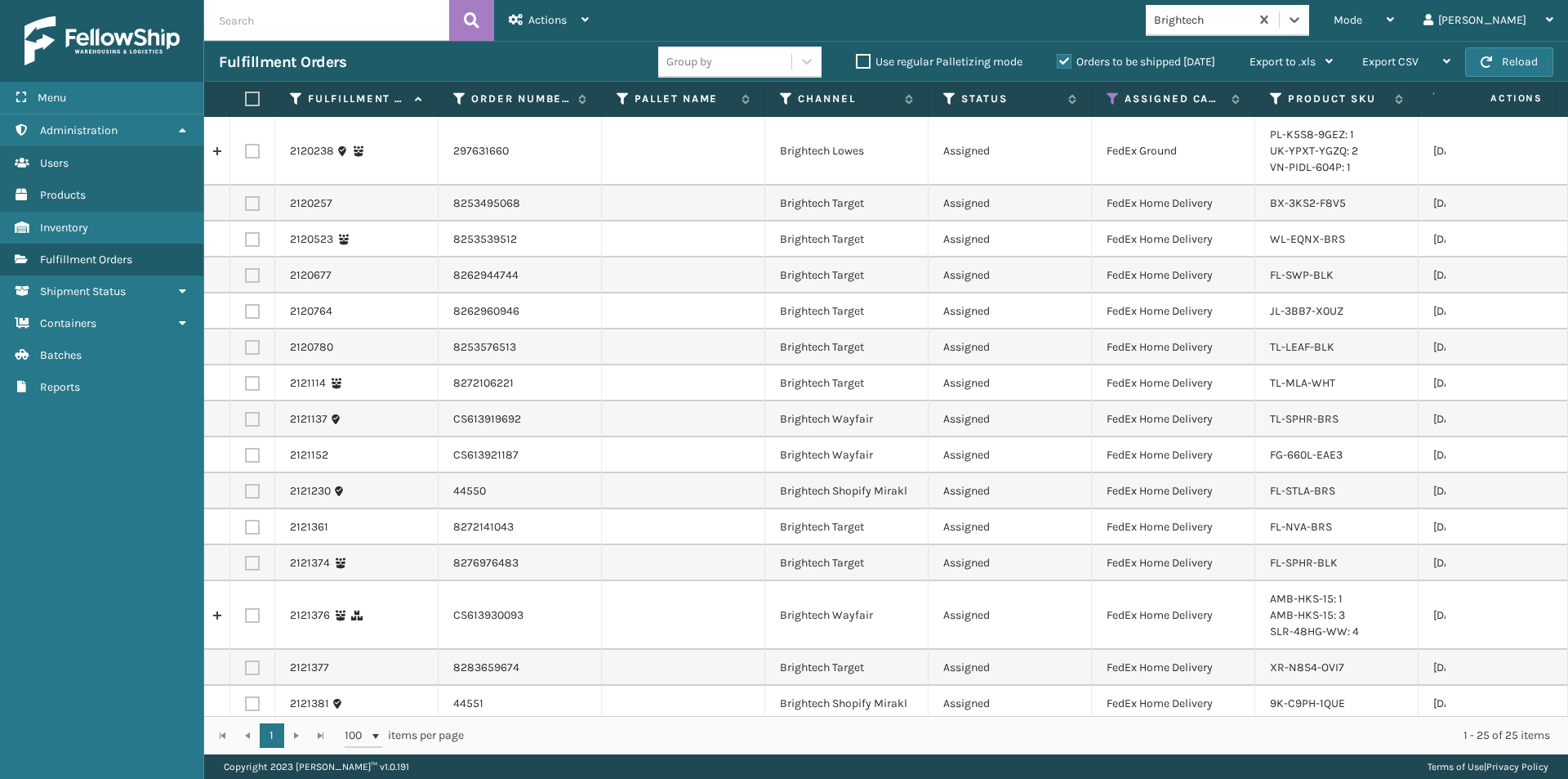
click at [253, 94] on label at bounding box center [249, 98] width 10 height 14
click at [246, 94] on input "checkbox" at bounding box center [245, 99] width 1 height 11
checkbox input "true"
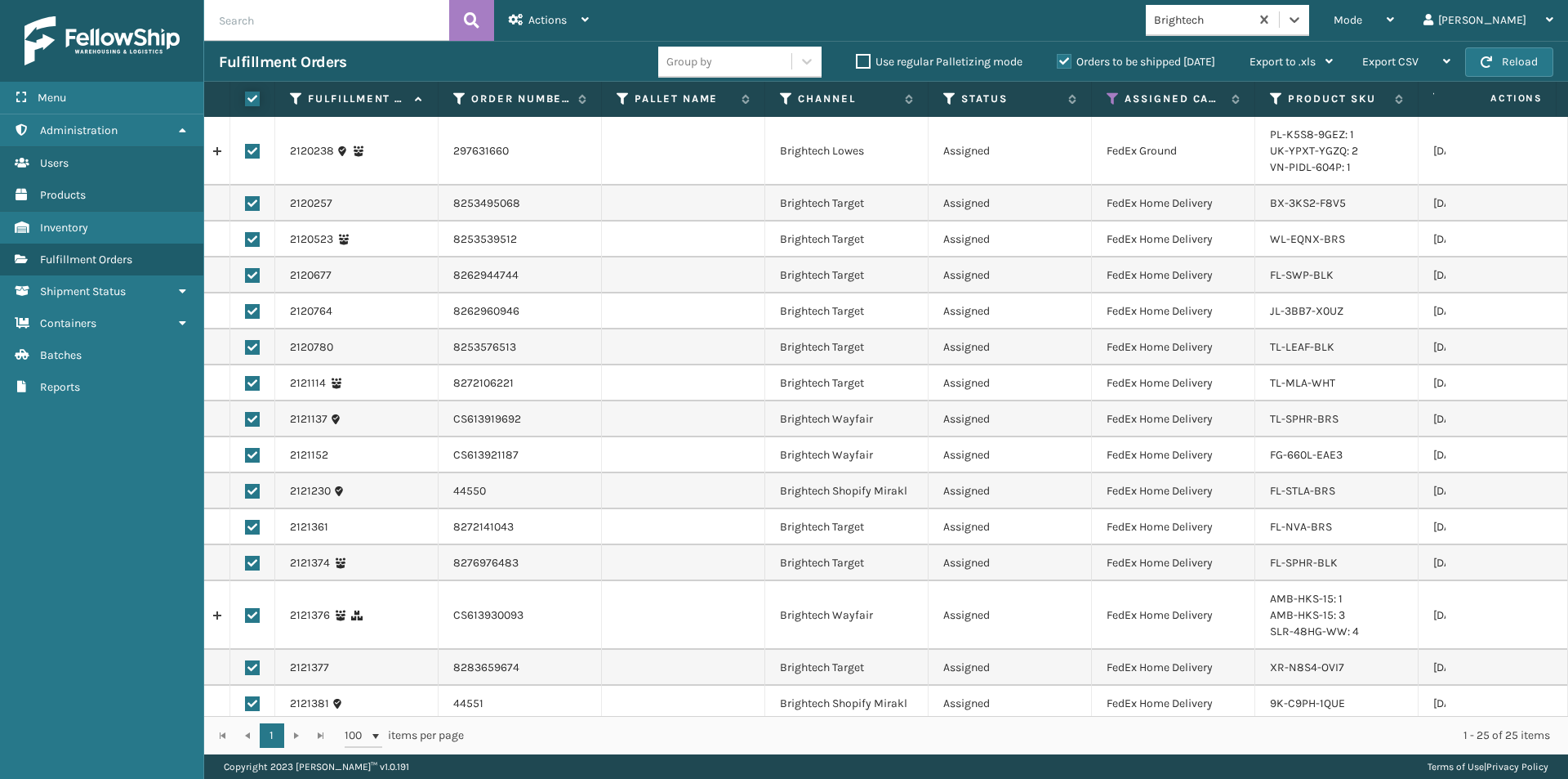
checkbox input "true"
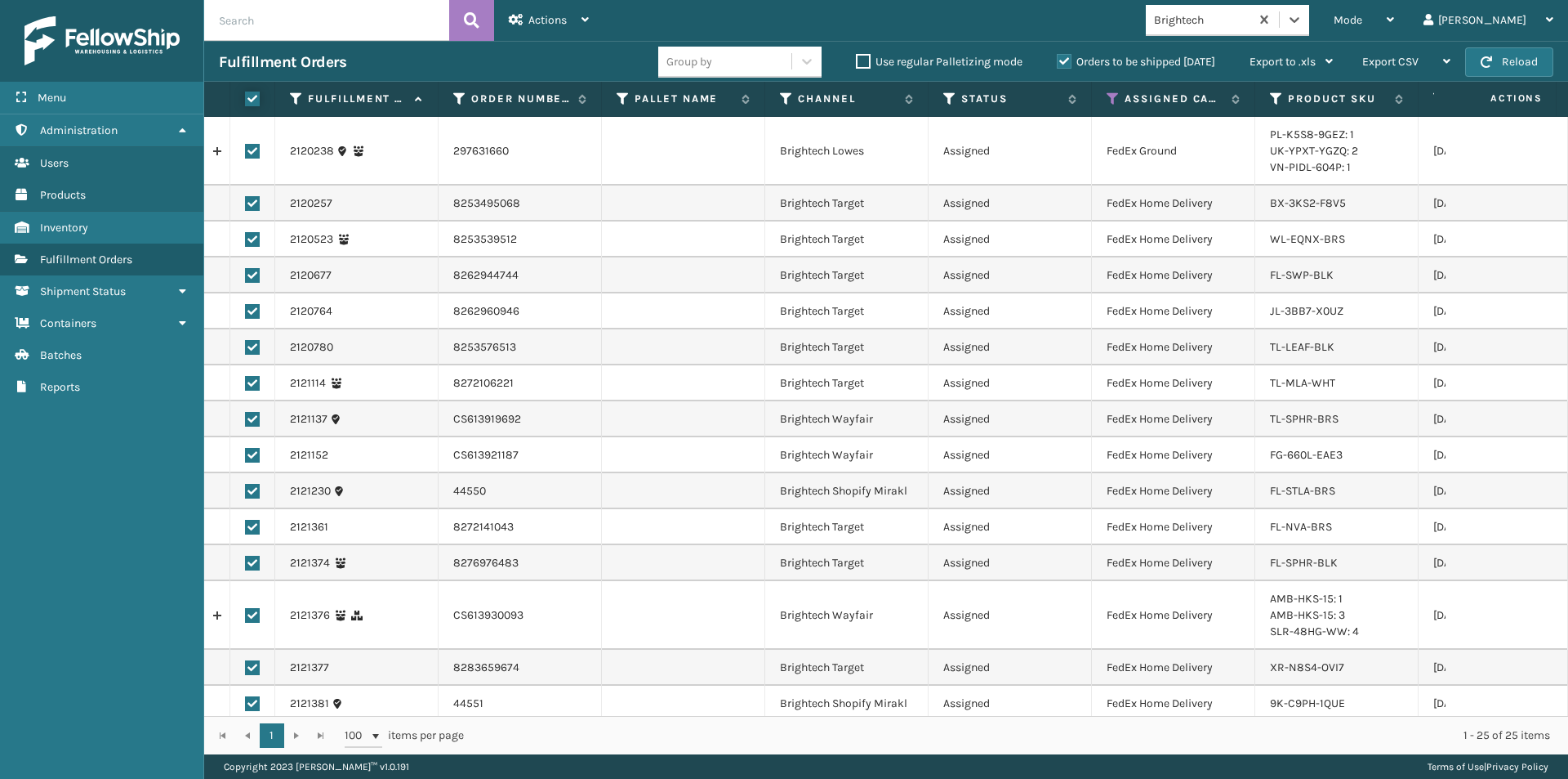
checkbox input "true"
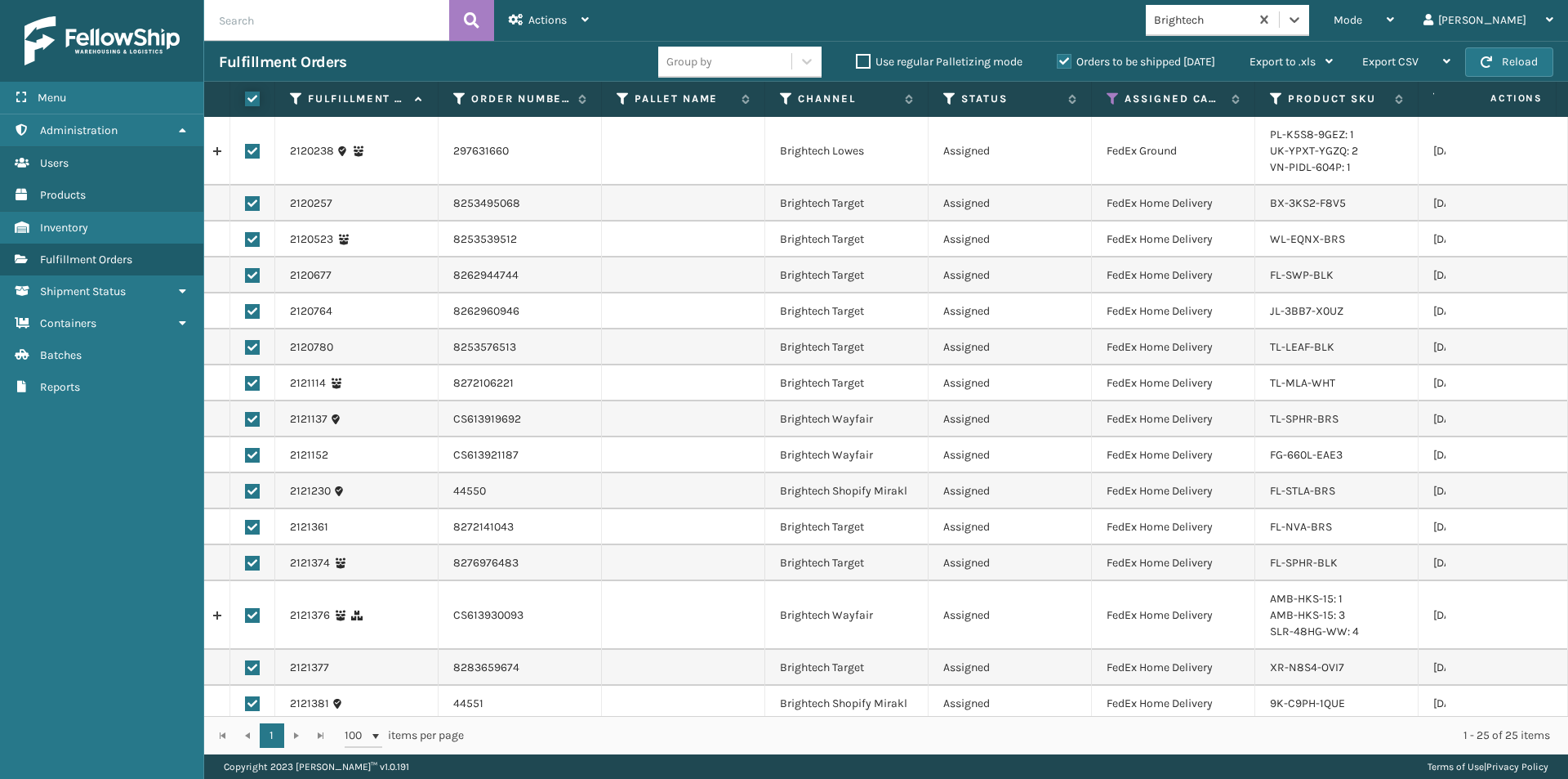
checkbox input "true"
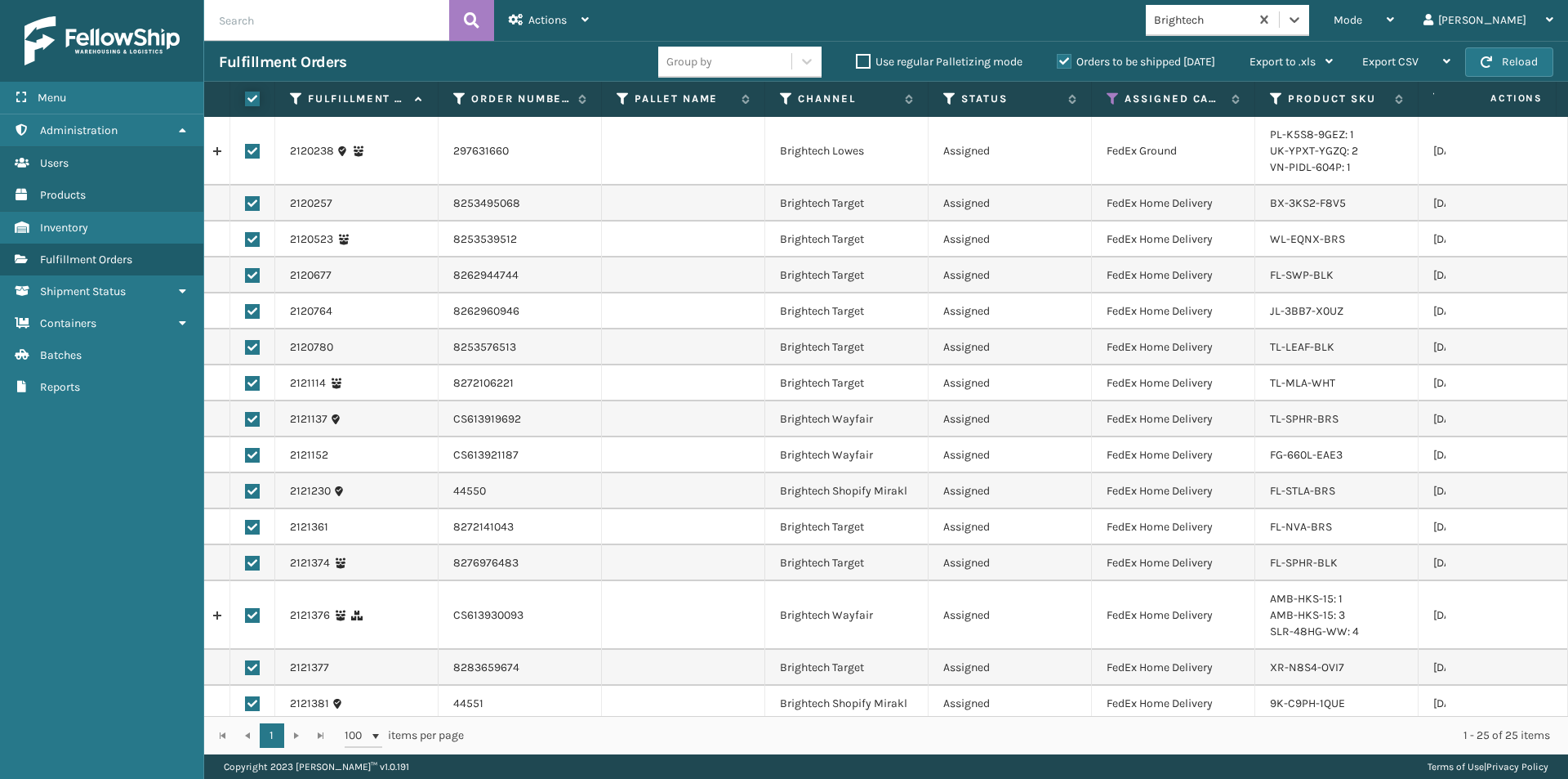
checkbox input "true"
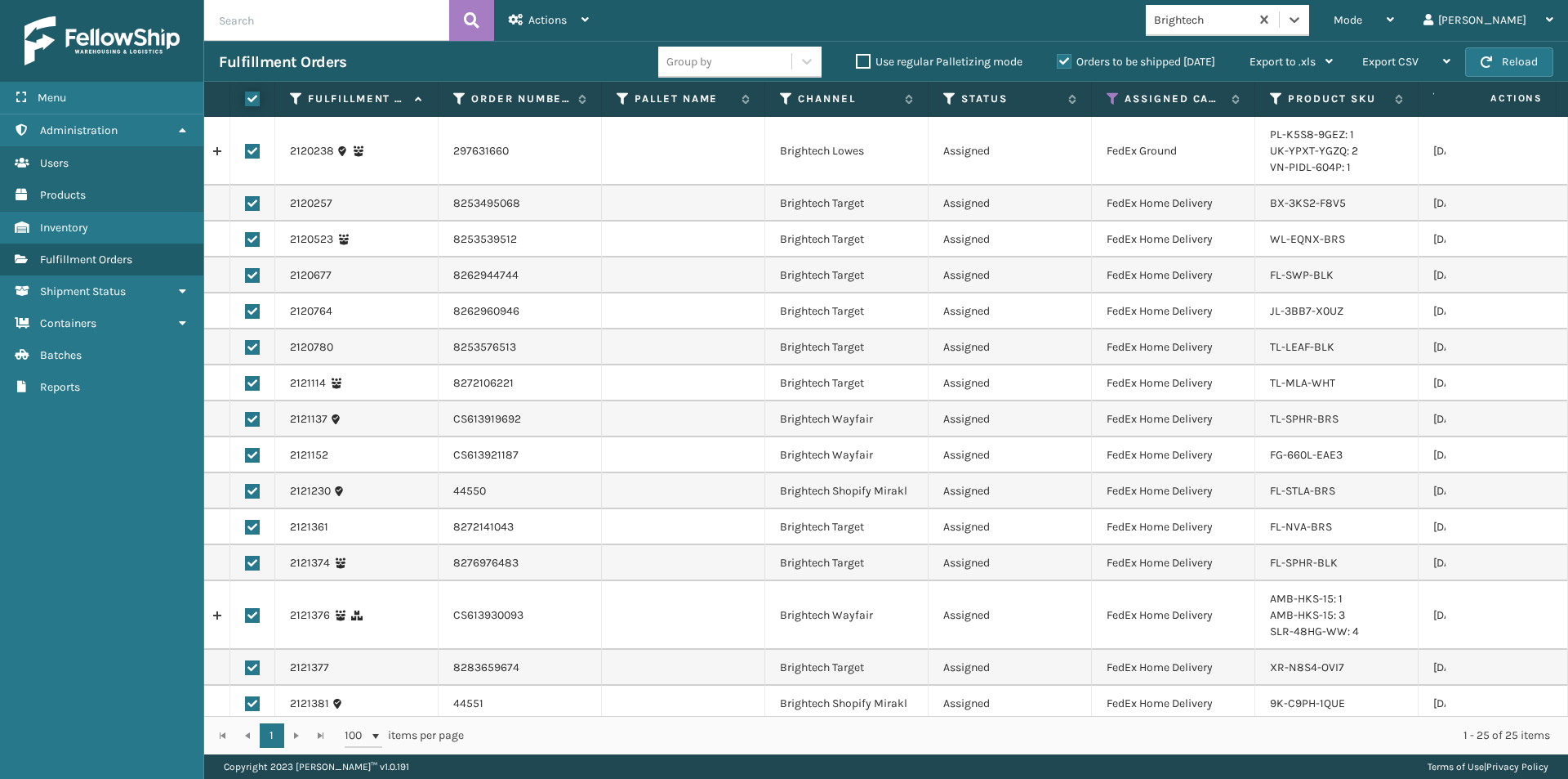
checkbox input "true"
click at [539, 25] on span "Actions" at bounding box center [548, 20] width 38 height 13
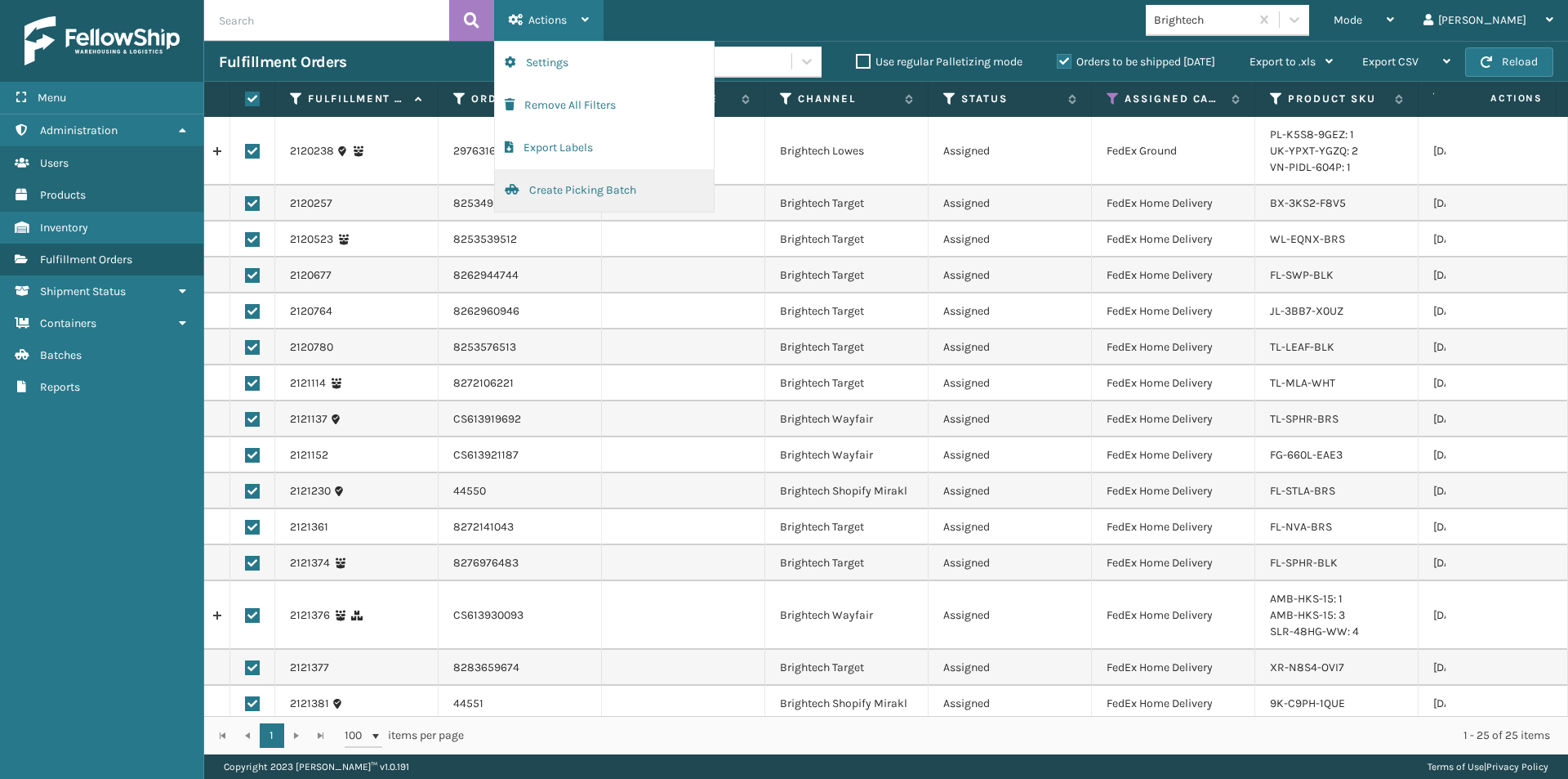
click at [541, 191] on button "Create Picking Batch" at bounding box center [604, 190] width 219 height 42
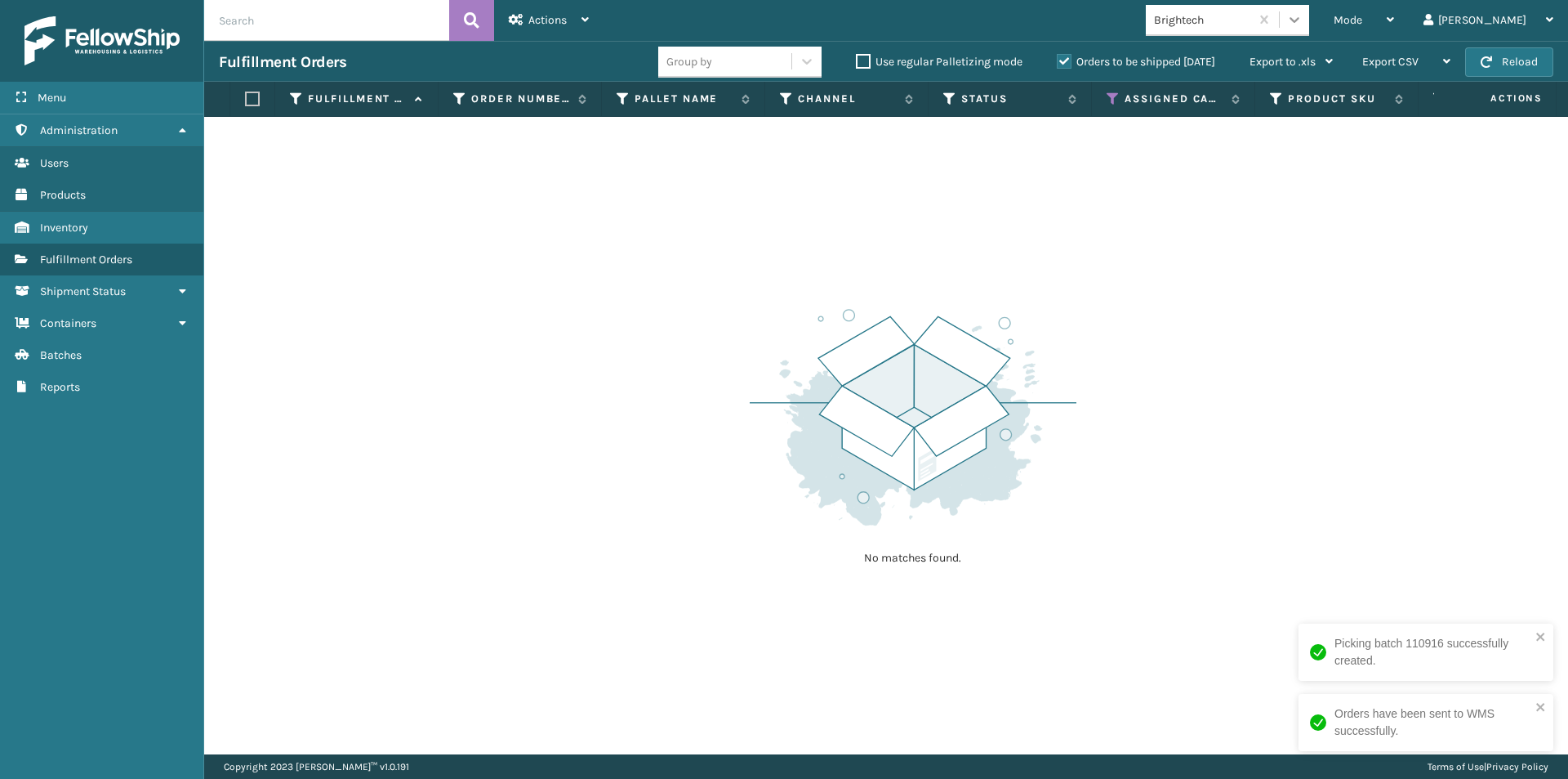
drag, startPoint x: 1361, startPoint y: 21, endPoint x: 1354, endPoint y: 31, distance: 12.2
click at [1302, 22] on icon at bounding box center [1294, 19] width 16 height 16
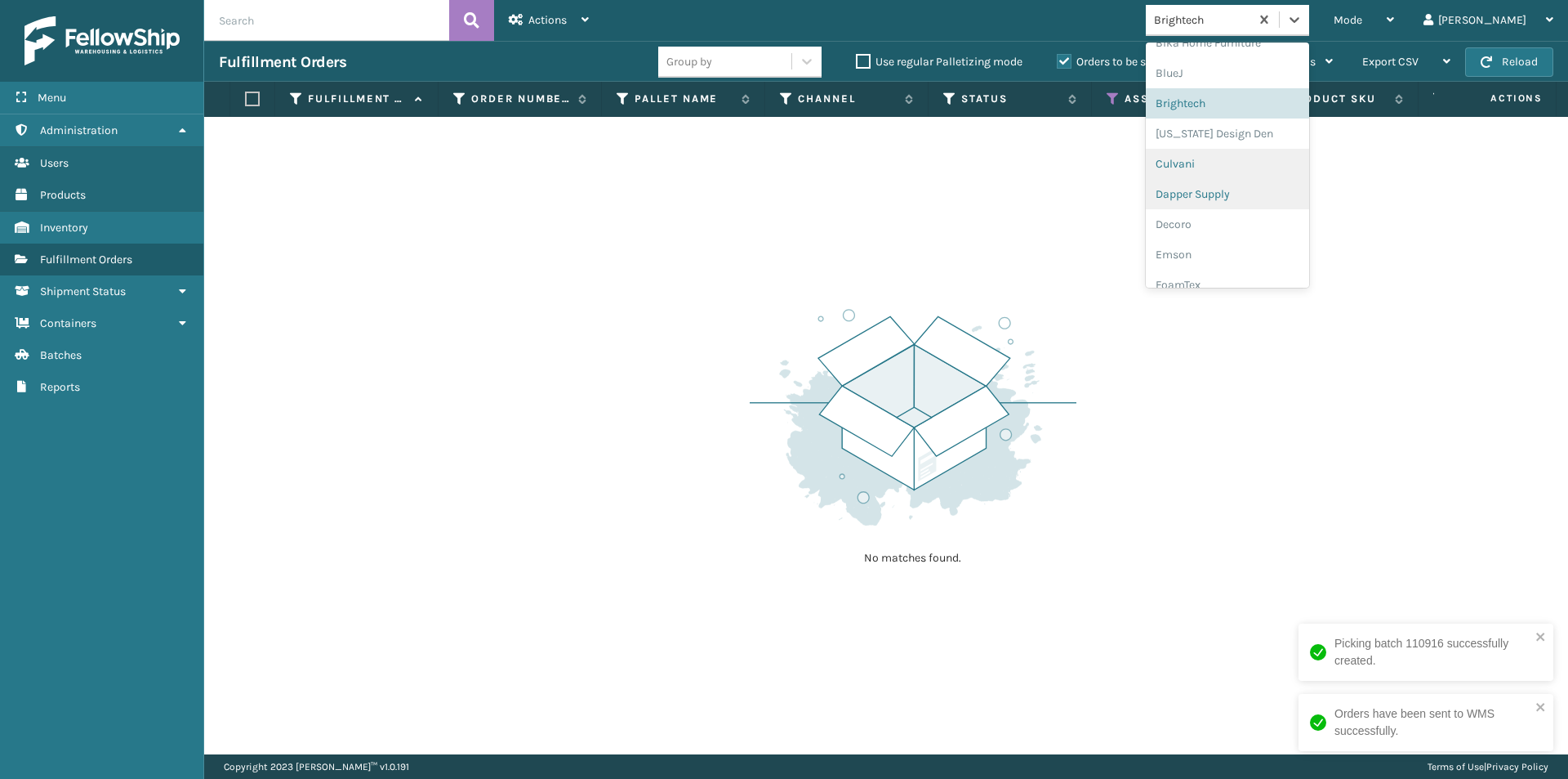
scroll to position [174, 0]
click at [1252, 130] on div "[US_STATE] Design Den" at bounding box center [1228, 130] width 163 height 31
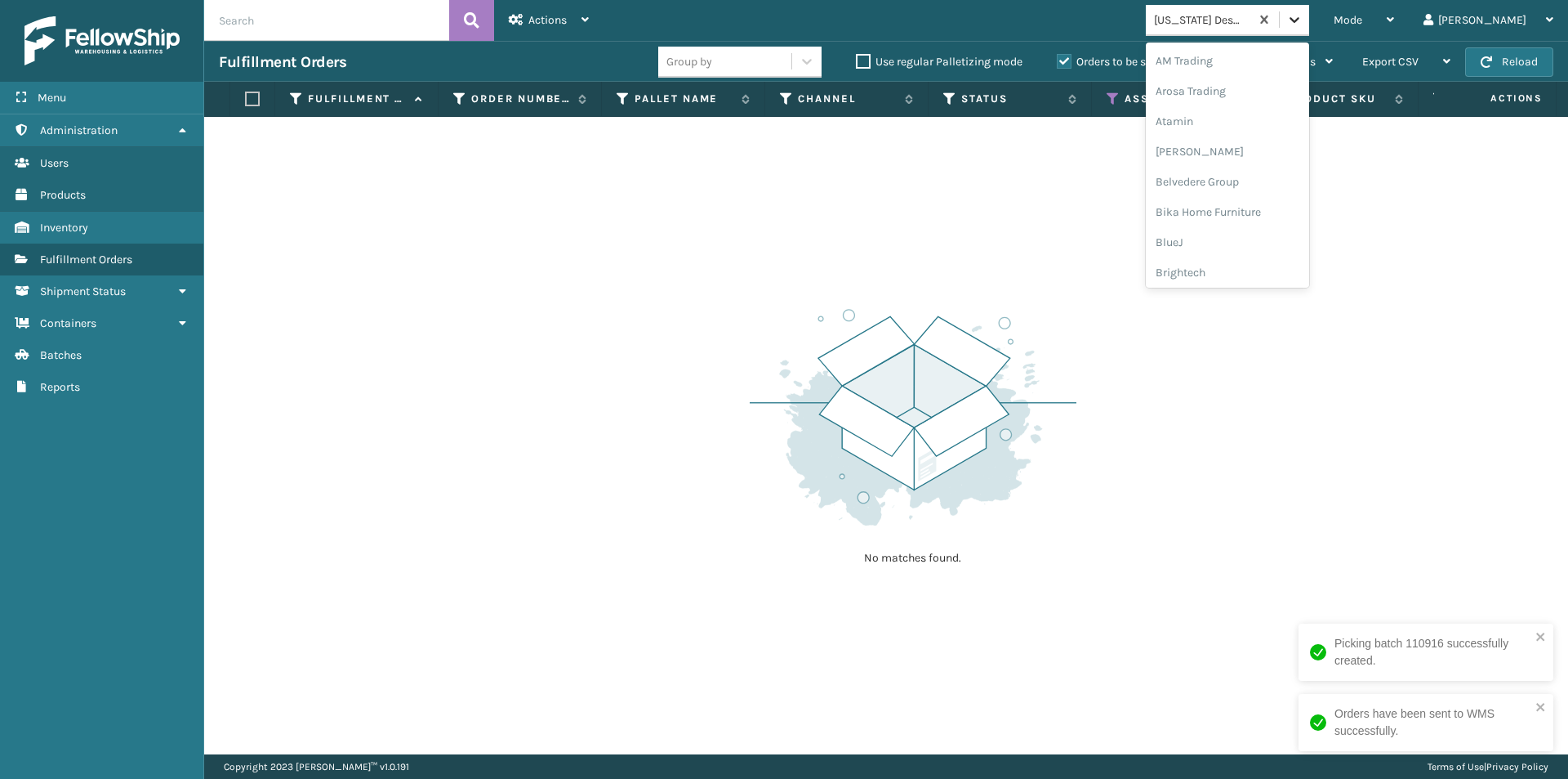
click at [1302, 24] on icon at bounding box center [1294, 19] width 16 height 16
click at [1273, 215] on div "Culvani" at bounding box center [1228, 211] width 163 height 31
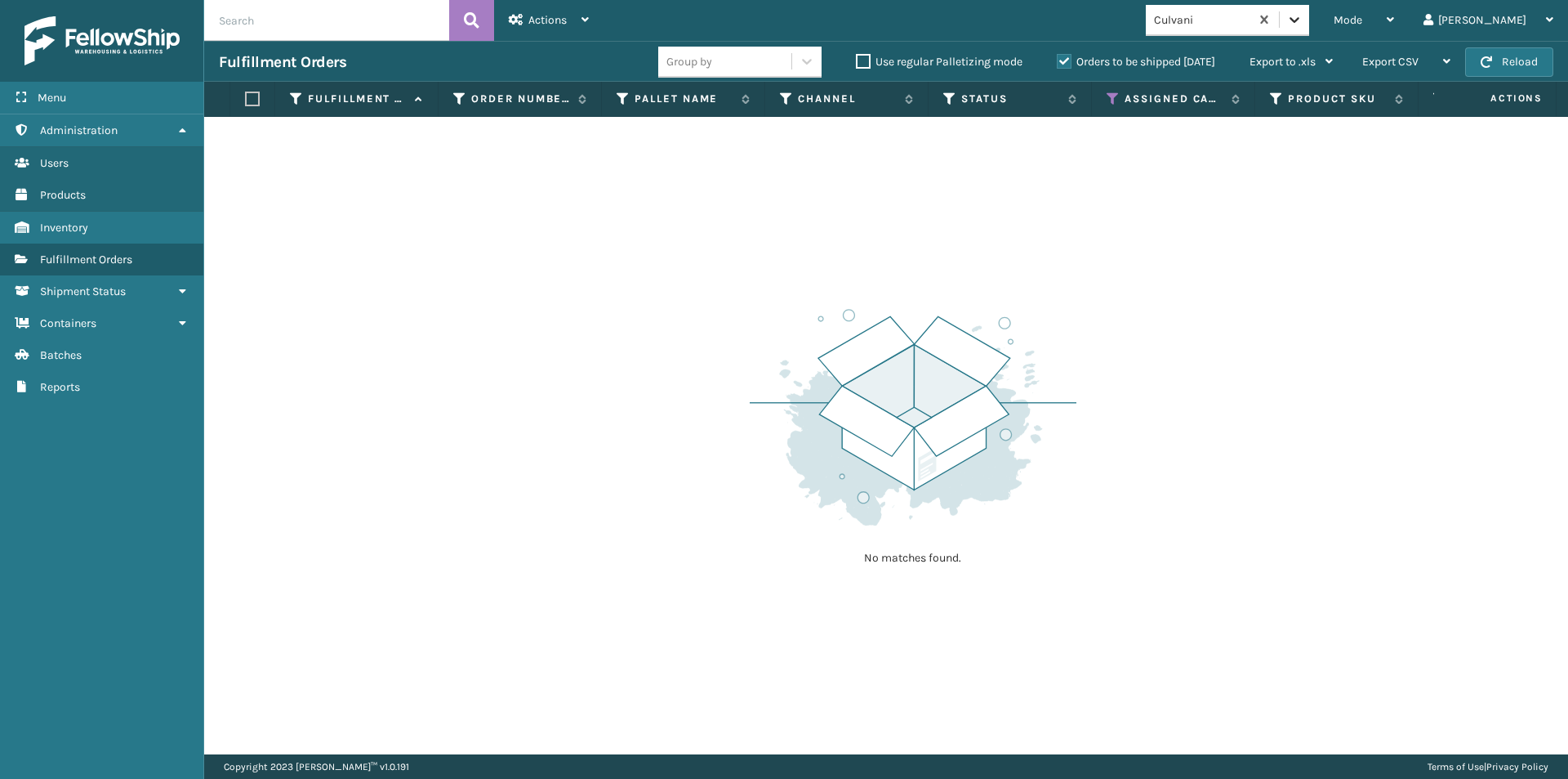
click at [1302, 22] on icon at bounding box center [1294, 19] width 16 height 16
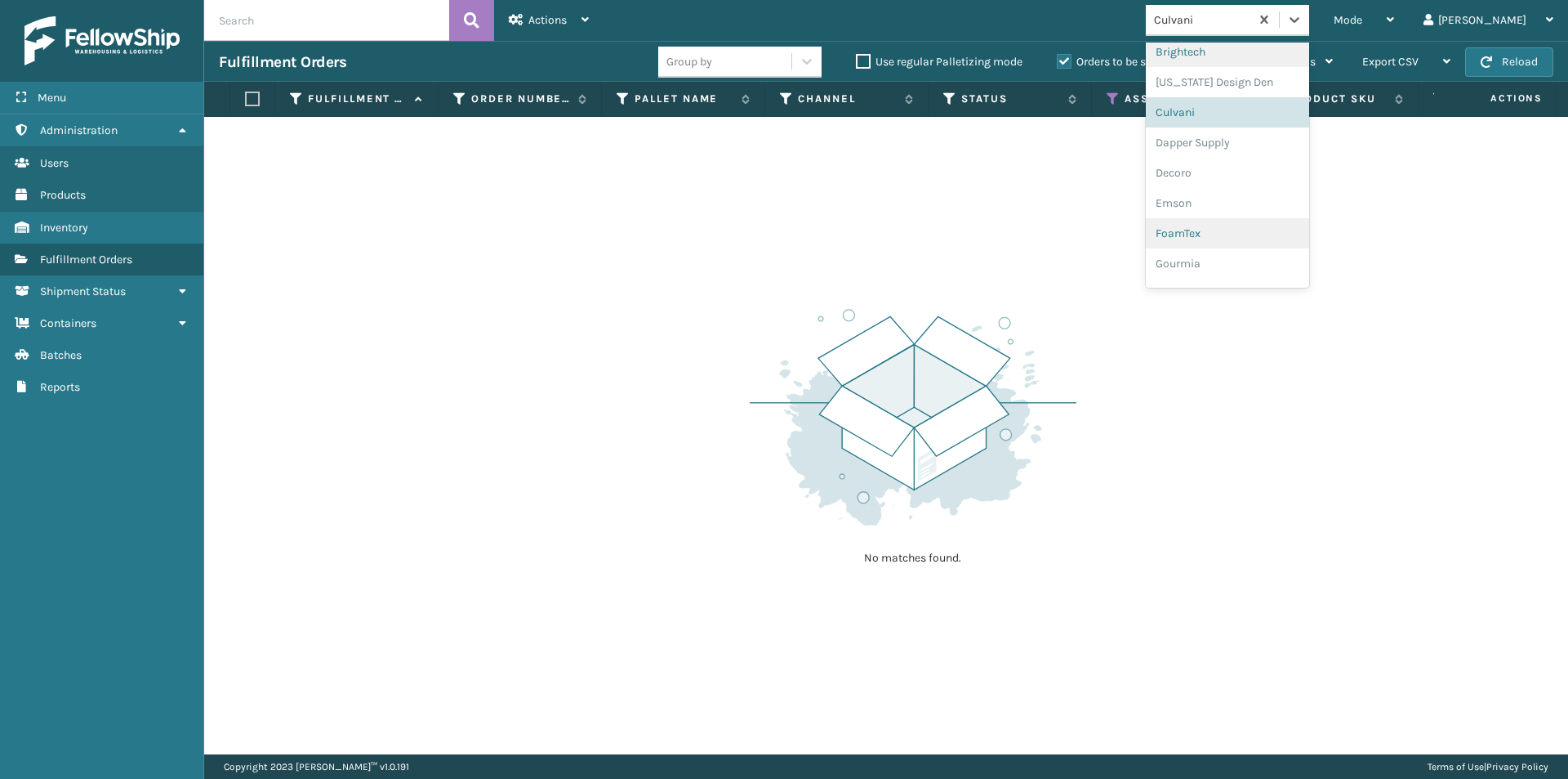
scroll to position [234, 0]
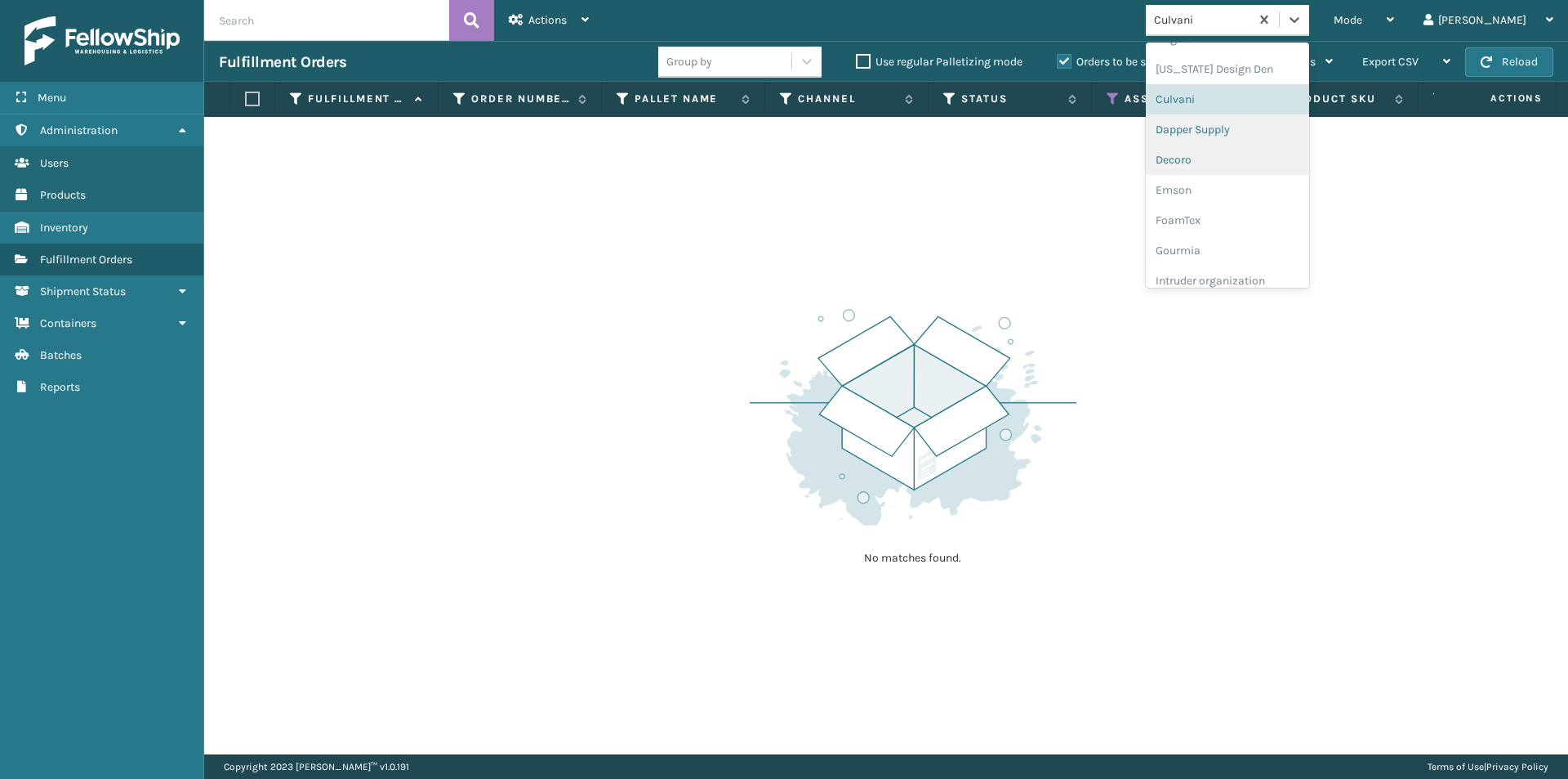
click at [1264, 140] on div "Dapper Supply" at bounding box center [1228, 130] width 163 height 31
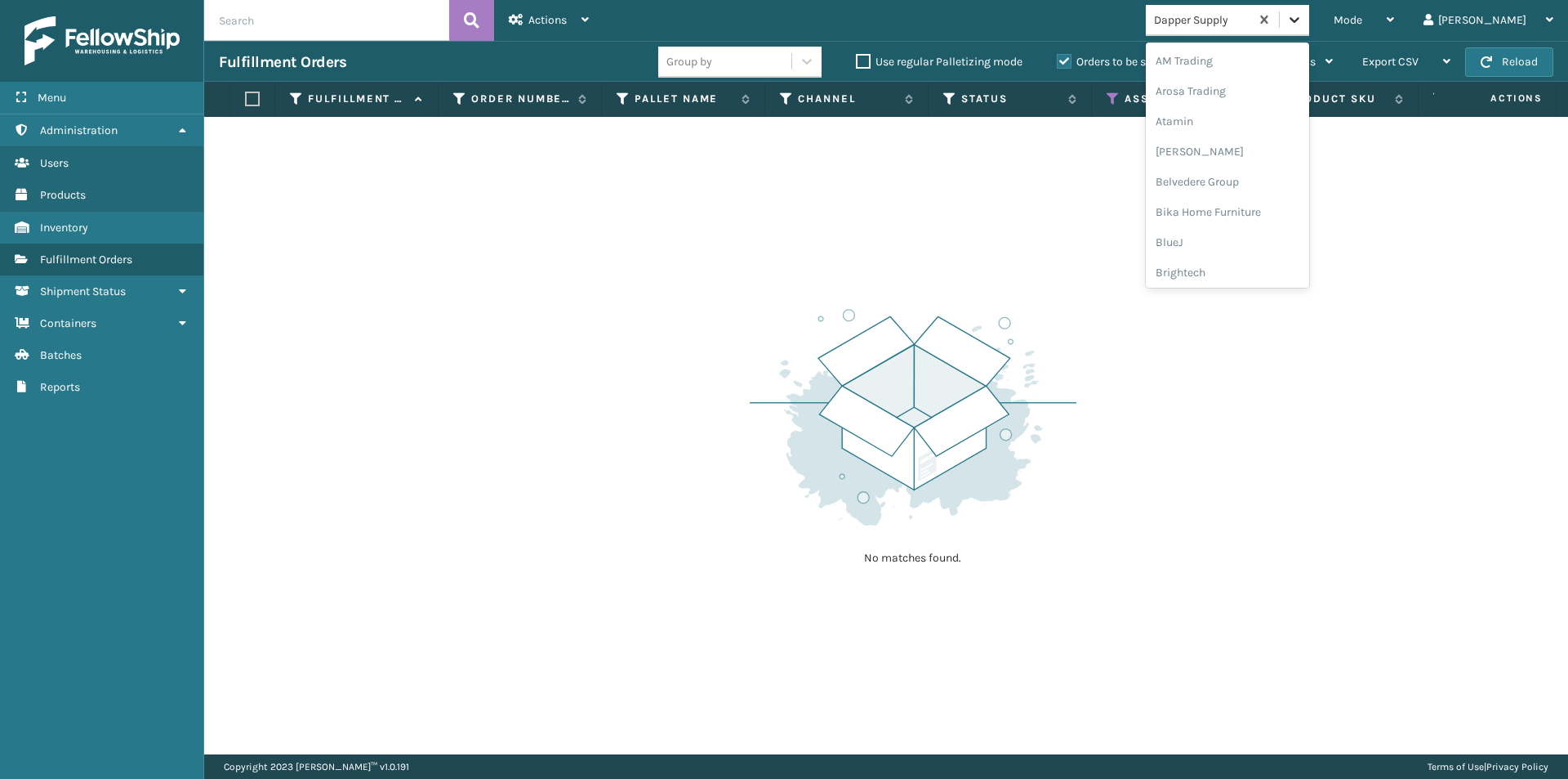
click at [1309, 33] on div at bounding box center [1294, 19] width 30 height 30
click at [1258, 214] on div "Decoro" at bounding box center [1228, 211] width 163 height 31
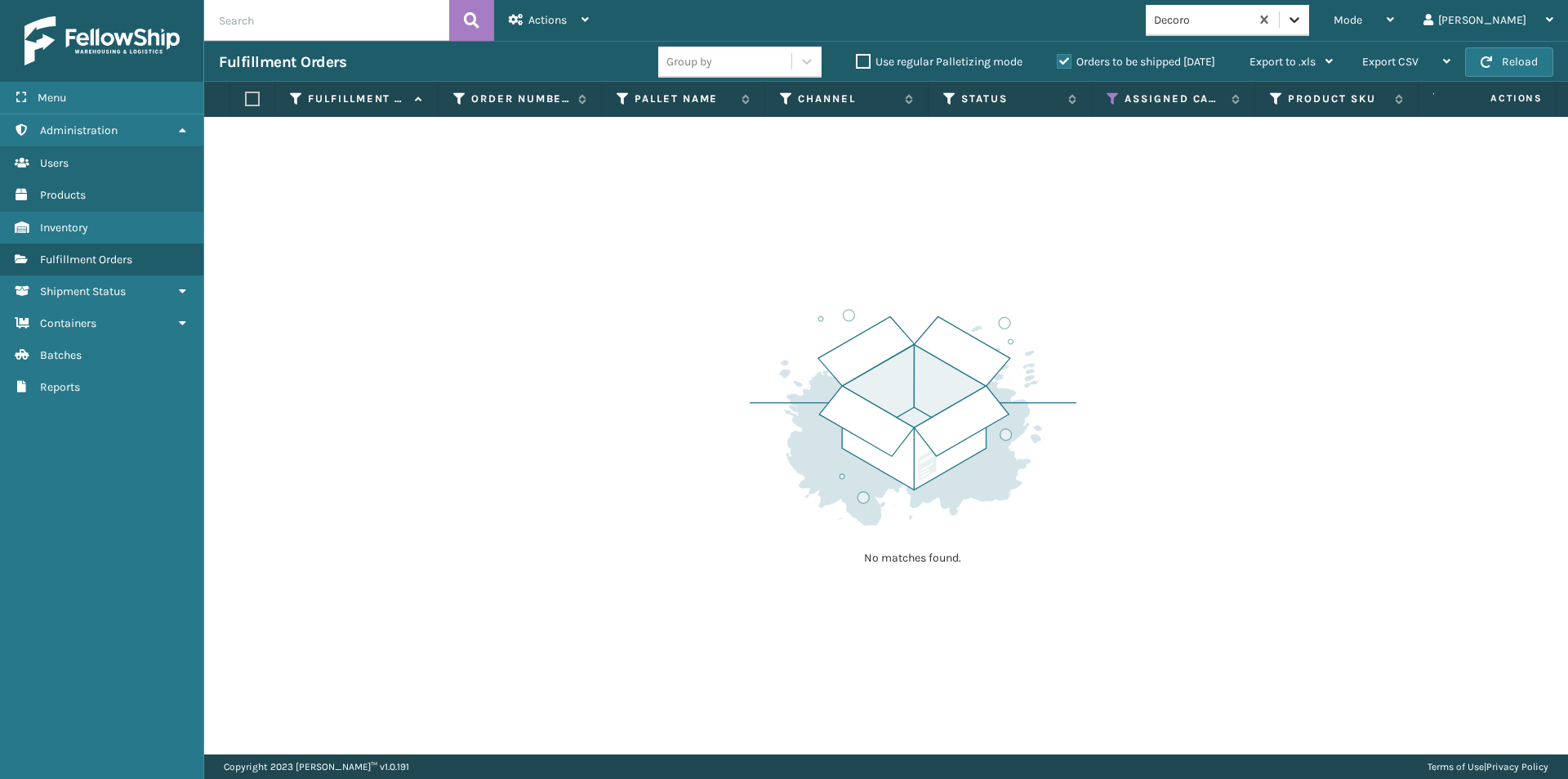
click at [1302, 27] on icon at bounding box center [1294, 19] width 16 height 16
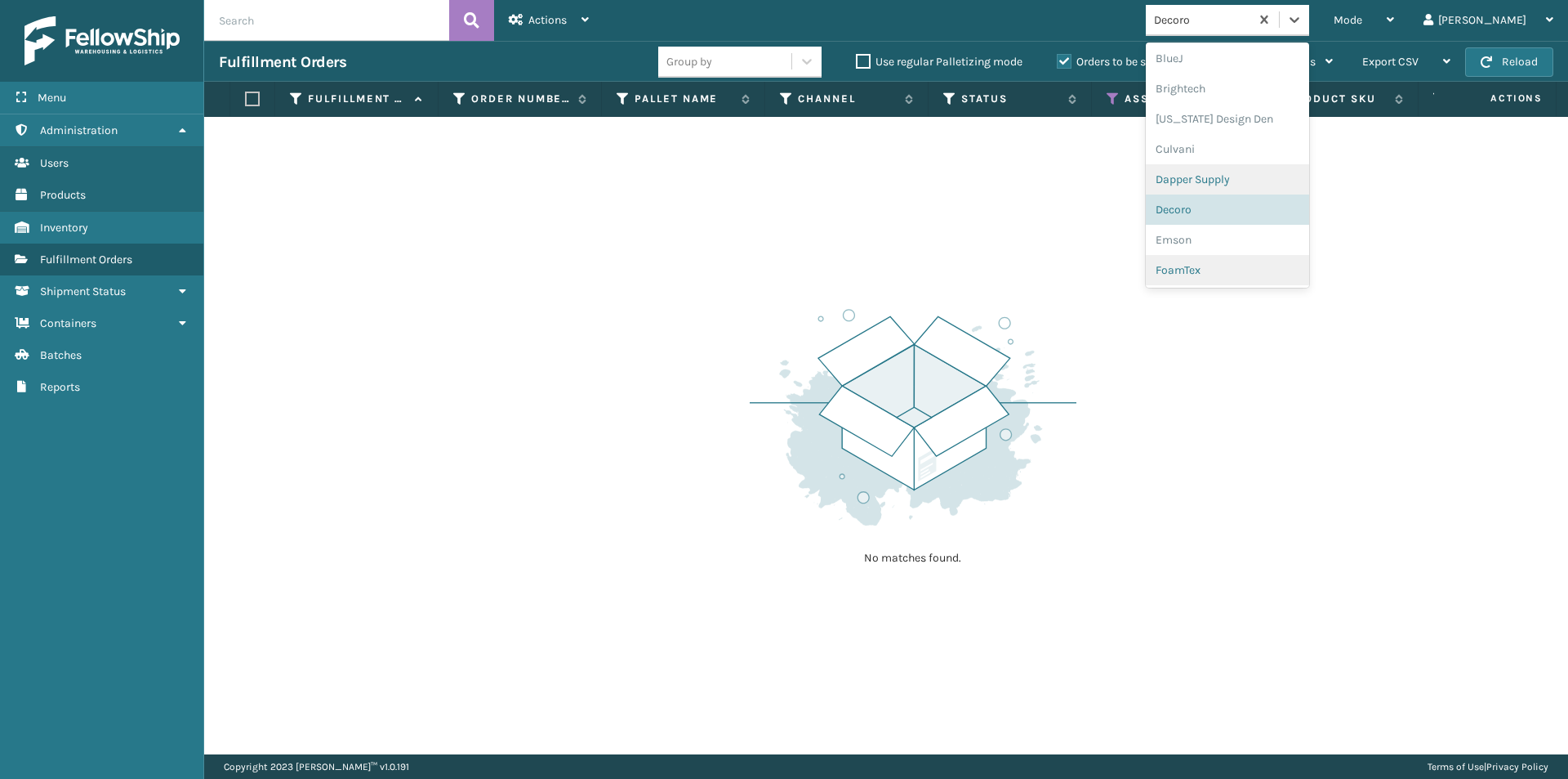
scroll to position [212, 0]
click at [1267, 210] on div "Emson" at bounding box center [1228, 211] width 163 height 31
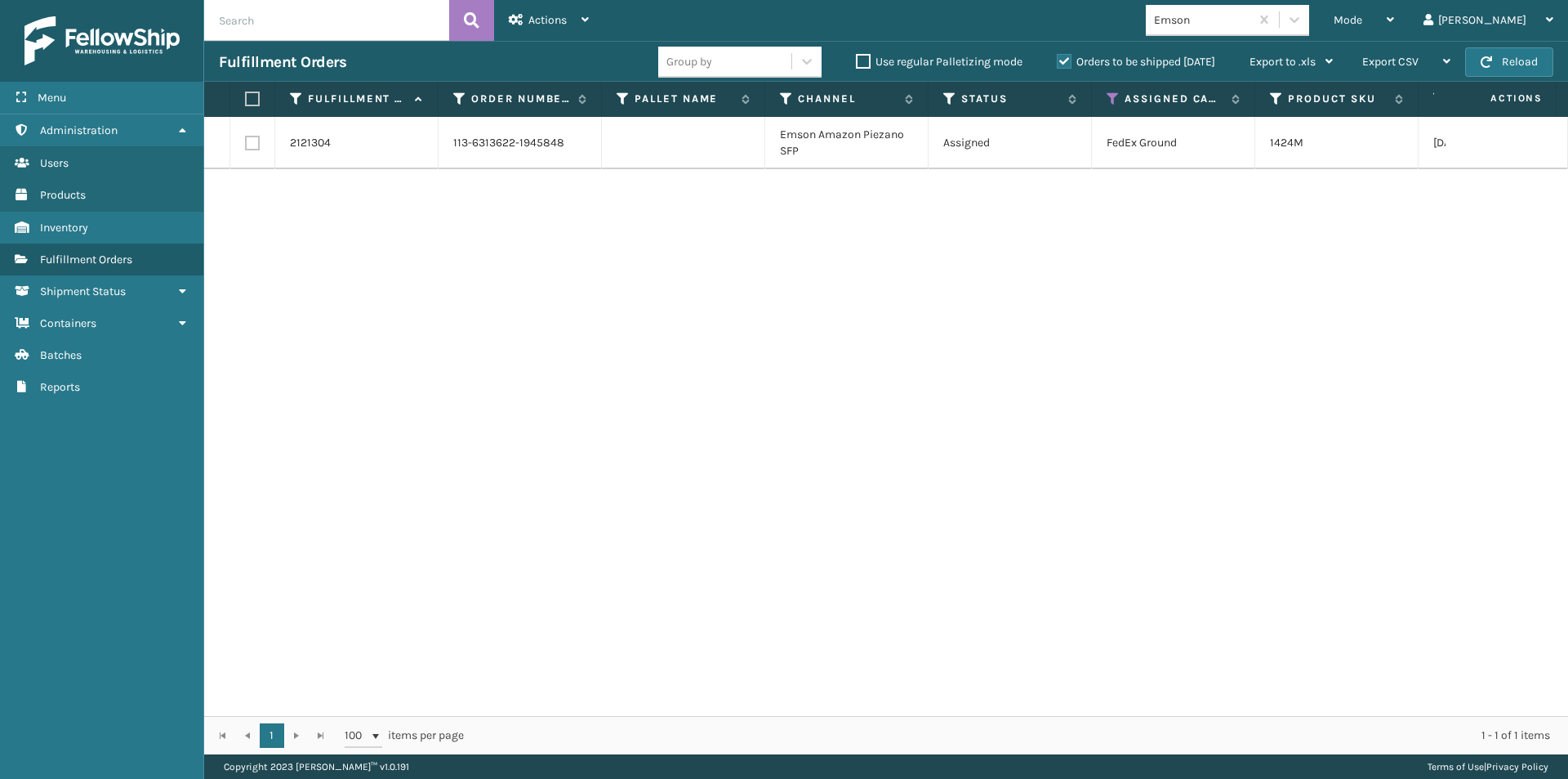
click at [245, 96] on label at bounding box center [249, 98] width 10 height 14
click at [245, 96] on input "checkbox" at bounding box center [245, 99] width 1 height 11
checkbox input "true"
click at [509, 17] on icon at bounding box center [516, 19] width 14 height 12
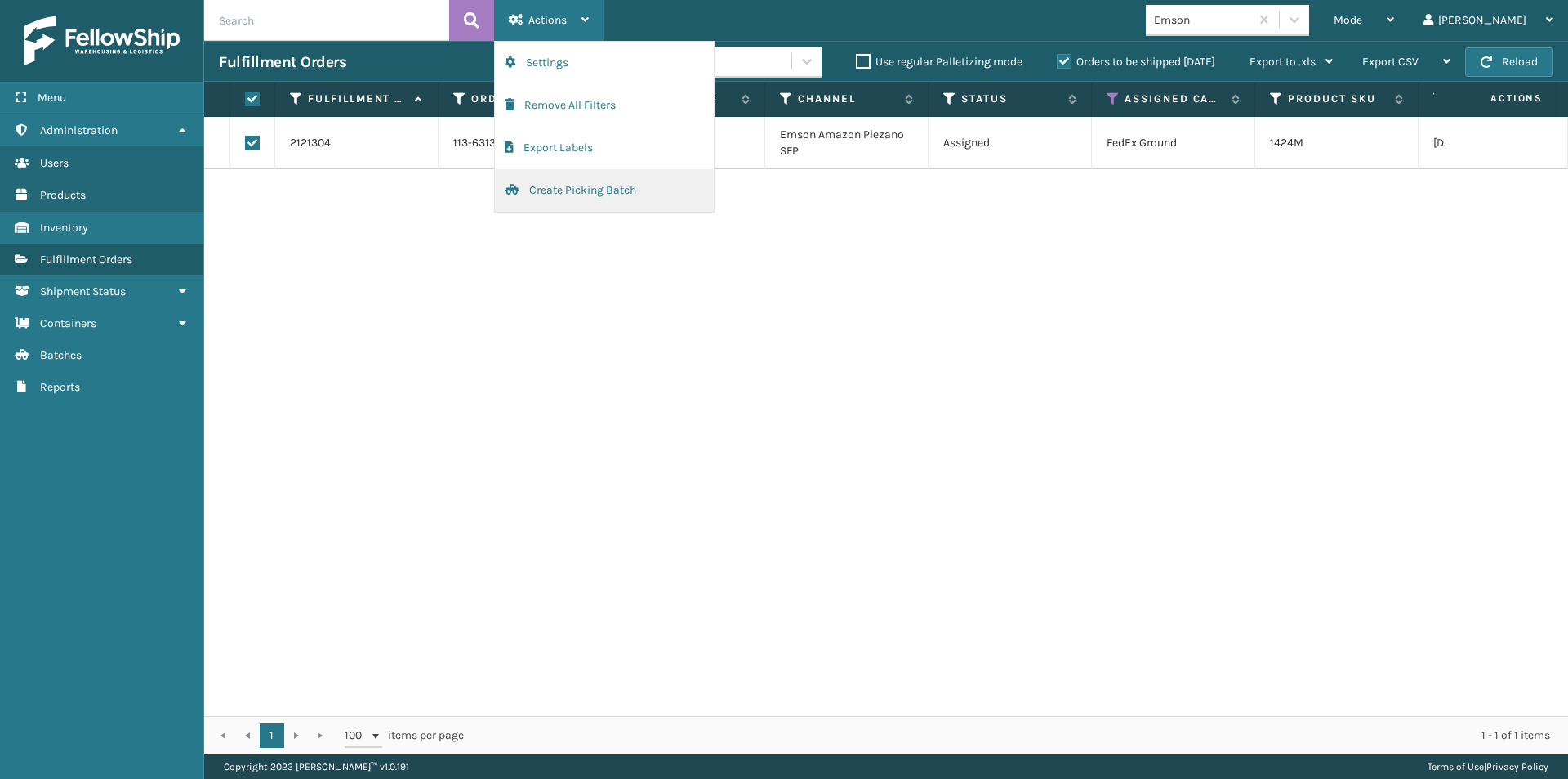
click at [541, 193] on button "Create Picking Batch" at bounding box center [604, 190] width 219 height 42
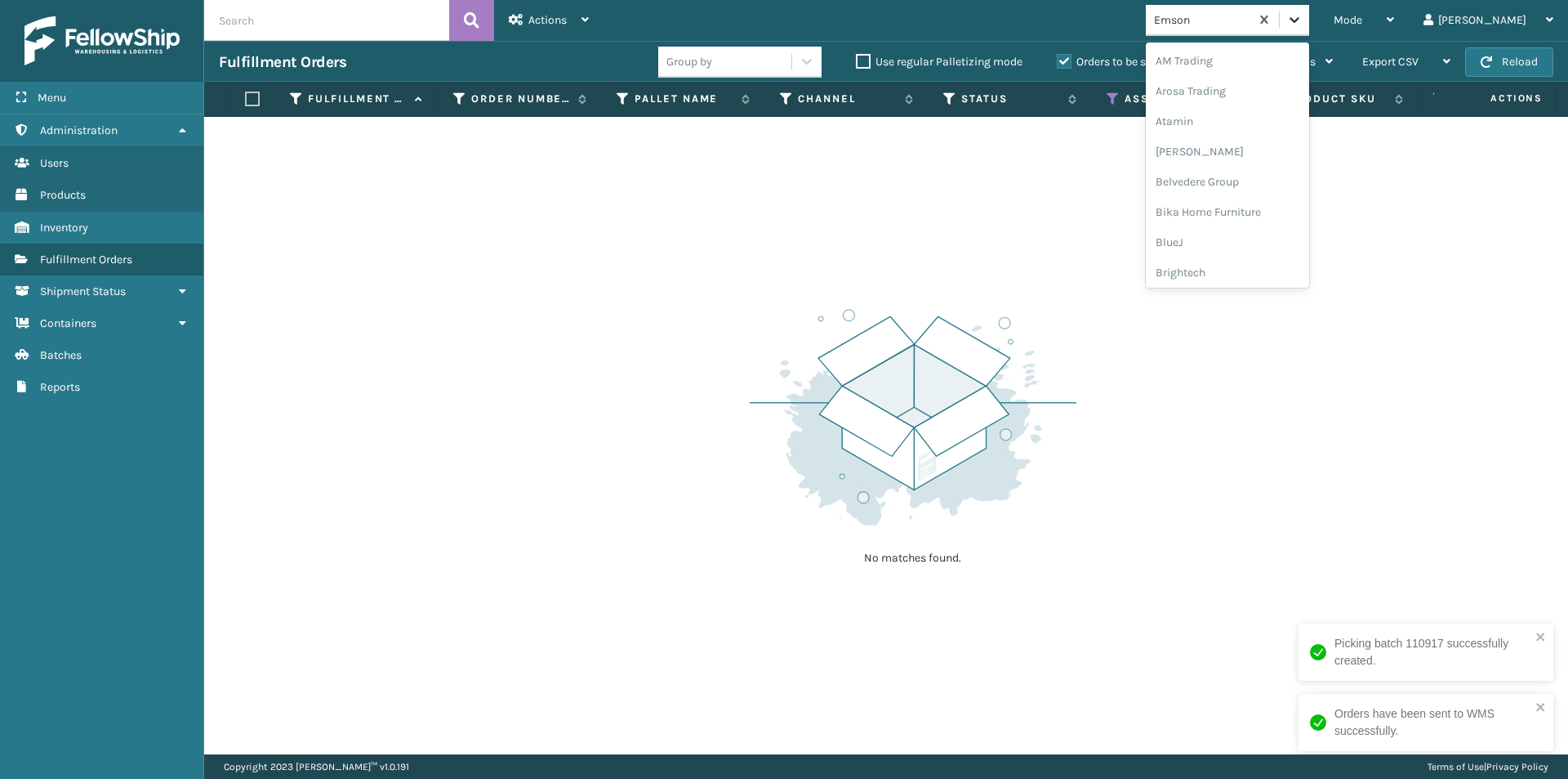
click at [1302, 25] on icon at bounding box center [1294, 19] width 16 height 16
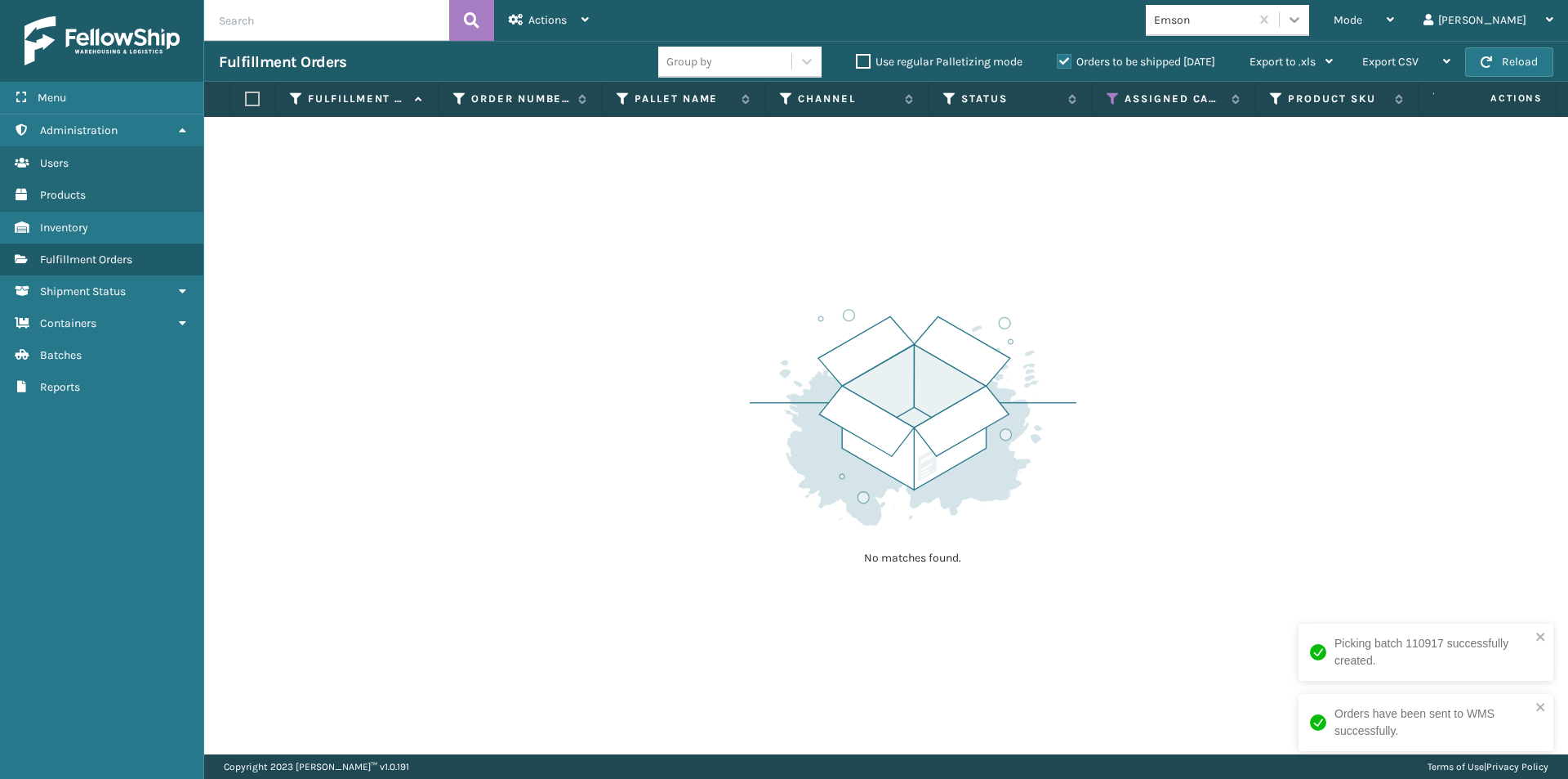
drag, startPoint x: 1353, startPoint y: 16, endPoint x: 1348, endPoint y: 28, distance: 13.0
click at [1302, 16] on icon at bounding box center [1294, 19] width 16 height 16
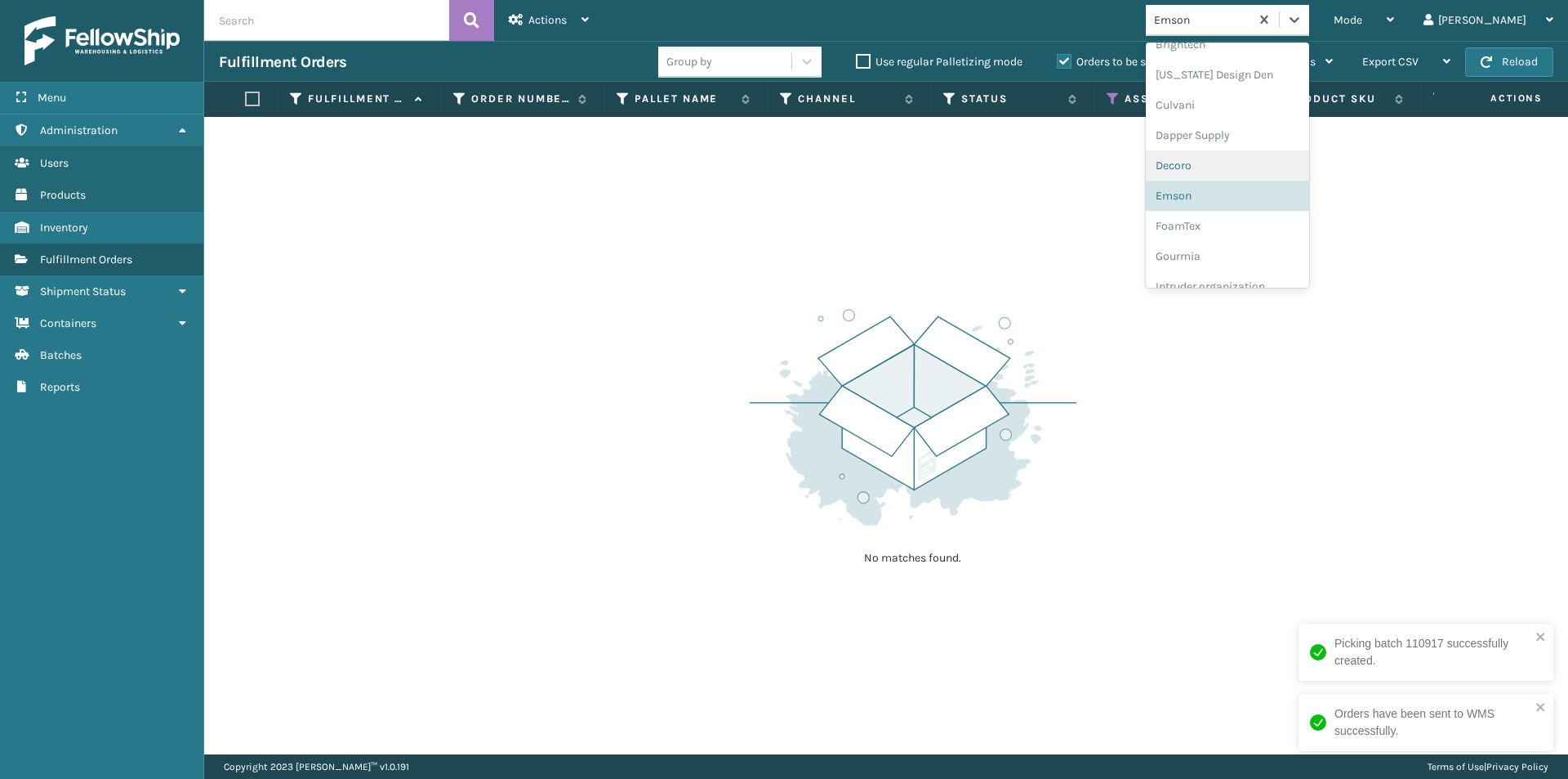
scroll to position [324, 0]
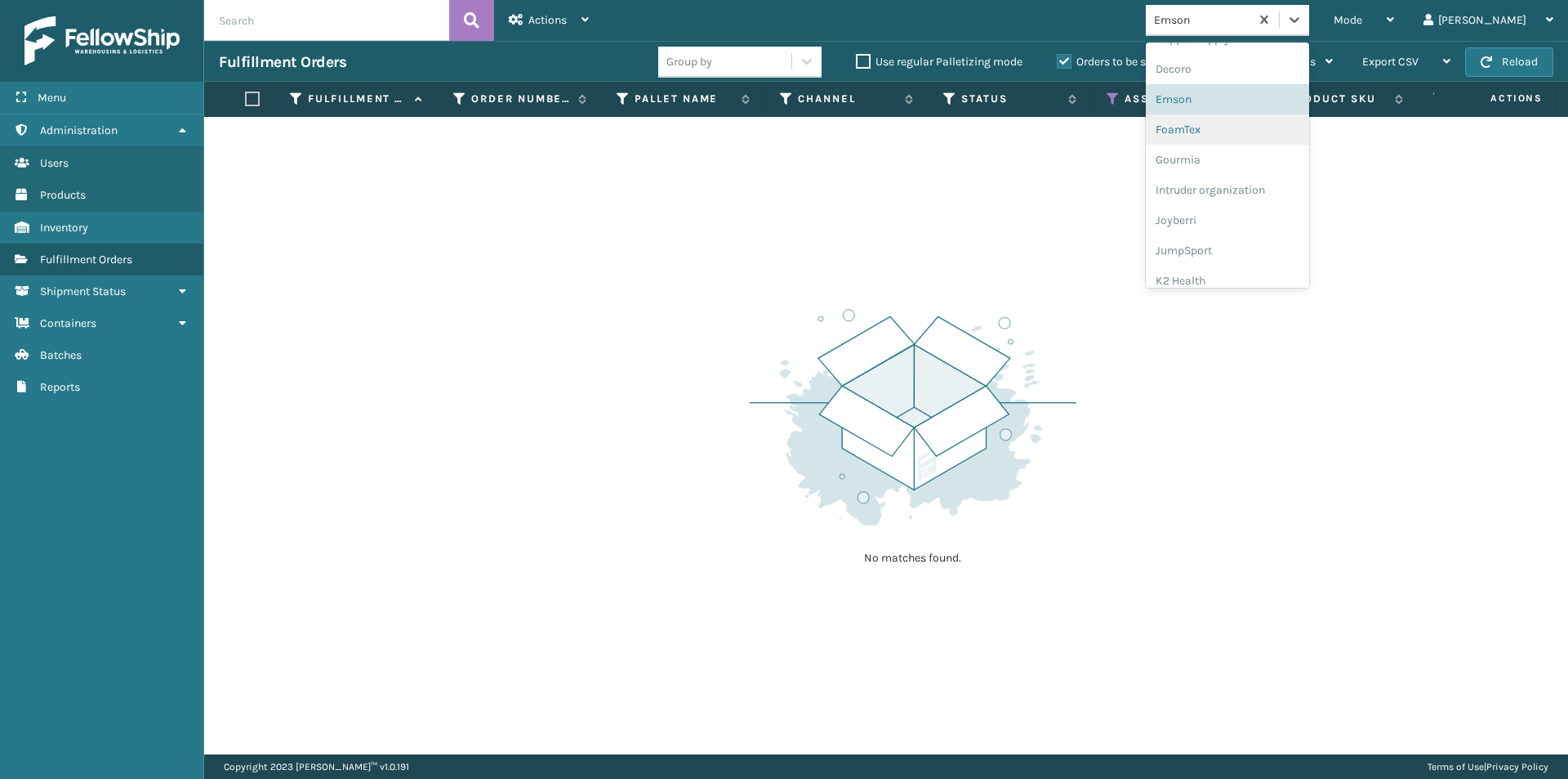
click at [1254, 124] on div "FoamTex" at bounding box center [1228, 130] width 163 height 31
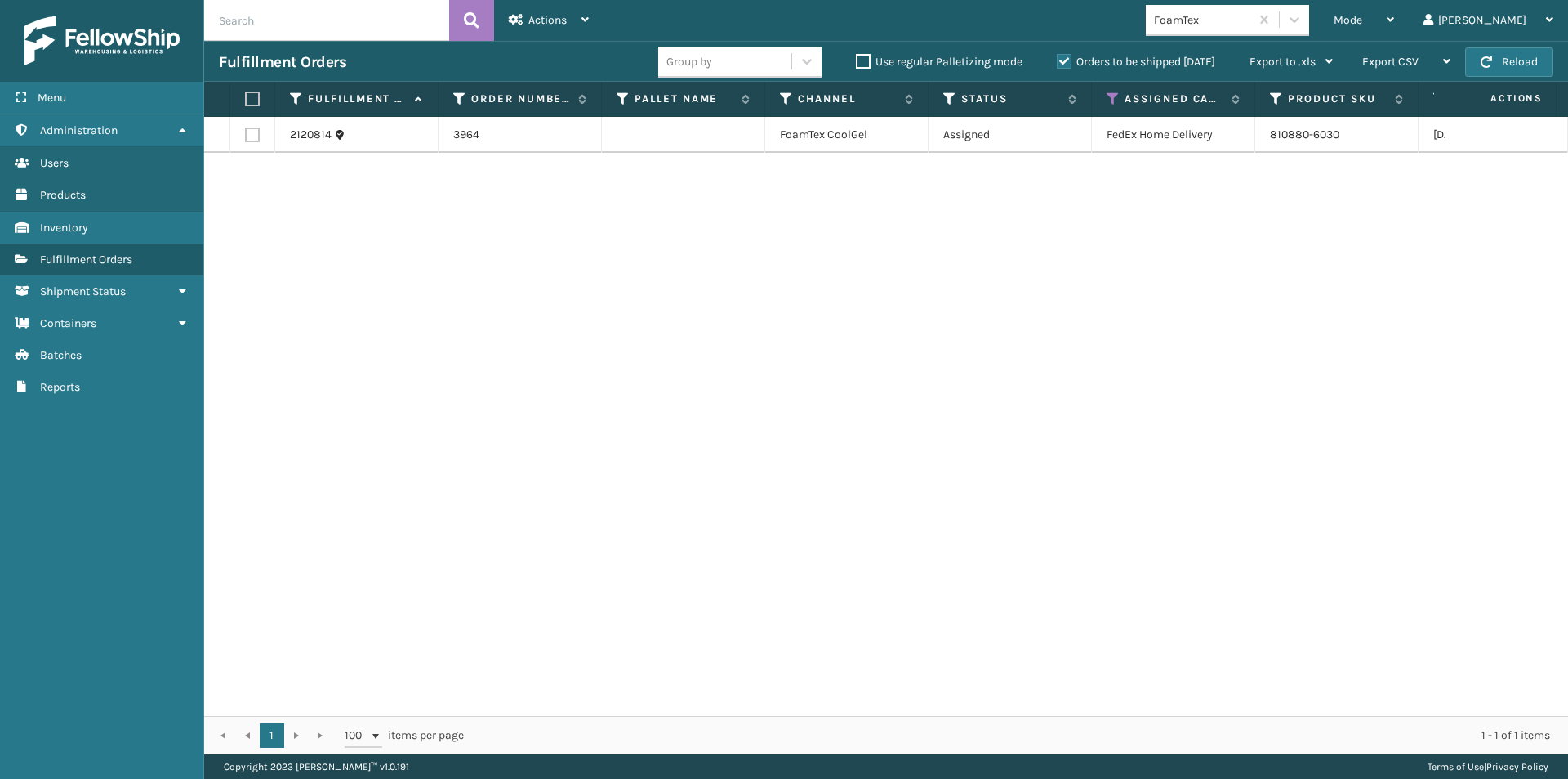
click at [253, 101] on label at bounding box center [249, 98] width 10 height 14
click at [246, 101] on input "checkbox" at bounding box center [245, 99] width 1 height 11
checkbox input "true"
click at [530, 23] on span "Actions" at bounding box center [548, 20] width 38 height 13
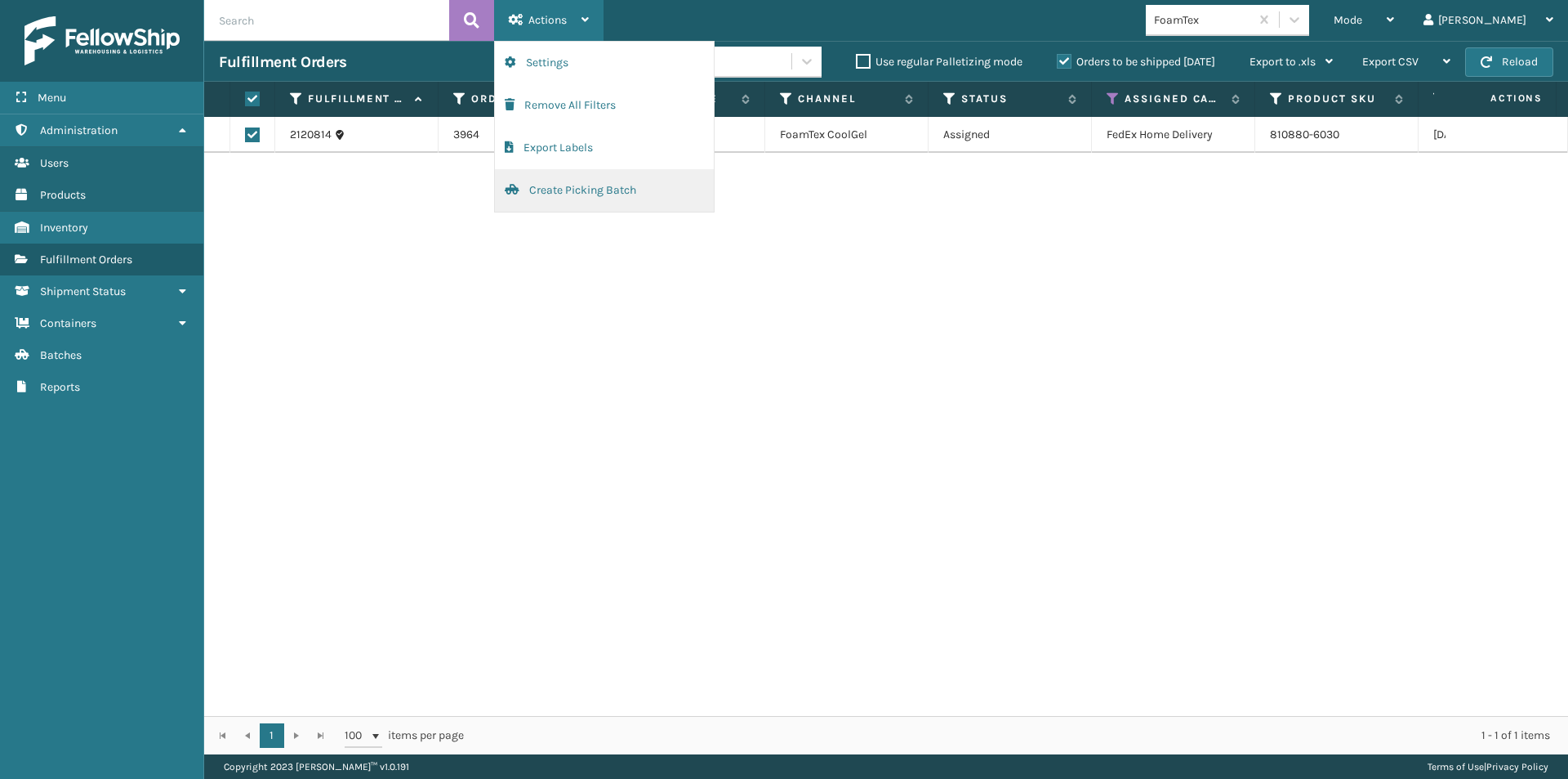
click at [548, 187] on button "Create Picking Batch" at bounding box center [604, 190] width 219 height 42
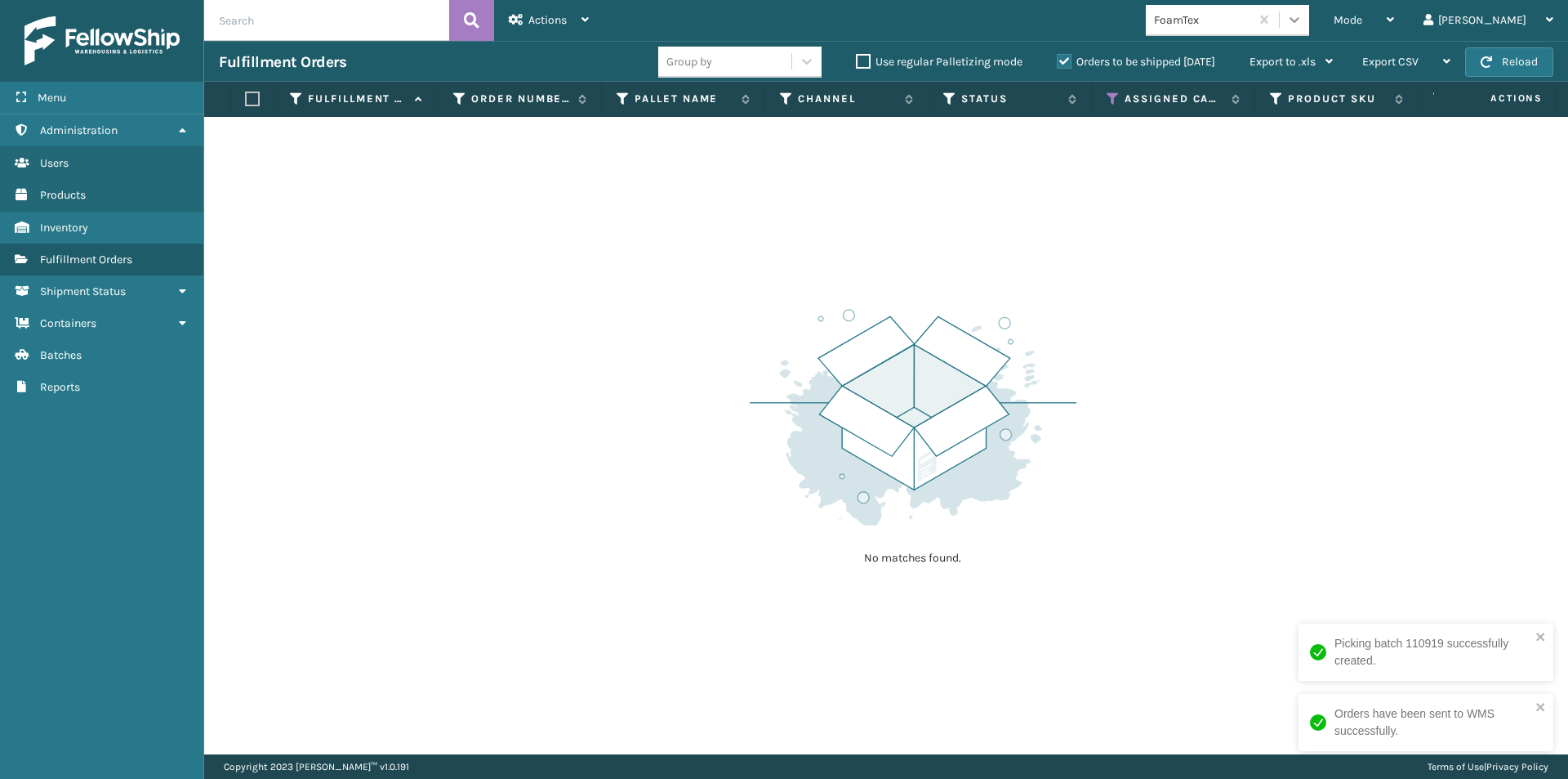
click at [1302, 24] on icon at bounding box center [1294, 19] width 16 height 16
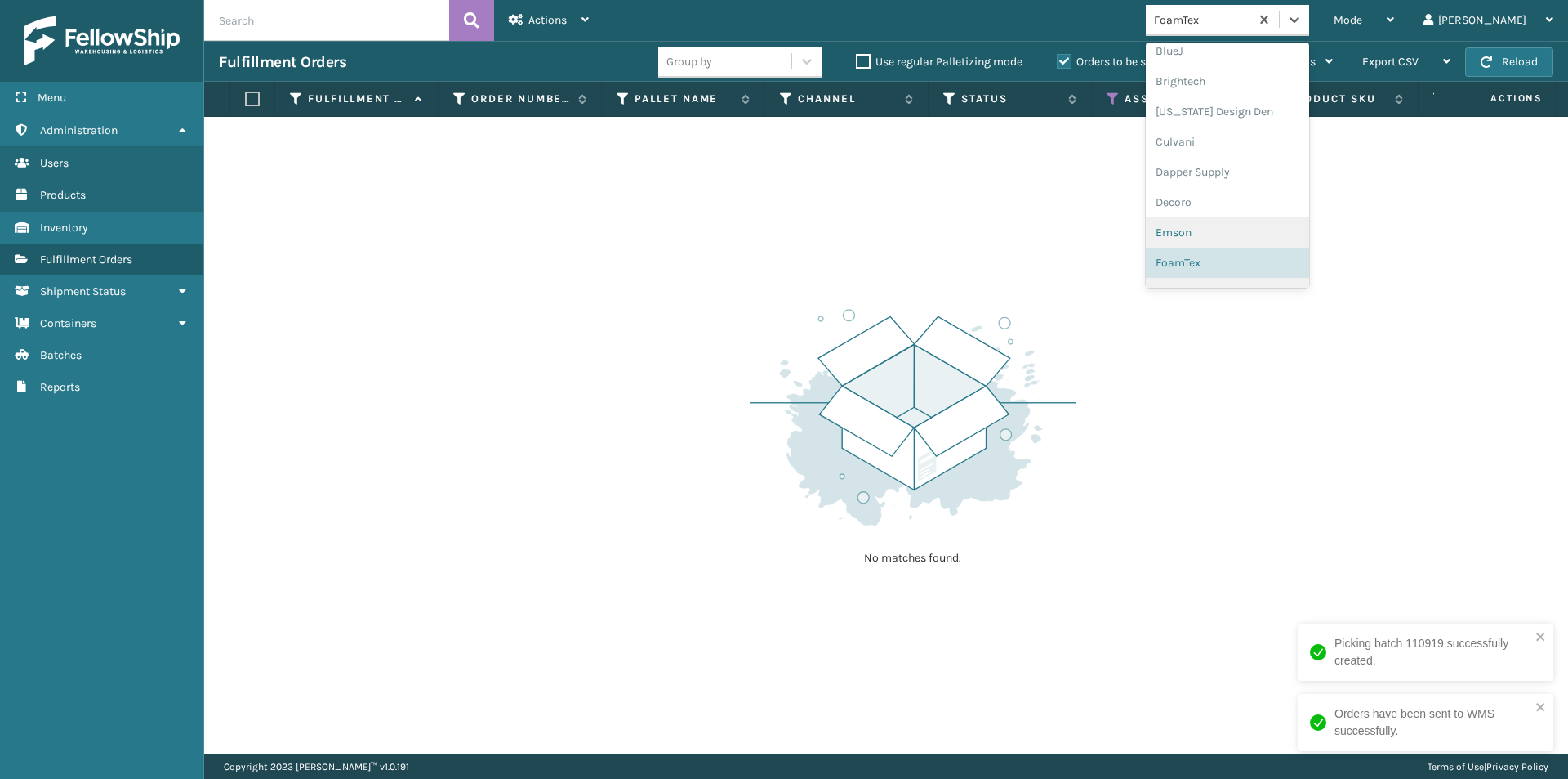
scroll to position [272, 0]
click at [1254, 273] on div "Joyberri" at bounding box center [1228, 271] width 163 height 31
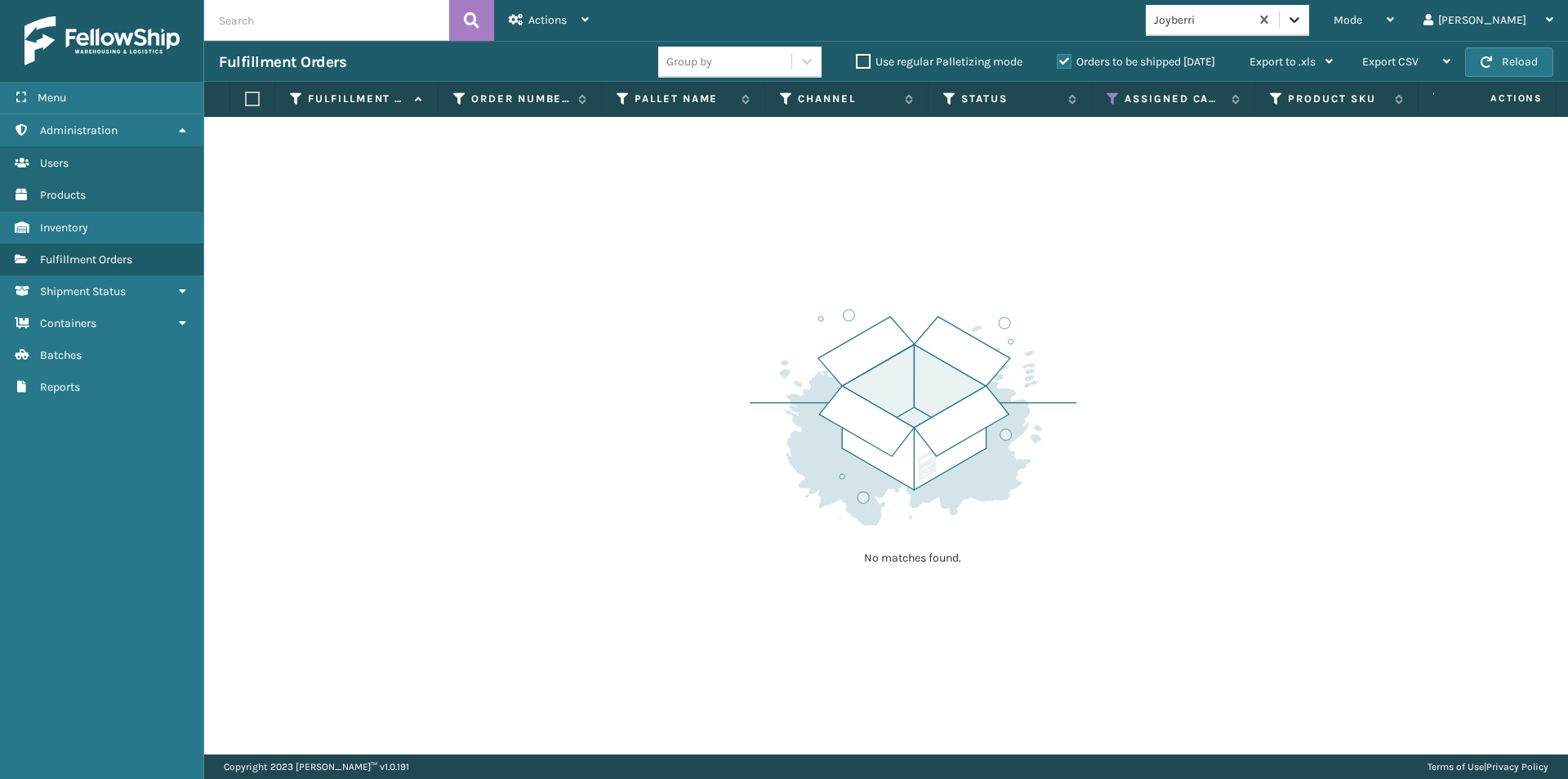
click at [1309, 28] on div at bounding box center [1294, 19] width 30 height 30
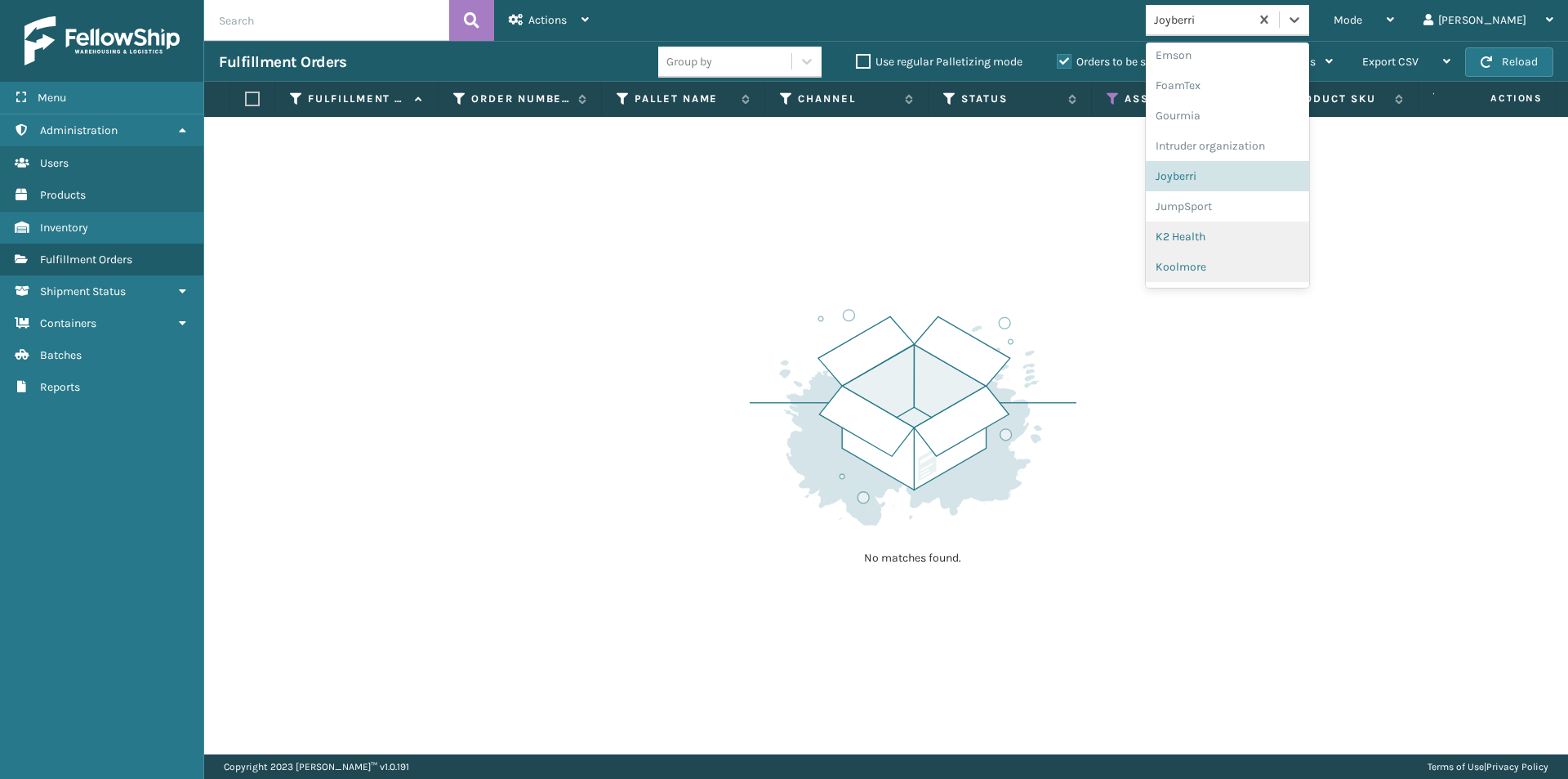
scroll to position [445, 0]
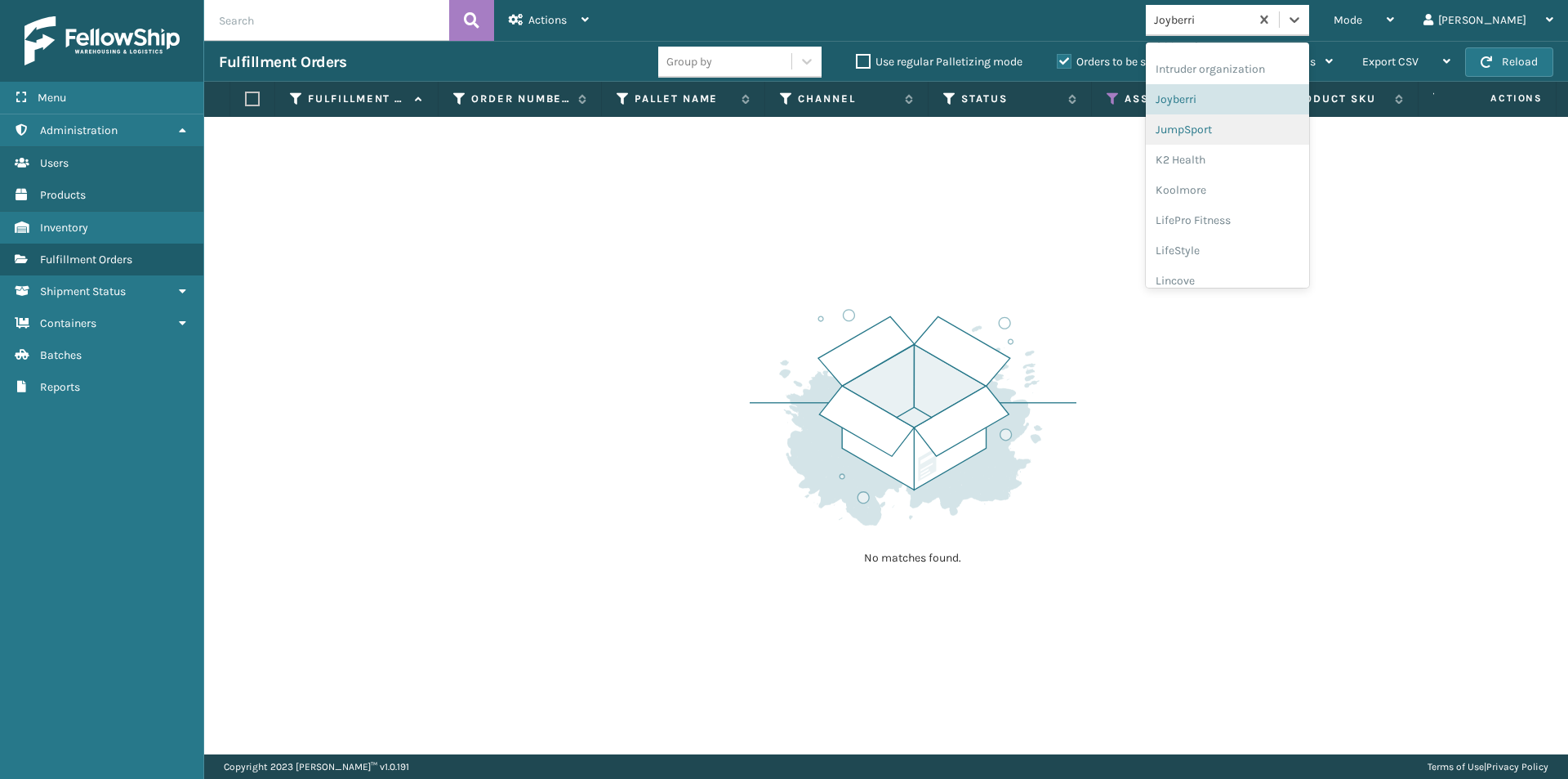
click at [1247, 132] on div "JumpSport" at bounding box center [1228, 130] width 163 height 31
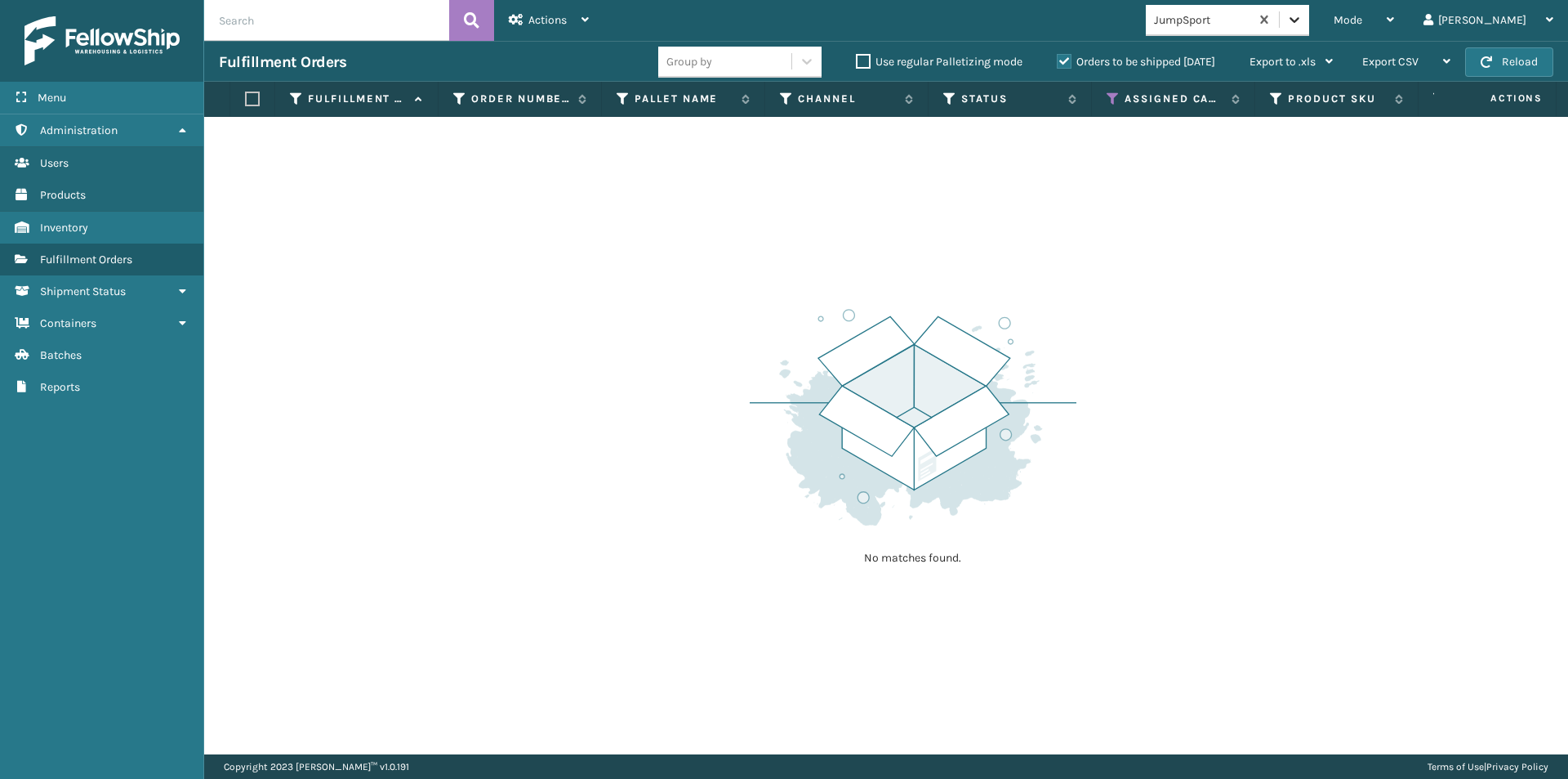
click at [1299, 19] on icon at bounding box center [1295, 20] width 10 height 6
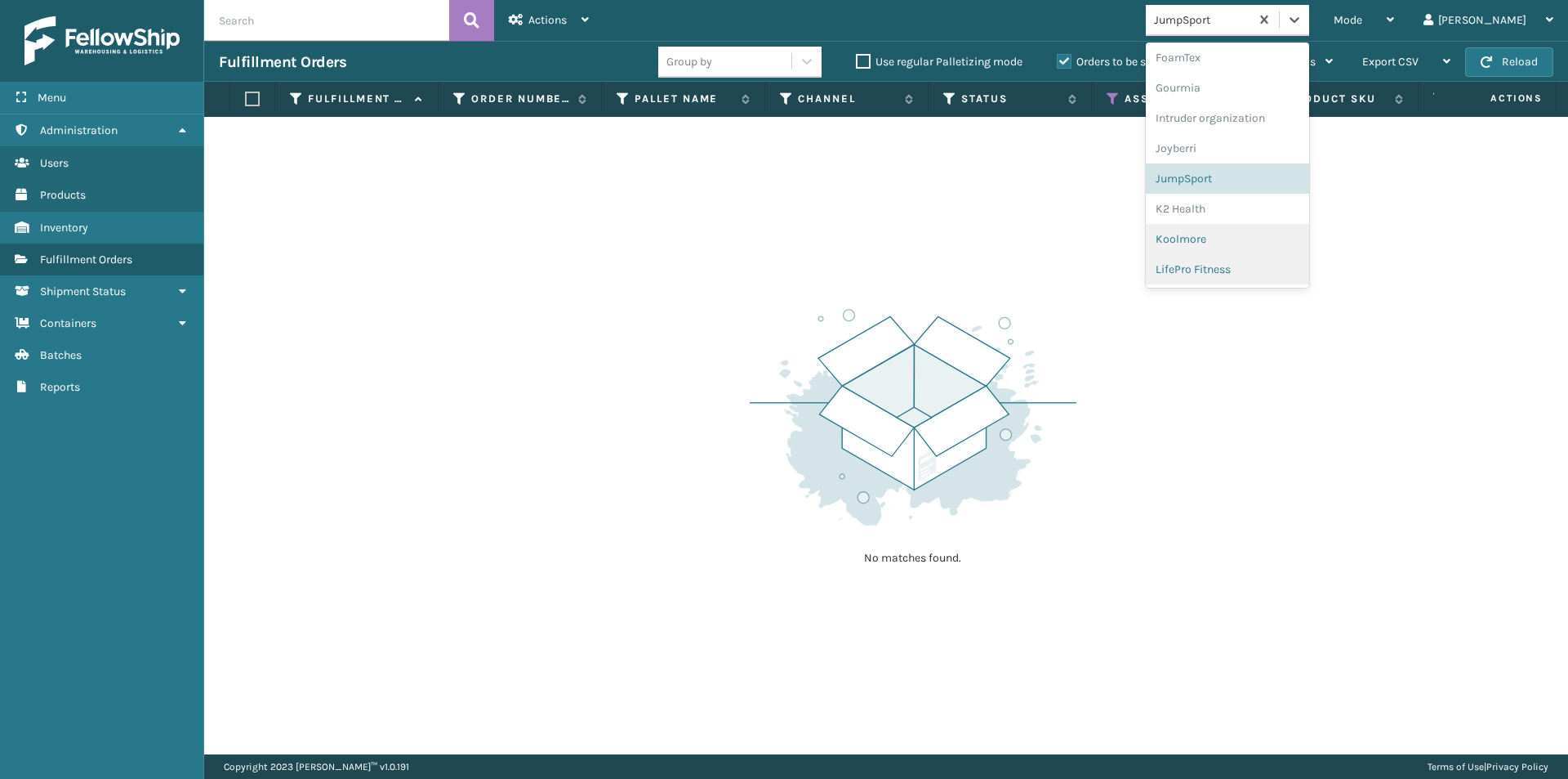
scroll to position [476, 0]
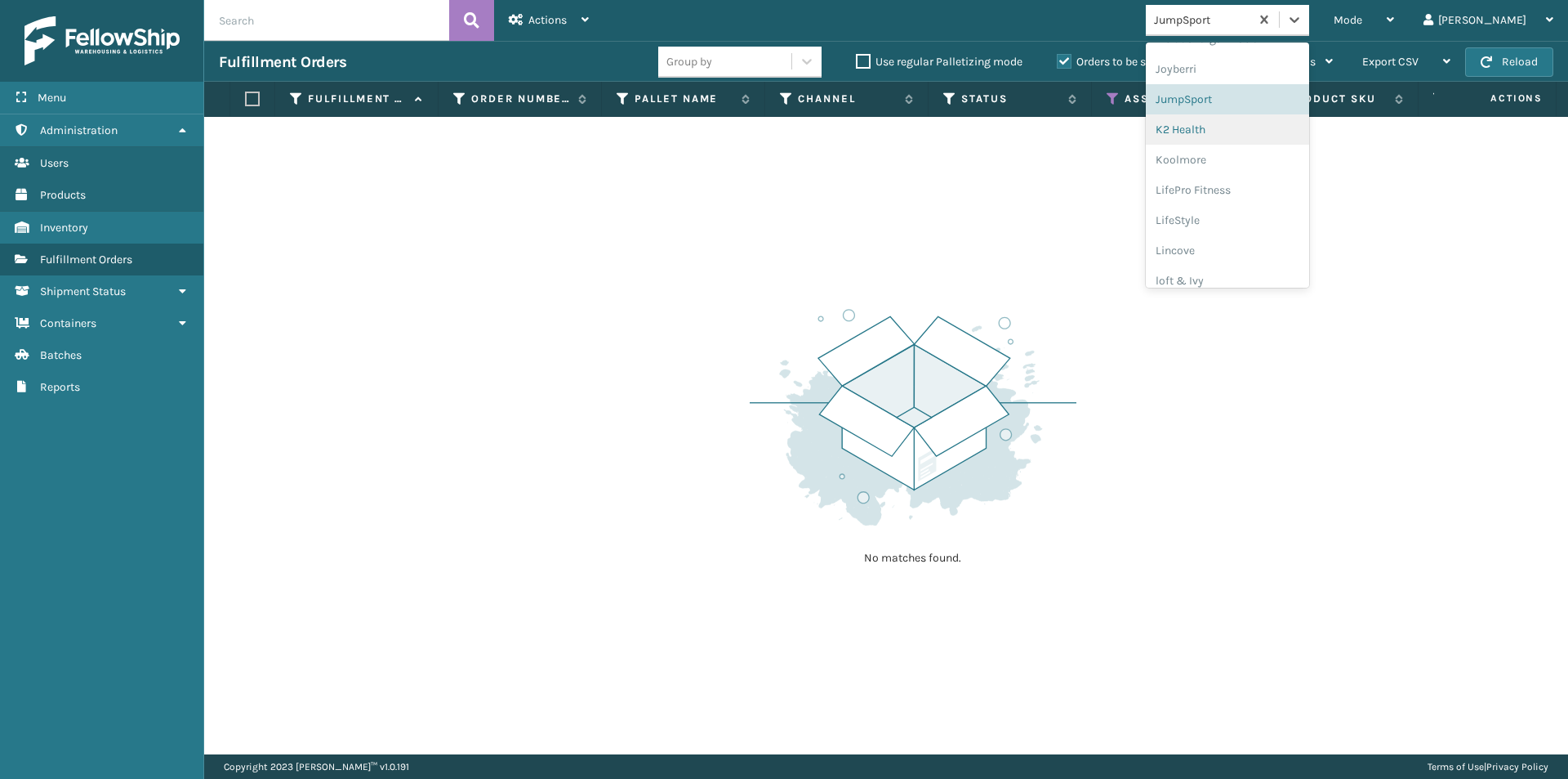
click at [1244, 133] on div "K2 Health" at bounding box center [1228, 130] width 163 height 31
click at [1299, 21] on icon at bounding box center [1295, 20] width 10 height 6
click at [1257, 134] on div "Koolmore" at bounding box center [1228, 130] width 163 height 31
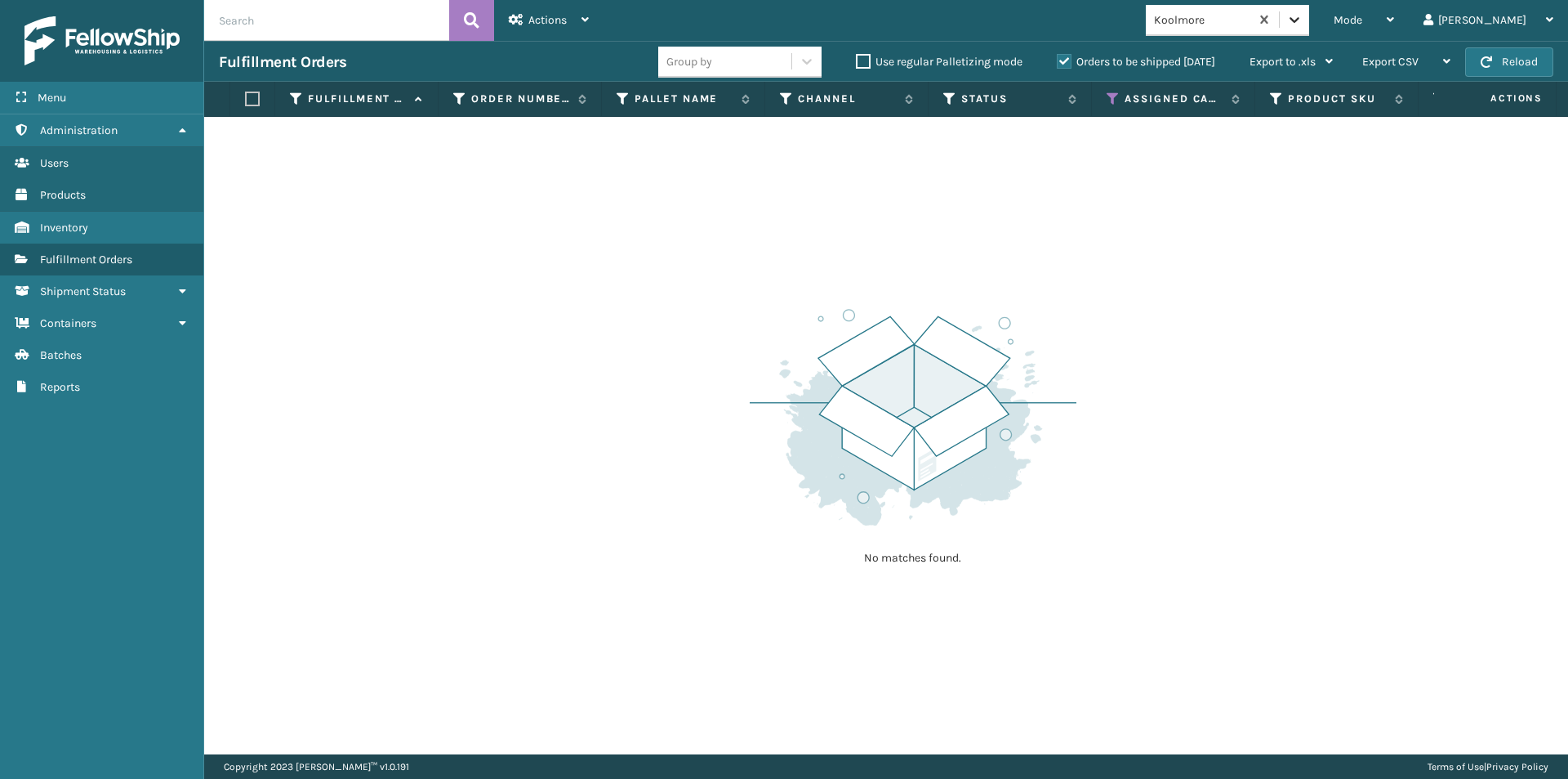
drag, startPoint x: 1355, startPoint y: 17, endPoint x: 1336, endPoint y: 40, distance: 29.8
click at [1302, 16] on icon at bounding box center [1294, 19] width 16 height 16
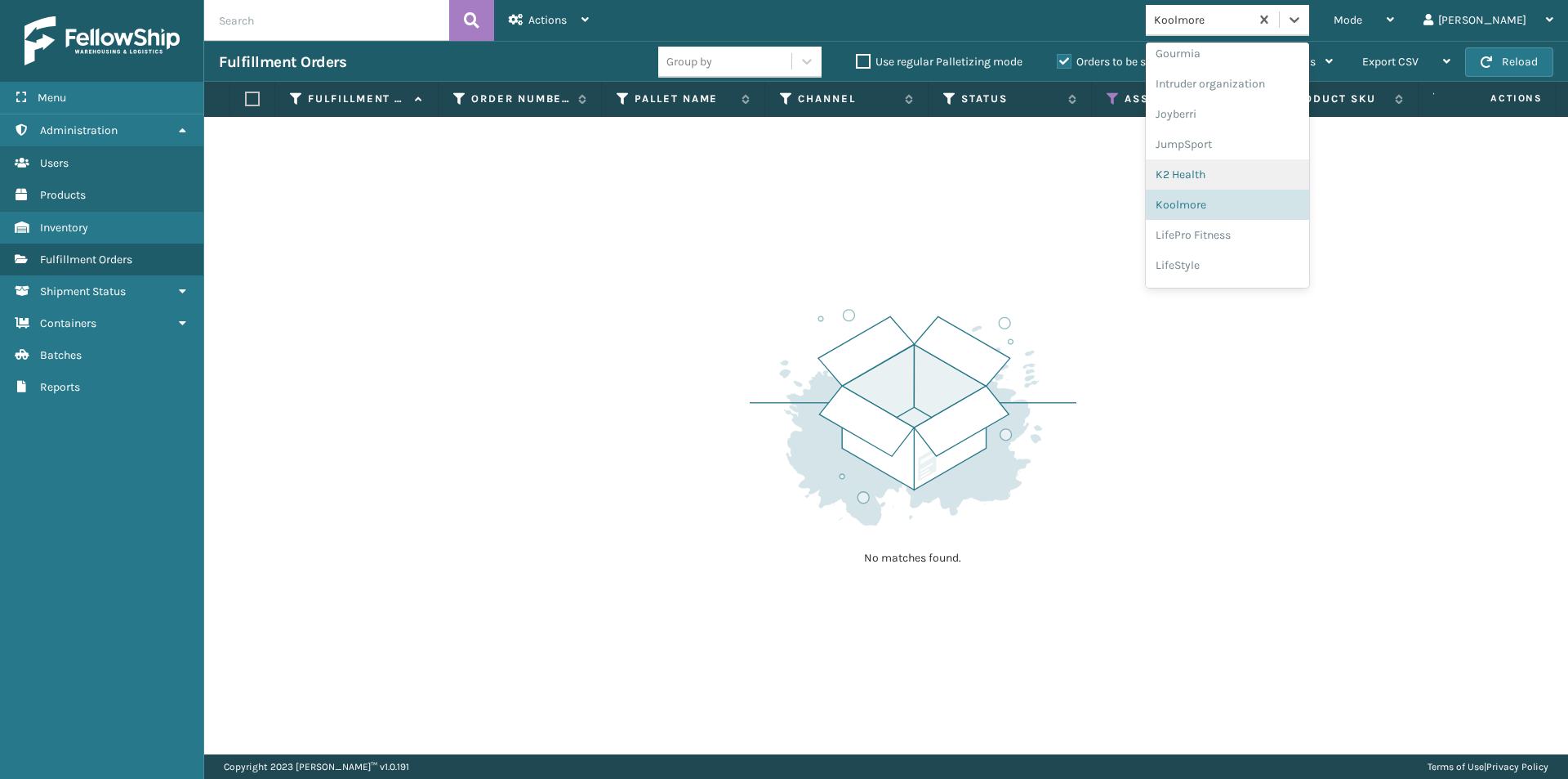
scroll to position [454, 0]
click at [1251, 213] on div "LifePro Fitness" at bounding box center [1228, 211] width 163 height 31
click at [1302, 20] on icon at bounding box center [1294, 19] width 16 height 16
click at [1241, 188] on div "LifeStyle" at bounding box center [1228, 178] width 163 height 31
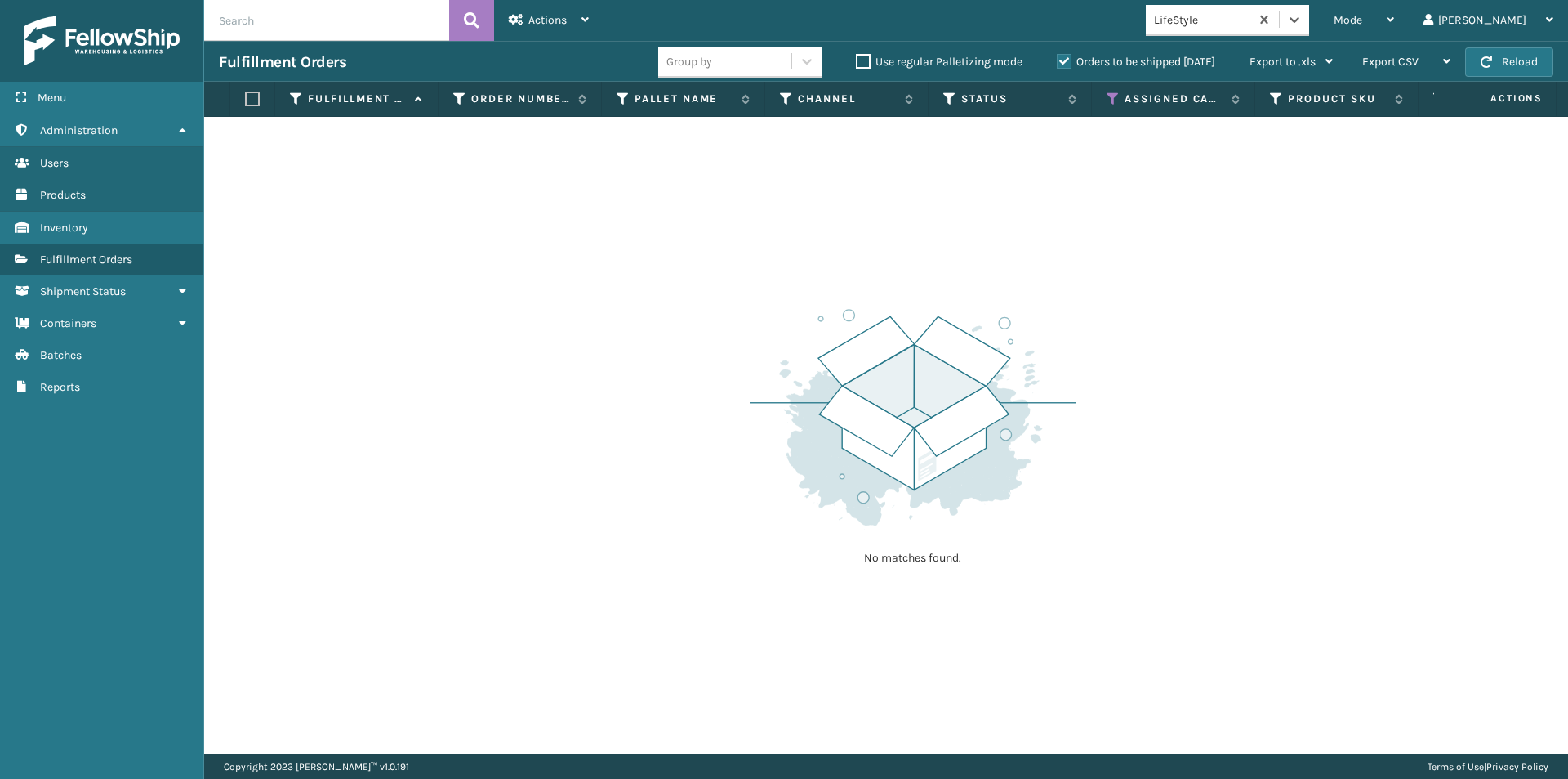
drag, startPoint x: 1350, startPoint y: 21, endPoint x: 1352, endPoint y: 37, distance: 16.1
click at [1302, 21] on icon at bounding box center [1294, 19] width 16 height 16
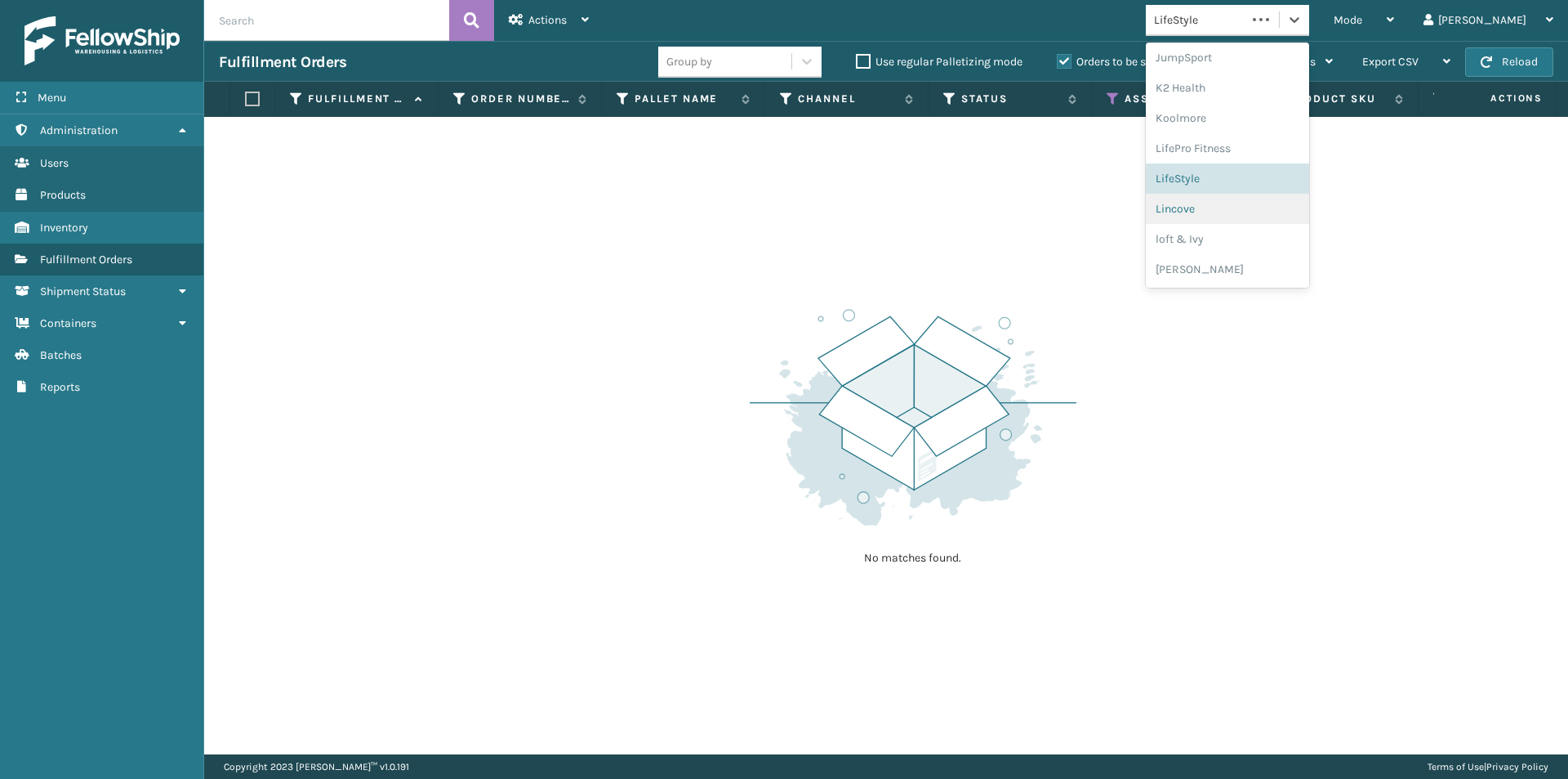
scroll to position [597, 0]
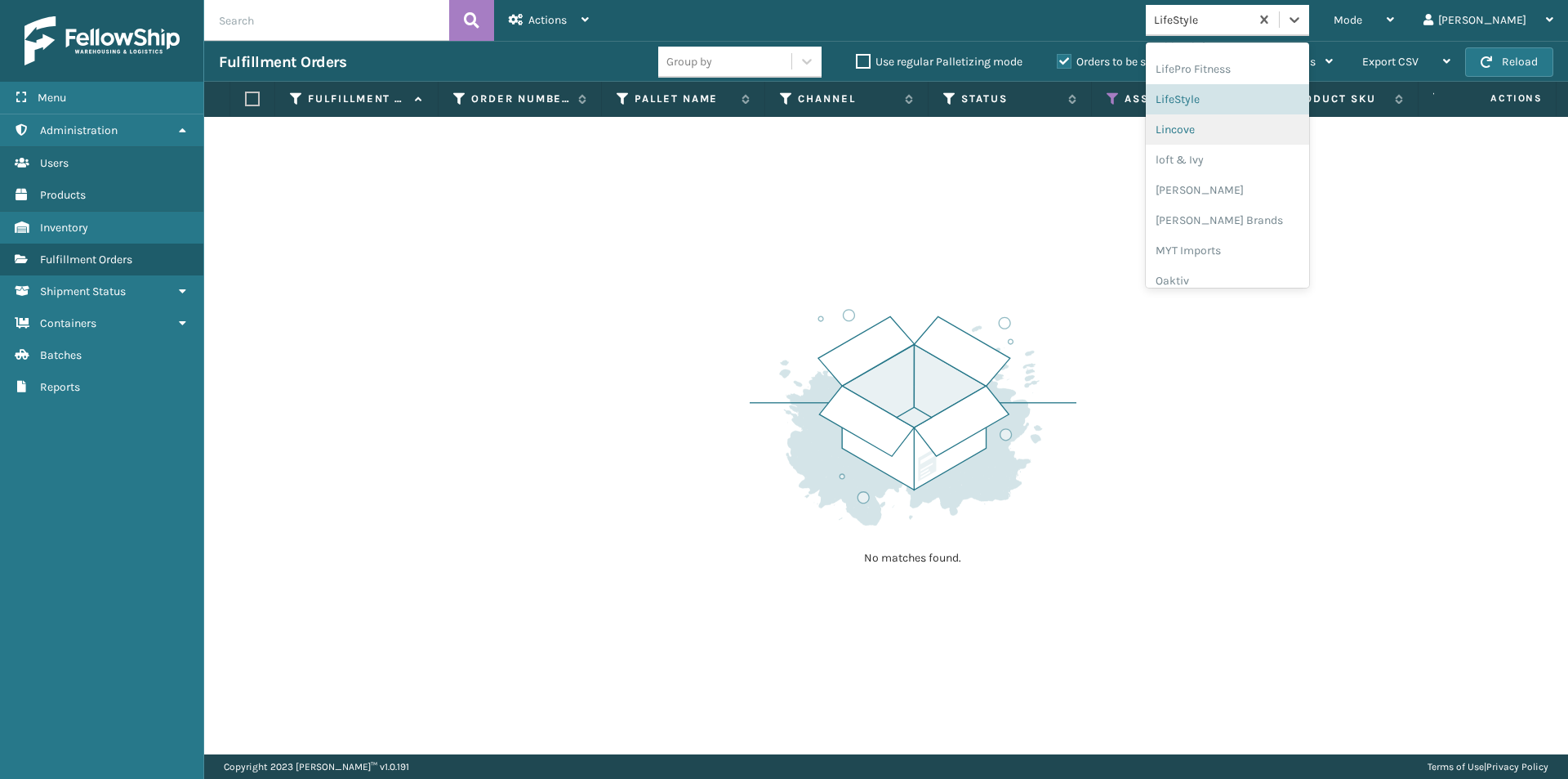
click at [1236, 127] on div "Lincove" at bounding box center [1228, 130] width 163 height 31
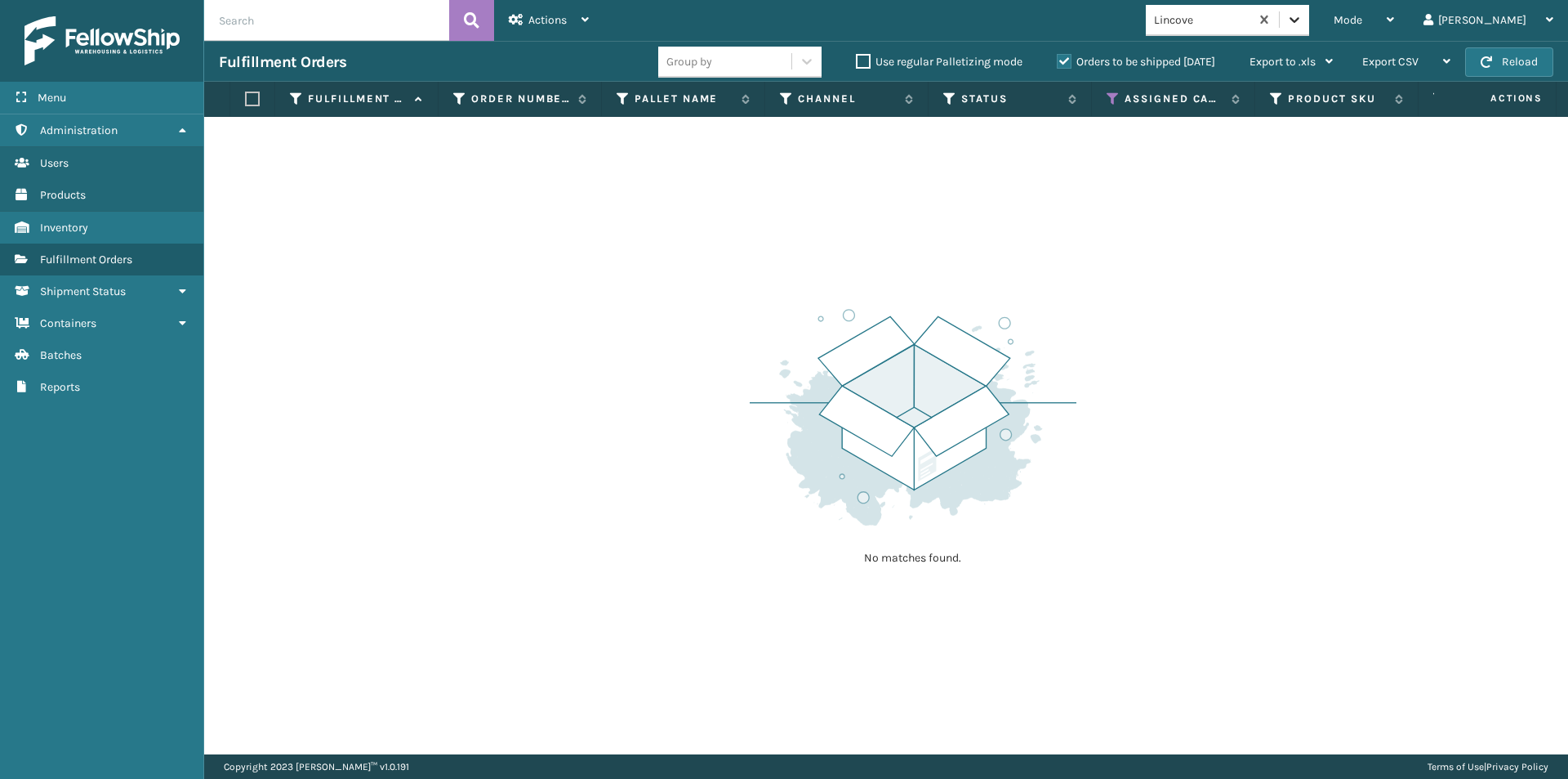
click at [1302, 24] on icon at bounding box center [1294, 19] width 16 height 16
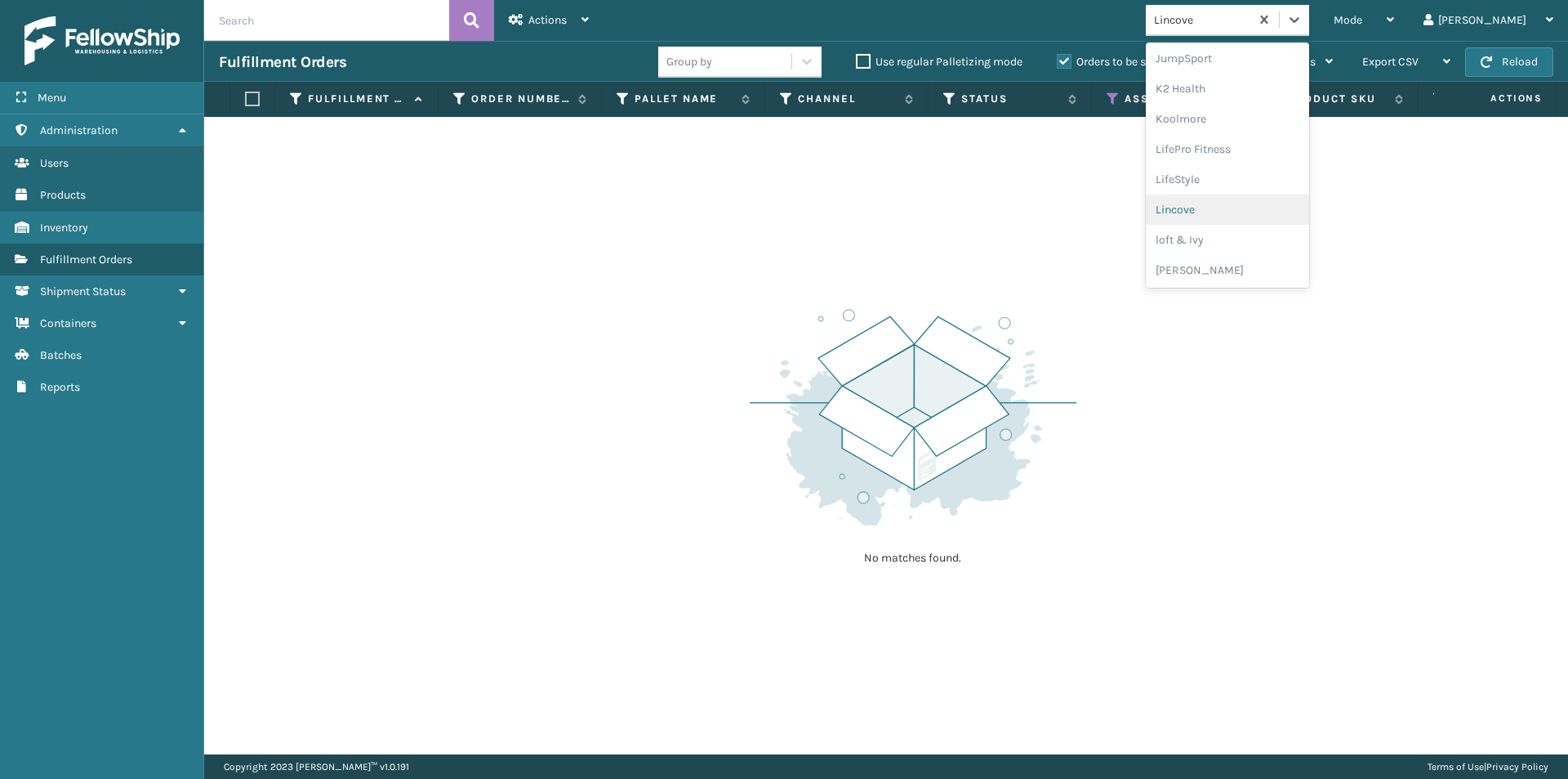
scroll to position [517, 0]
click at [1246, 240] on div "loft & Ivy" at bounding box center [1228, 239] width 163 height 31
click at [1302, 19] on icon at bounding box center [1294, 19] width 16 height 16
click at [1256, 274] on div "[PERSON_NAME]" at bounding box center [1228, 270] width 163 height 31
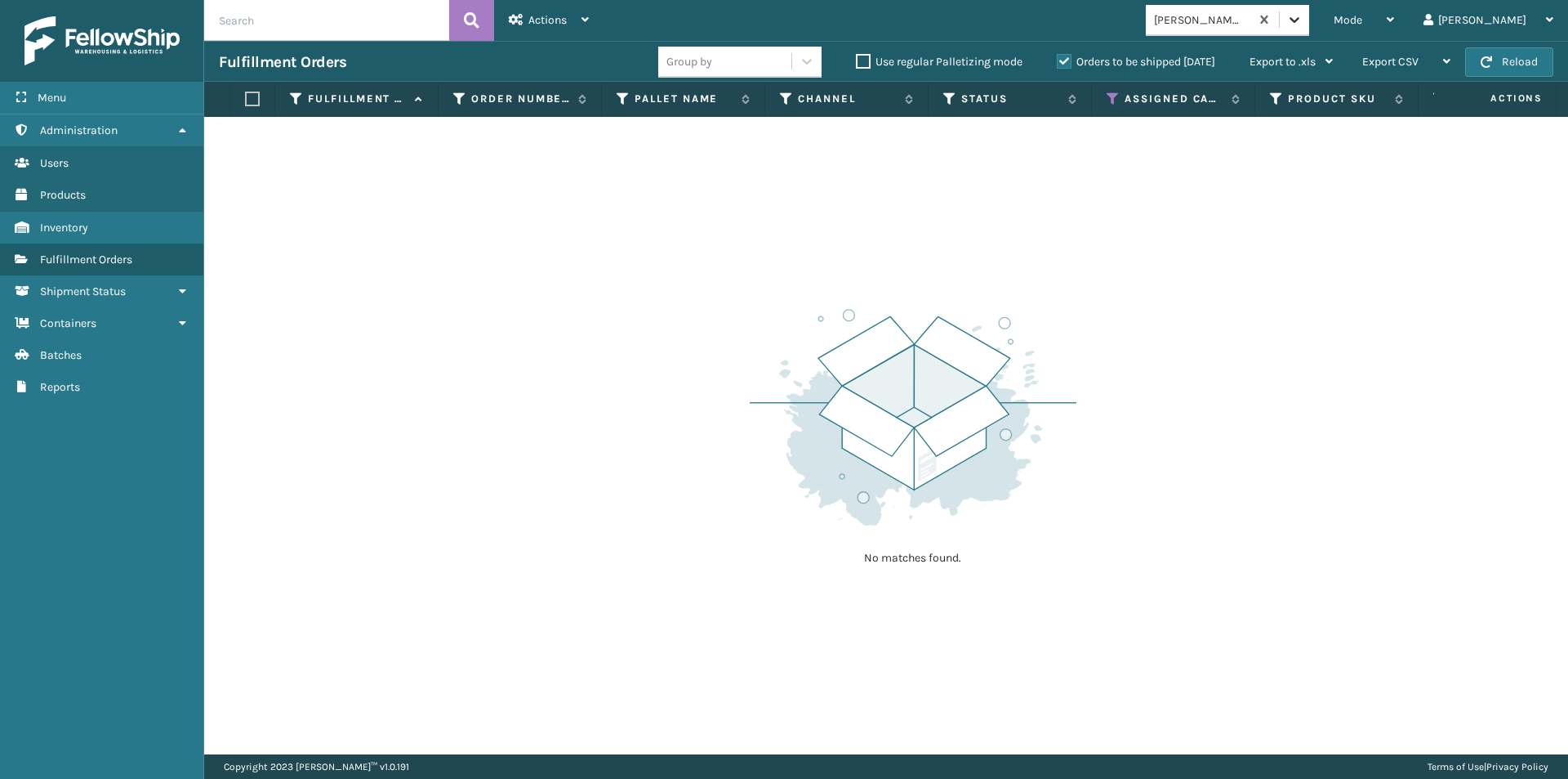
click at [1302, 18] on icon at bounding box center [1294, 19] width 16 height 16
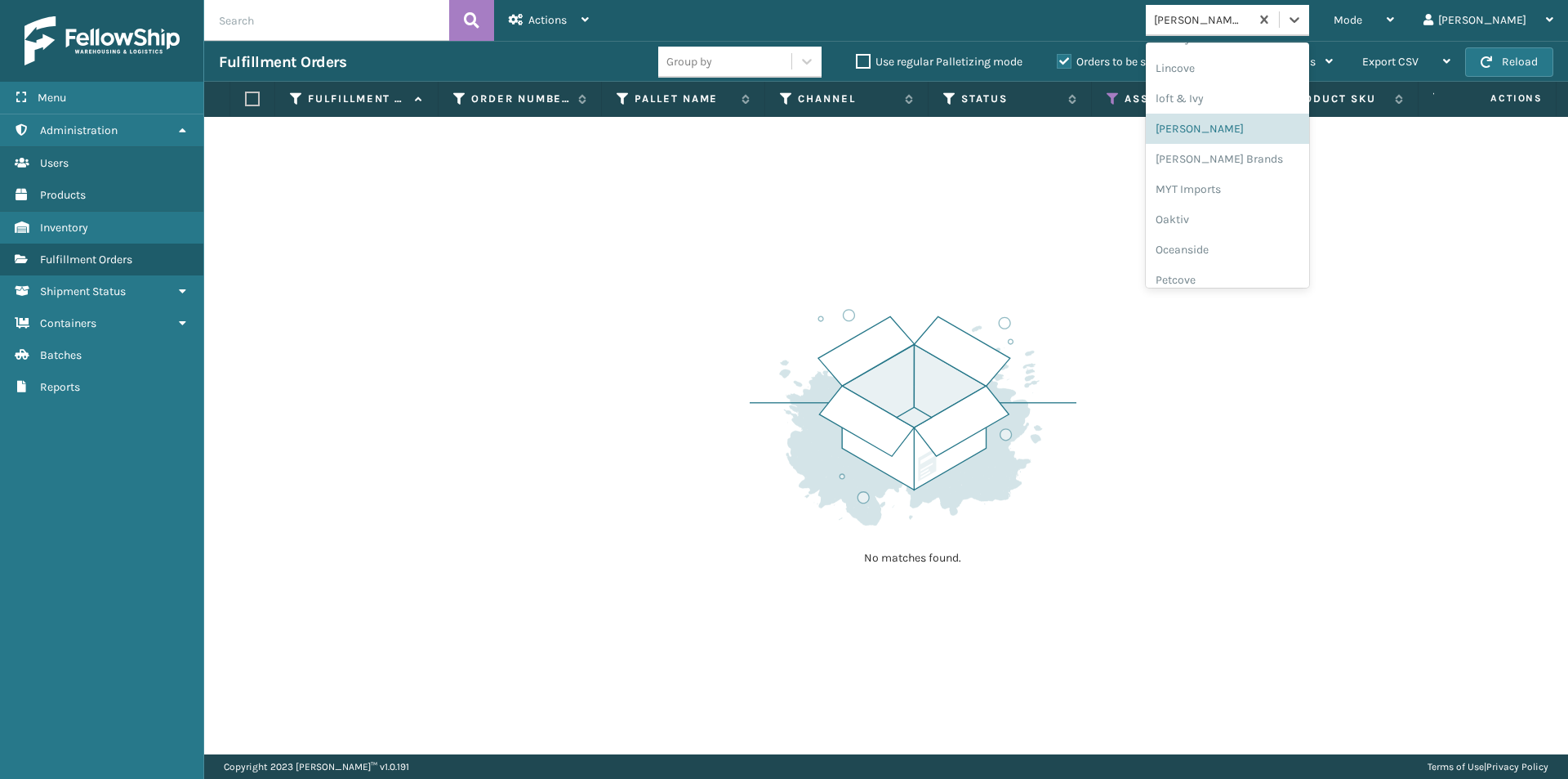
scroll to position [680, 0]
click at [1253, 137] on div "[PERSON_NAME] Brands" at bounding box center [1228, 136] width 163 height 31
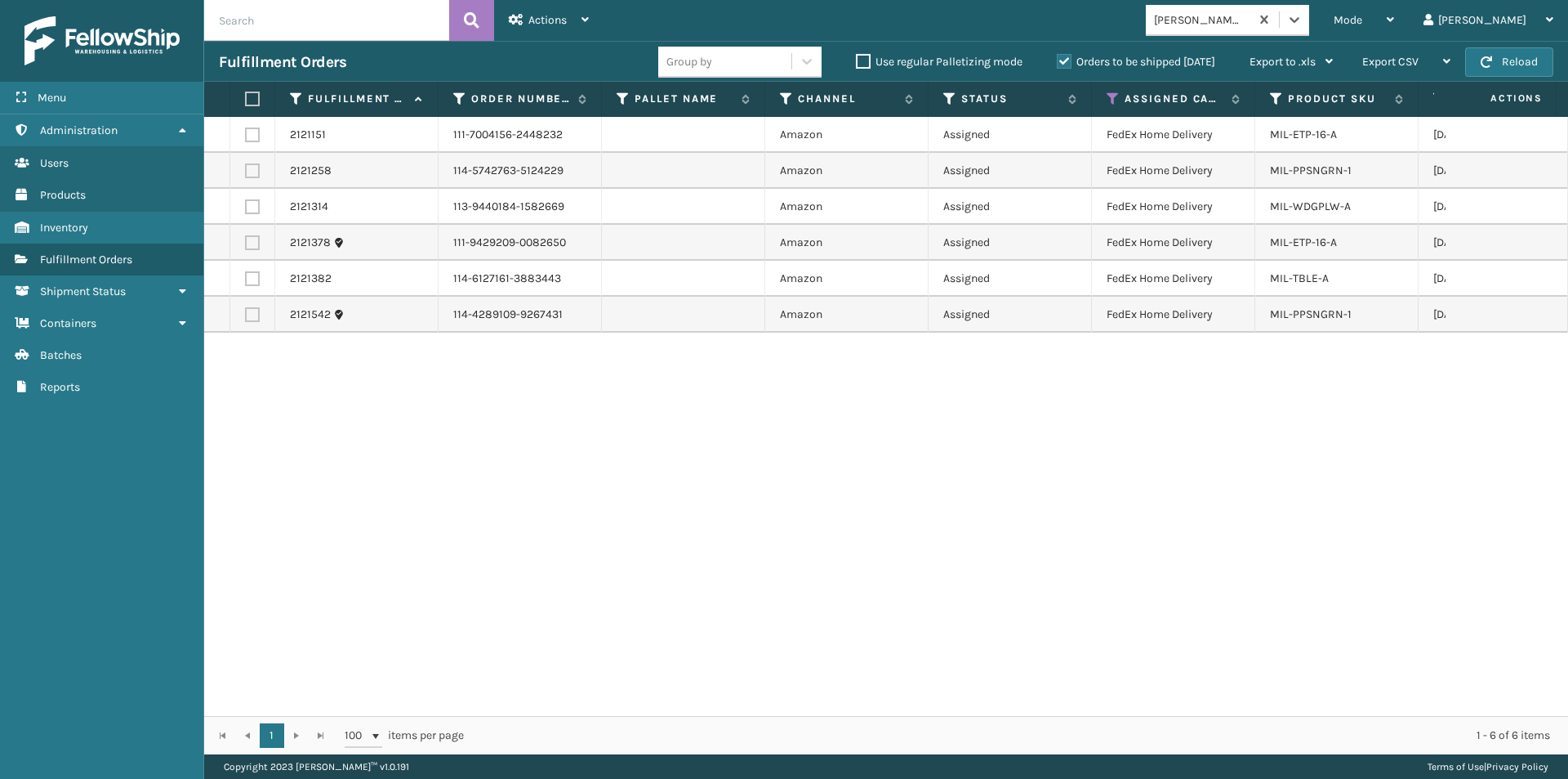
click at [251, 99] on label at bounding box center [249, 98] width 10 height 14
click at [246, 99] on input "checkbox" at bounding box center [245, 99] width 1 height 11
checkbox input "true"
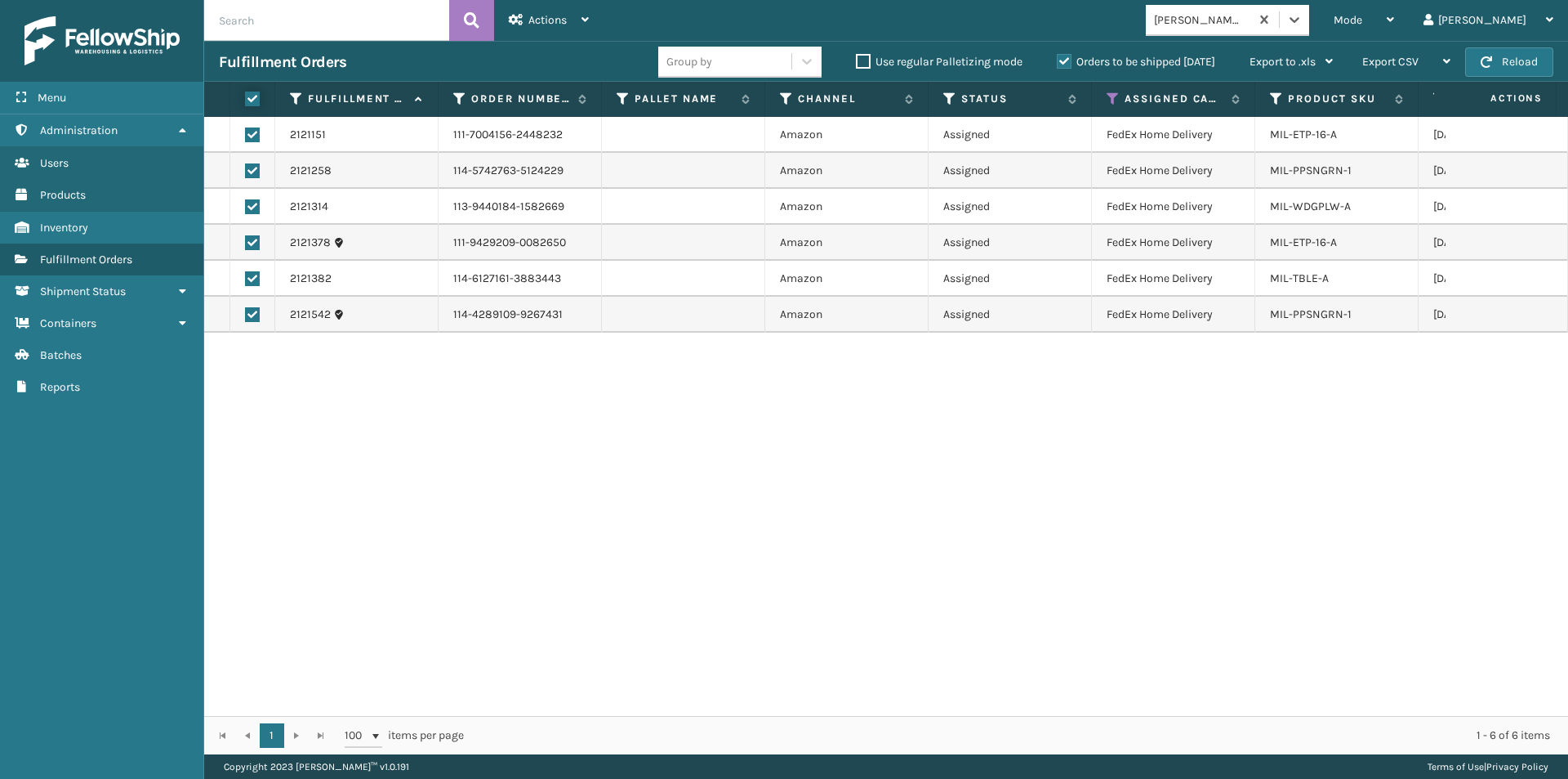
checkbox input "true"
click at [552, 29] on div "Actions" at bounding box center [549, 20] width 80 height 41
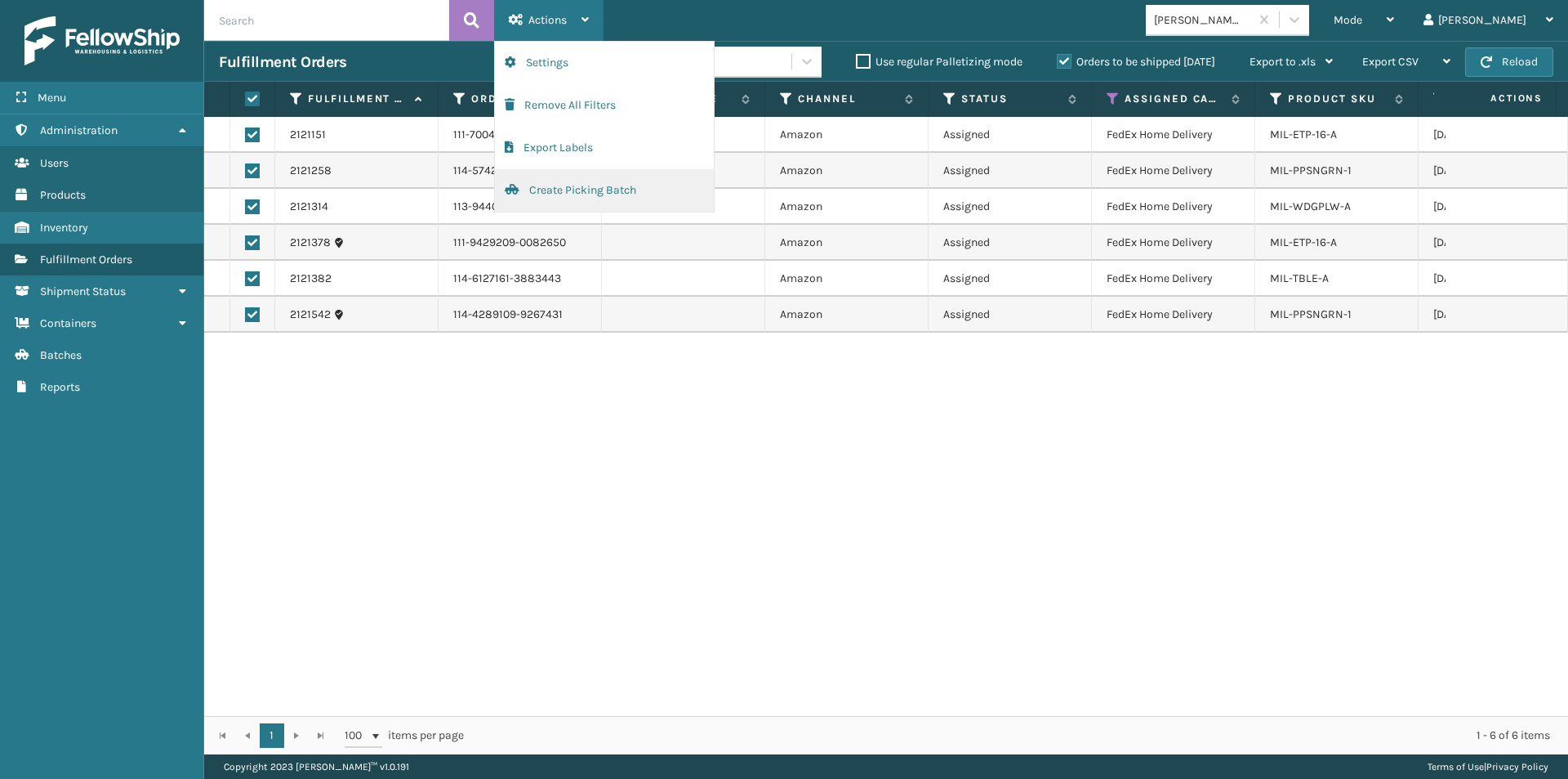
click at [565, 194] on button "Create Picking Batch" at bounding box center [604, 190] width 219 height 42
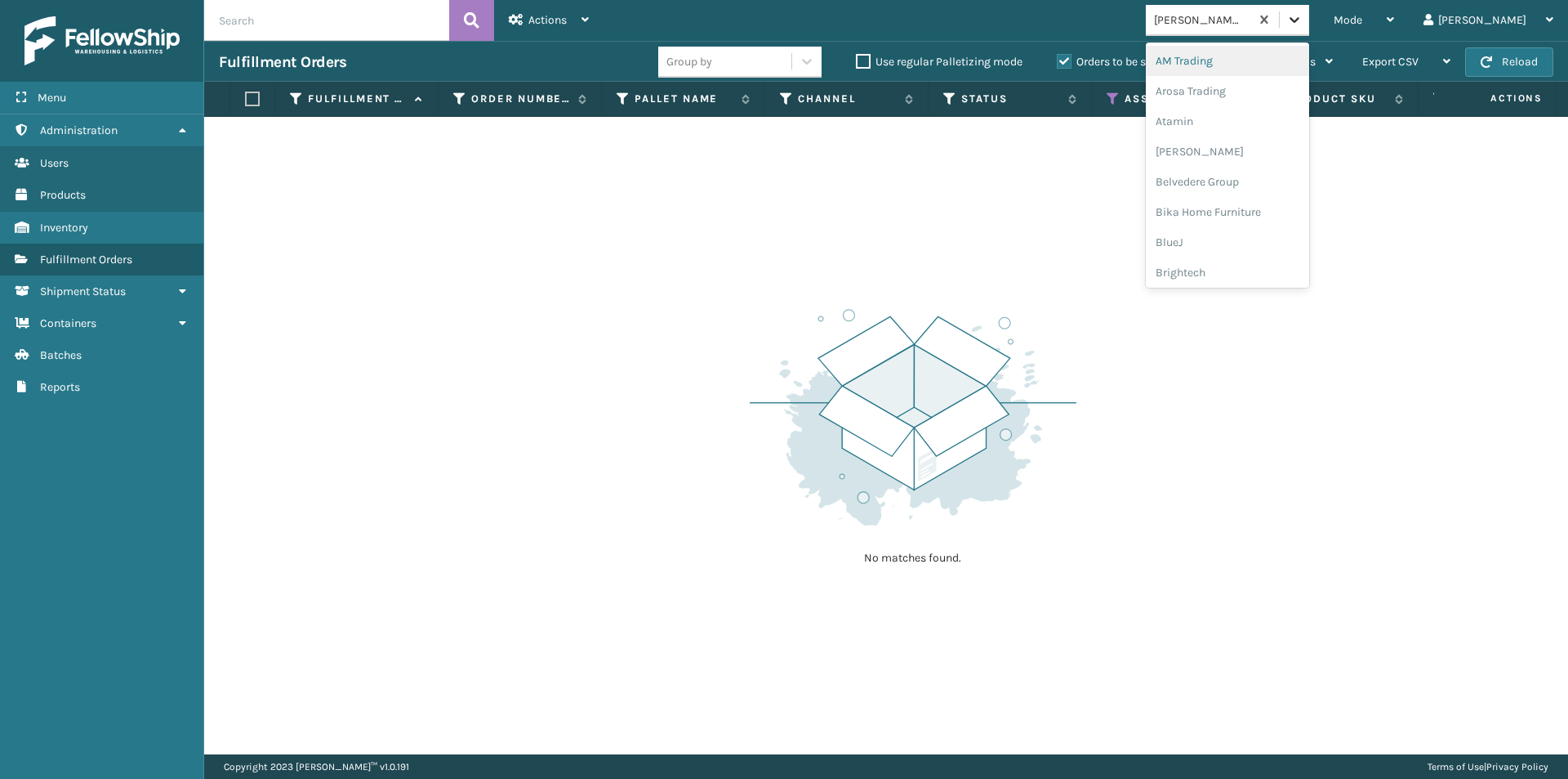
click at [1302, 17] on icon at bounding box center [1294, 19] width 16 height 16
click at [1262, 109] on div "MYT Imports" at bounding box center [1228, 109] width 163 height 31
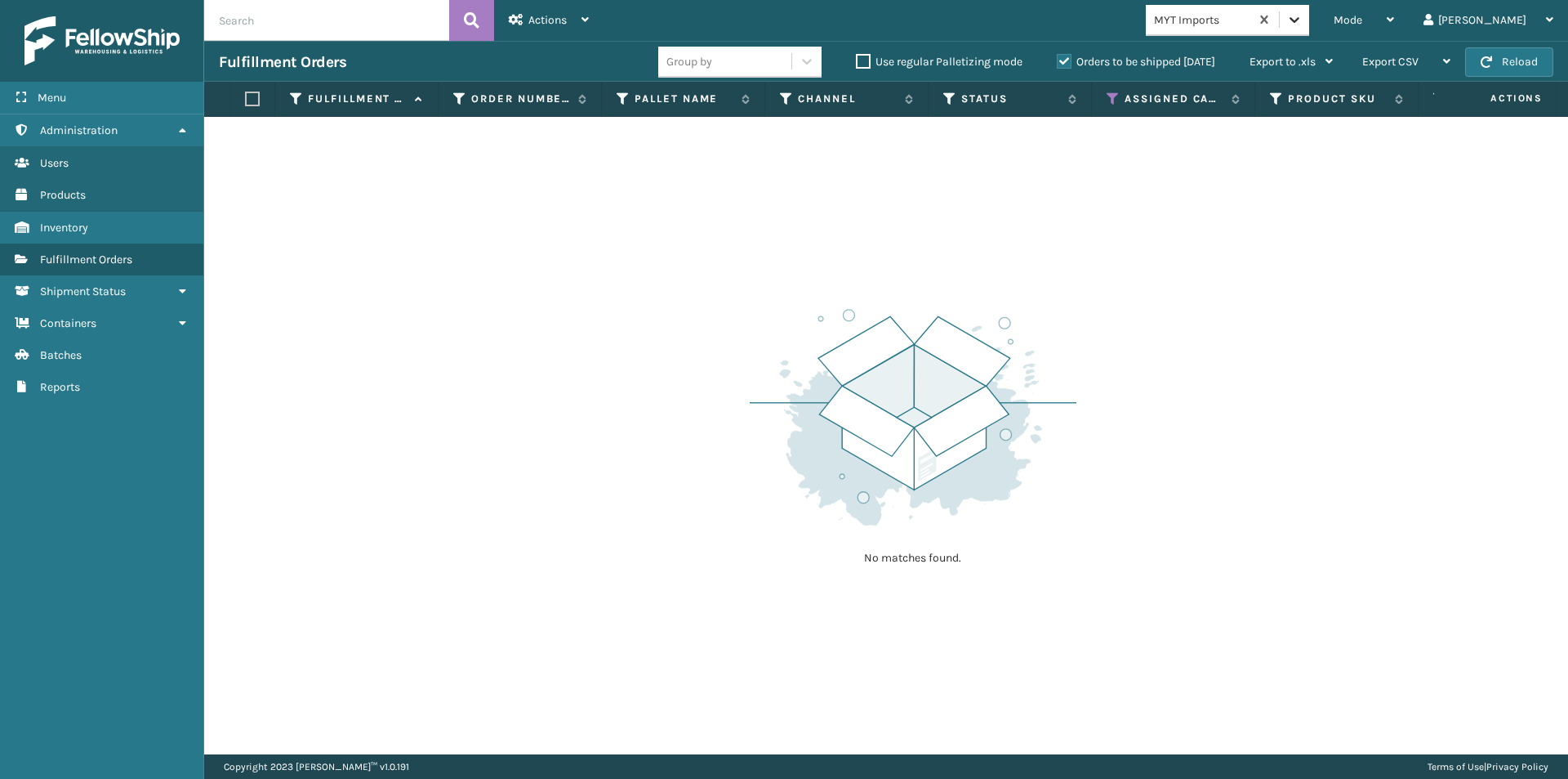
click at [1299, 21] on icon at bounding box center [1295, 20] width 10 height 6
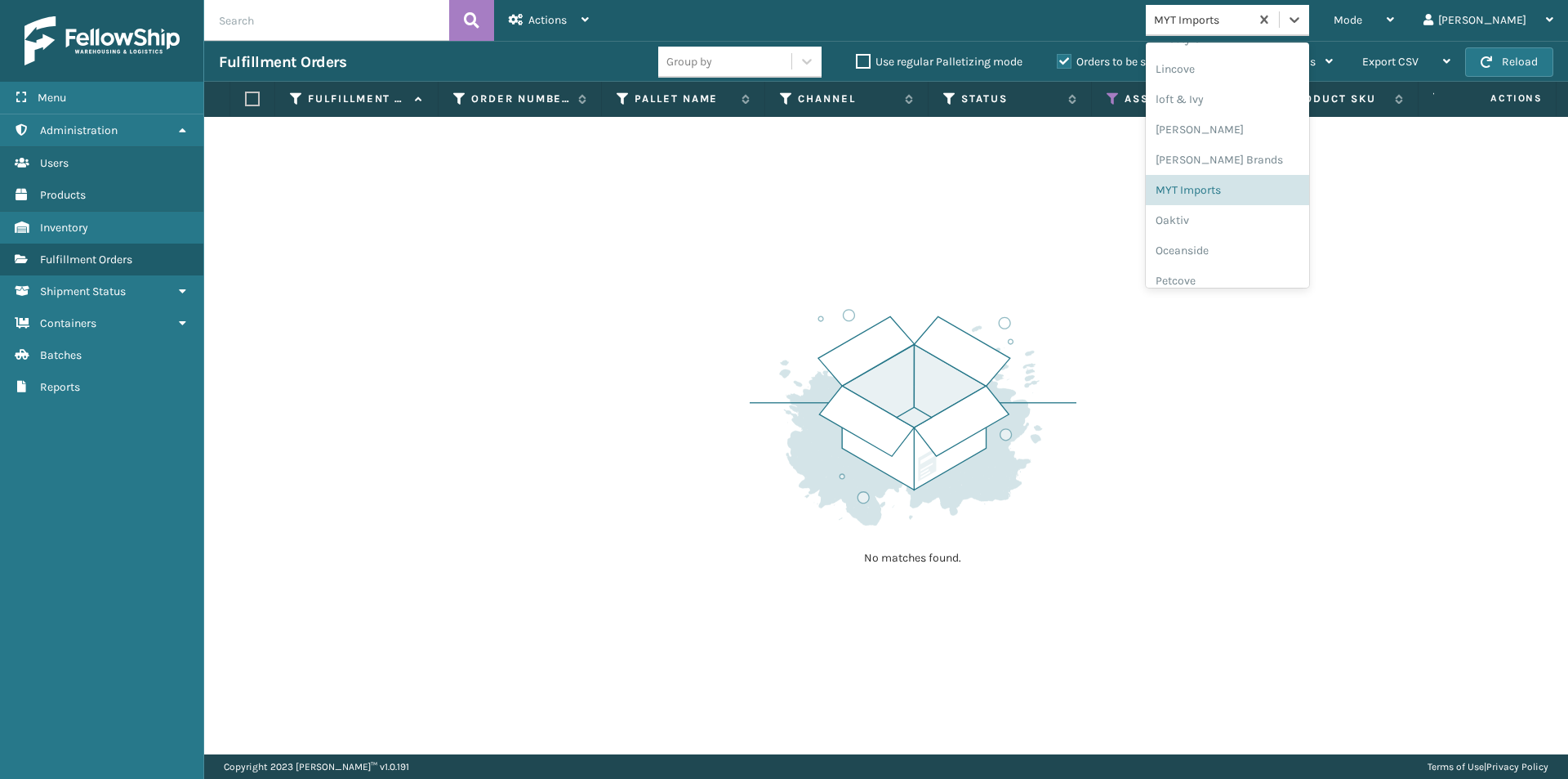
scroll to position [656, 0]
click at [1249, 227] on div "Oaktiv" at bounding box center [1228, 222] width 163 height 31
click at [1309, 19] on div at bounding box center [1294, 19] width 30 height 30
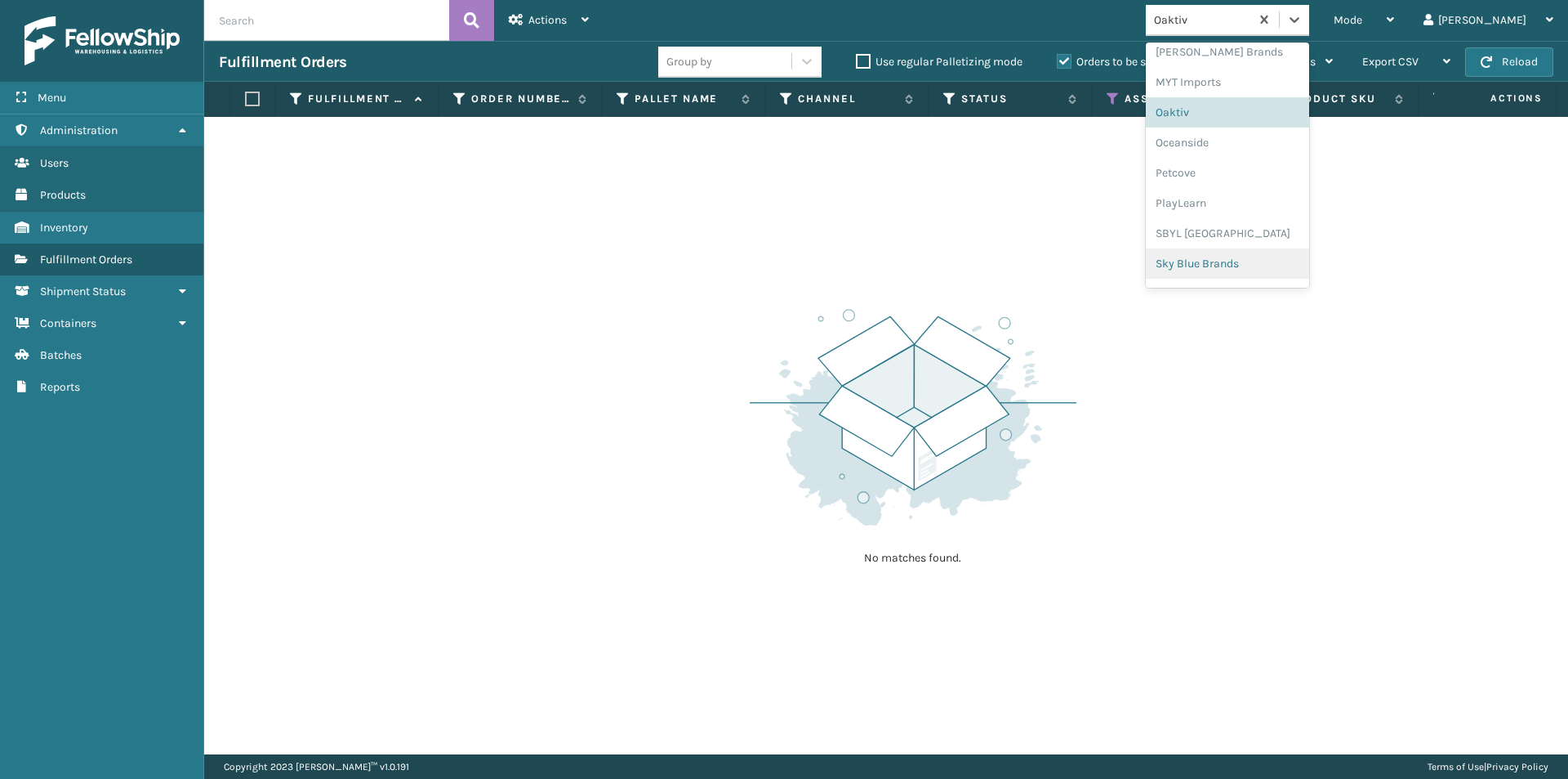
scroll to position [738, 0]
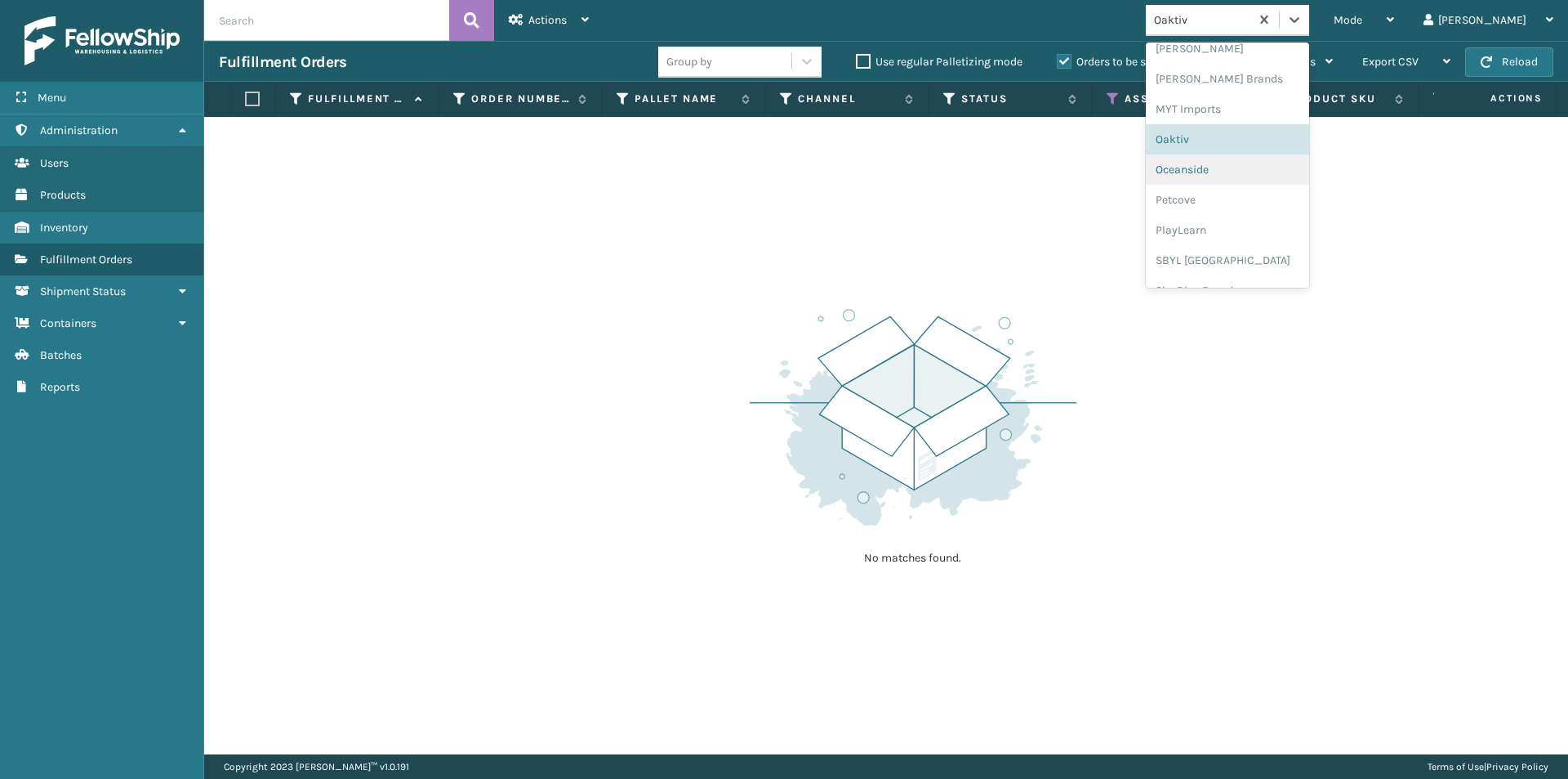
click at [1264, 177] on div "Oceanside" at bounding box center [1228, 170] width 163 height 31
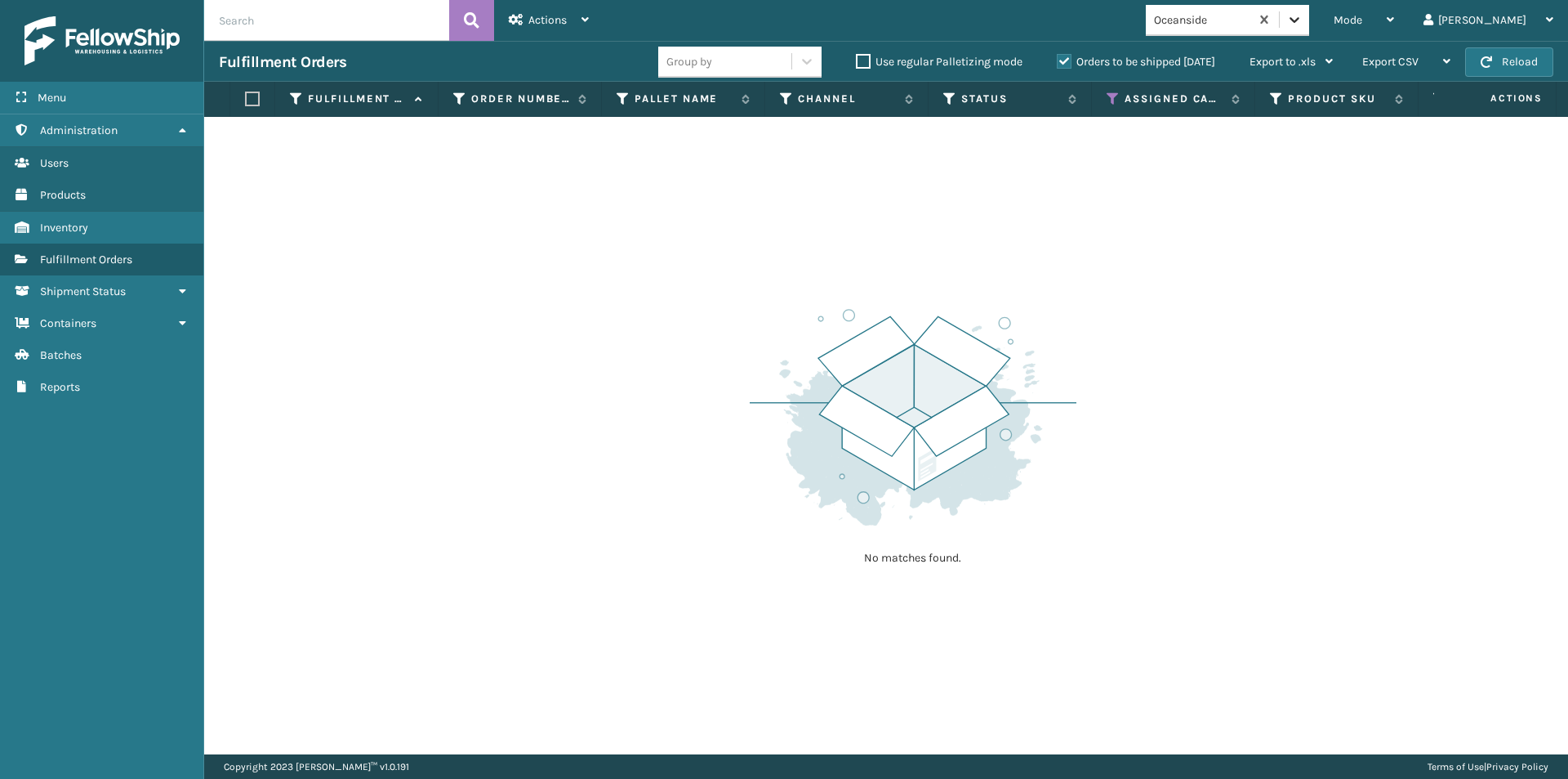
click at [1302, 23] on icon at bounding box center [1294, 19] width 16 height 16
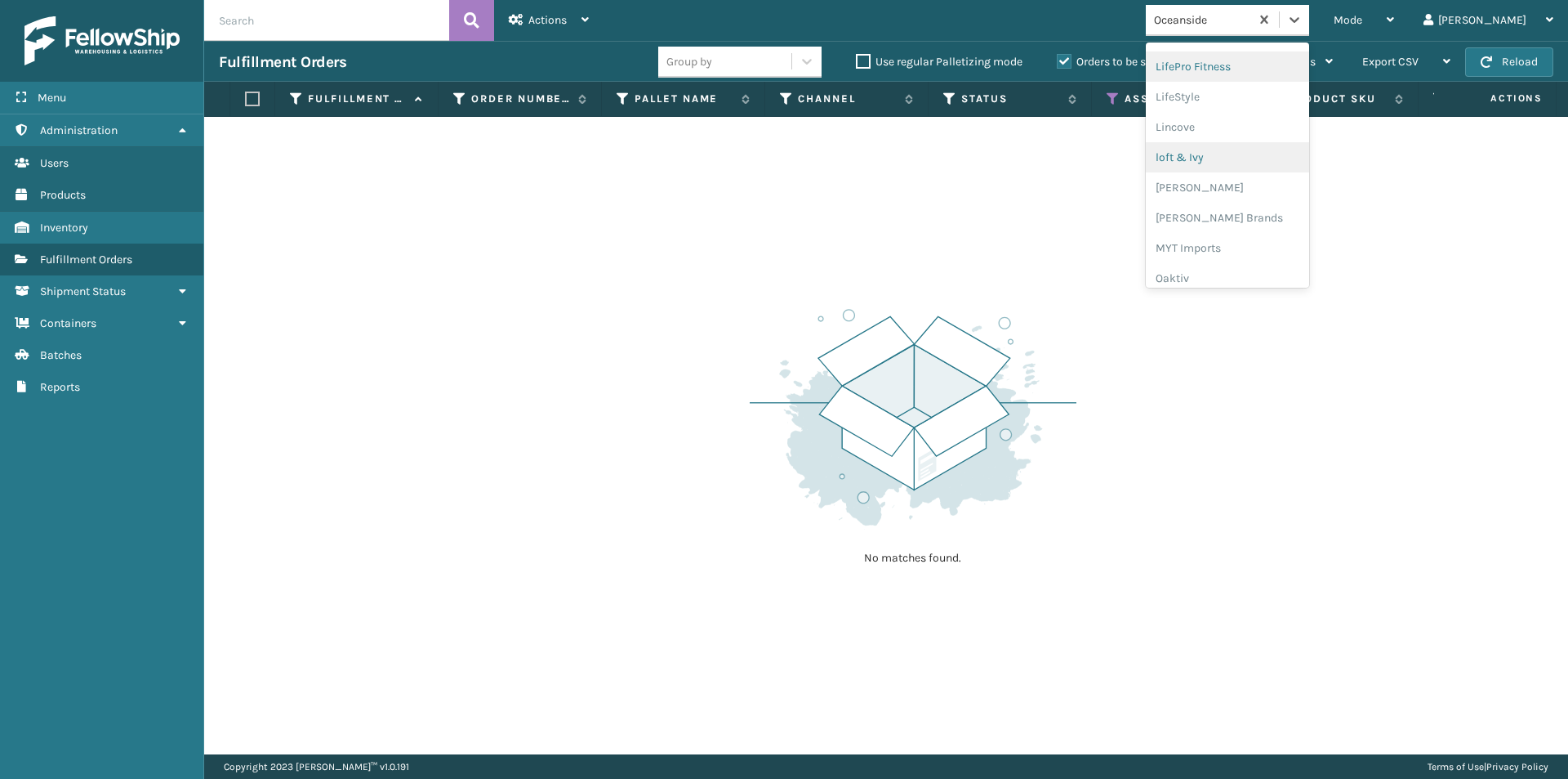
scroll to position [680, 0]
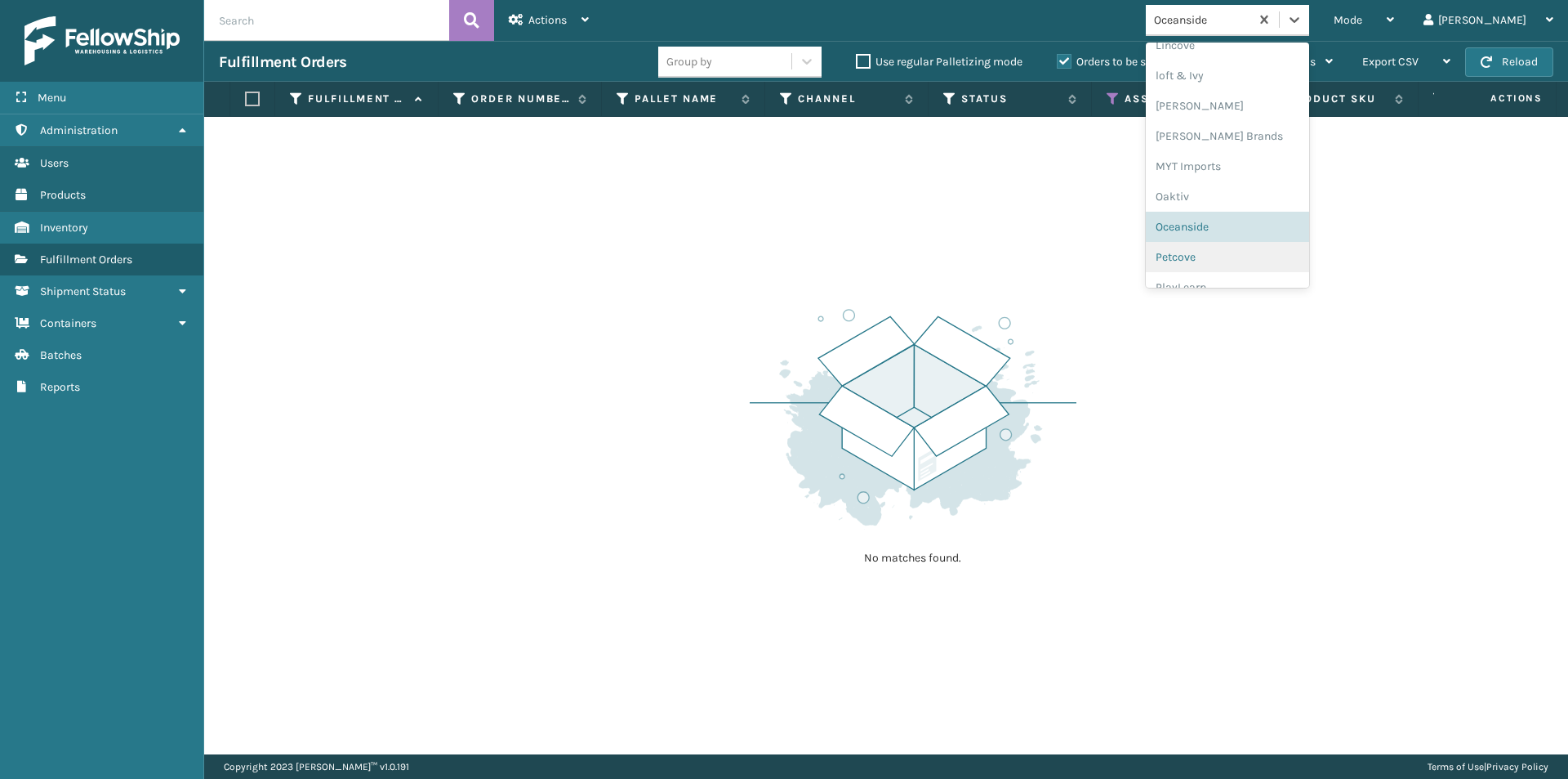
click at [1282, 255] on div "Petcove" at bounding box center [1228, 257] width 163 height 31
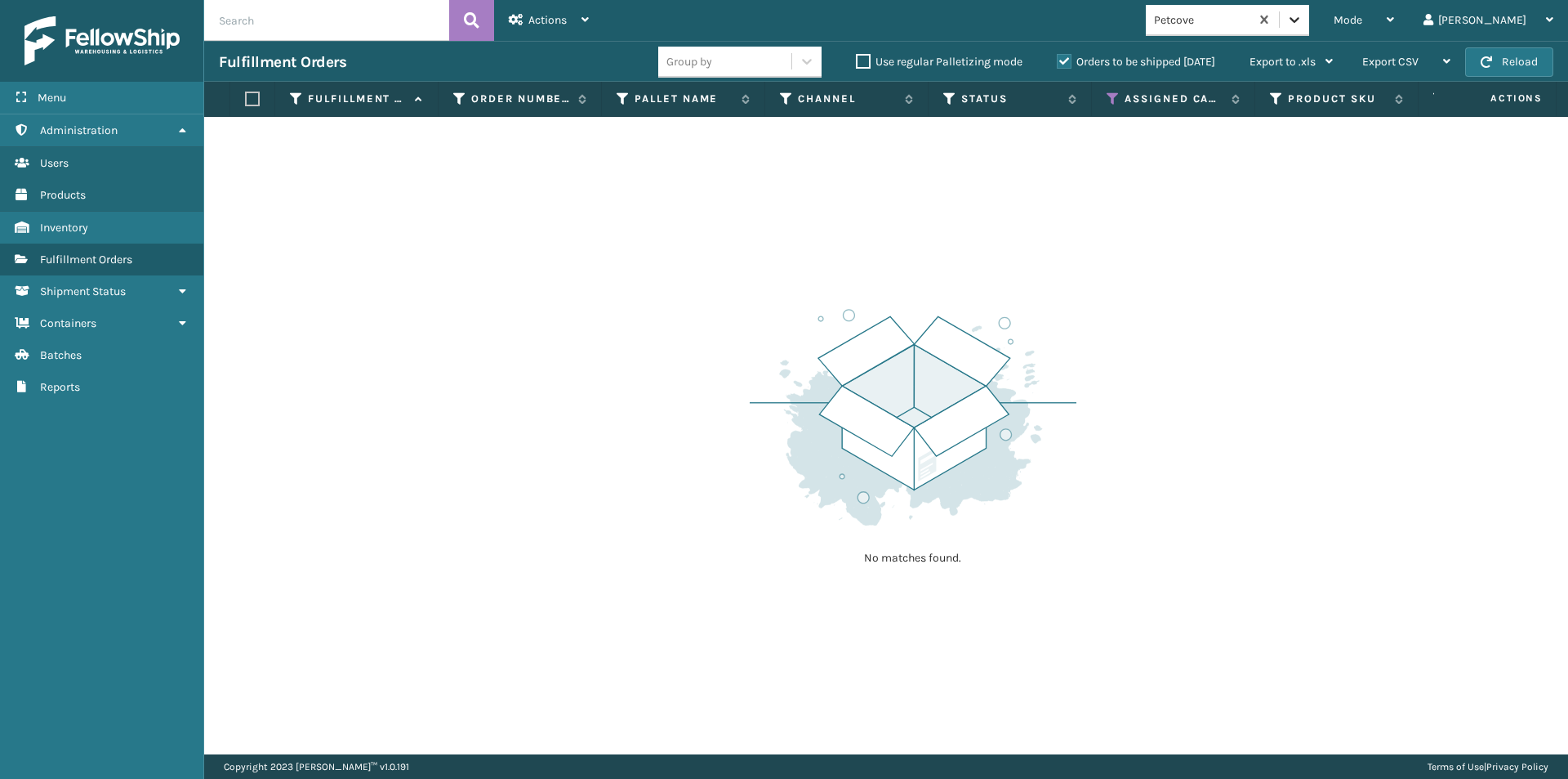
click at [1302, 17] on icon at bounding box center [1294, 19] width 16 height 16
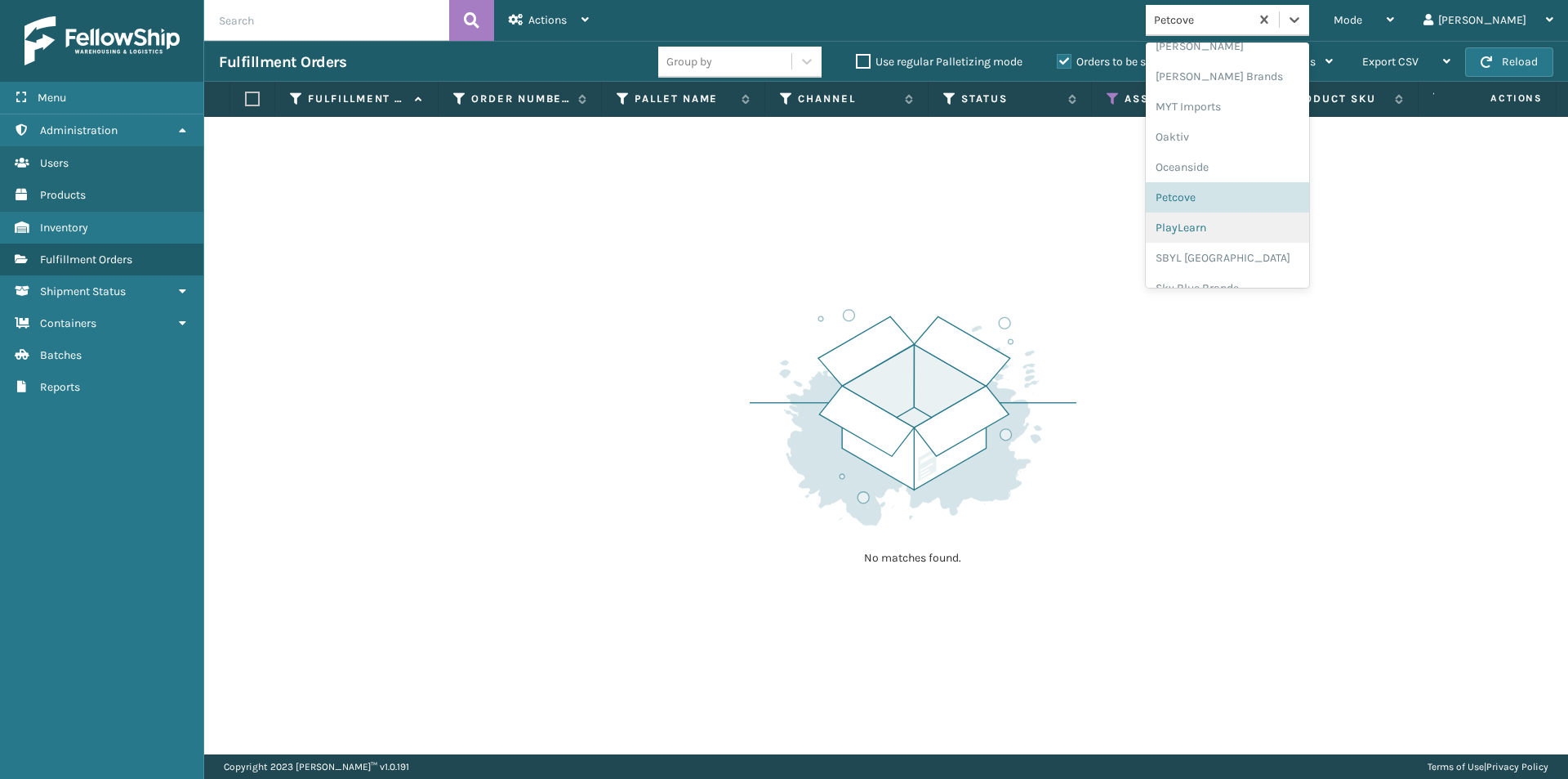
scroll to position [762, 0]
click at [1237, 212] on div "PlayLearn" at bounding box center [1228, 205] width 163 height 31
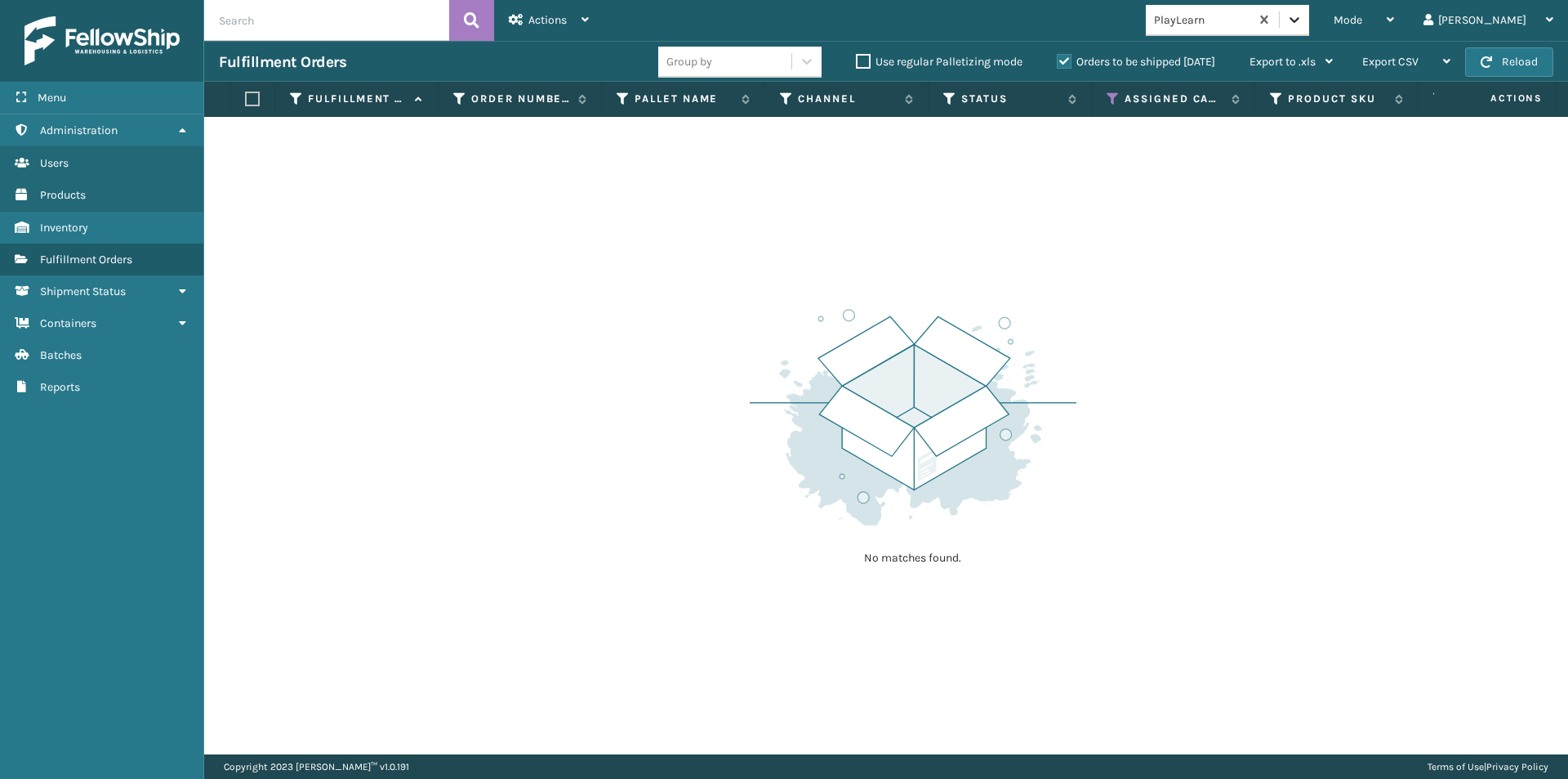
click at [1299, 19] on icon at bounding box center [1295, 20] width 10 height 6
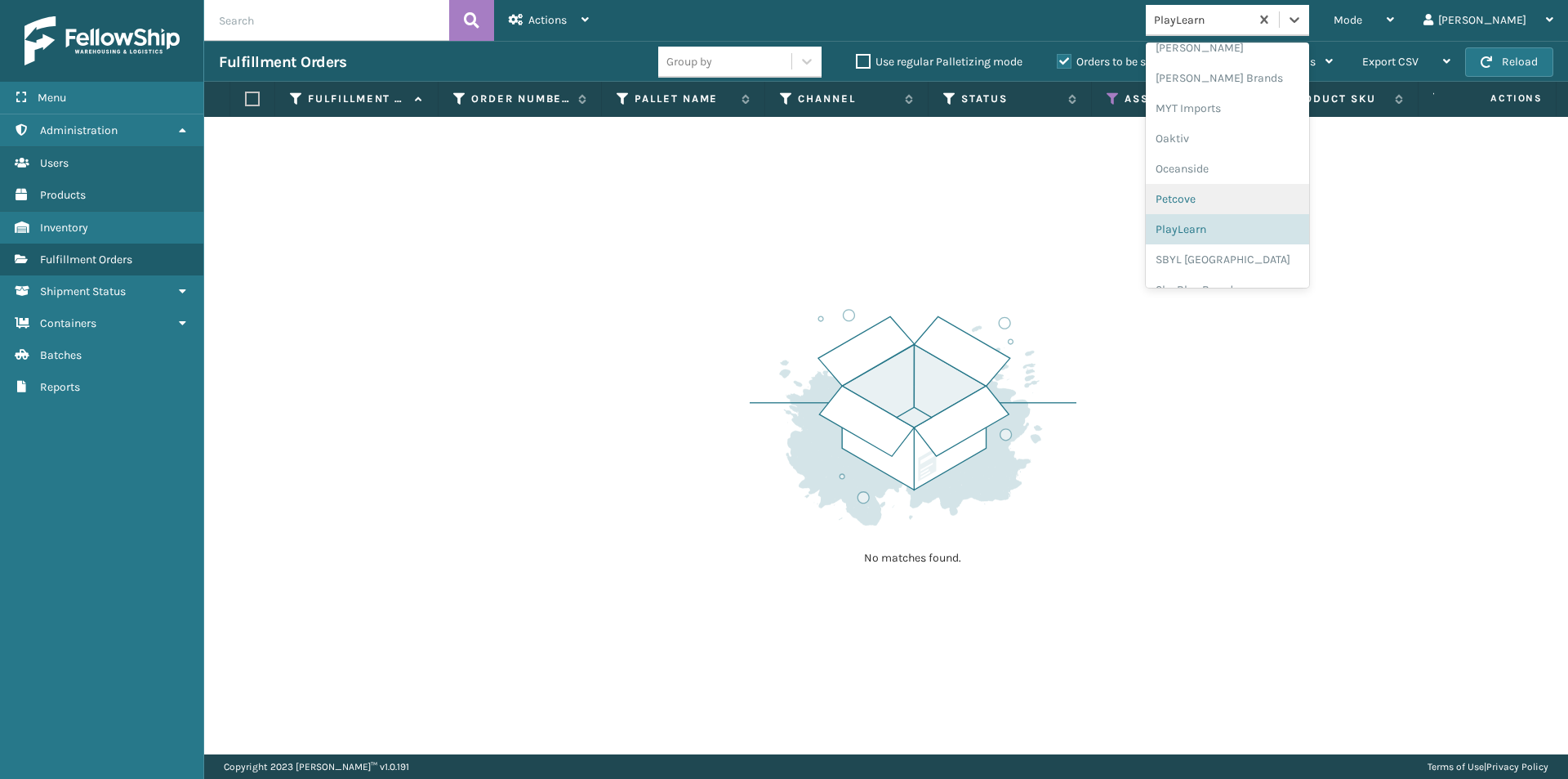
scroll to position [819, 0]
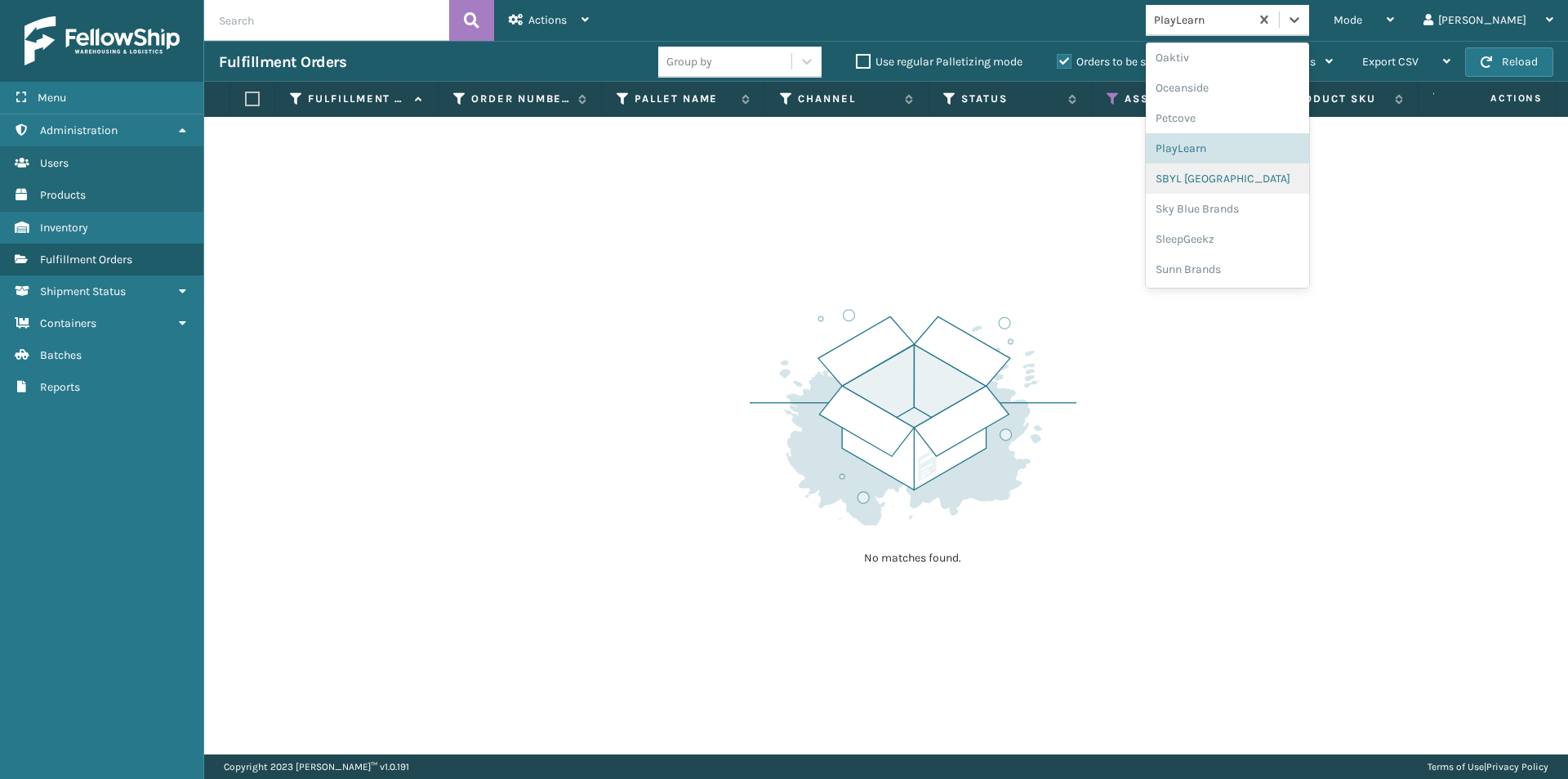
click at [1240, 183] on div "SBYL [GEOGRAPHIC_DATA]" at bounding box center [1228, 178] width 163 height 31
drag, startPoint x: 1348, startPoint y: 15, endPoint x: 1312, endPoint y: 91, distance: 84.1
click at [1302, 16] on icon at bounding box center [1294, 19] width 16 height 16
click at [1266, 204] on div "Sky Blue Brands" at bounding box center [1228, 209] width 163 height 31
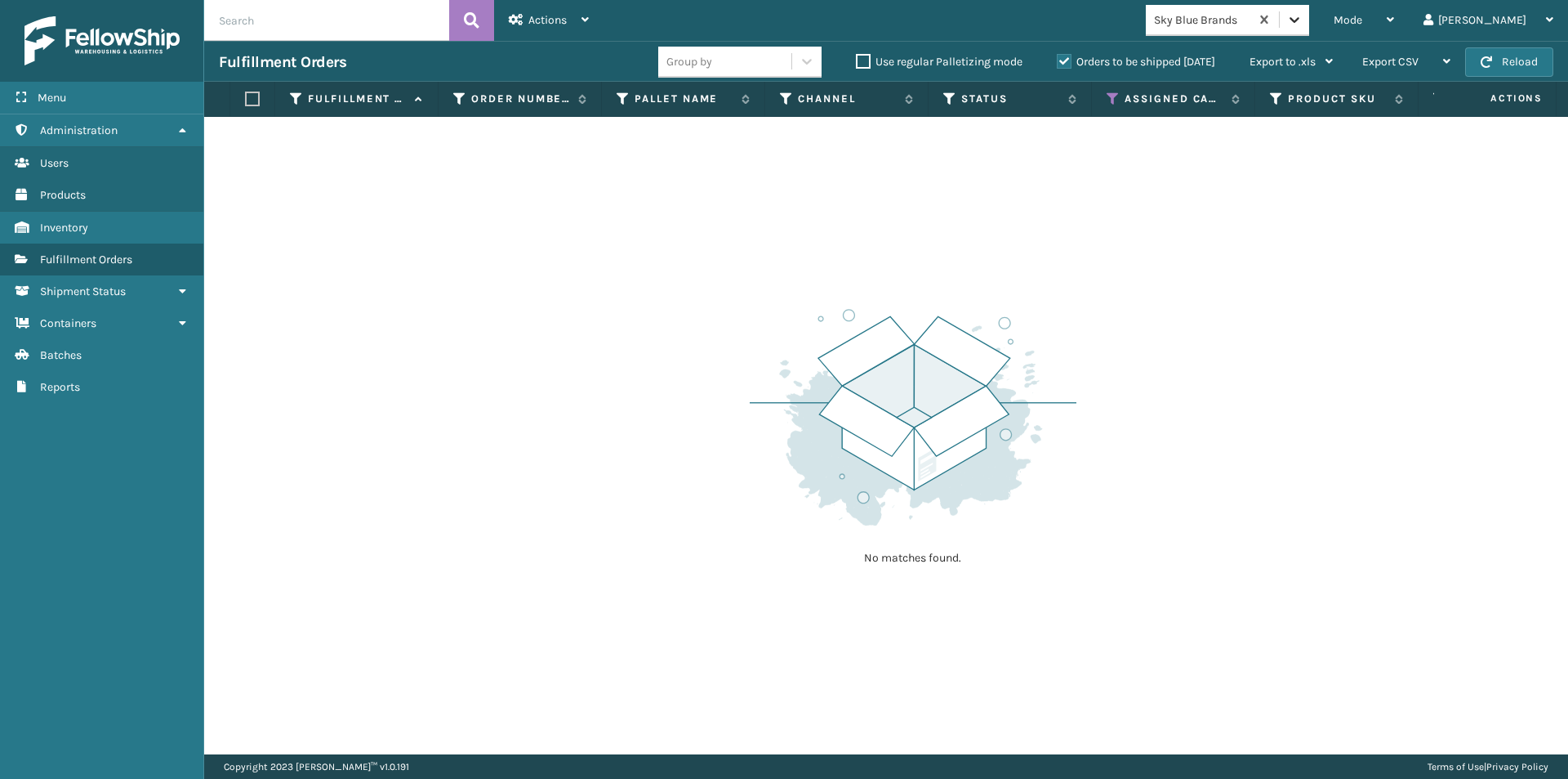
click at [1309, 28] on div at bounding box center [1294, 19] width 30 height 30
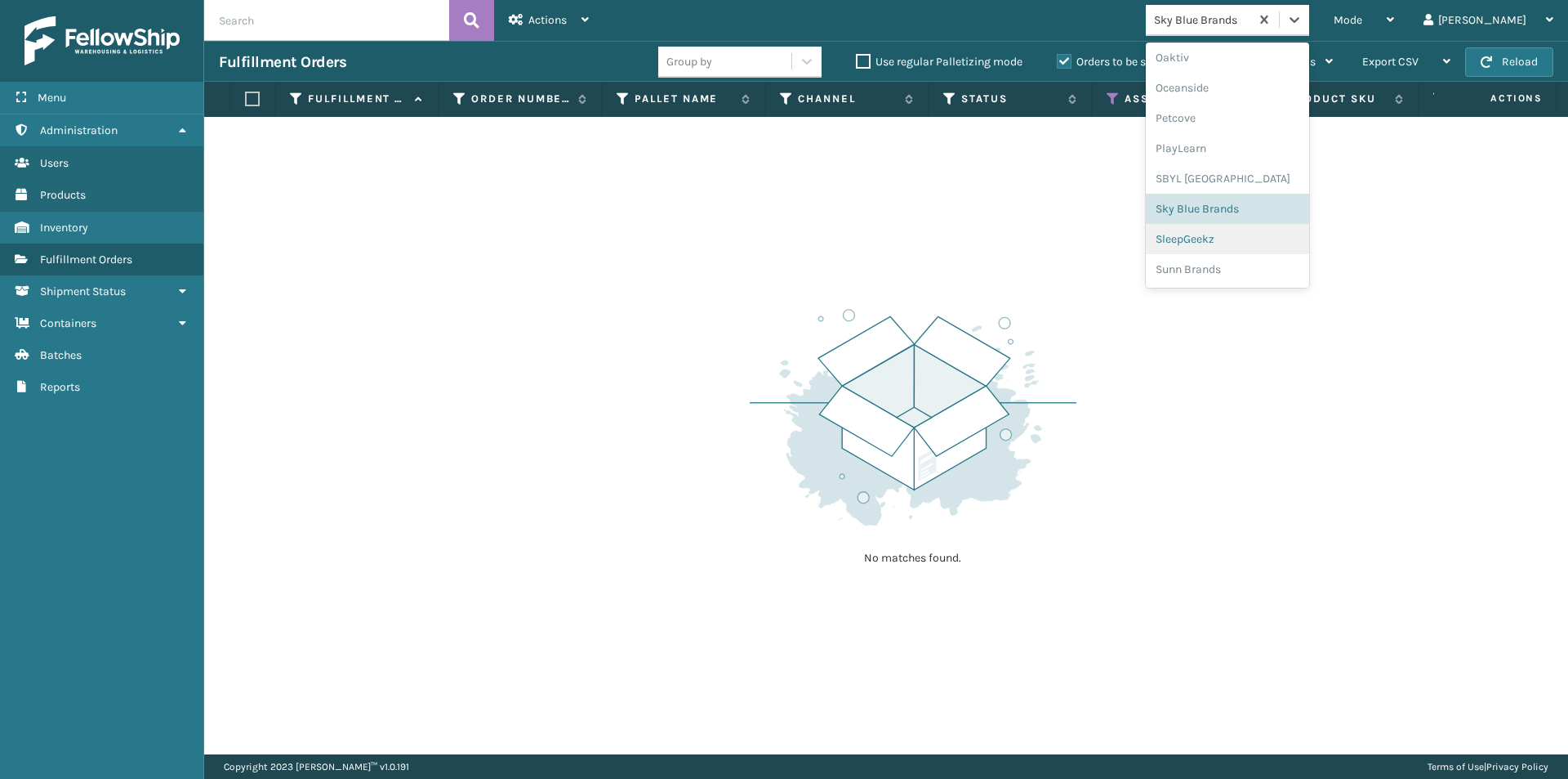
click at [1269, 238] on div "SleepGeekz" at bounding box center [1228, 239] width 163 height 31
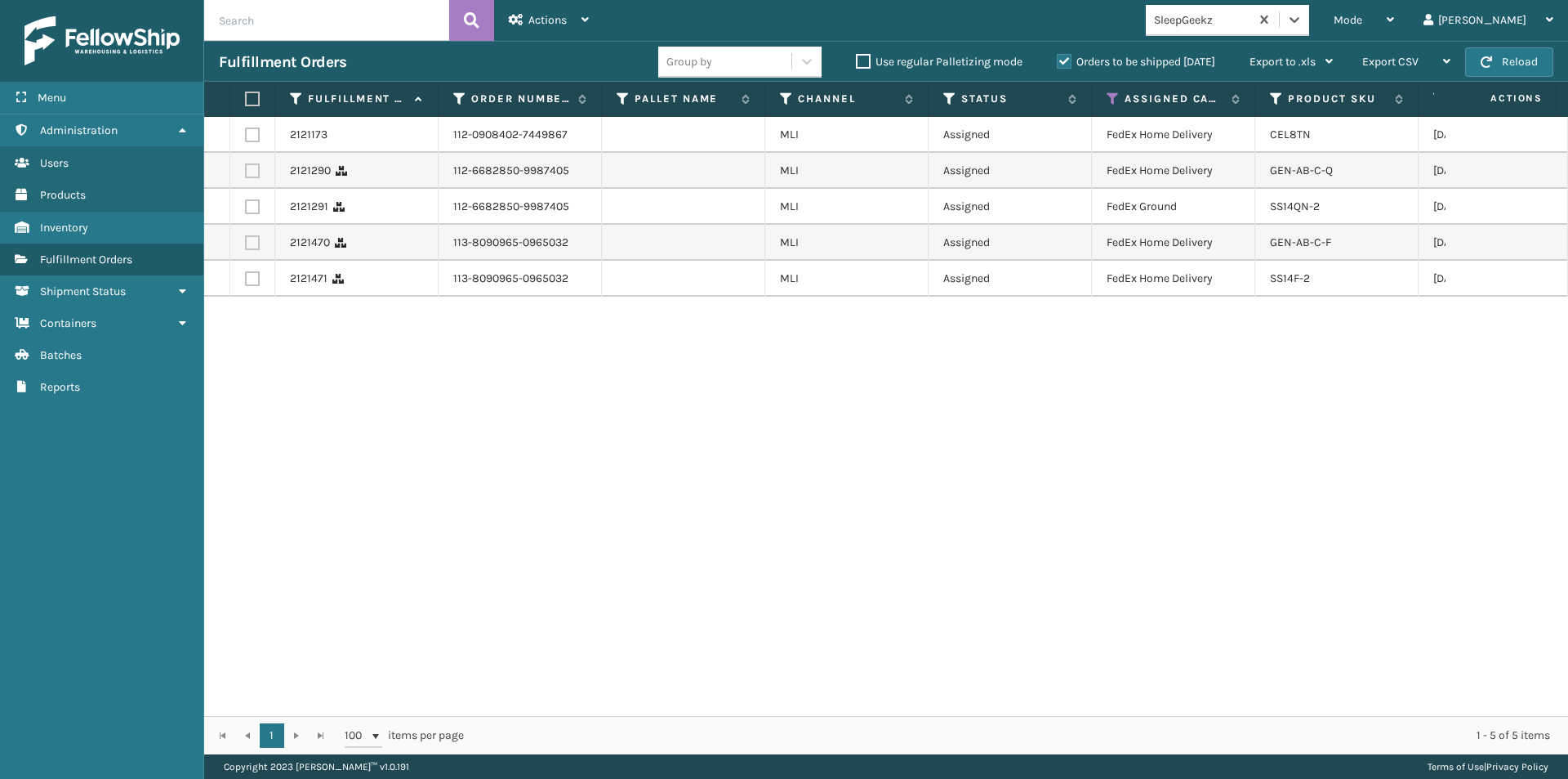
click at [250, 100] on label at bounding box center [249, 98] width 10 height 14
click at [246, 100] on input "checkbox" at bounding box center [245, 99] width 1 height 11
checkbox input "true"
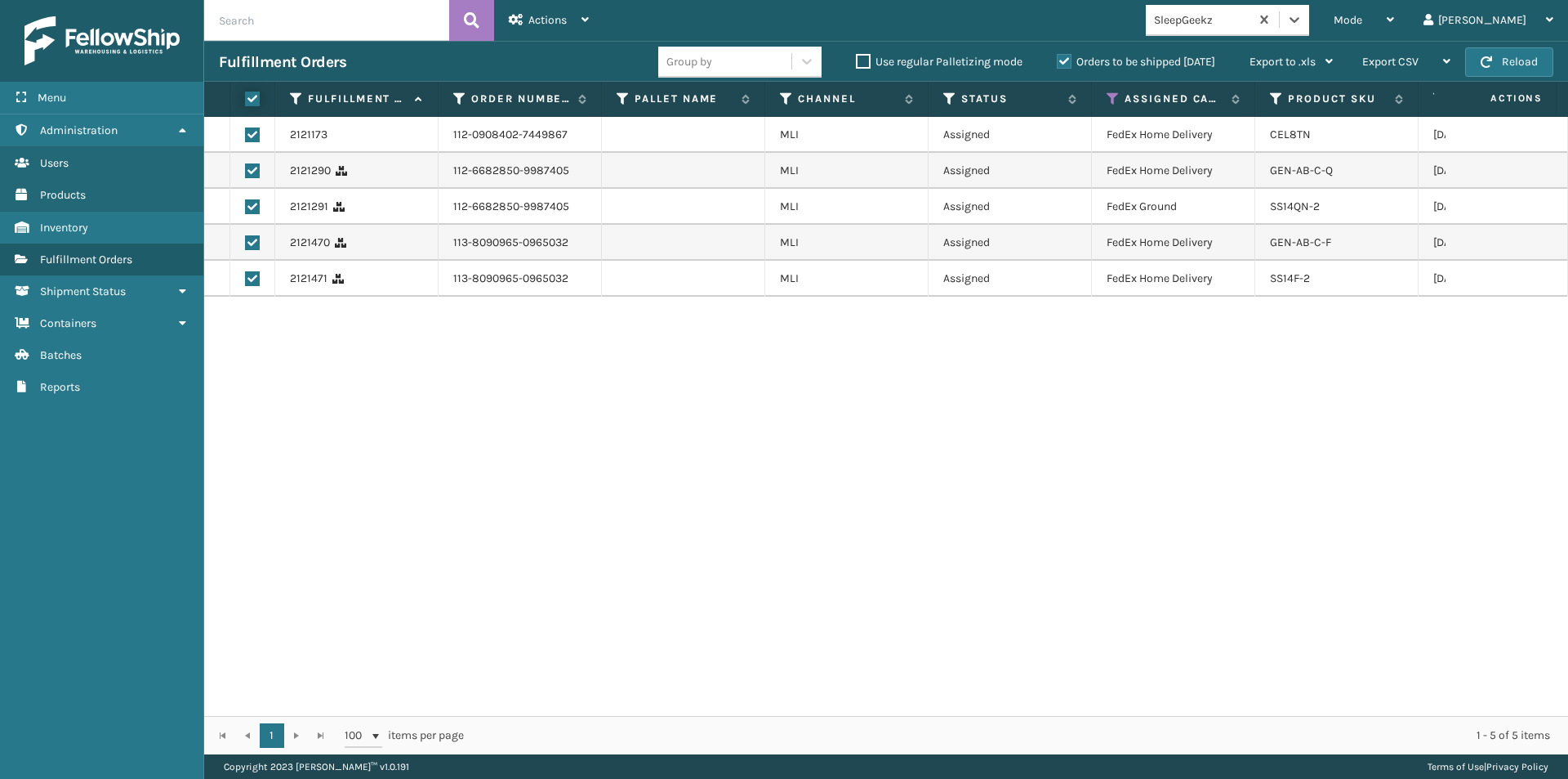
checkbox input "true"
click at [518, 24] on icon at bounding box center [516, 19] width 14 height 12
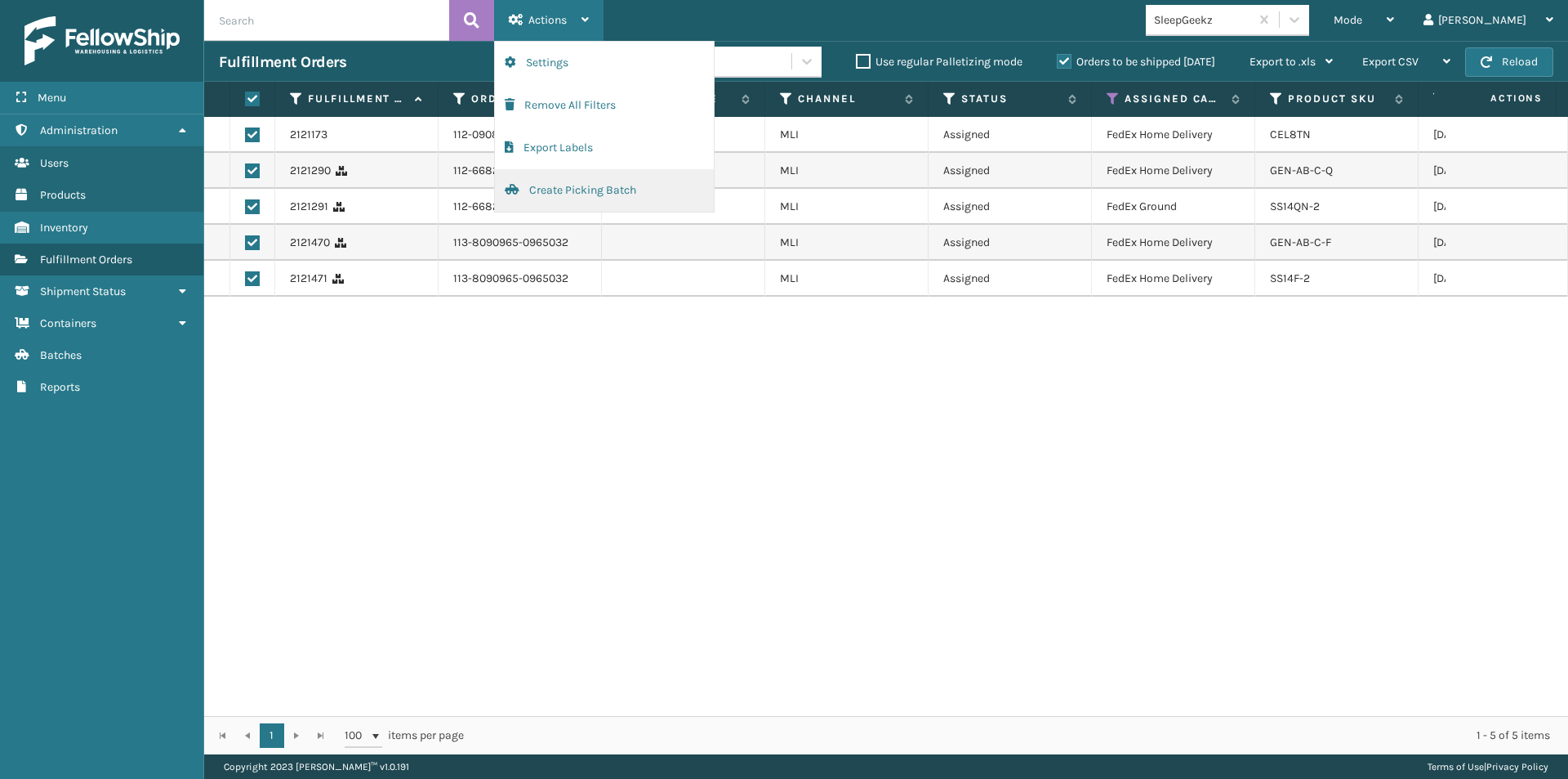
click at [523, 189] on button "Create Picking Batch" at bounding box center [604, 190] width 219 height 42
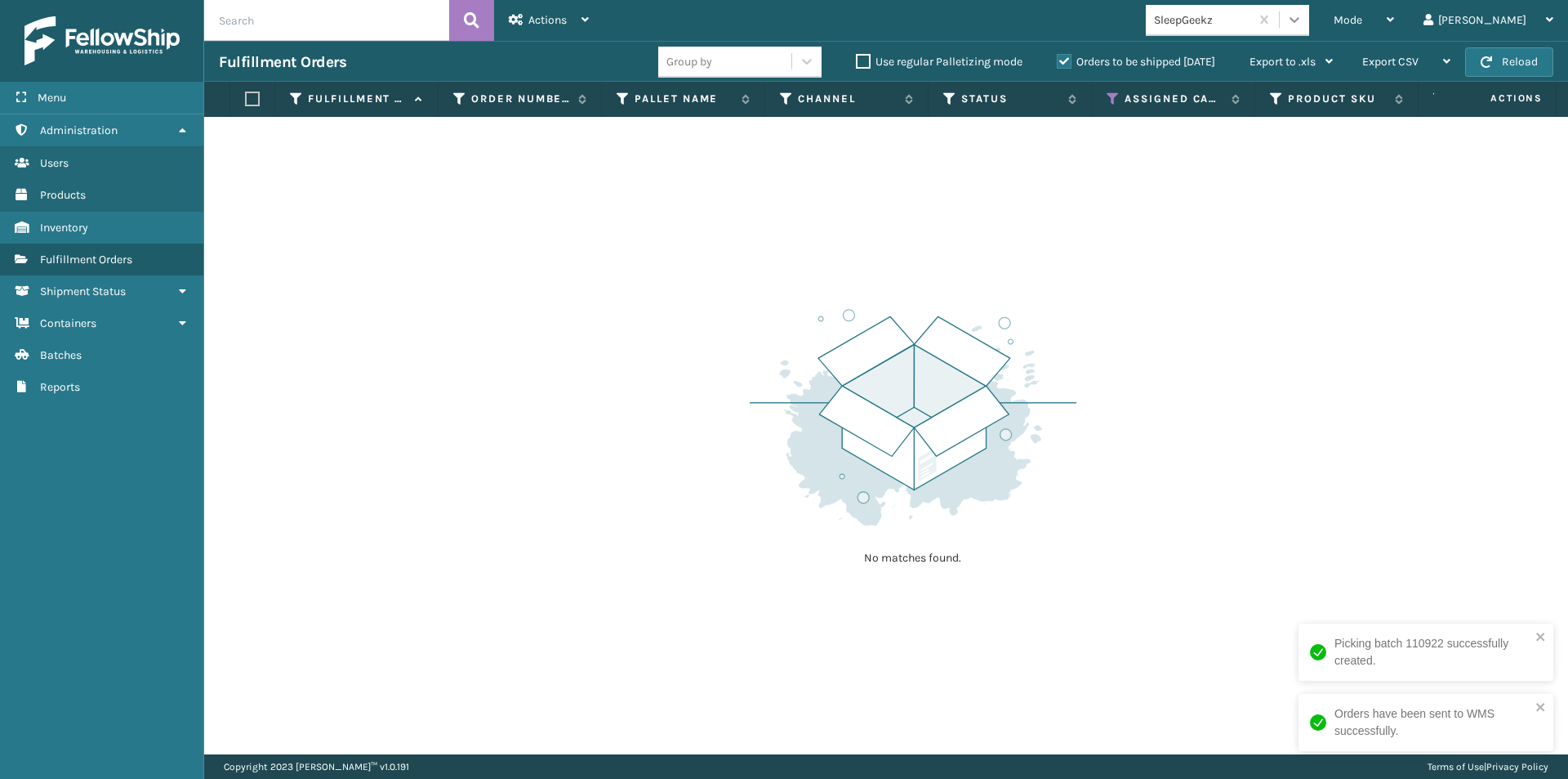
click at [1302, 19] on icon at bounding box center [1294, 19] width 16 height 16
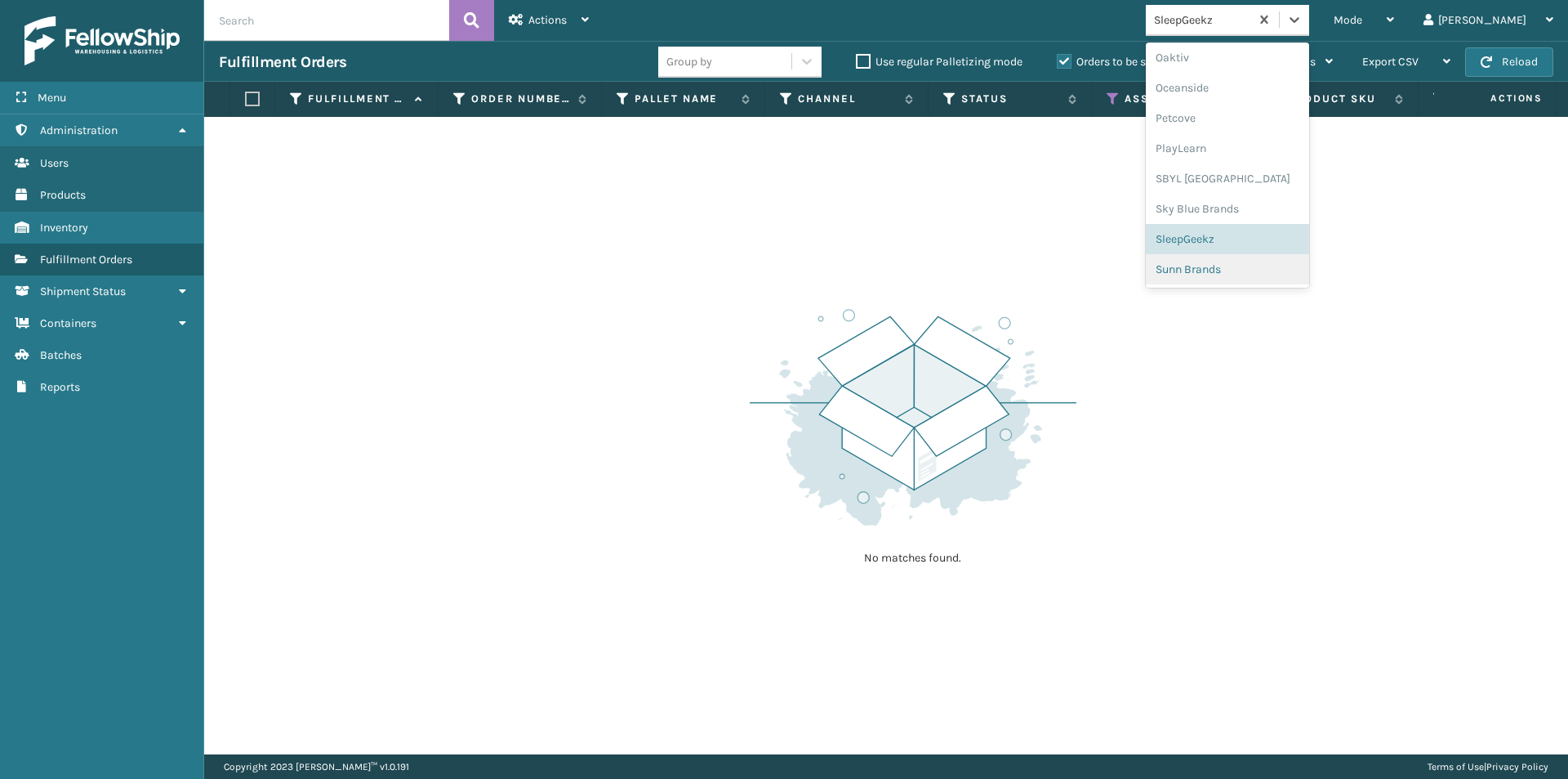
click at [1277, 271] on div "Sunn Brands" at bounding box center [1228, 270] width 163 height 31
